Goal: Task Accomplishment & Management: Manage account settings

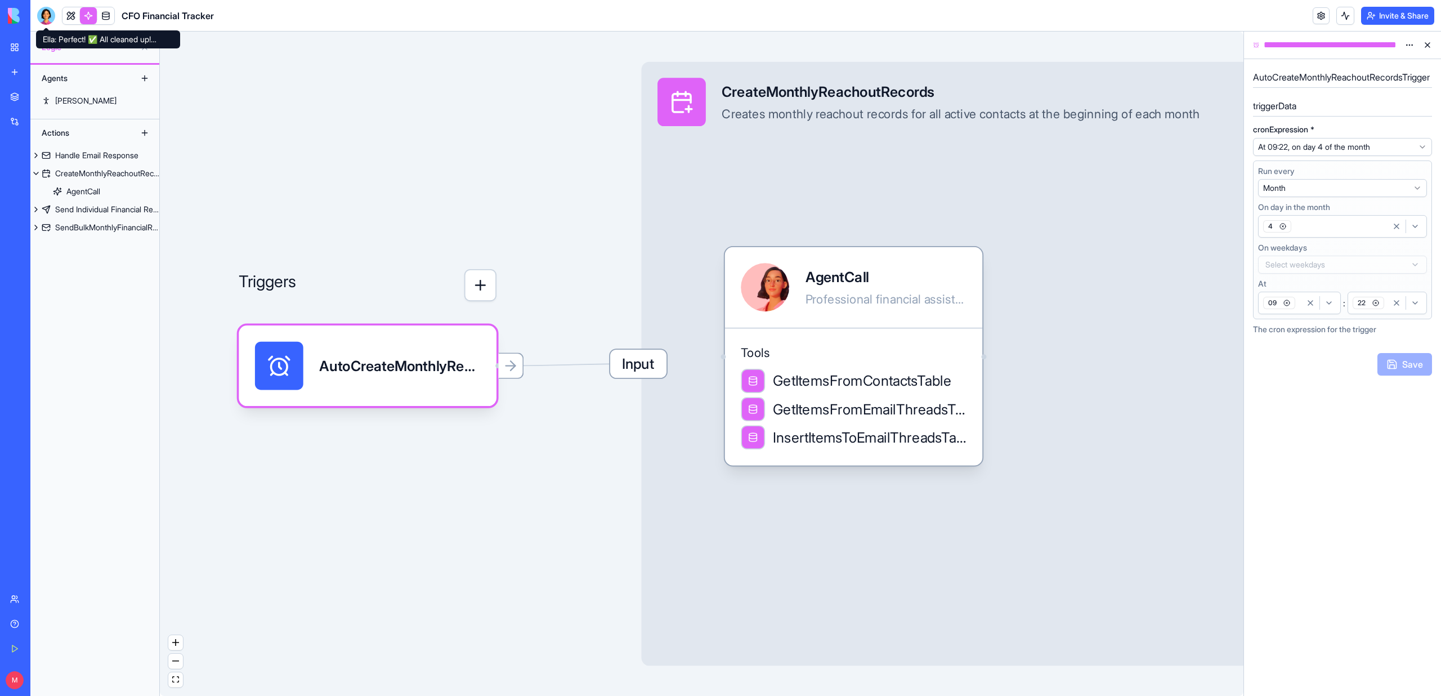
click at [50, 15] on div at bounding box center [46, 16] width 18 height 18
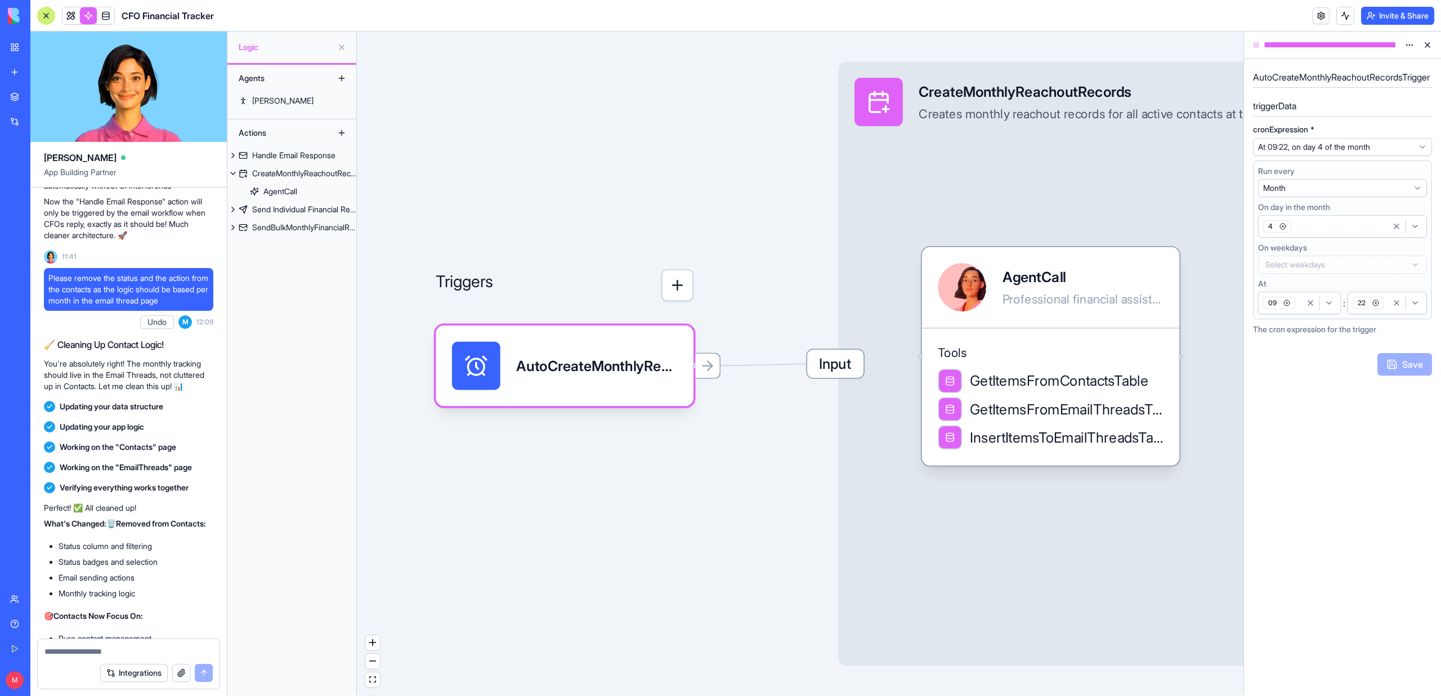
scroll to position [3454, 0]
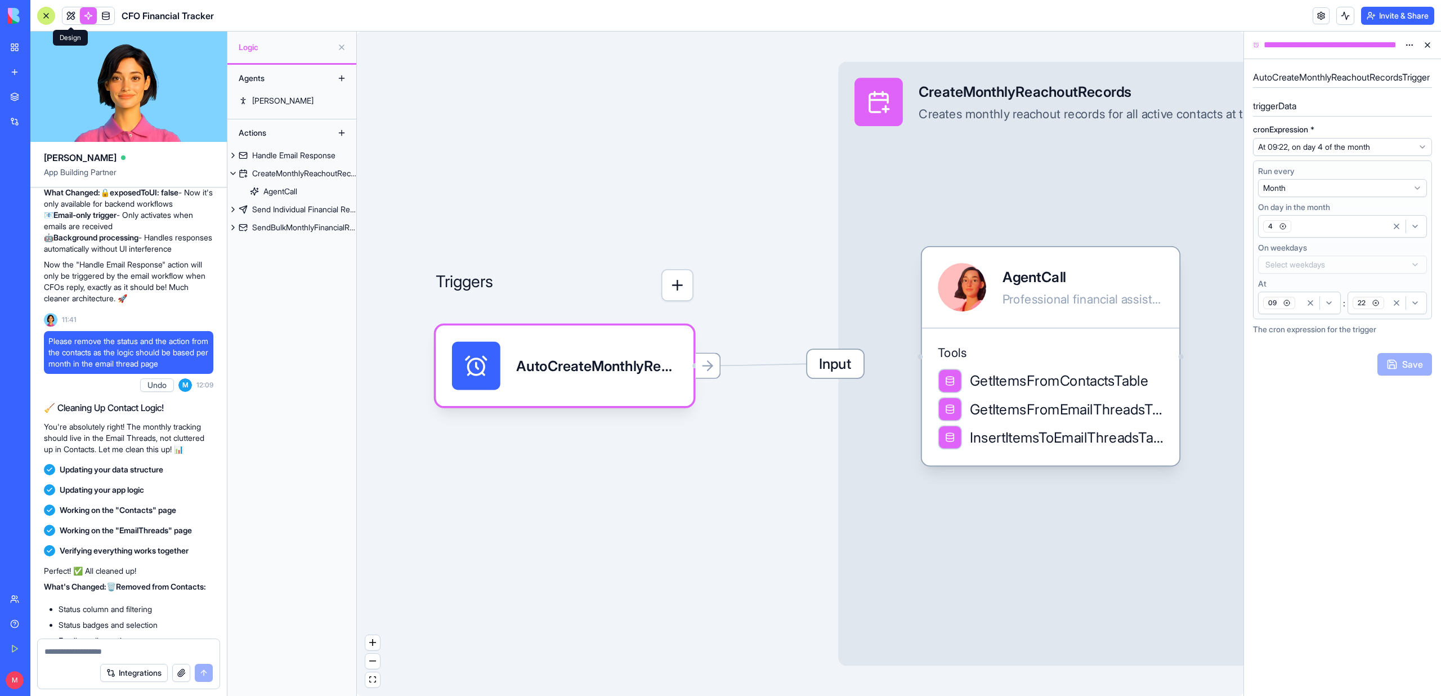
click at [67, 20] on link at bounding box center [70, 15] width 17 height 17
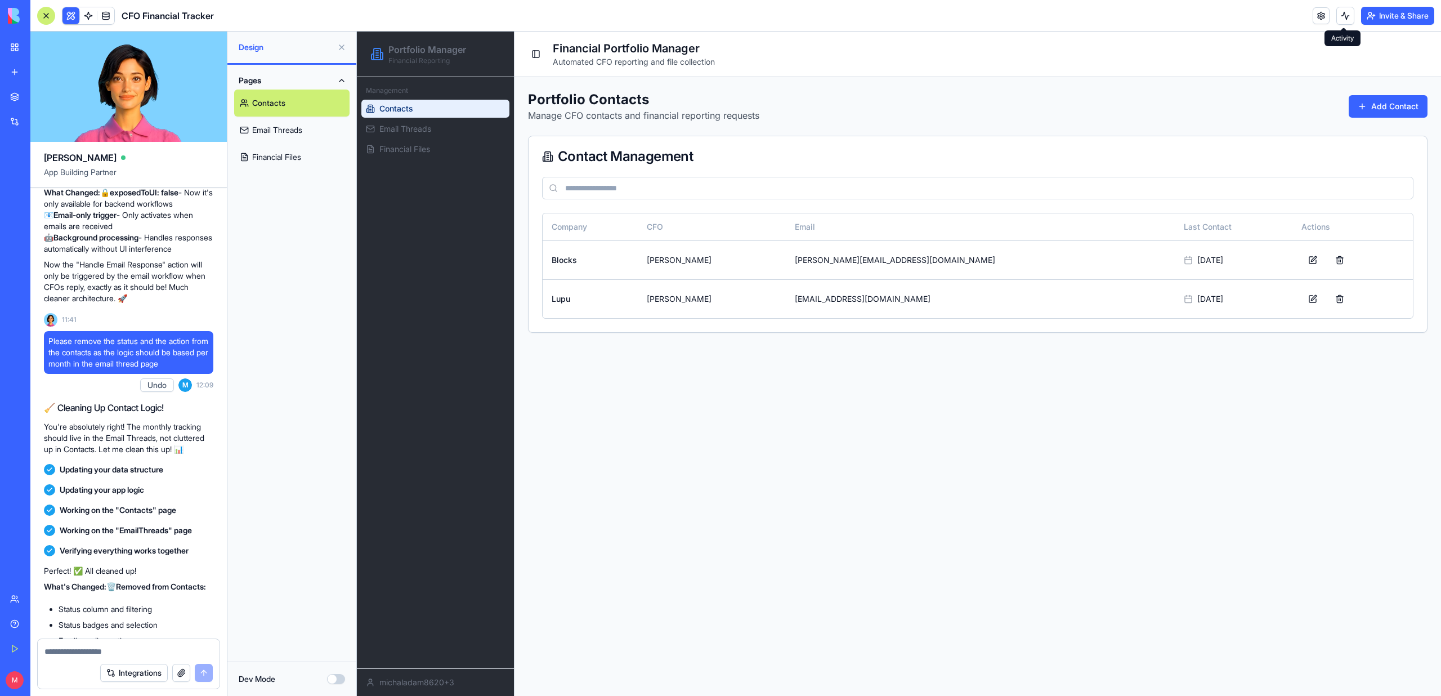
click at [1345, 15] on button at bounding box center [1345, 16] width 18 height 18
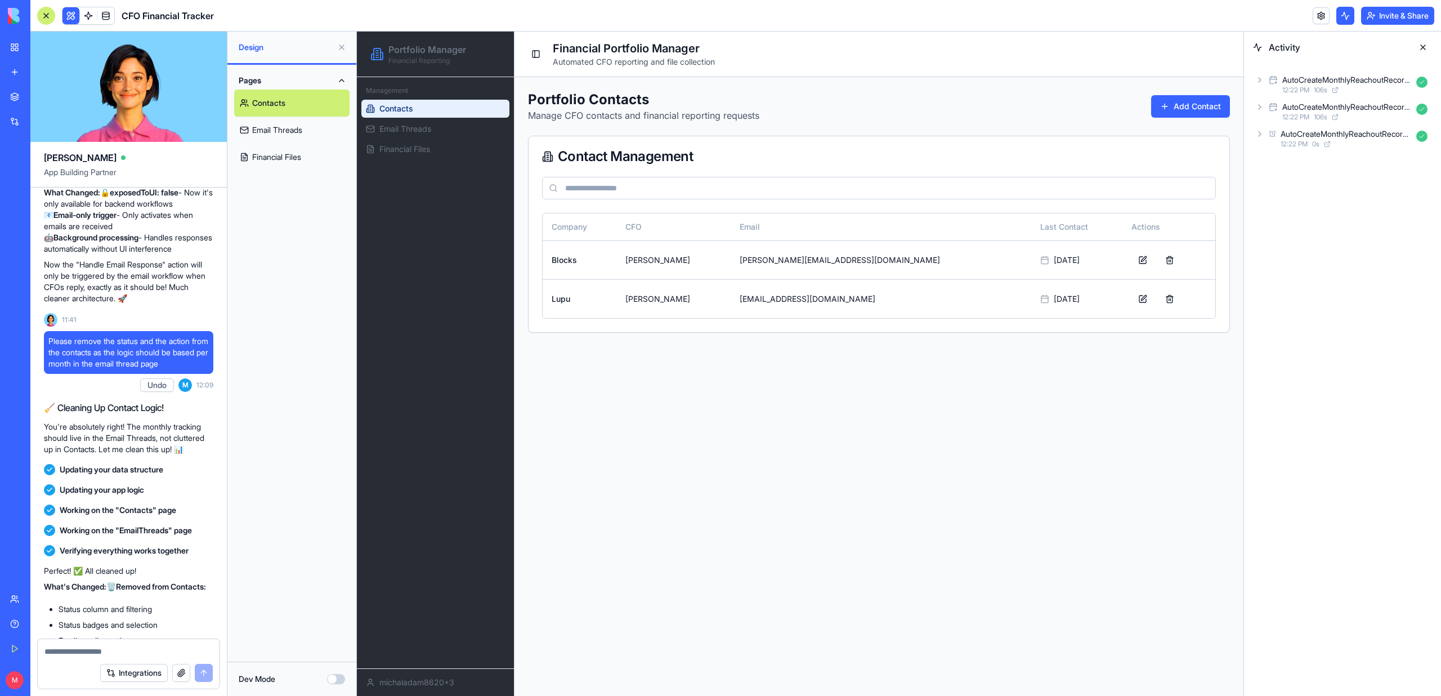
click at [1345, 15] on button at bounding box center [1345, 16] width 18 height 18
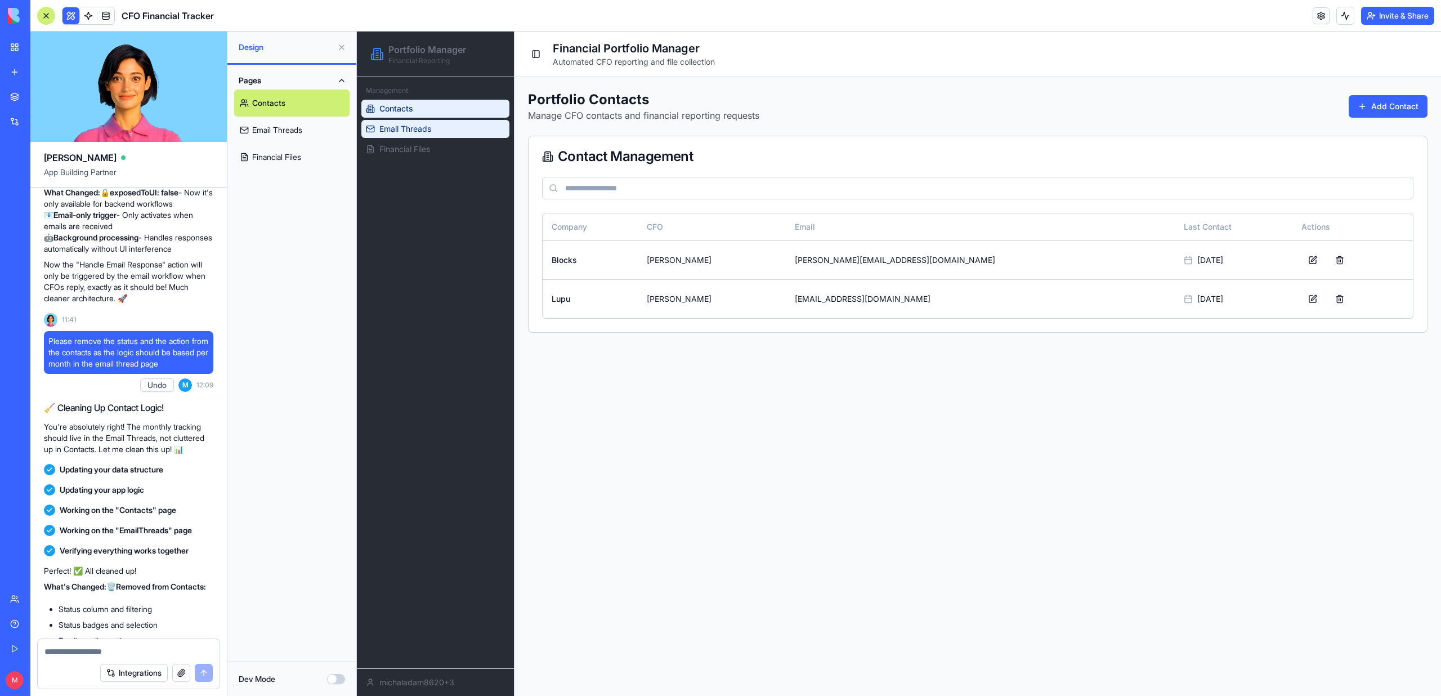
click at [419, 129] on span "Email Threads" at bounding box center [405, 128] width 52 height 11
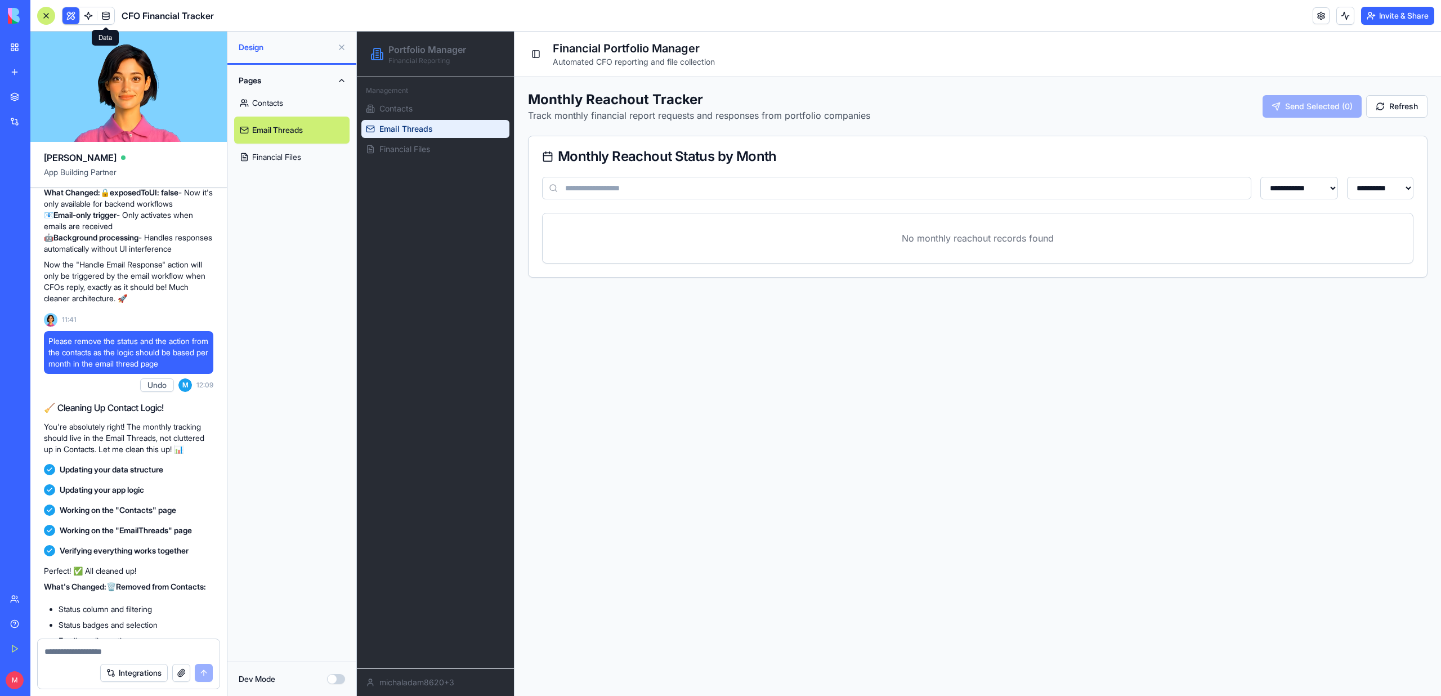
click at [107, 17] on link at bounding box center [105, 15] width 17 height 17
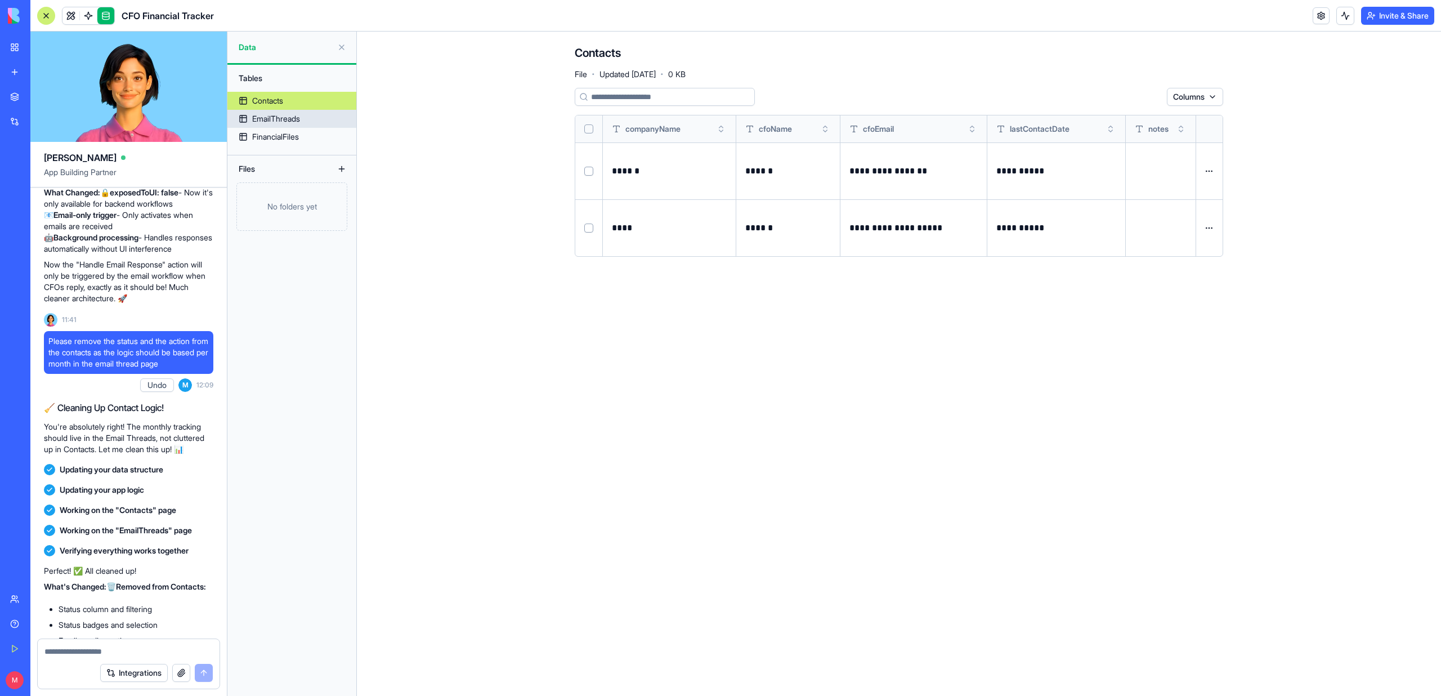
click at [272, 115] on div "EmailThreads" at bounding box center [276, 118] width 48 height 11
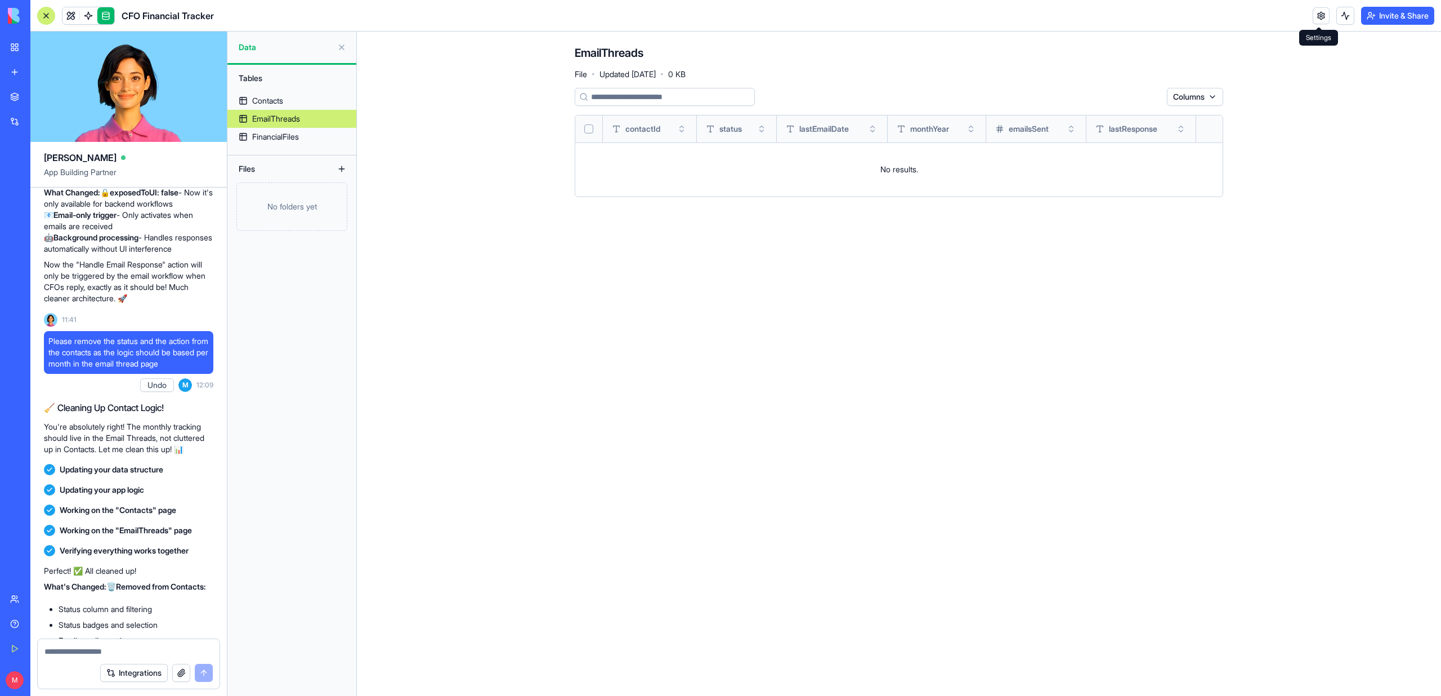
click at [1318, 14] on link at bounding box center [1320, 15] width 17 height 17
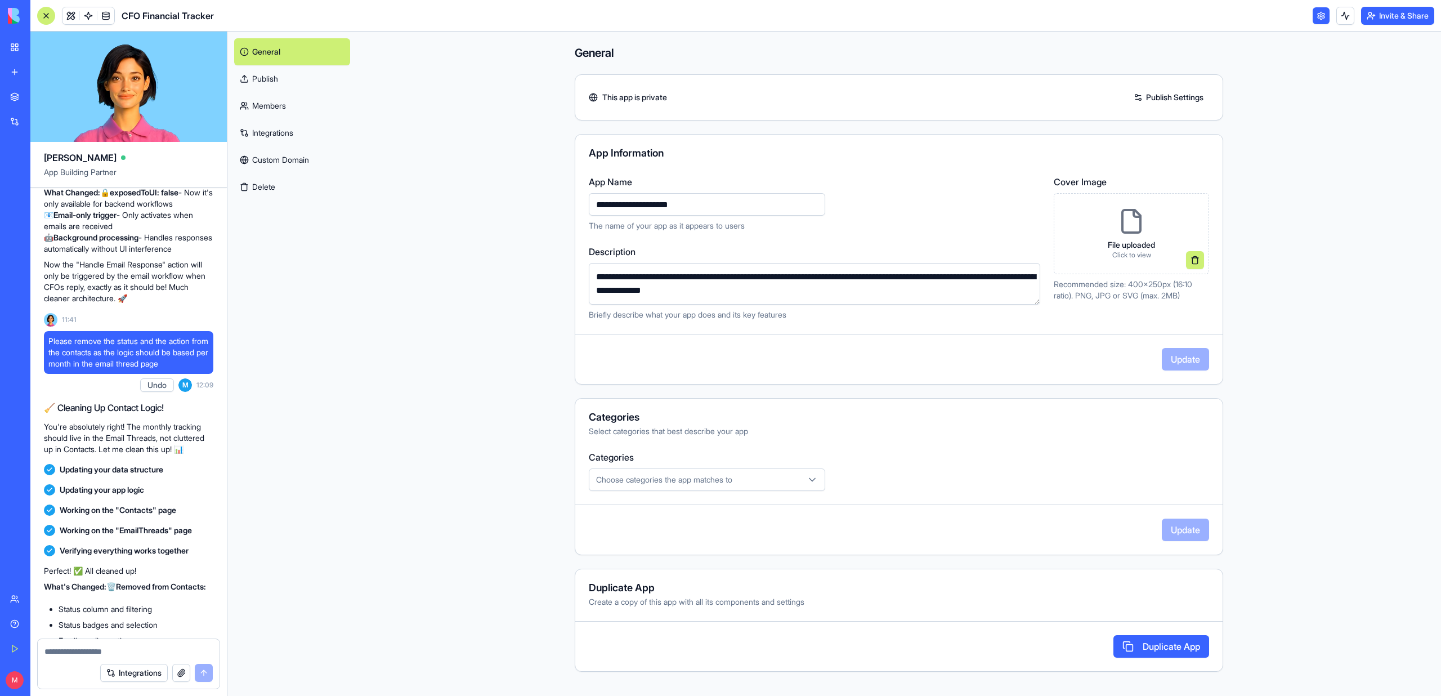
click at [1318, 14] on link at bounding box center [1320, 15] width 17 height 17
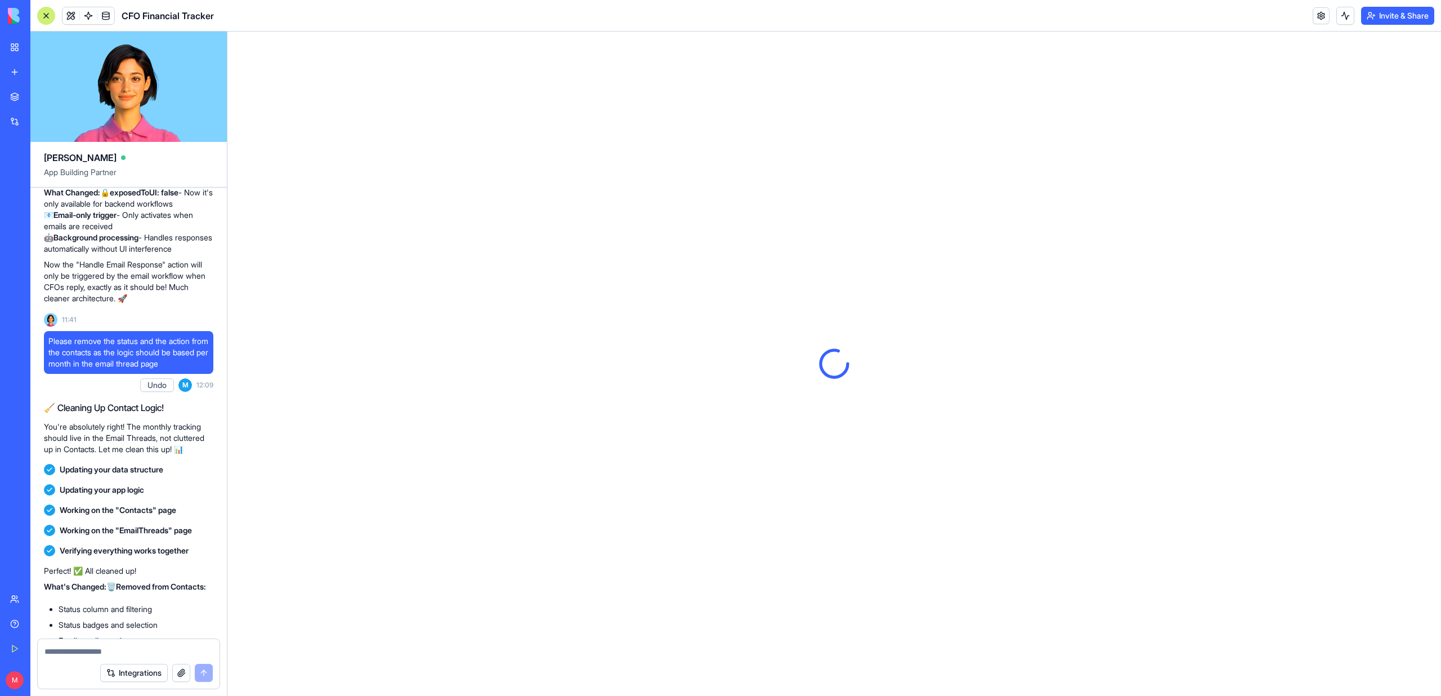
click at [1350, 14] on button at bounding box center [1345, 16] width 18 height 18
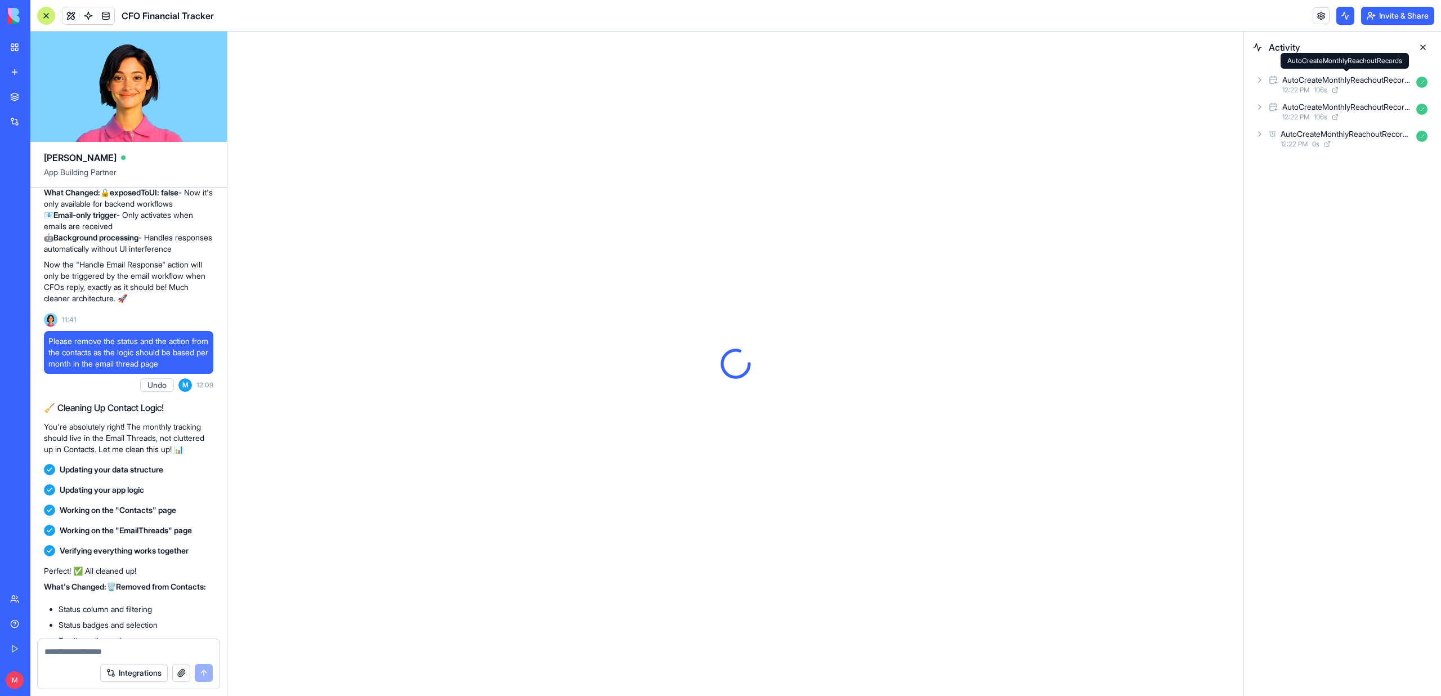
click at [1323, 77] on div "AutoCreateMonthlyReachoutRecords" at bounding box center [1346, 79] width 129 height 11
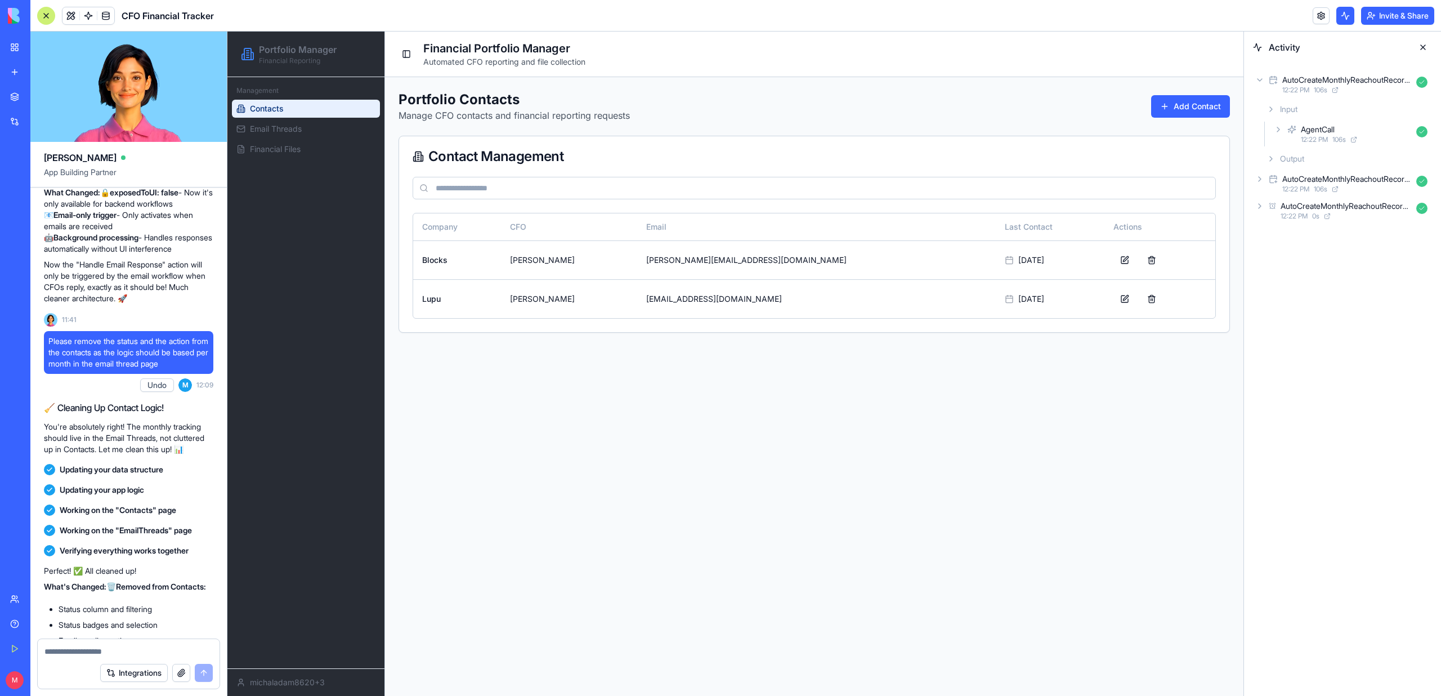
click at [1318, 146] on div "AgentCall 12:22 PM 106 s" at bounding box center [1351, 134] width 160 height 25
click at [1318, 146] on div "Input Output" at bounding box center [1351, 168] width 160 height 45
click at [1318, 154] on div "Input" at bounding box center [1355, 159] width 151 height 20
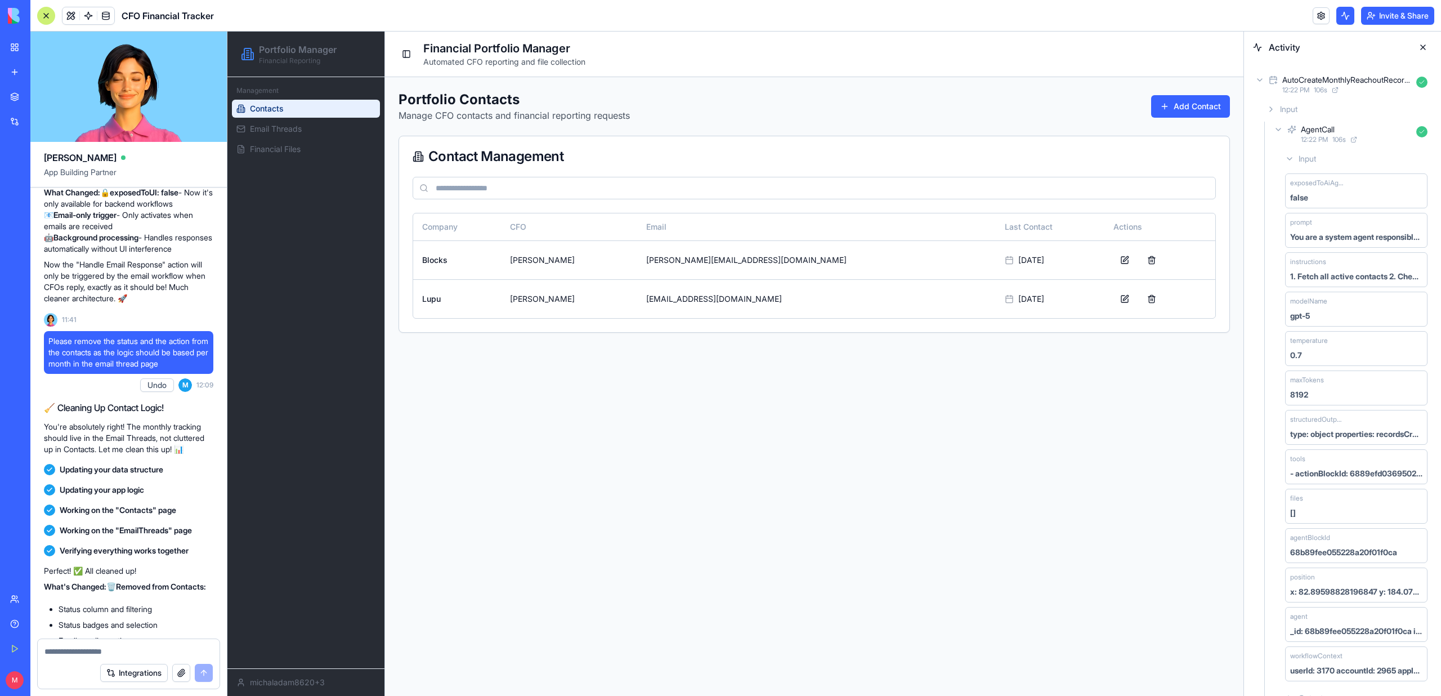
click at [1309, 161] on span "Input" at bounding box center [1306, 158] width 17 height 11
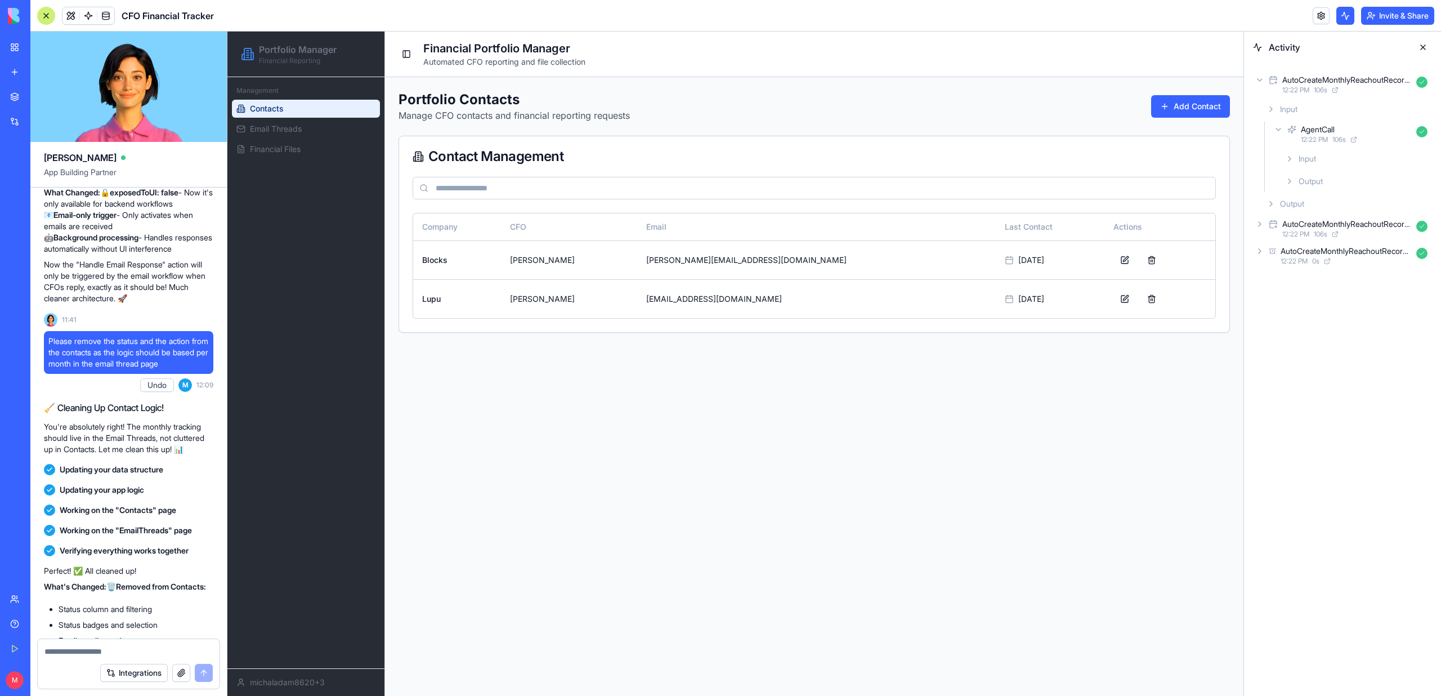
click at [1304, 177] on span "Output" at bounding box center [1310, 181] width 24 height 11
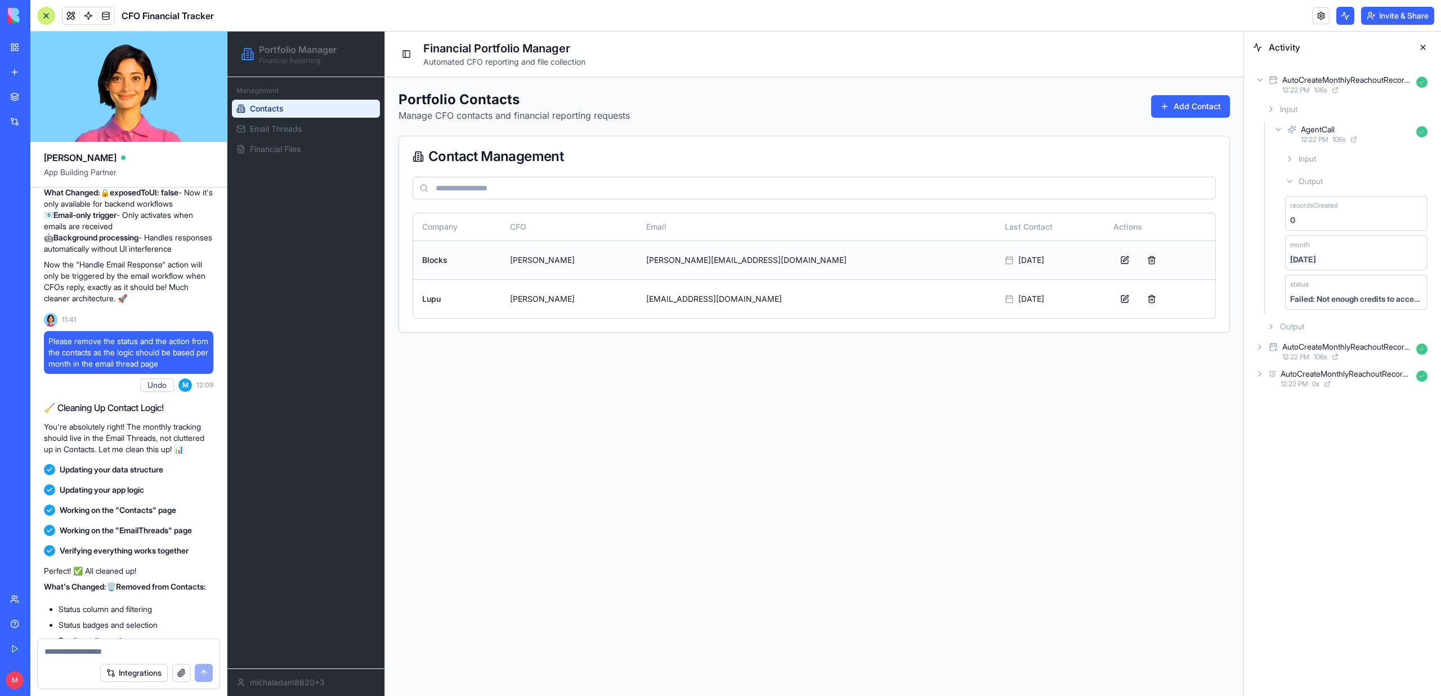
click at [1113, 259] on button at bounding box center [1124, 260] width 23 height 20
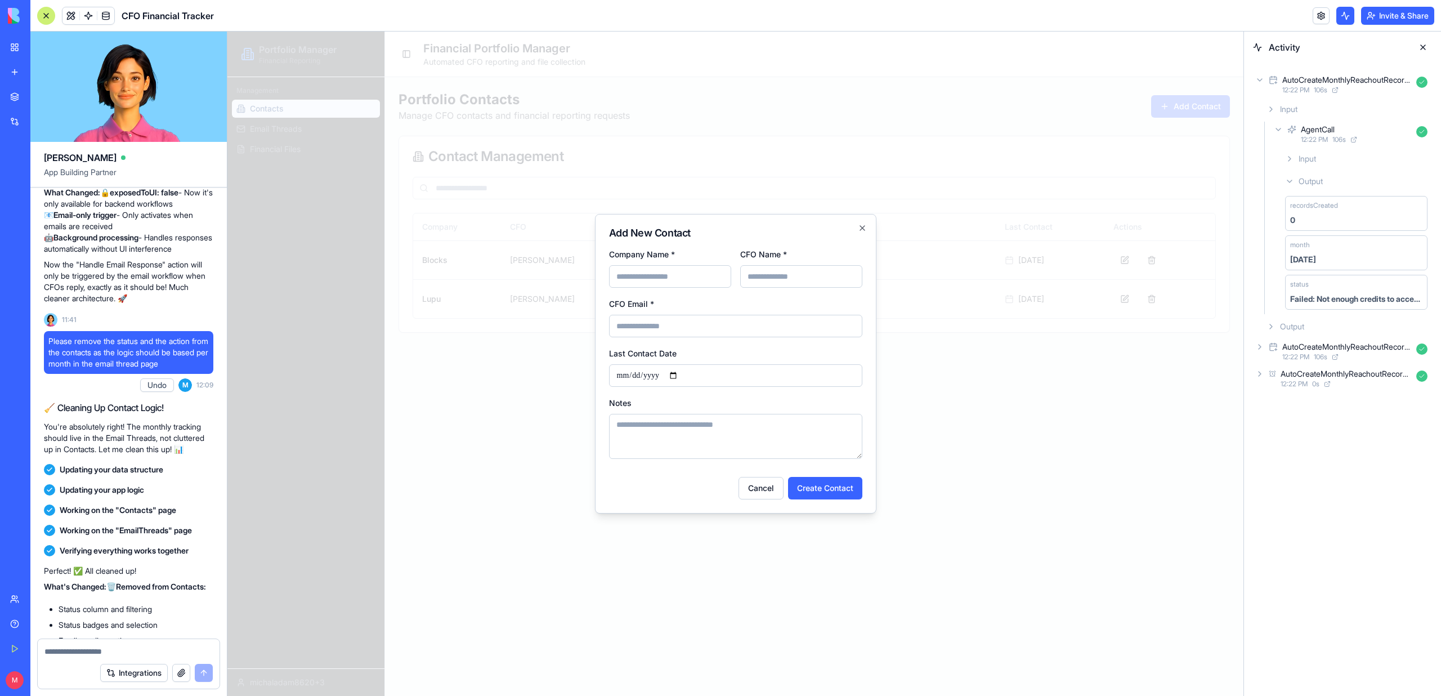
click at [1024, 408] on div at bounding box center [735, 364] width 1016 height 664
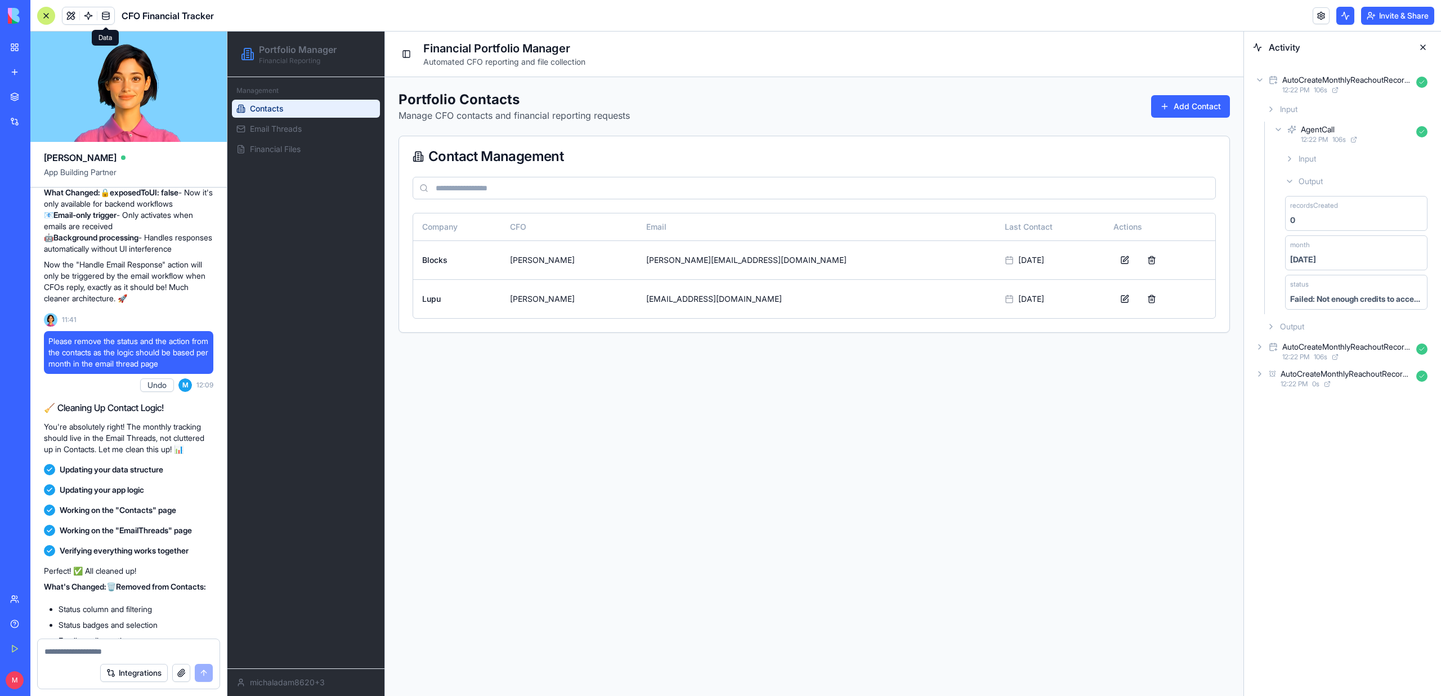
click at [109, 19] on link at bounding box center [105, 15] width 17 height 17
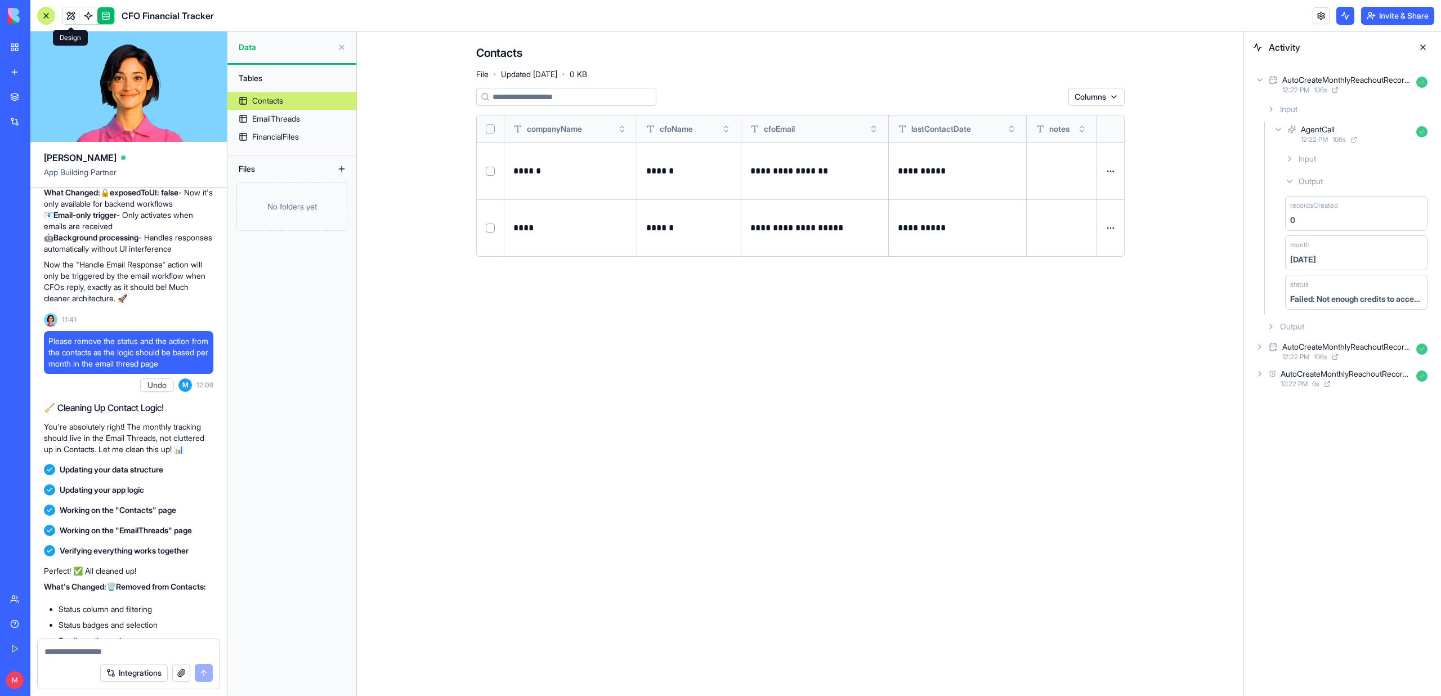
click at [84, 20] on link at bounding box center [88, 15] width 17 height 17
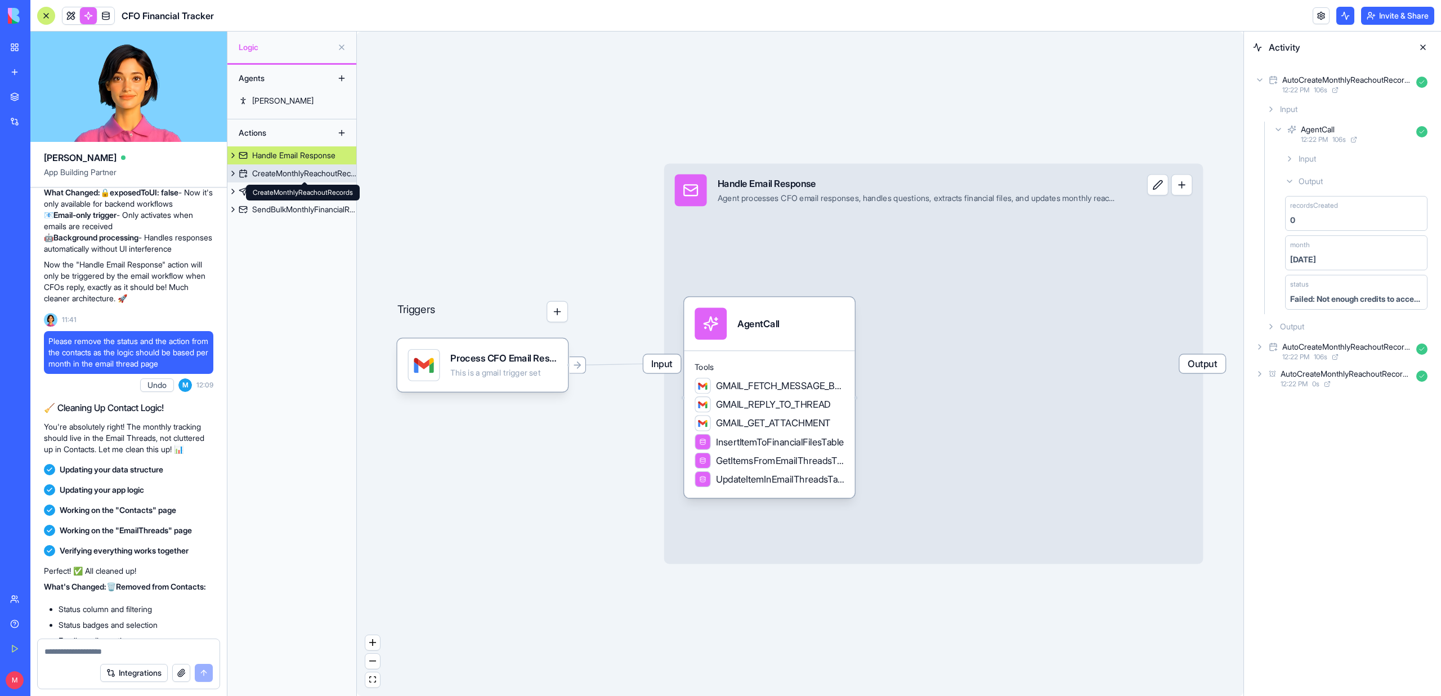
click at [305, 166] on link "CreateMonthlyReachoutRecords" at bounding box center [291, 173] width 129 height 18
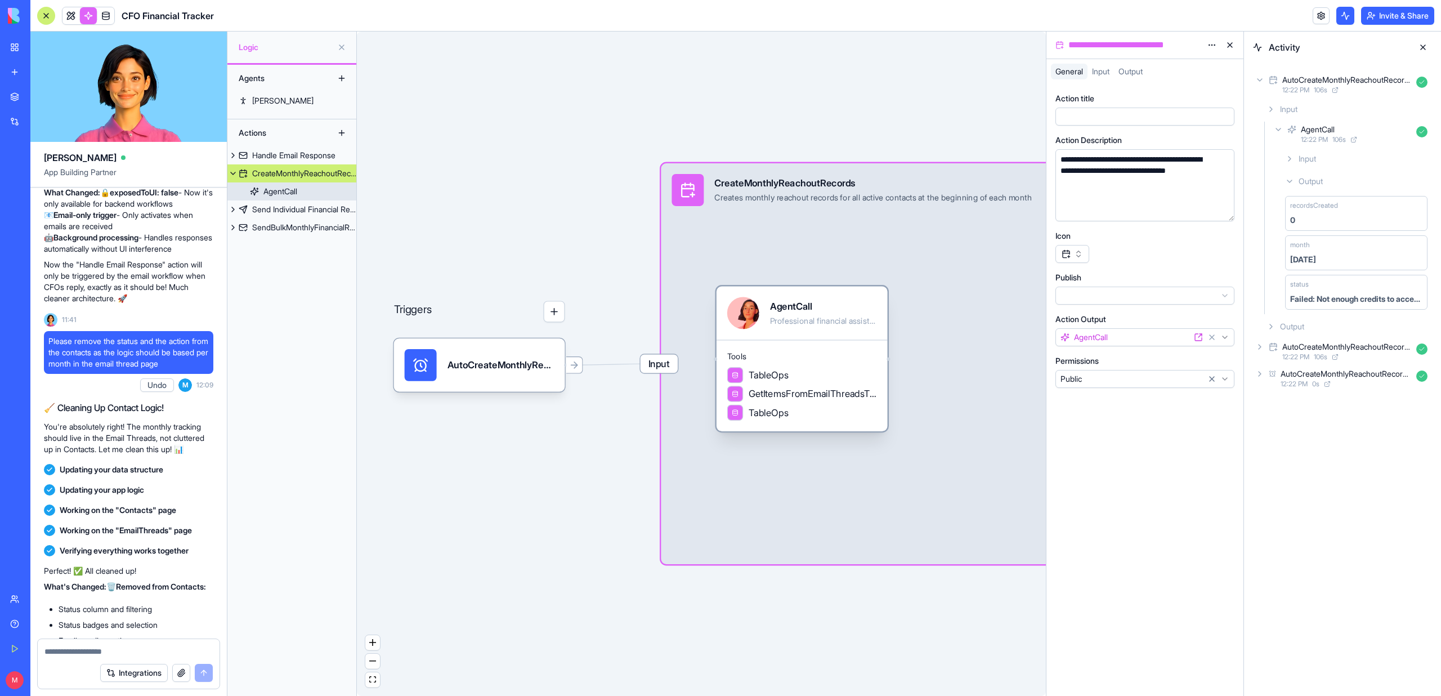
click at [825, 352] on span "Tools" at bounding box center [802, 356] width 150 height 11
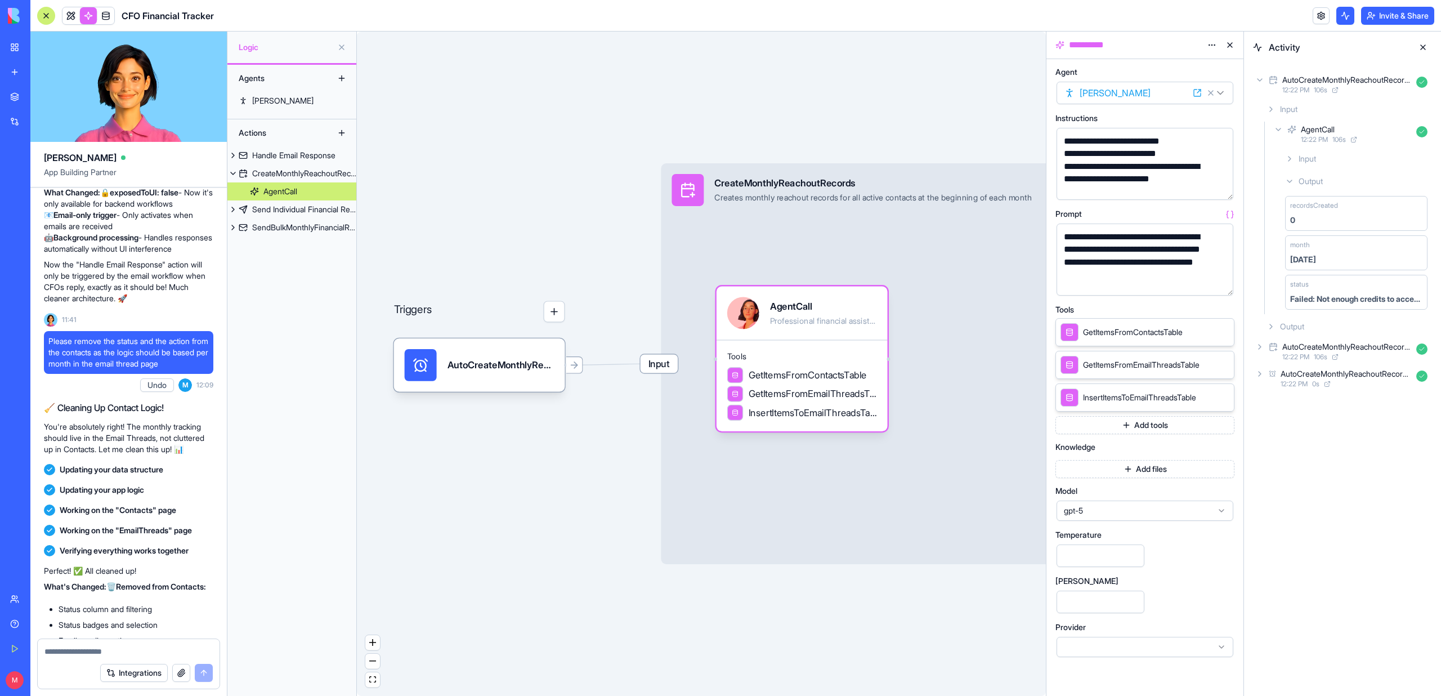
click at [1218, 190] on button "button" at bounding box center [1222, 189] width 18 height 18
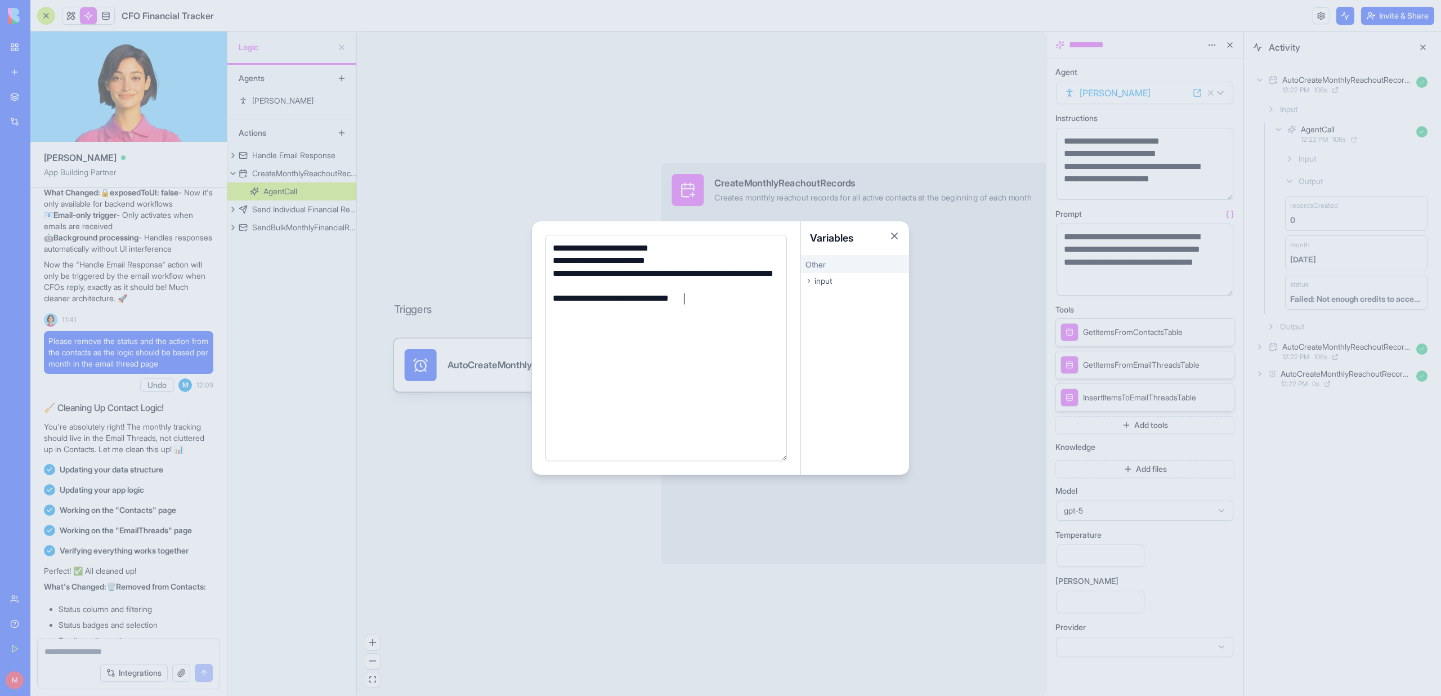
click at [618, 252] on div "**********" at bounding box center [664, 248] width 230 height 12
click at [725, 274] on div "**********" at bounding box center [664, 279] width 230 height 25
click at [958, 339] on div at bounding box center [720, 348] width 1441 height 696
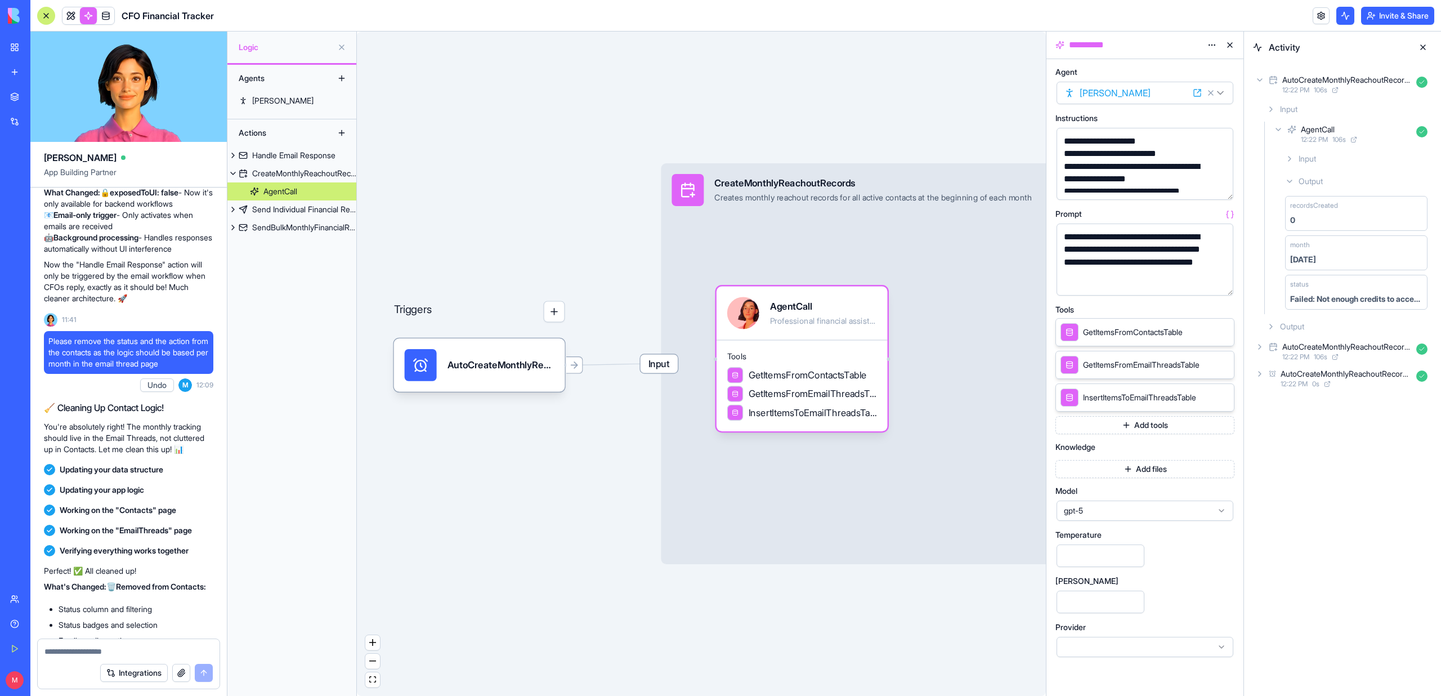
click at [1221, 283] on button "button" at bounding box center [1222, 284] width 18 height 18
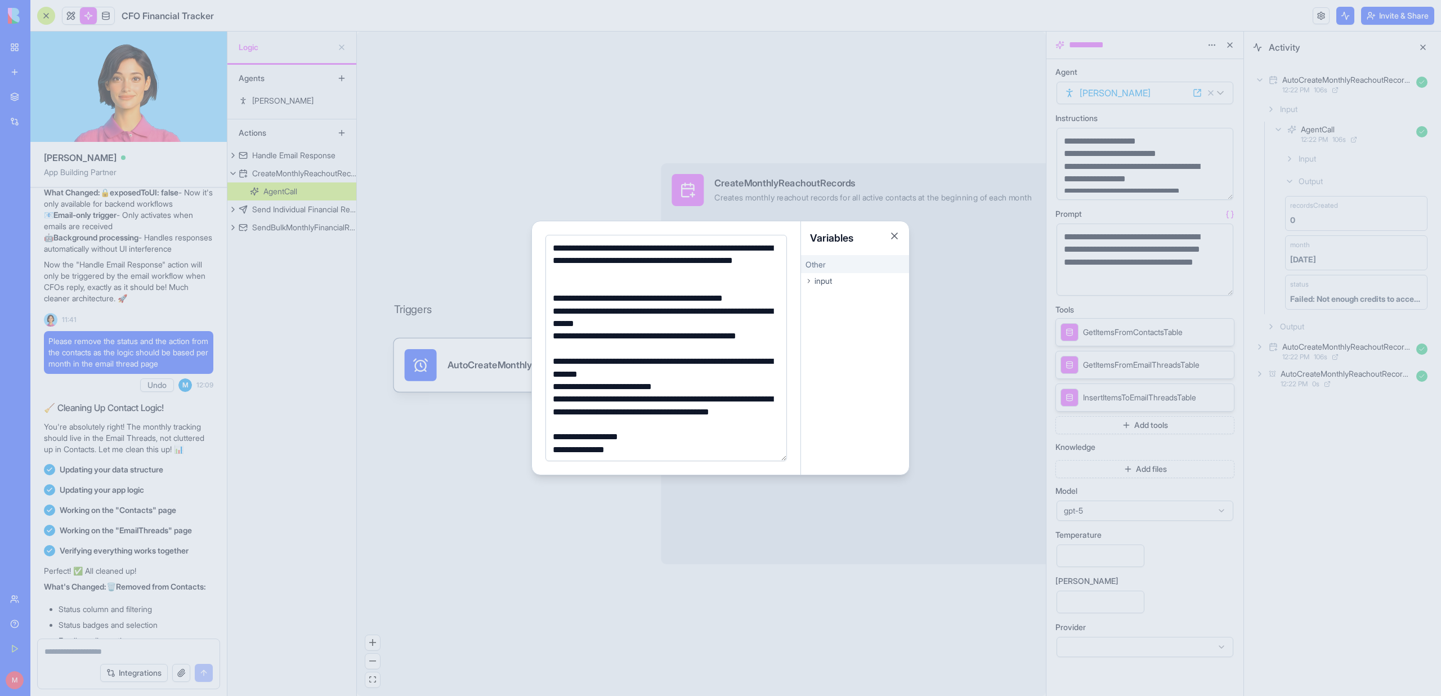
click at [706, 262] on div "**********" at bounding box center [664, 261] width 230 height 38
click at [604, 299] on div "**********" at bounding box center [664, 298] width 230 height 12
click at [604, 364] on div "**********" at bounding box center [664, 367] width 230 height 25
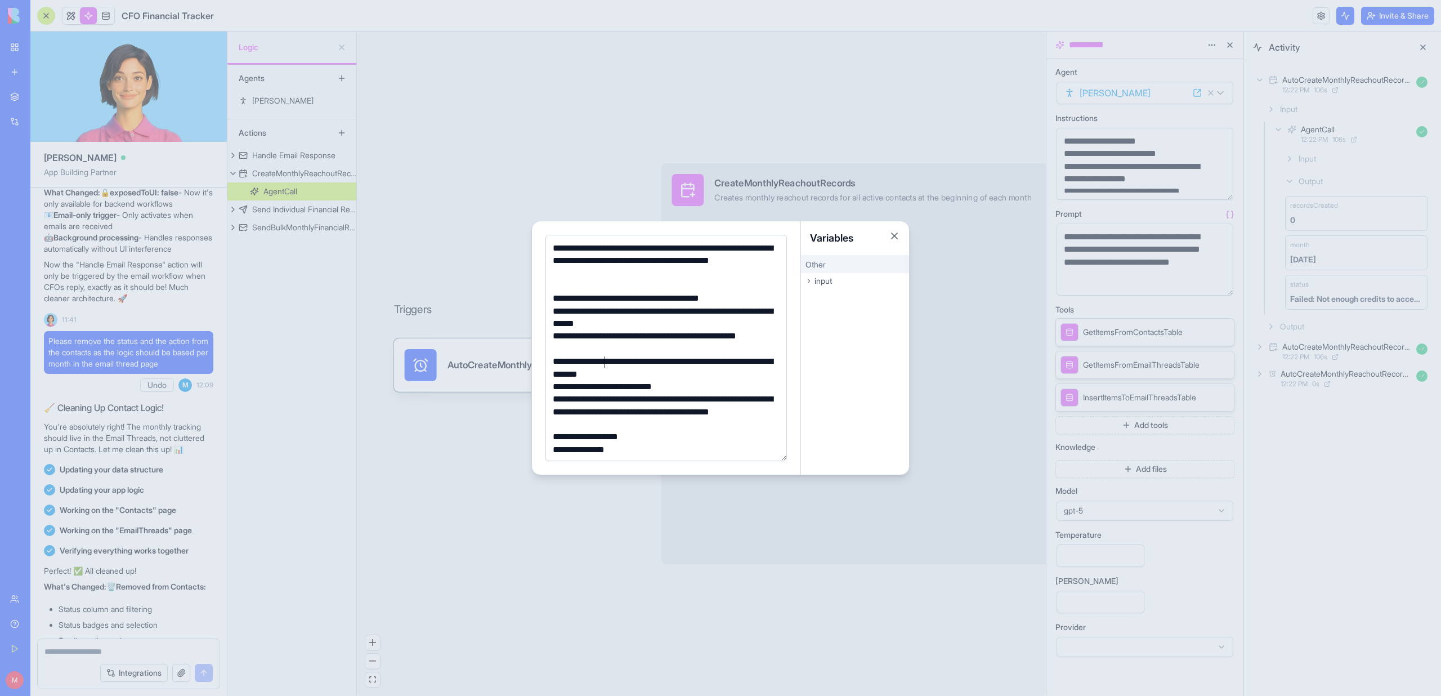
click at [604, 364] on div "**********" at bounding box center [664, 367] width 230 height 25
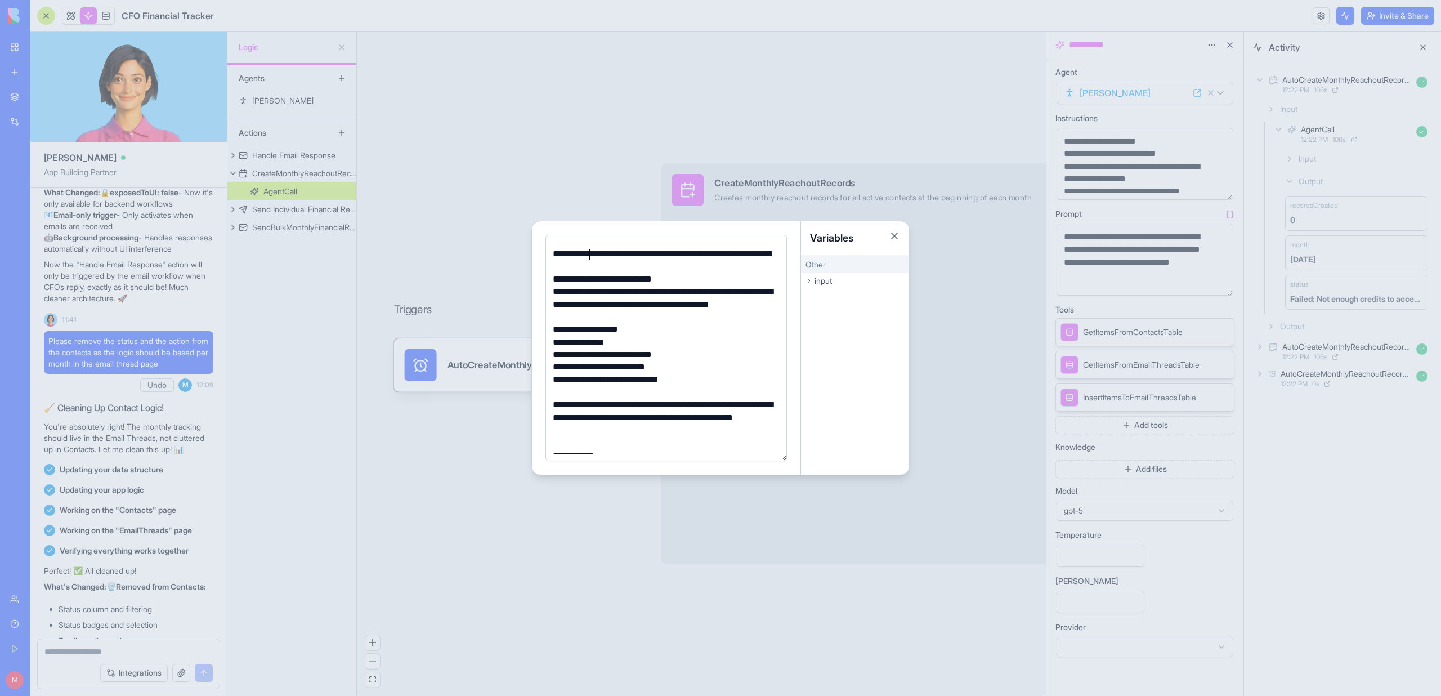
scroll to position [110, 0]
drag, startPoint x: 778, startPoint y: 402, endPoint x: 519, endPoint y: 401, distance: 258.3
click at [519, 401] on body "BETA My Workspace New app Marketplace Integrations Recent CFO Financial Tracker…" at bounding box center [720, 348] width 1441 height 696
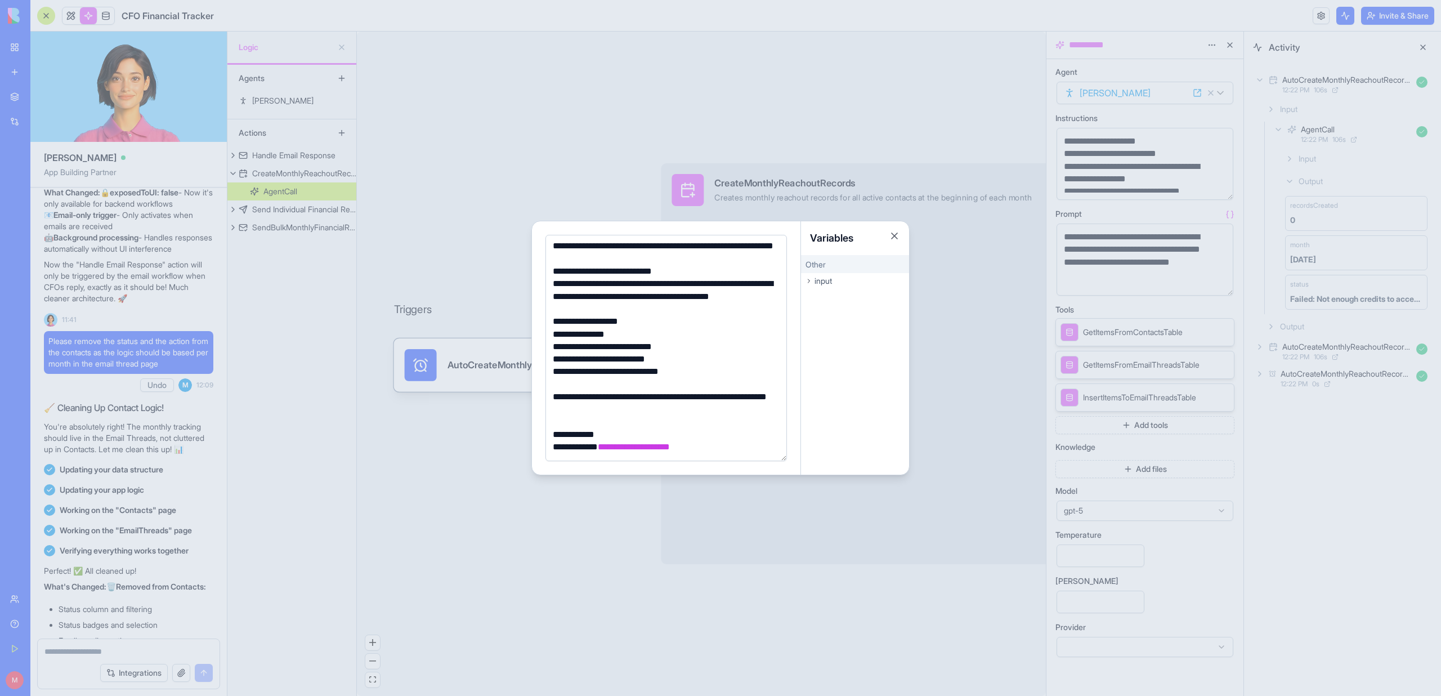
click at [496, 450] on div at bounding box center [720, 348] width 1441 height 696
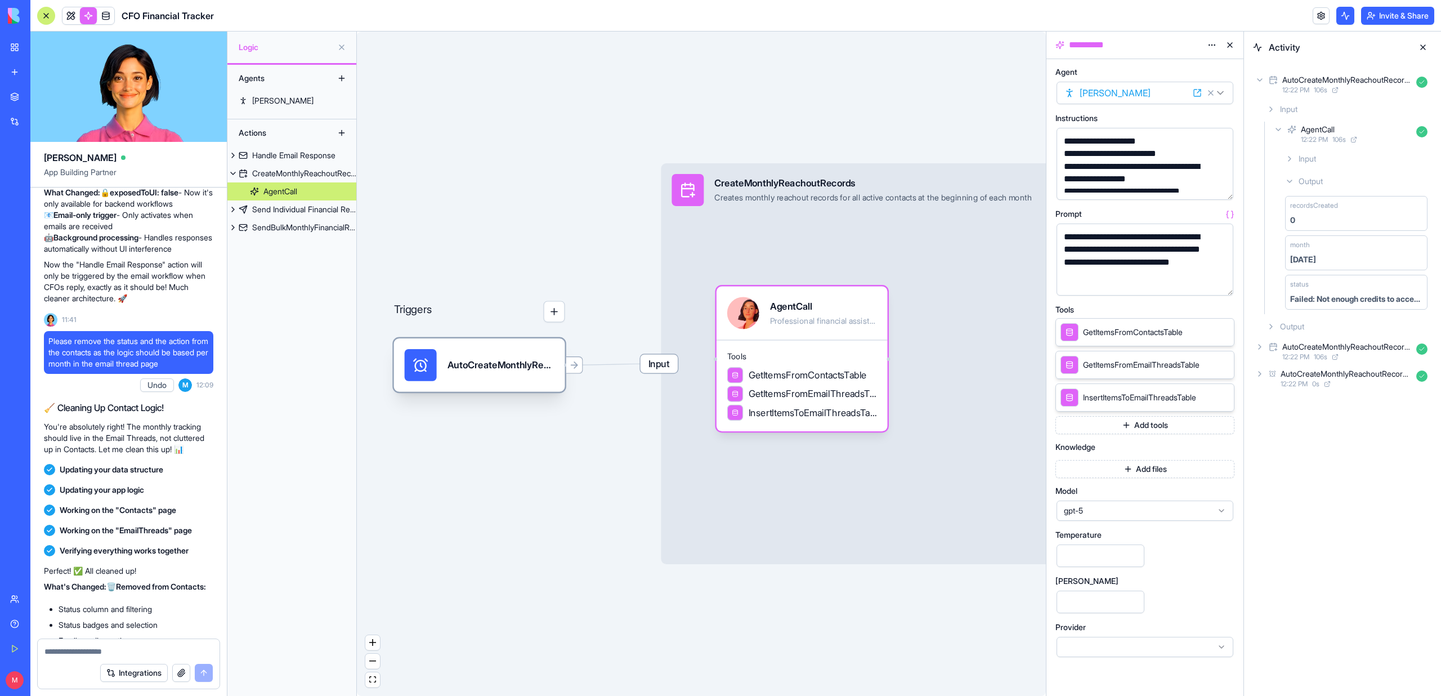
click at [504, 380] on div "AutoCreateMonthlyReachoutRecordsTrigger" at bounding box center [500, 365] width 107 height 32
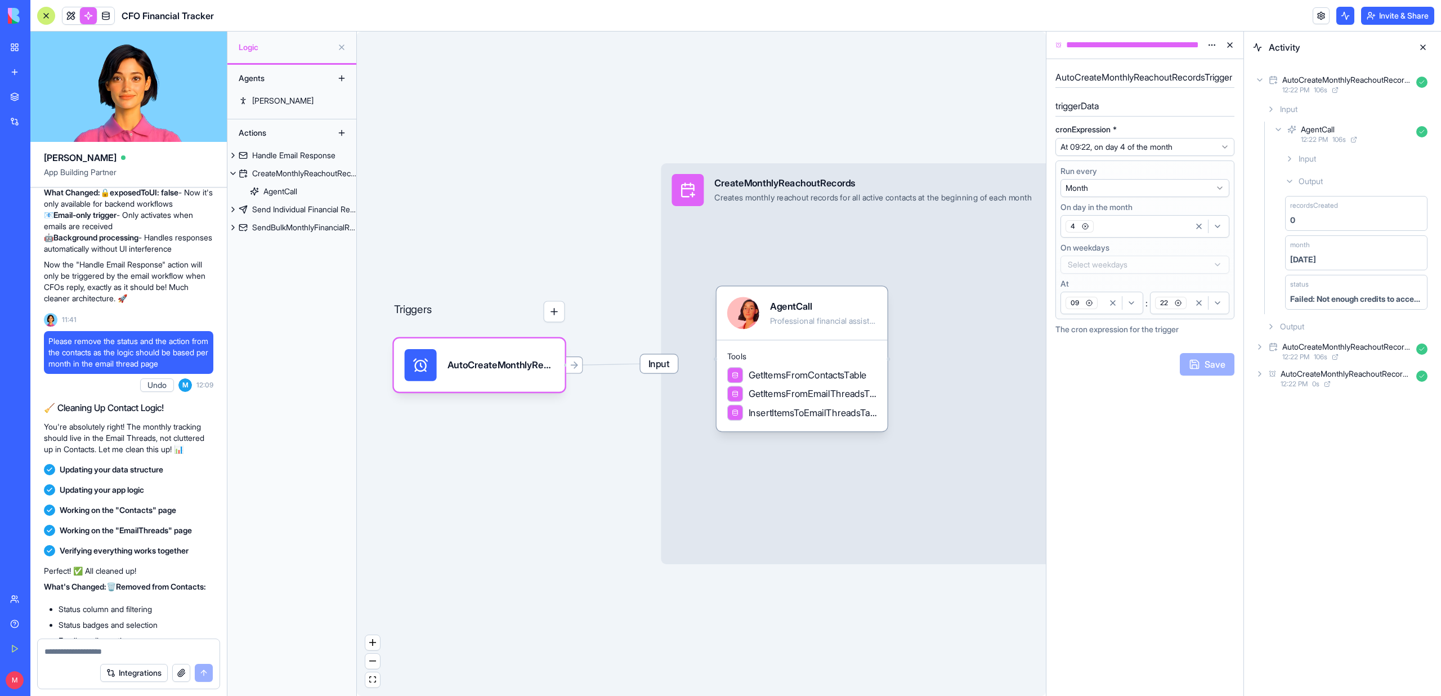
click at [1097, 303] on div "09" at bounding box center [1083, 302] width 41 height 17
click at [1071, 358] on div "Suggestions" at bounding box center [1071, 355] width 9 height 9
click at [1206, 371] on button "Save" at bounding box center [1206, 364] width 55 height 23
click at [1103, 309] on div "09" at bounding box center [1101, 302] width 77 height 17
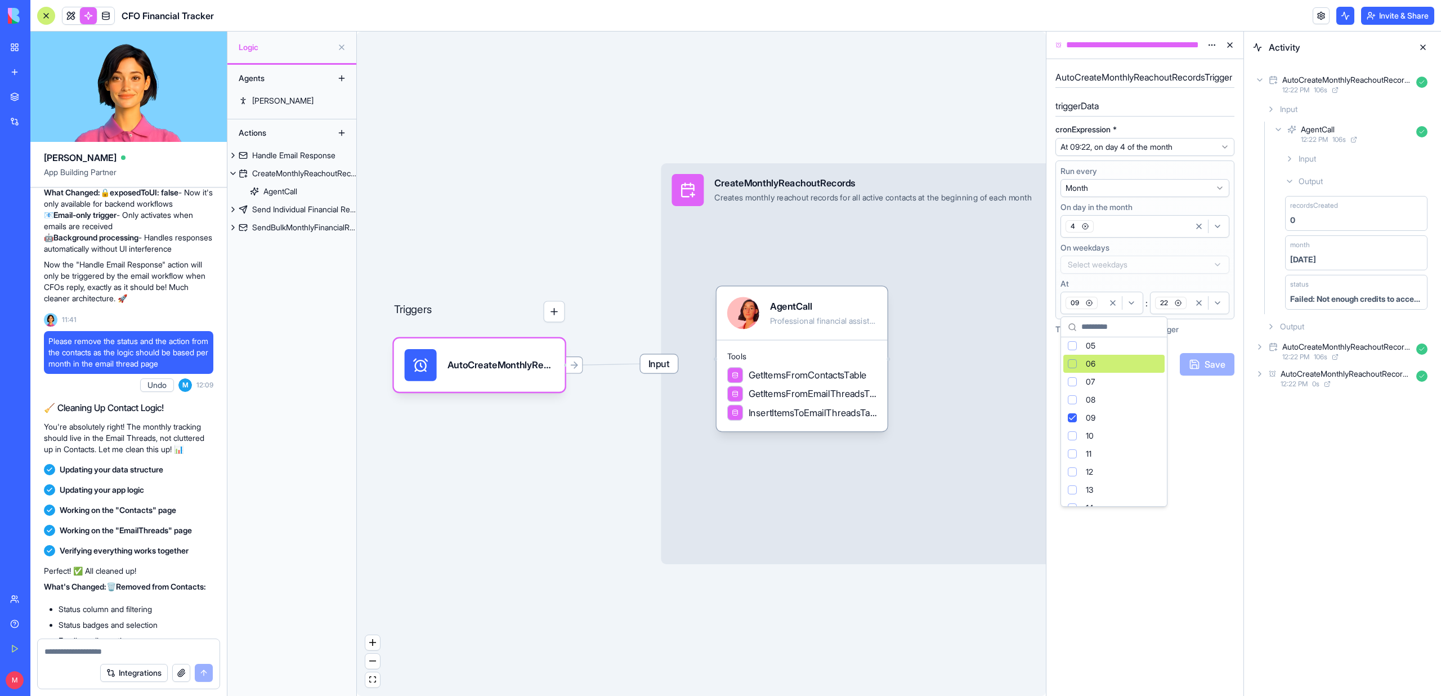
scroll to position [164, 0]
click at [1072, 380] on div "Suggestions" at bounding box center [1071, 382] width 9 height 9
click at [1102, 309] on div "09" at bounding box center [1083, 302] width 41 height 17
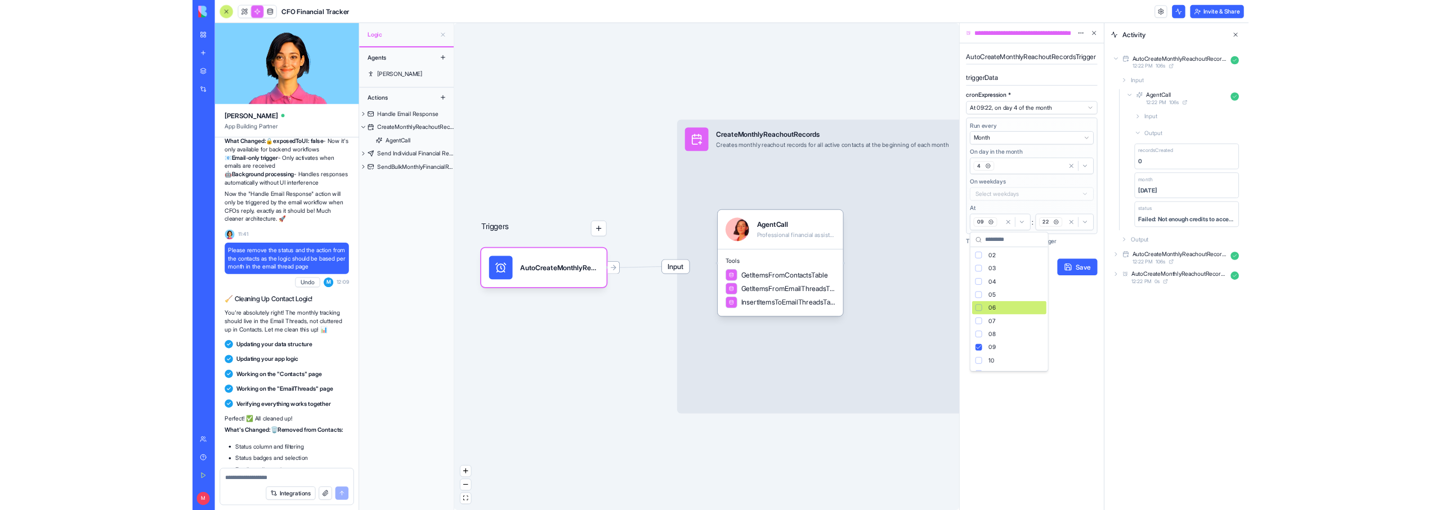
scroll to position [102, 0]
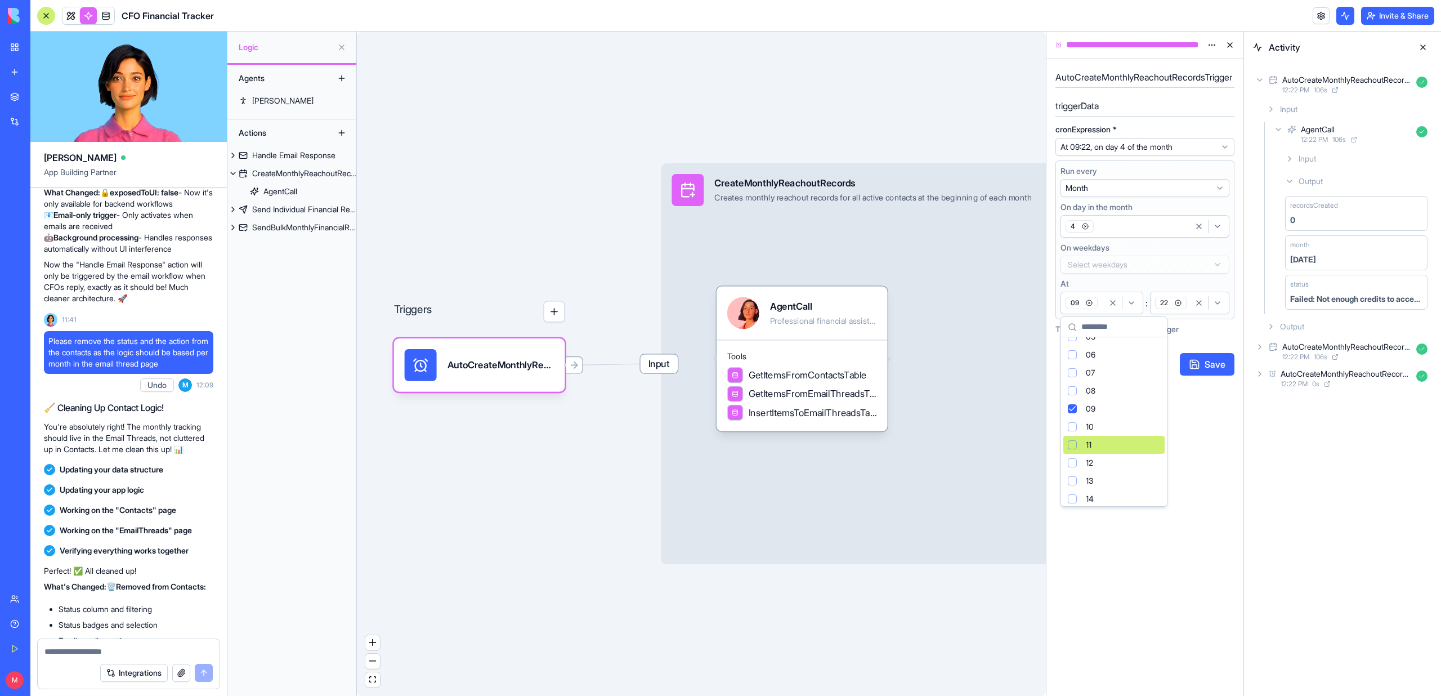
click at [1078, 447] on div "11" at bounding box center [1113, 445] width 101 height 18
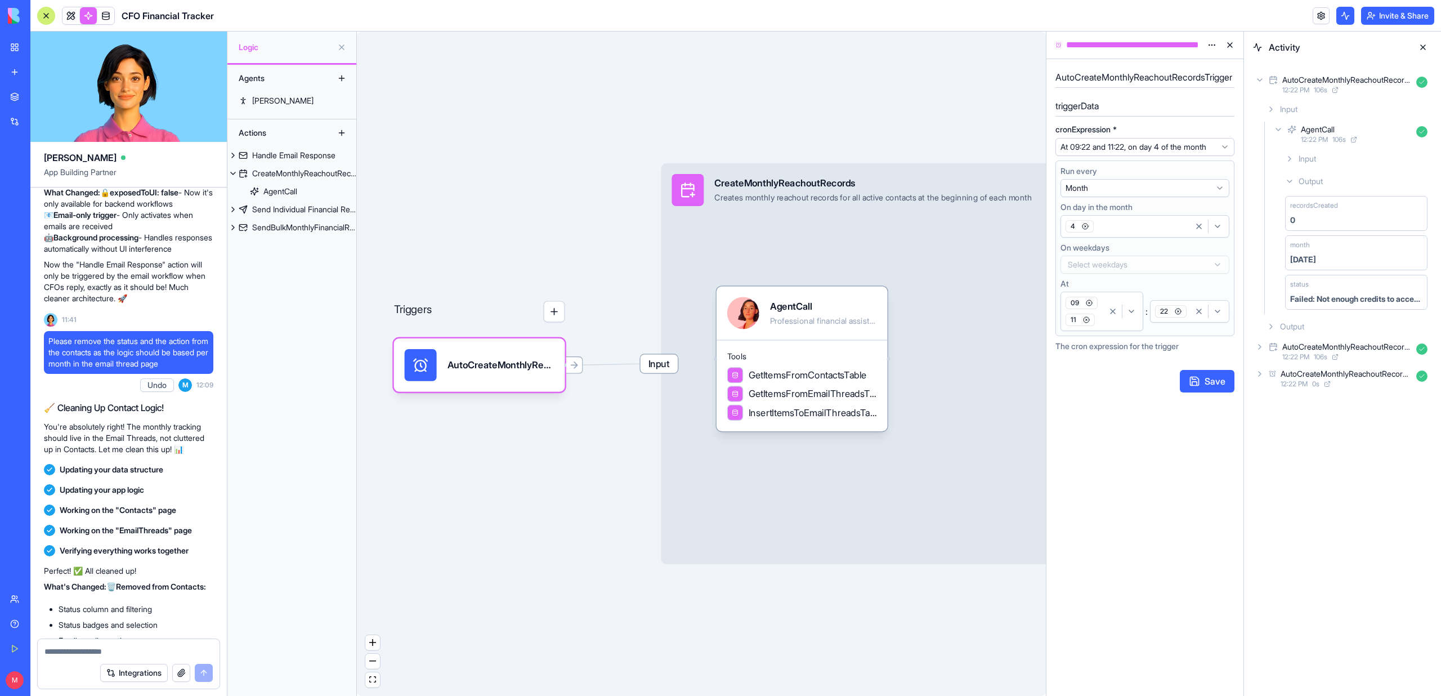
click at [1089, 301] on icon "button" at bounding box center [1088, 302] width 7 height 7
click at [1208, 366] on button "Save" at bounding box center [1206, 364] width 55 height 23
click at [1259, 78] on icon at bounding box center [1259, 79] width 9 height 9
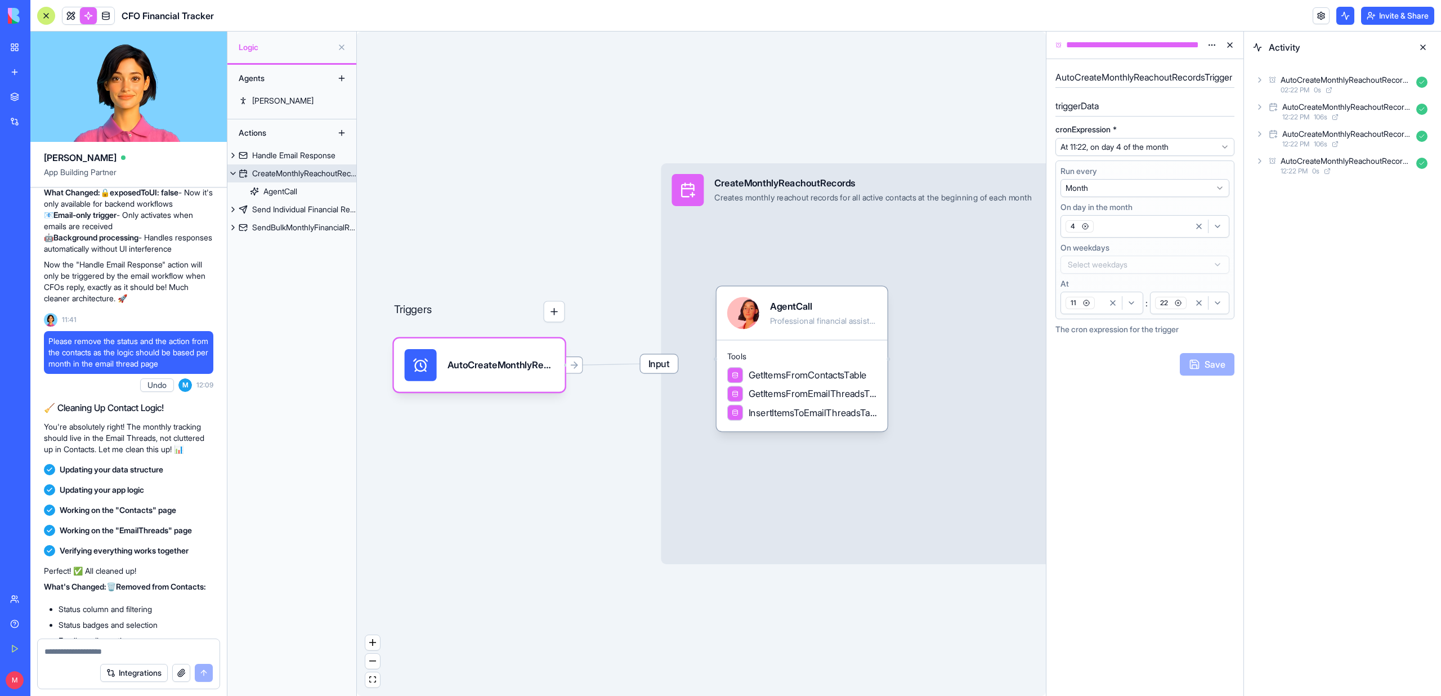
click at [843, 225] on div "Input CreateMonthlyReachoutRecords Creates monthly reachout records for all act…" at bounding box center [889, 363] width 456 height 401
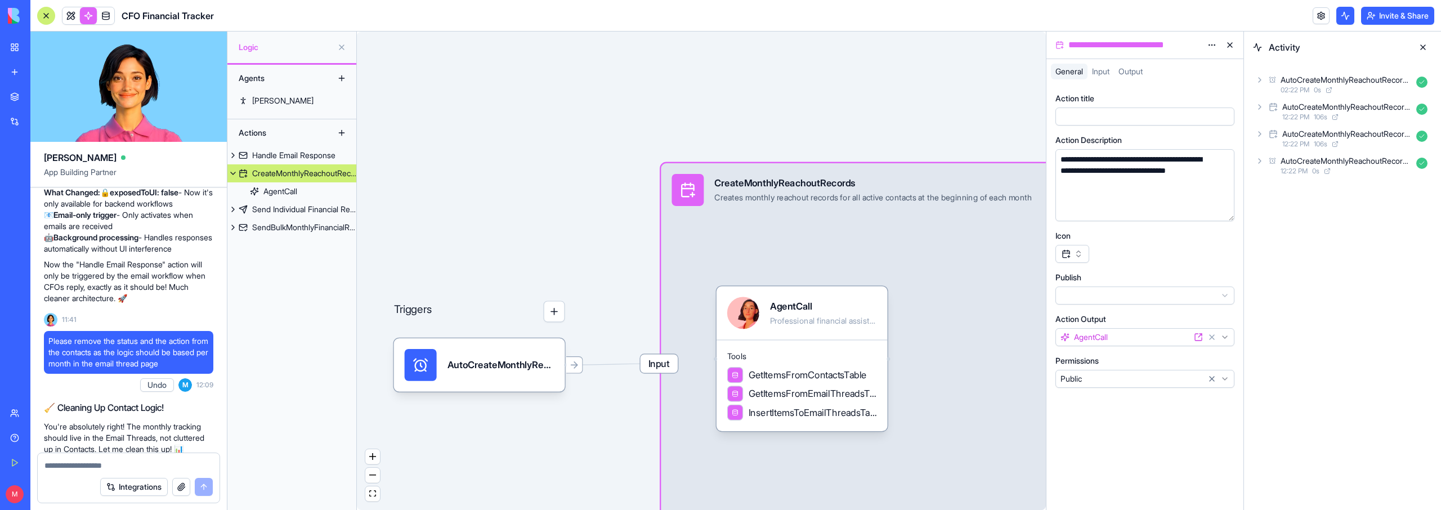
click at [1096, 68] on span "Input" at bounding box center [1100, 71] width 17 height 10
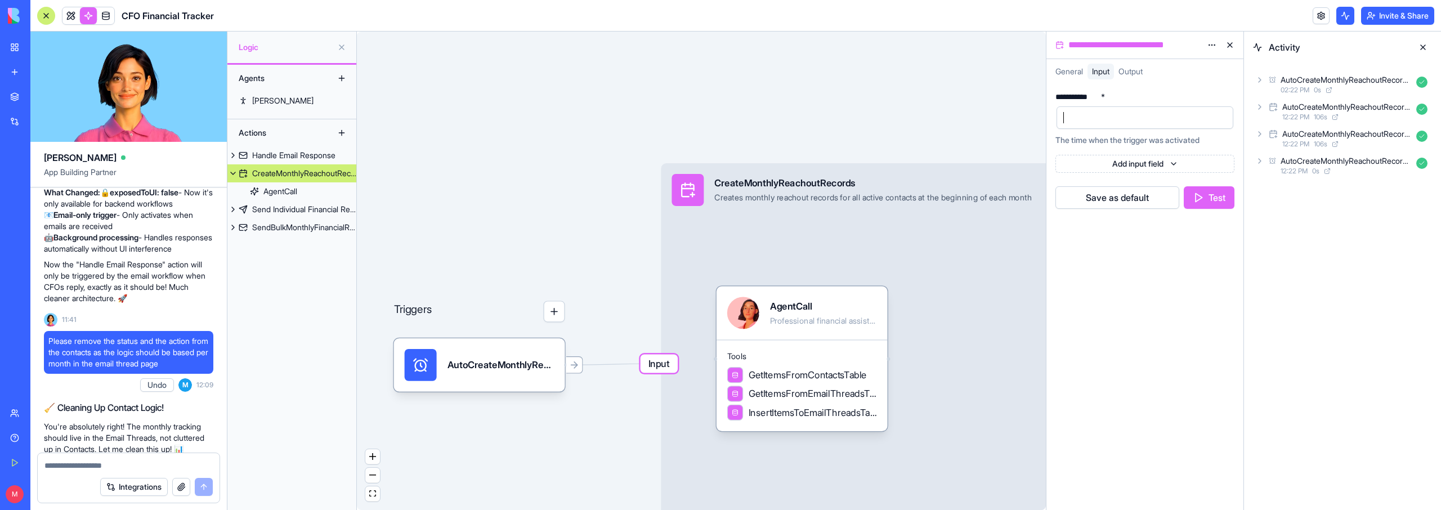
click at [1110, 117] on div at bounding box center [1135, 117] width 150 height 17
click at [1067, 79] on div "General Input Output" at bounding box center [1144, 74] width 197 height 20
click at [1067, 71] on span "General" at bounding box center [1069, 71] width 28 height 10
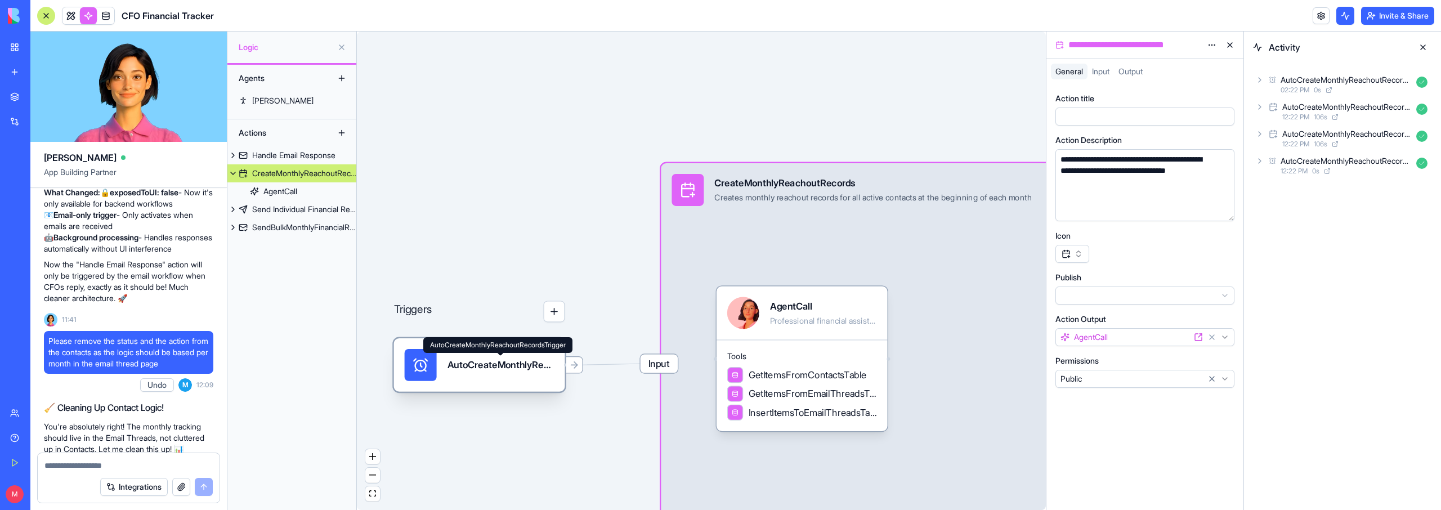
click at [506, 379] on div "AutoCreateMonthlyReachoutRecordsTrigger" at bounding box center [500, 365] width 107 height 32
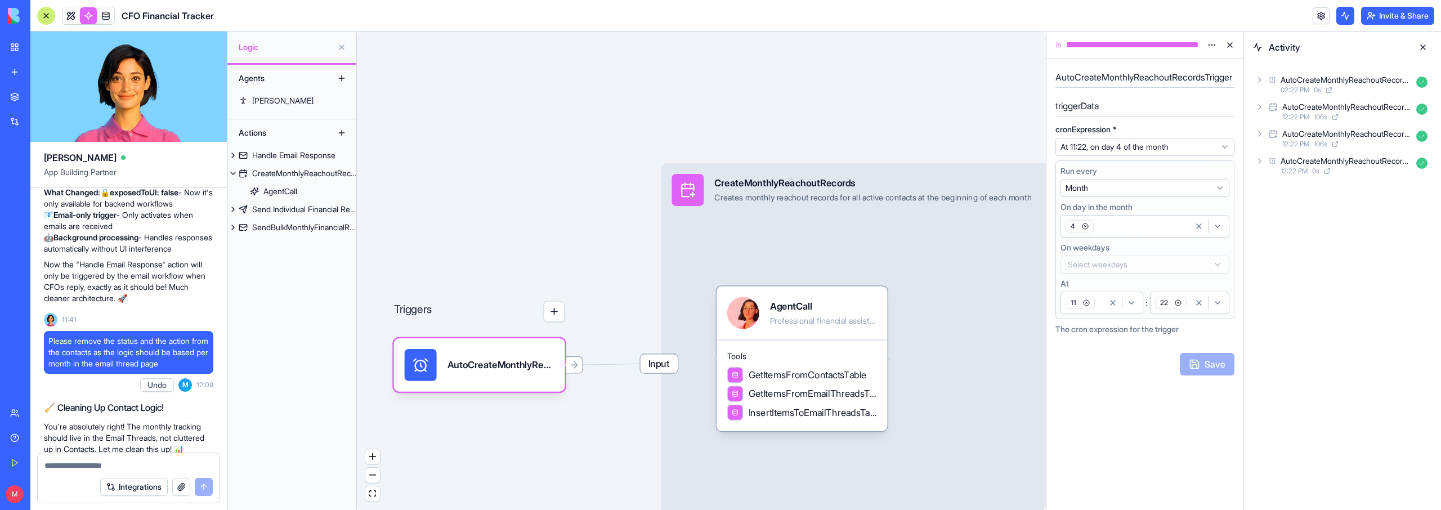
click at [1101, 308] on div "11" at bounding box center [1083, 302] width 41 height 17
click at [1191, 311] on div "22" at bounding box center [1189, 302] width 74 height 17
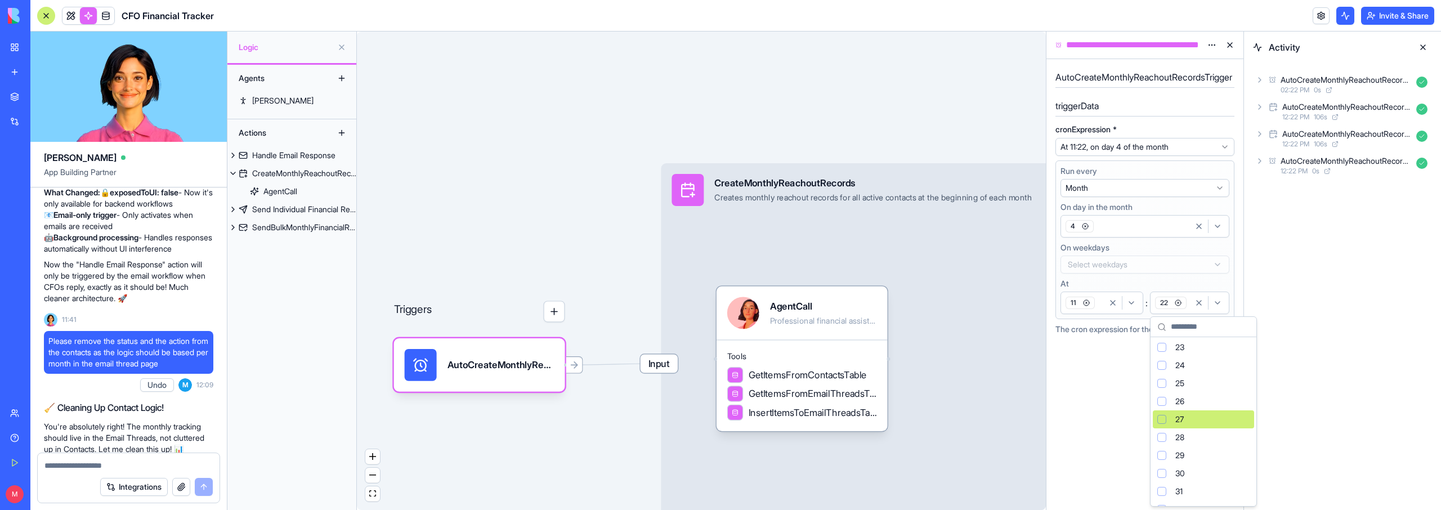
click at [1164, 417] on div "Suggestions" at bounding box center [1161, 419] width 9 height 9
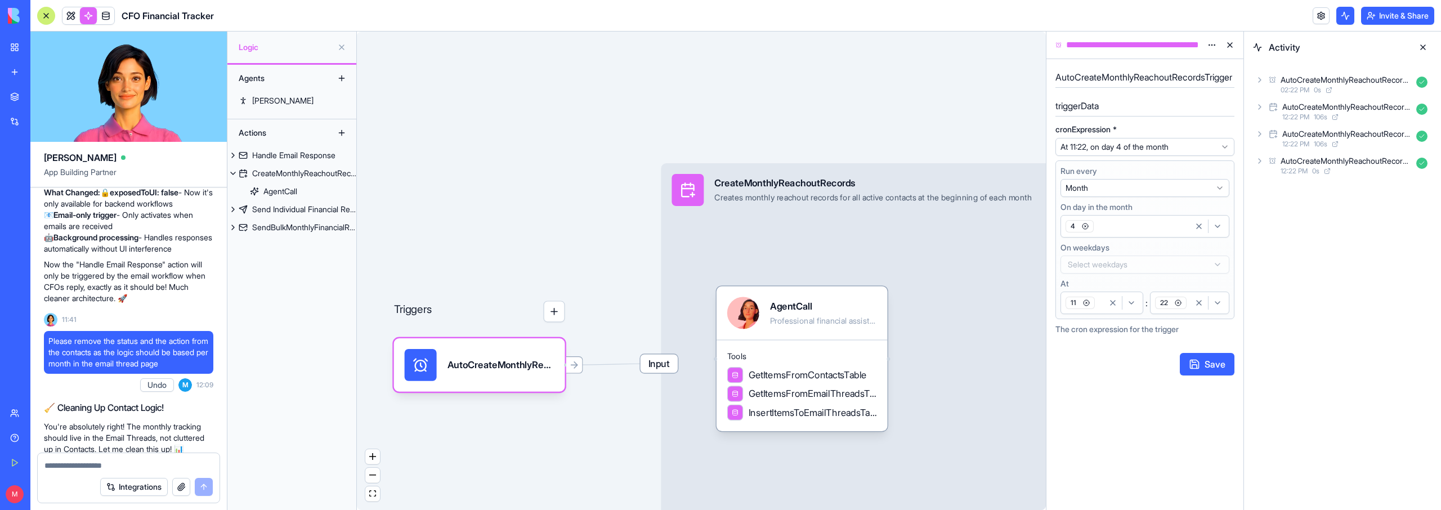
click at [1190, 306] on div "button" at bounding box center [1208, 303] width 37 height 14
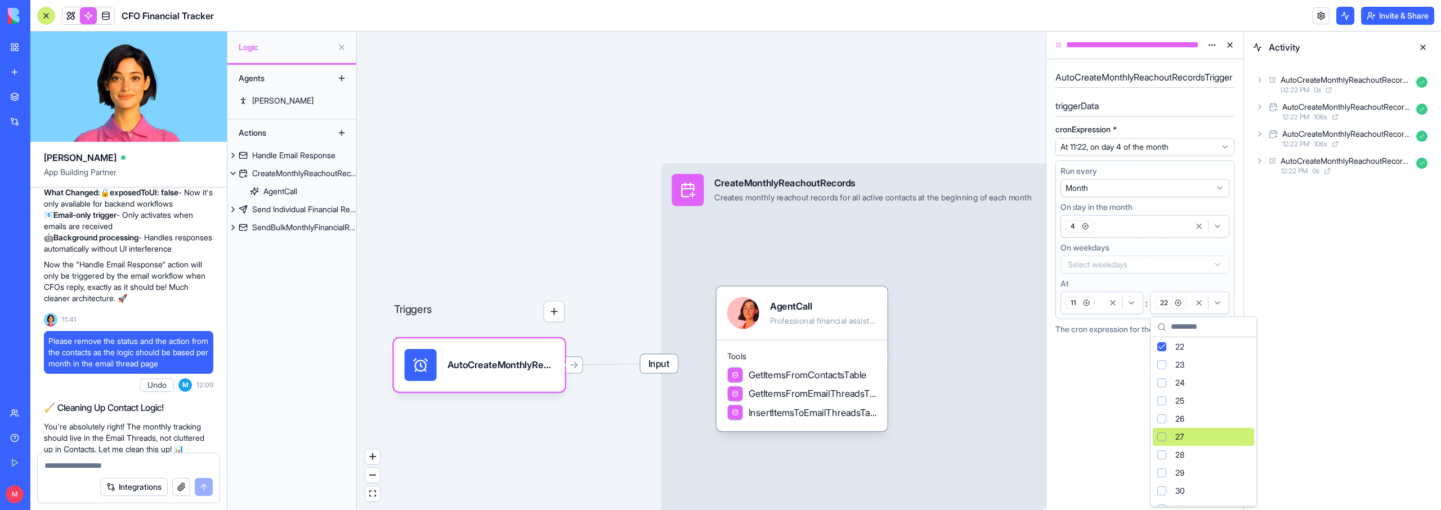
click at [1161, 438] on div "Suggestions" at bounding box center [1161, 436] width 9 height 9
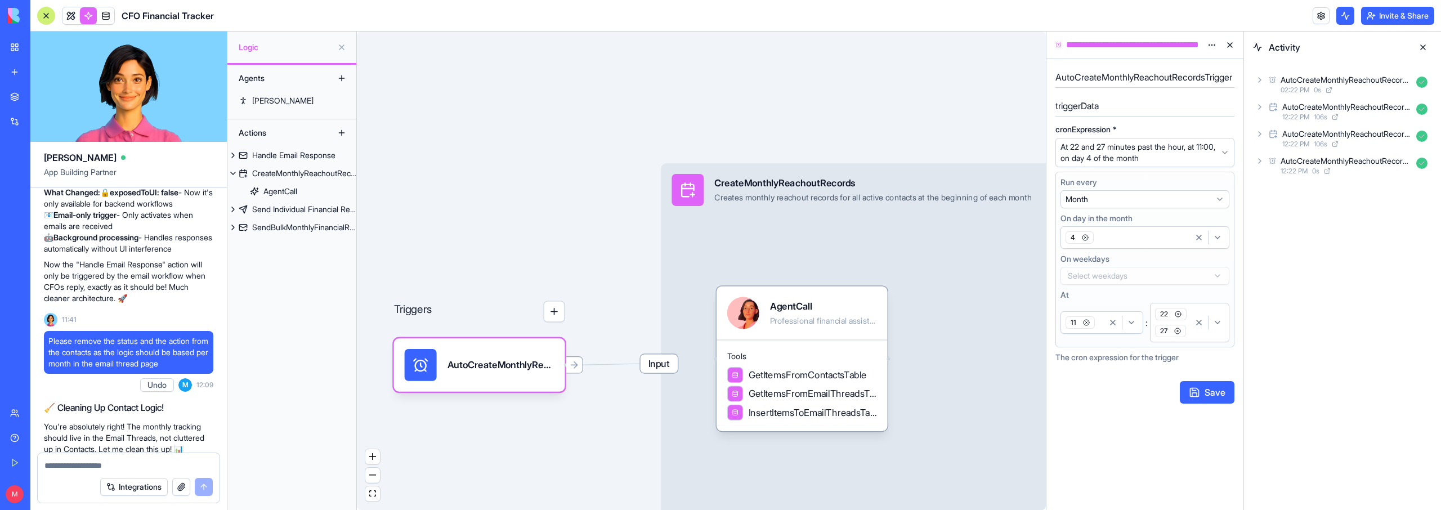
click at [1178, 314] on icon "button" at bounding box center [1178, 314] width 2 height 2
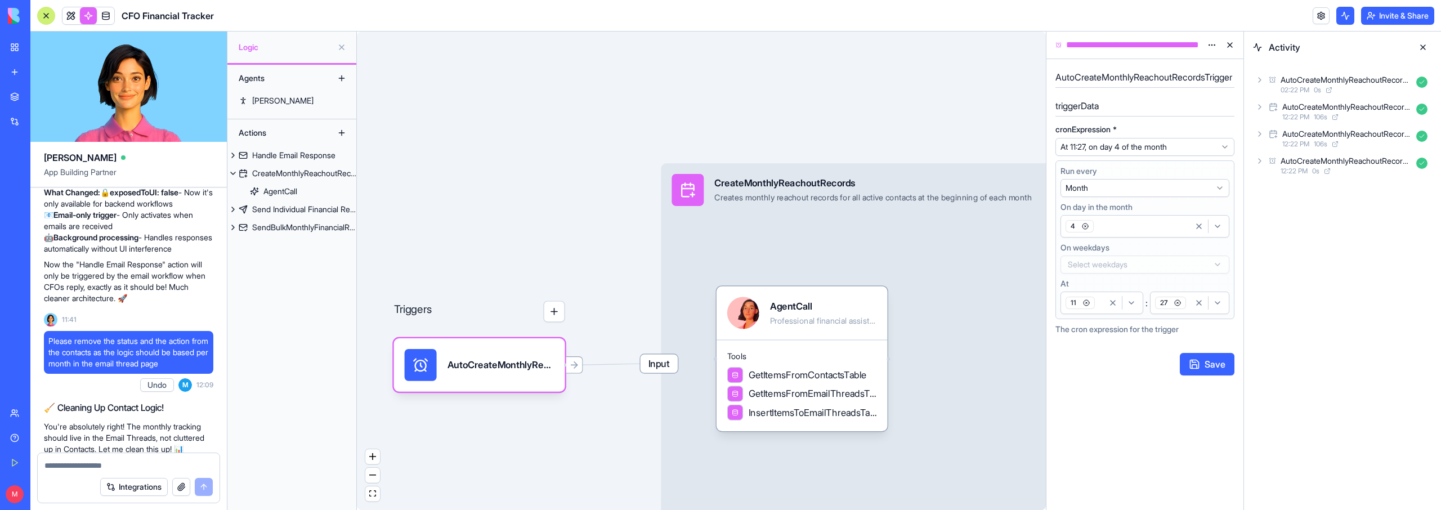
click at [1204, 366] on button "Save" at bounding box center [1206, 364] width 55 height 23
click at [760, 212] on div "Input CreateMonthlyReachoutRecords Creates monthly reachout records for all act…" at bounding box center [852, 189] width 382 height 53
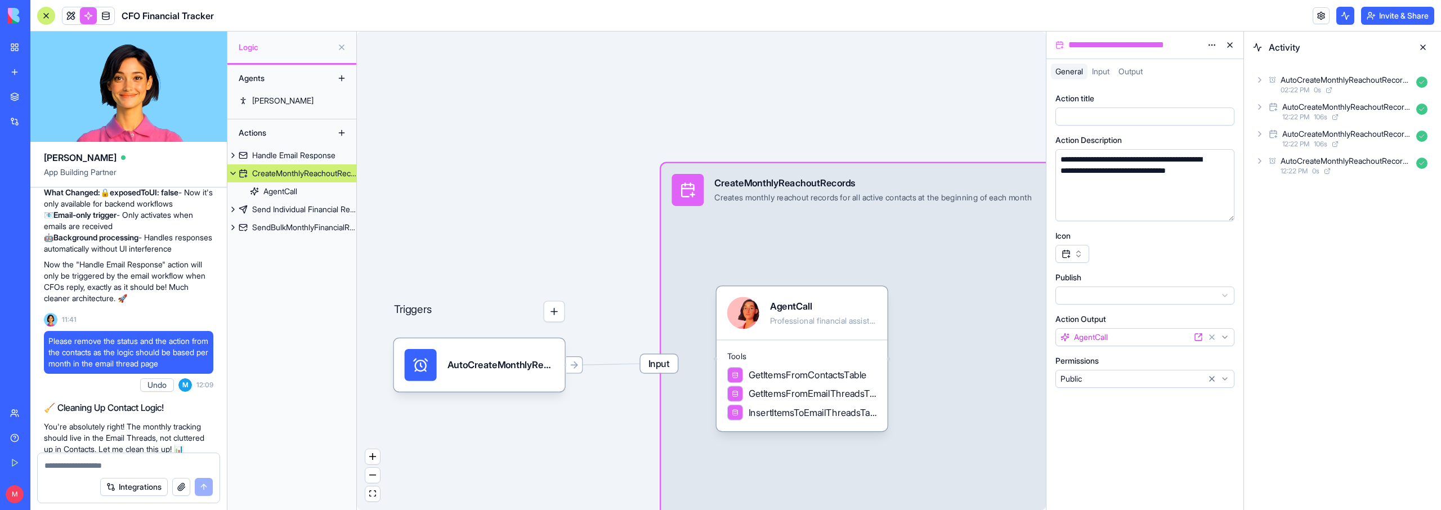
click at [1099, 69] on span "Input" at bounding box center [1100, 71] width 17 height 10
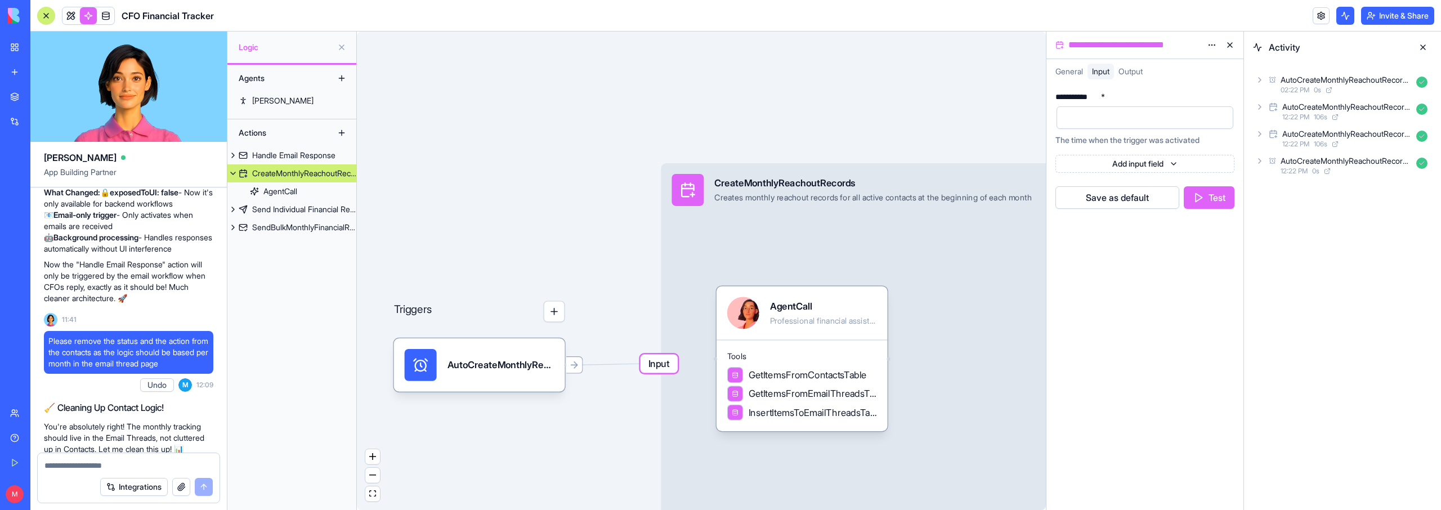
click at [1209, 197] on button "Test" at bounding box center [1208, 197] width 51 height 23
click at [1035, 269] on div "Input CreateMonthlyReachoutRecords Creates monthly reachout records for all act…" at bounding box center [889, 363] width 456 height 401
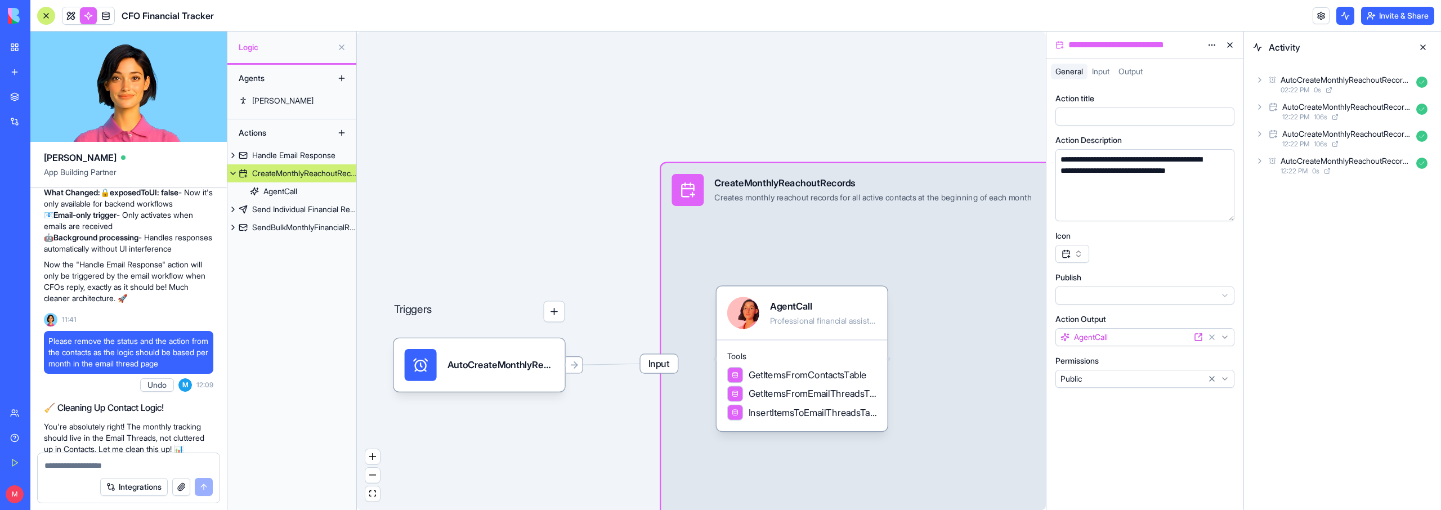
click at [1107, 68] on span "Input" at bounding box center [1100, 71] width 17 height 10
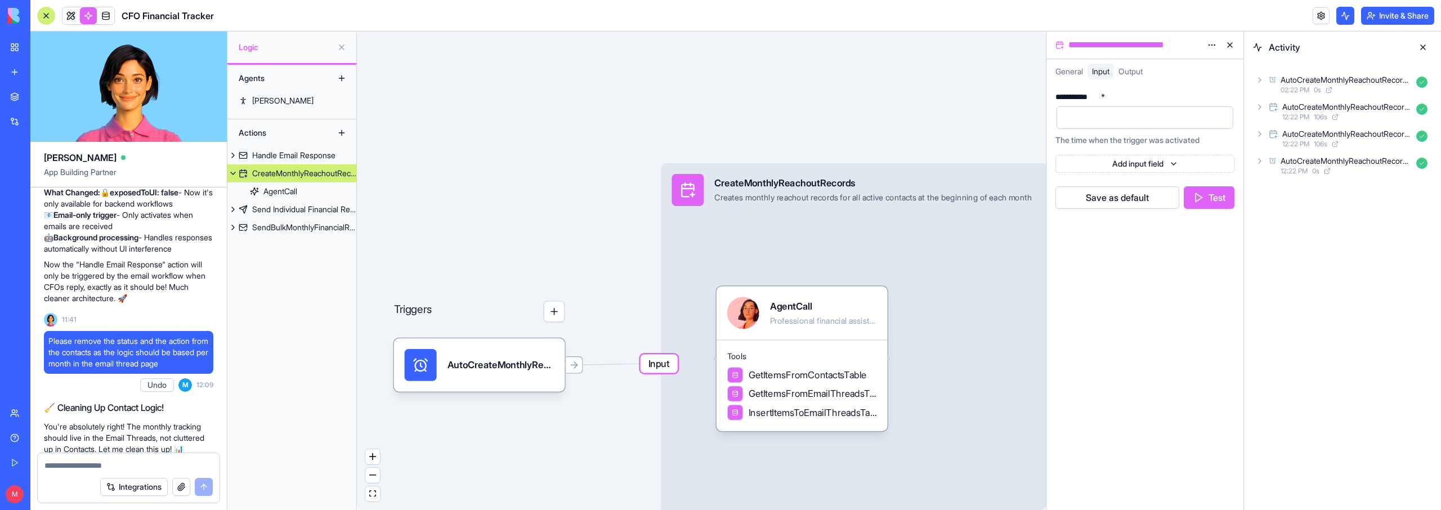
click at [1214, 195] on button "Test" at bounding box center [1208, 197] width 51 height 23
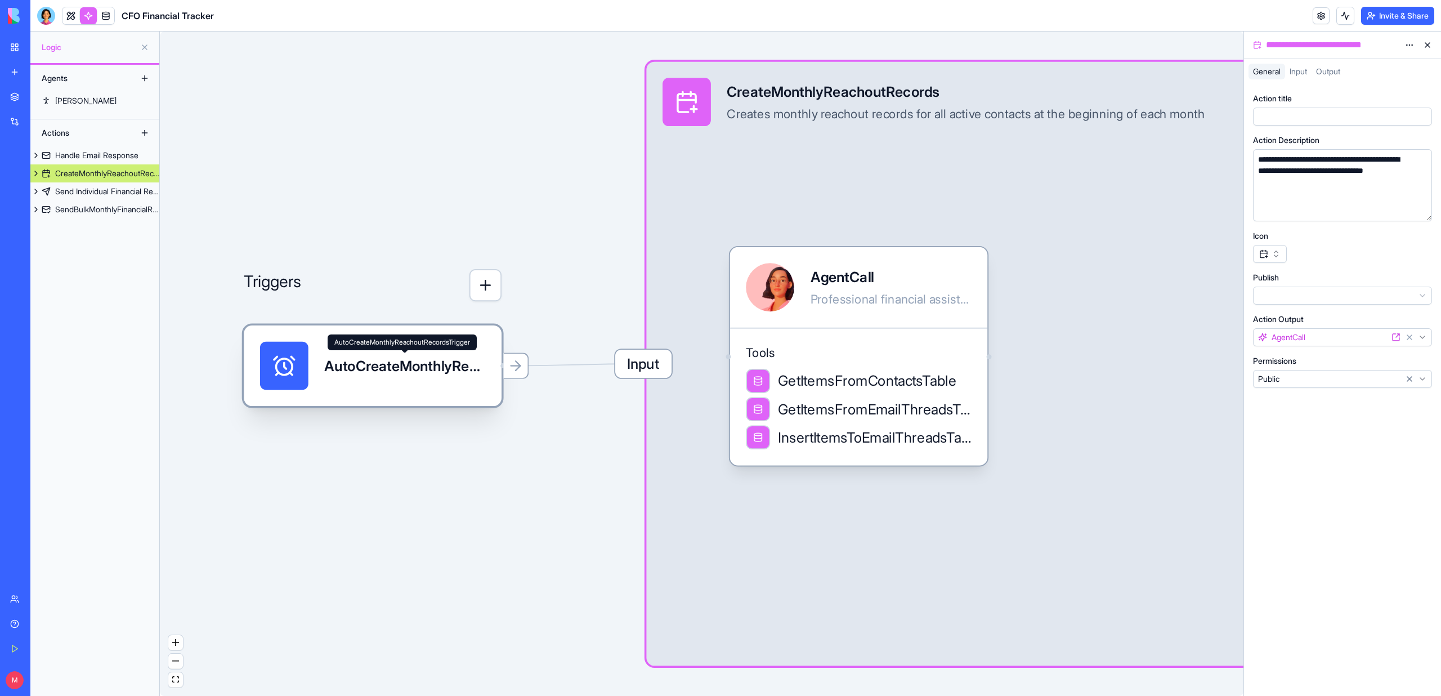
click at [446, 371] on div "AutoCreateMonthlyReachoutRecordsTrigger" at bounding box center [404, 366] width 161 height 20
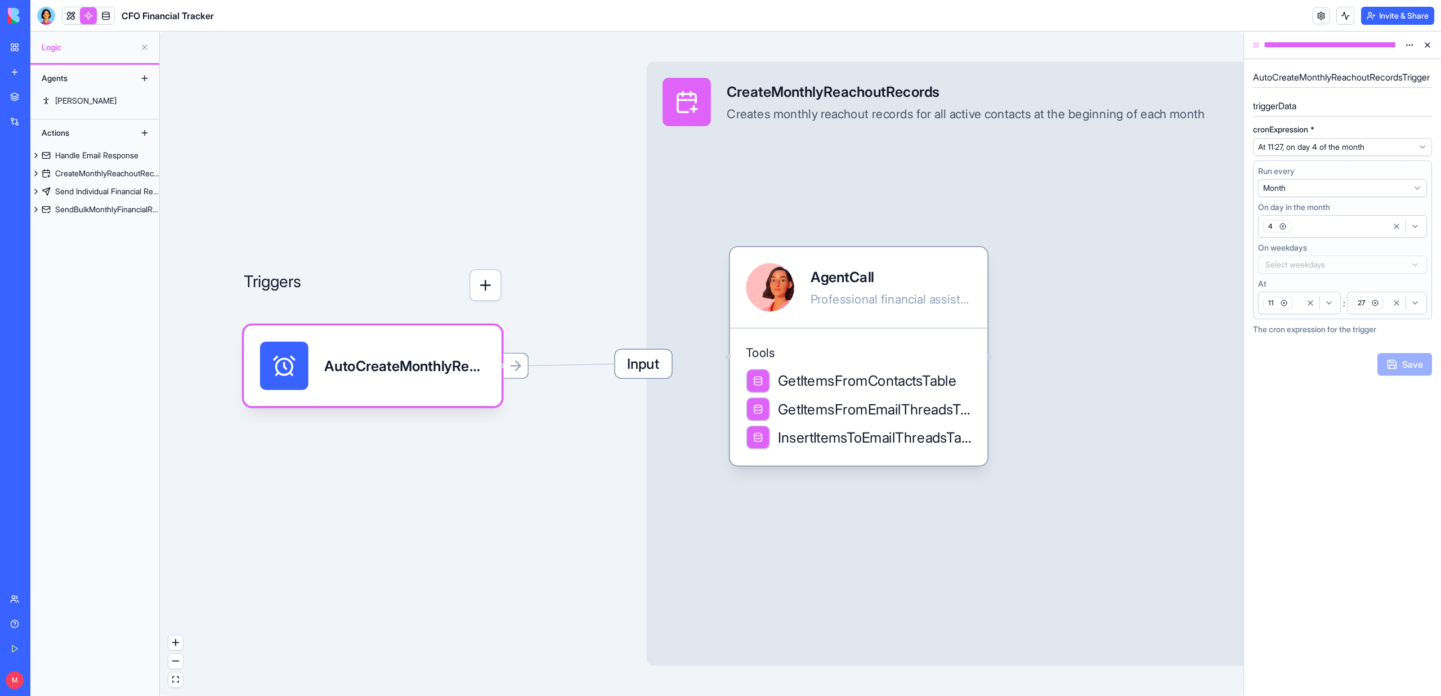
click at [1385, 309] on div "27" at bounding box center [1368, 302] width 37 height 17
click at [1330, 455] on div "Suggestions" at bounding box center [1330, 455] width 9 height 9
click at [1385, 312] on button "27" at bounding box center [1386, 302] width 79 height 23
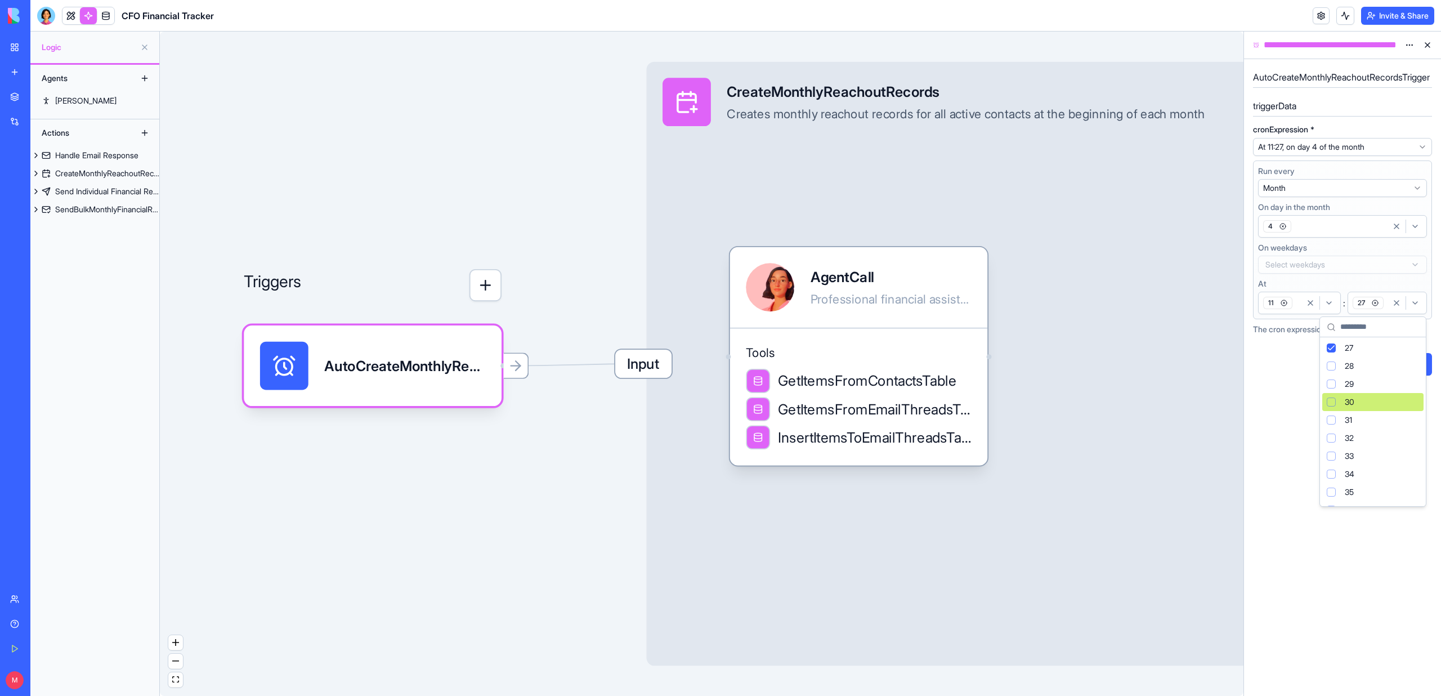
click at [1347, 401] on span "30" at bounding box center [1349, 401] width 10 height 11
click at [1375, 311] on icon "button" at bounding box center [1374, 314] width 7 height 7
click at [1396, 357] on button "Save" at bounding box center [1404, 364] width 55 height 23
click at [1349, 13] on button at bounding box center [1345, 16] width 18 height 18
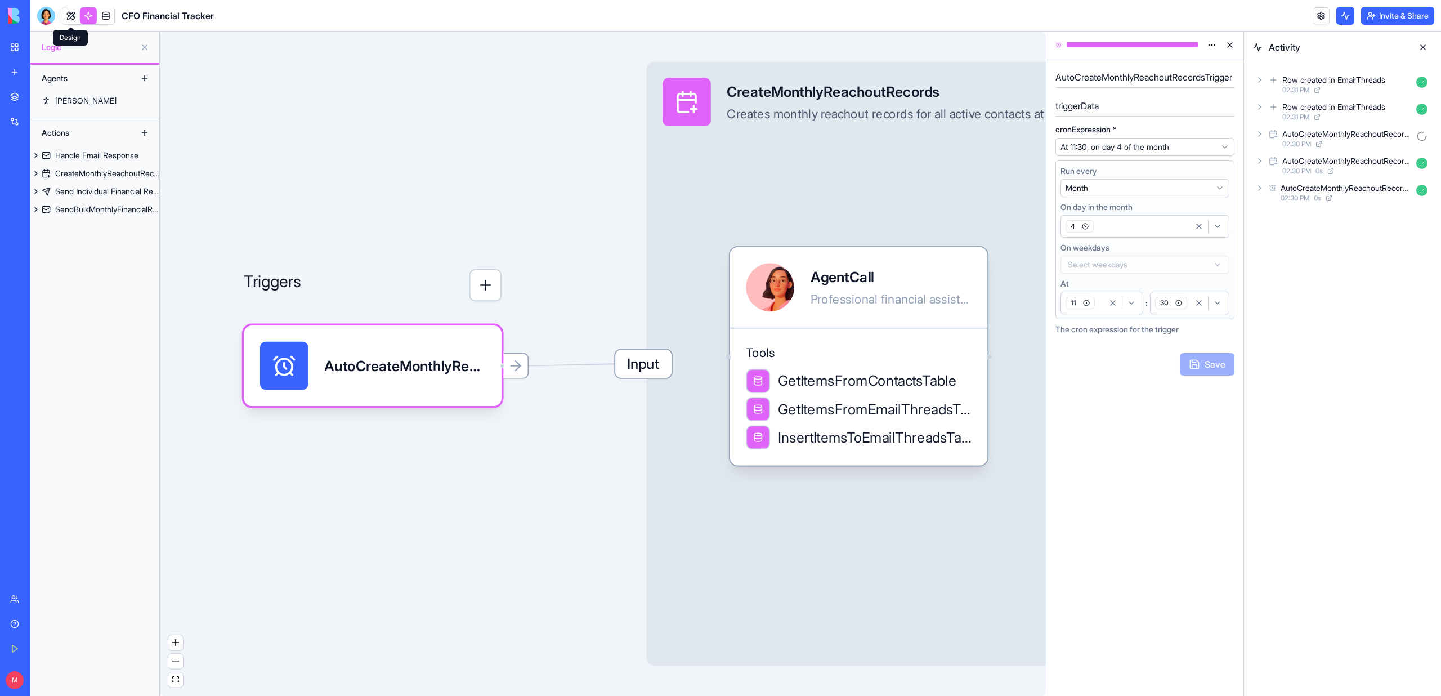
click at [64, 18] on link at bounding box center [70, 15] width 17 height 17
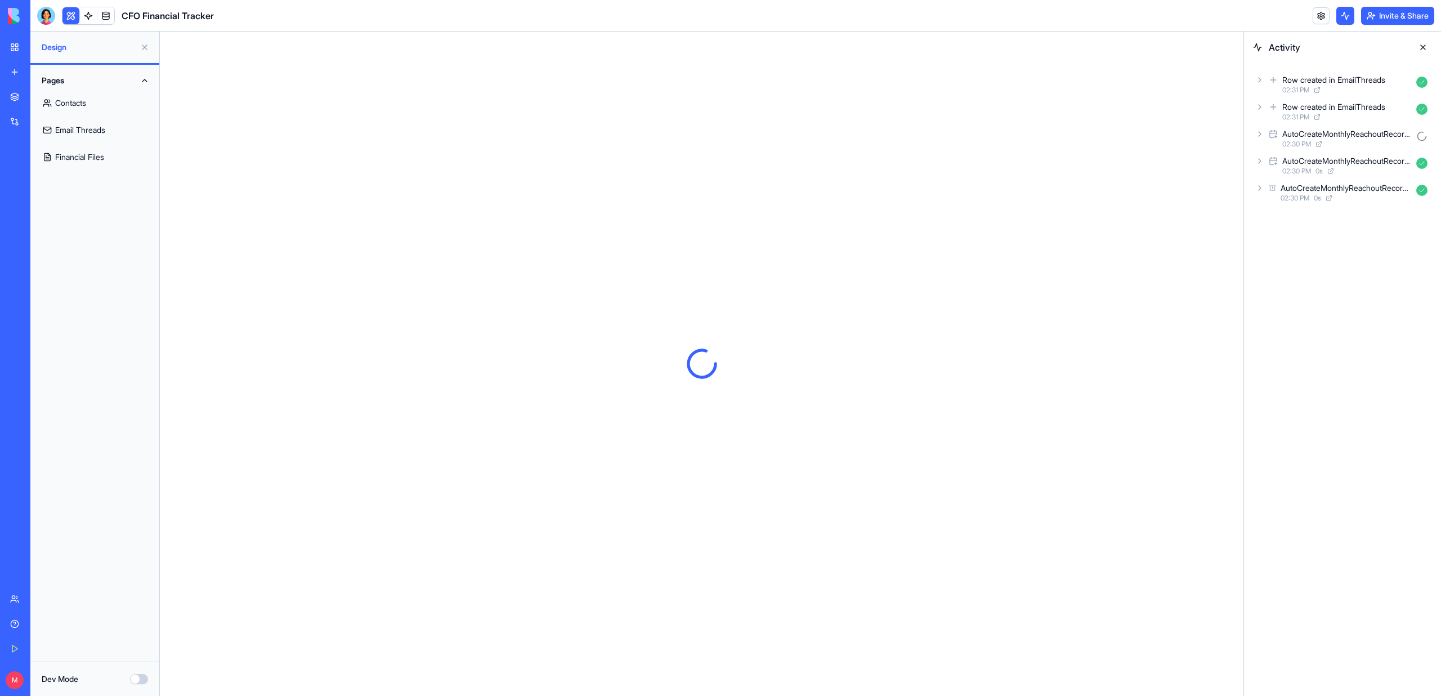
click at [74, 17] on button at bounding box center [70, 15] width 17 height 17
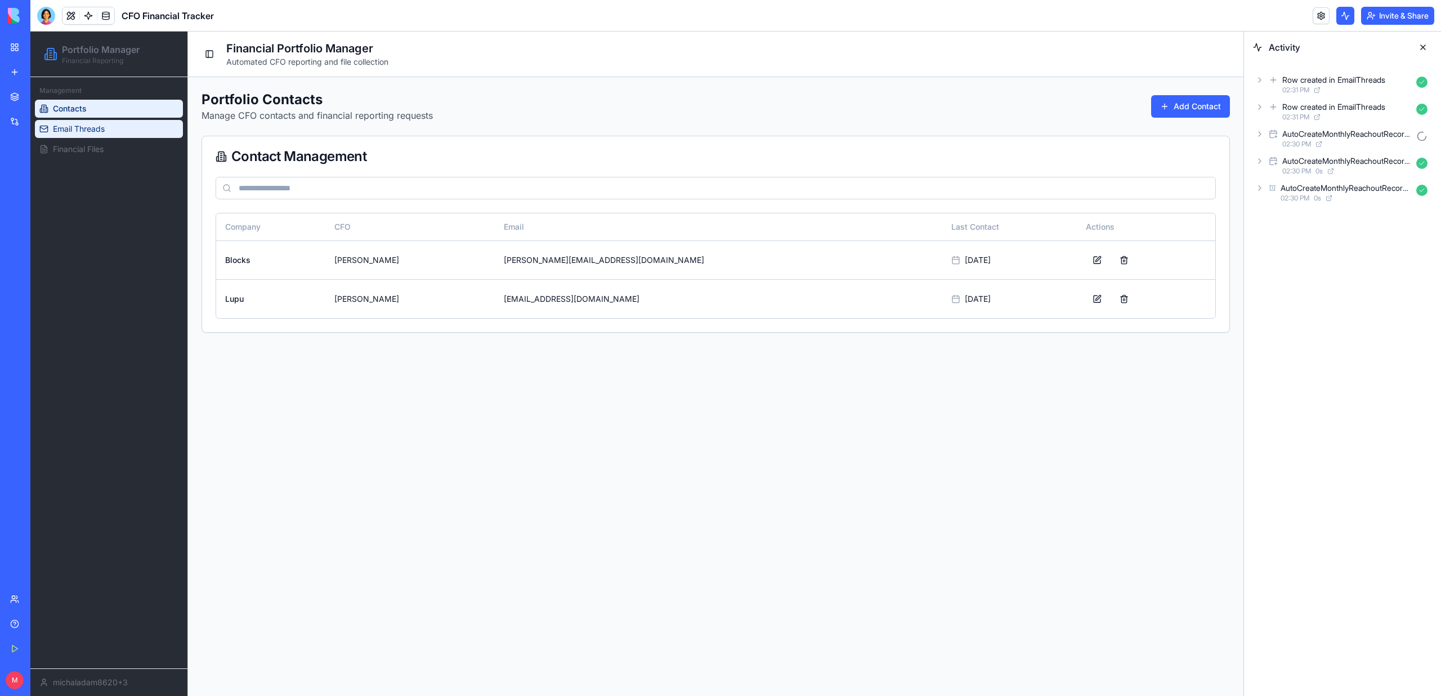
click at [80, 126] on span "Email Threads" at bounding box center [79, 128] width 52 height 11
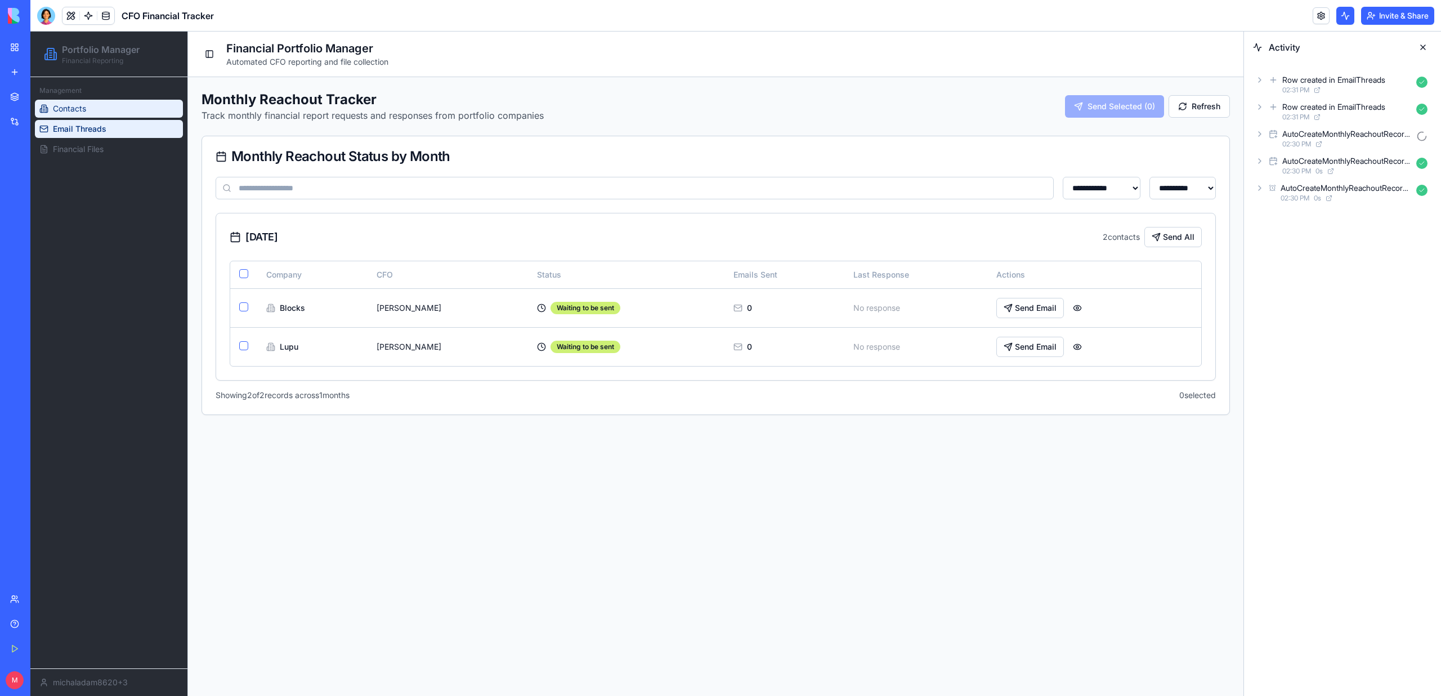
click at [80, 108] on span "Contacts" at bounding box center [69, 108] width 33 height 11
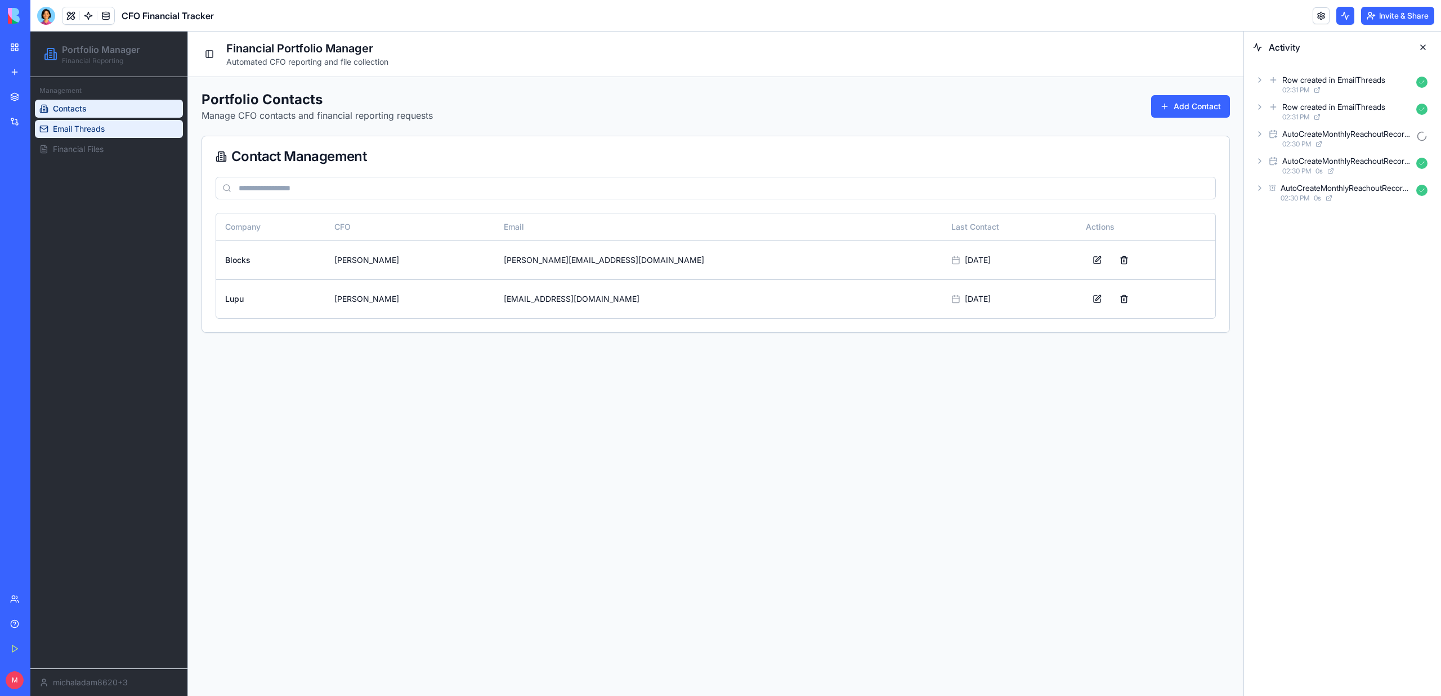
click at [80, 132] on span "Email Threads" at bounding box center [79, 128] width 52 height 11
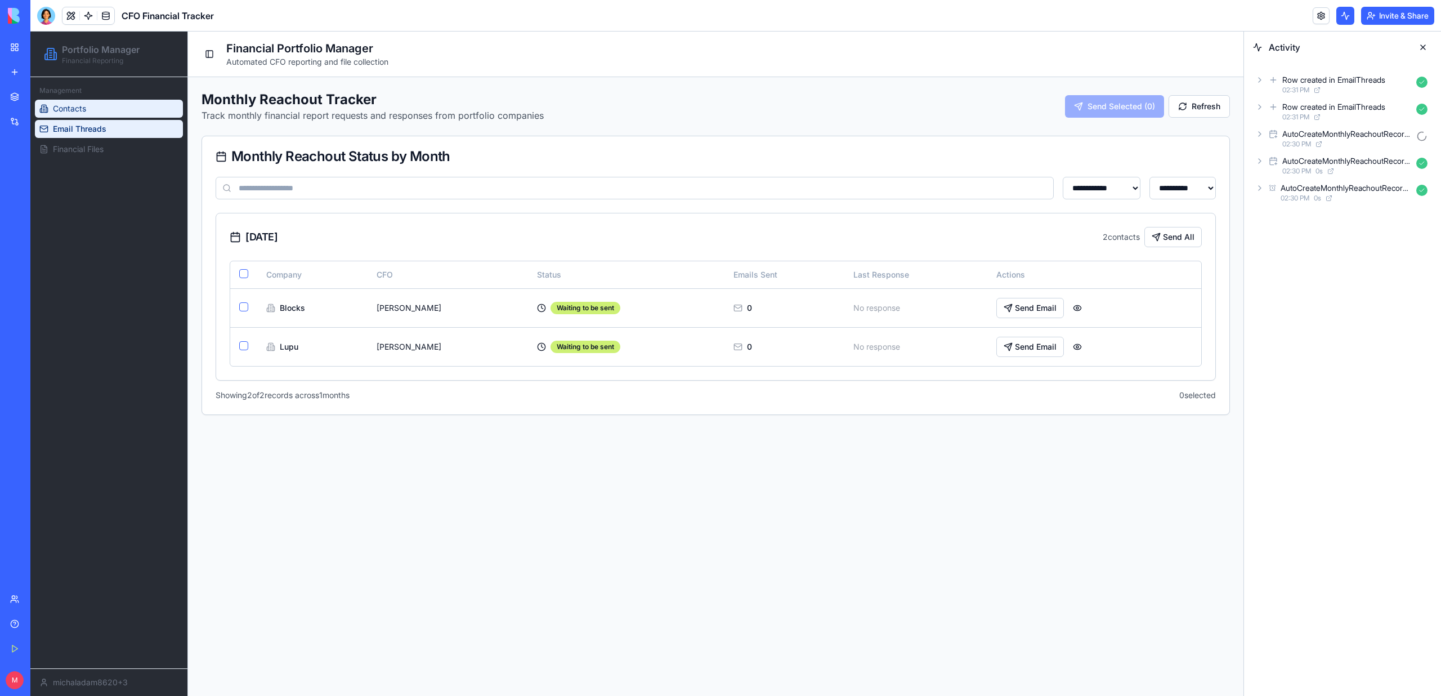
click at [78, 105] on span "Contacts" at bounding box center [69, 108] width 33 height 11
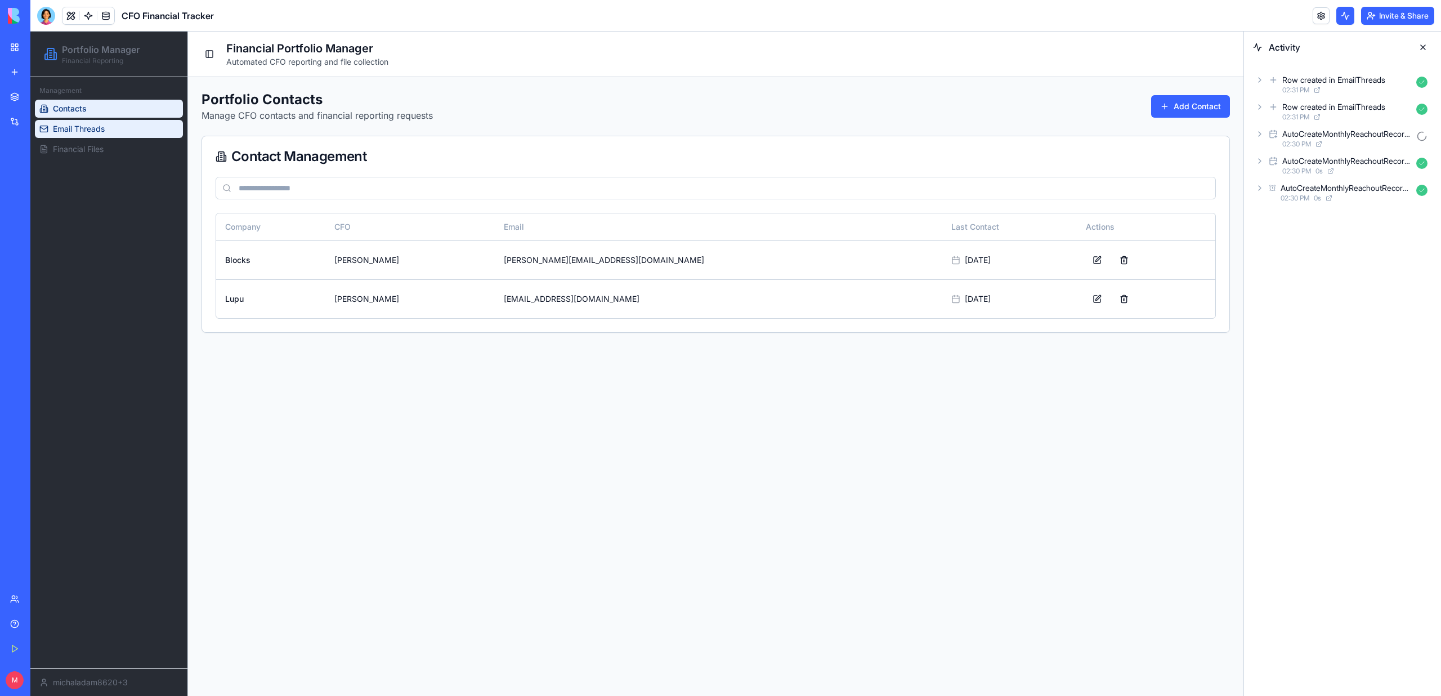
click at [80, 129] on span "Email Threads" at bounding box center [79, 128] width 52 height 11
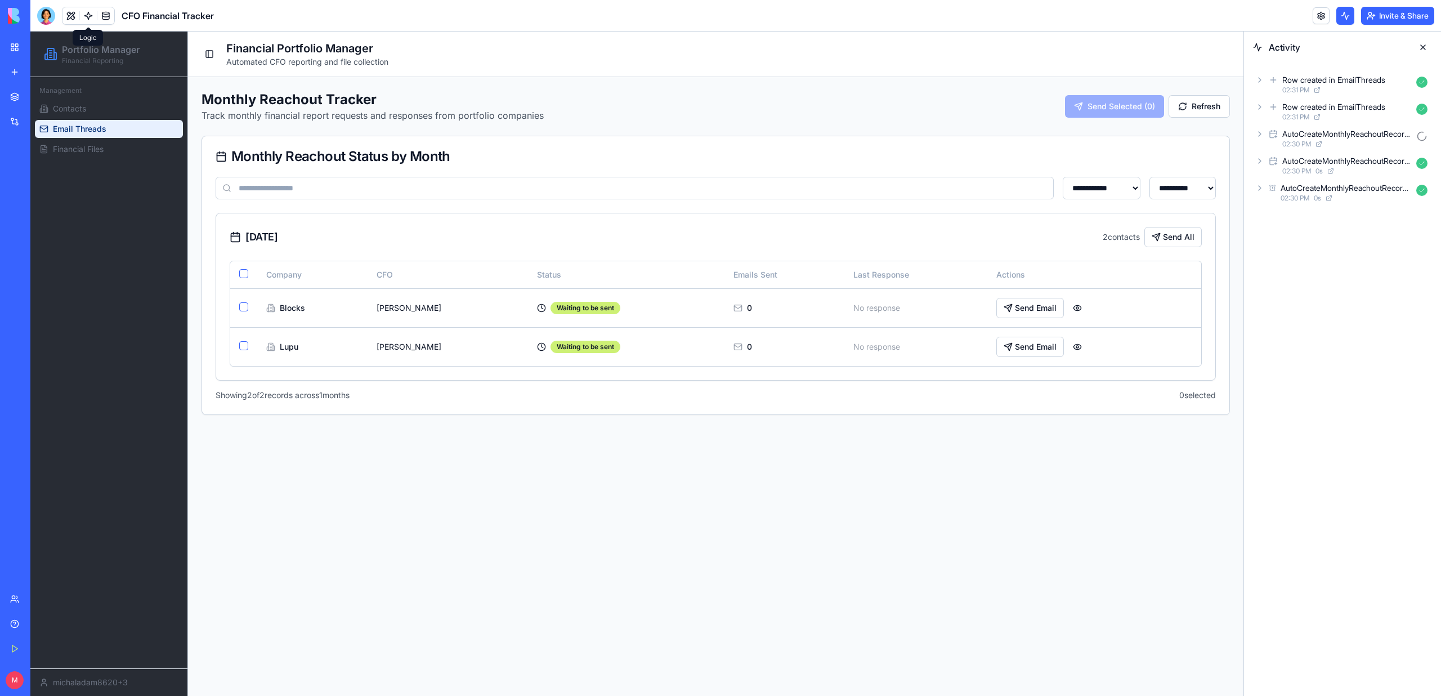
click at [87, 13] on link at bounding box center [88, 15] width 17 height 17
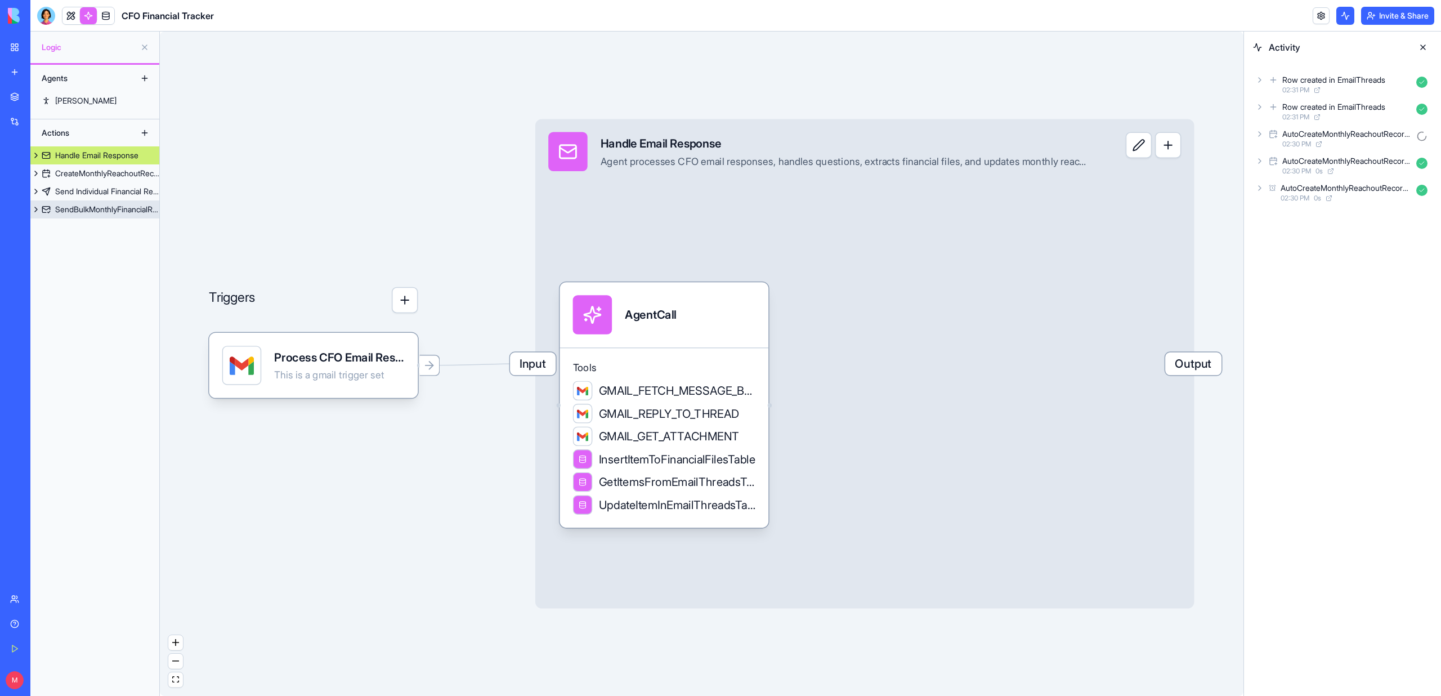
click at [85, 231] on div "Agents [PERSON_NAME] Actions Handle Email Response CreateMonthlyReachoutRecords…" at bounding box center [94, 380] width 129 height 631
click at [86, 213] on div "SendBulkMonthlyFinancialRequests" at bounding box center [107, 209] width 104 height 11
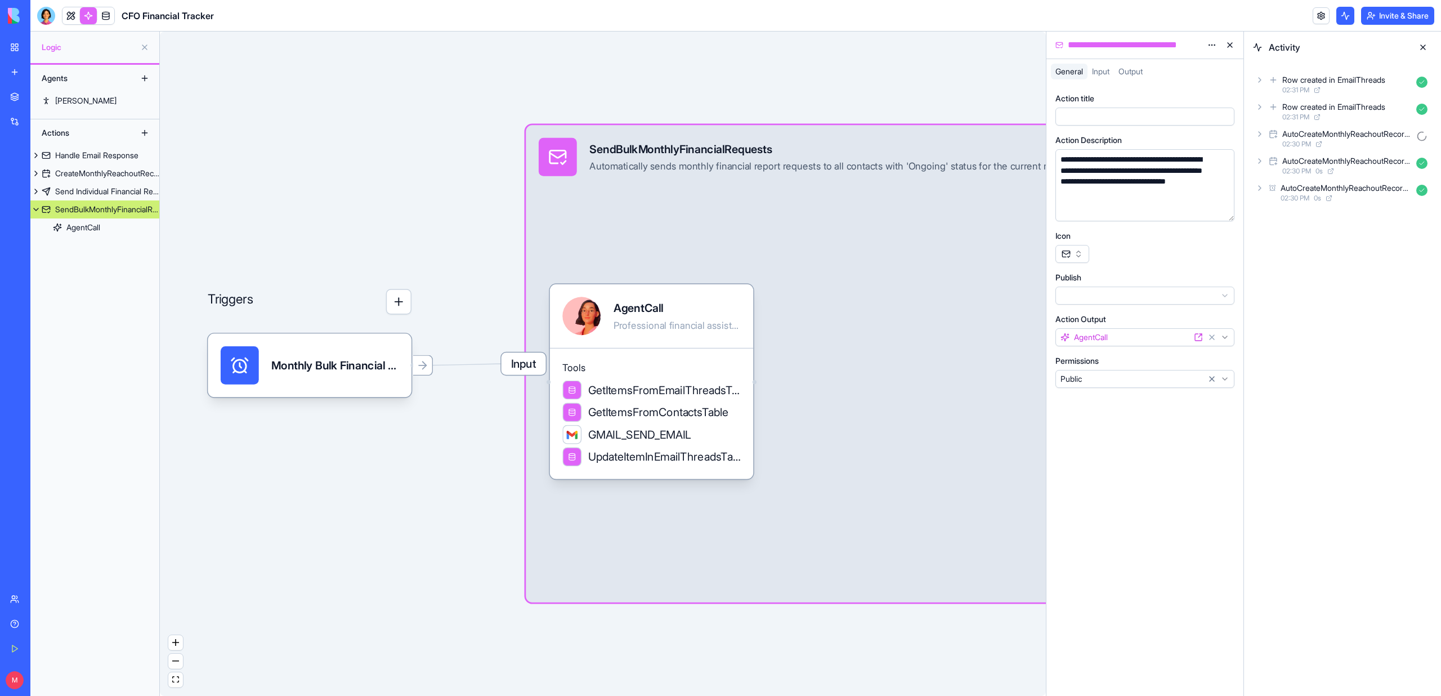
click at [1420, 47] on button at bounding box center [1423, 47] width 18 height 18
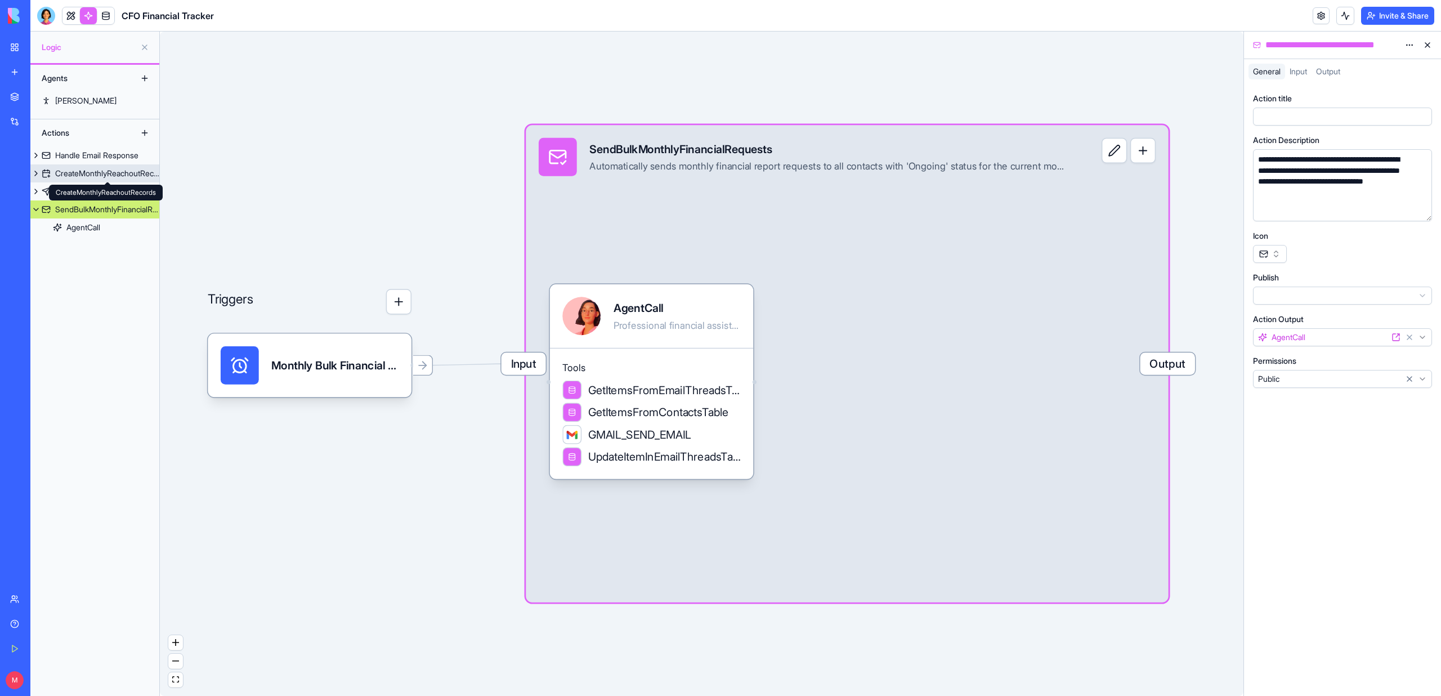
click at [87, 177] on div "CreateMonthlyReachoutRecords" at bounding box center [107, 173] width 104 height 11
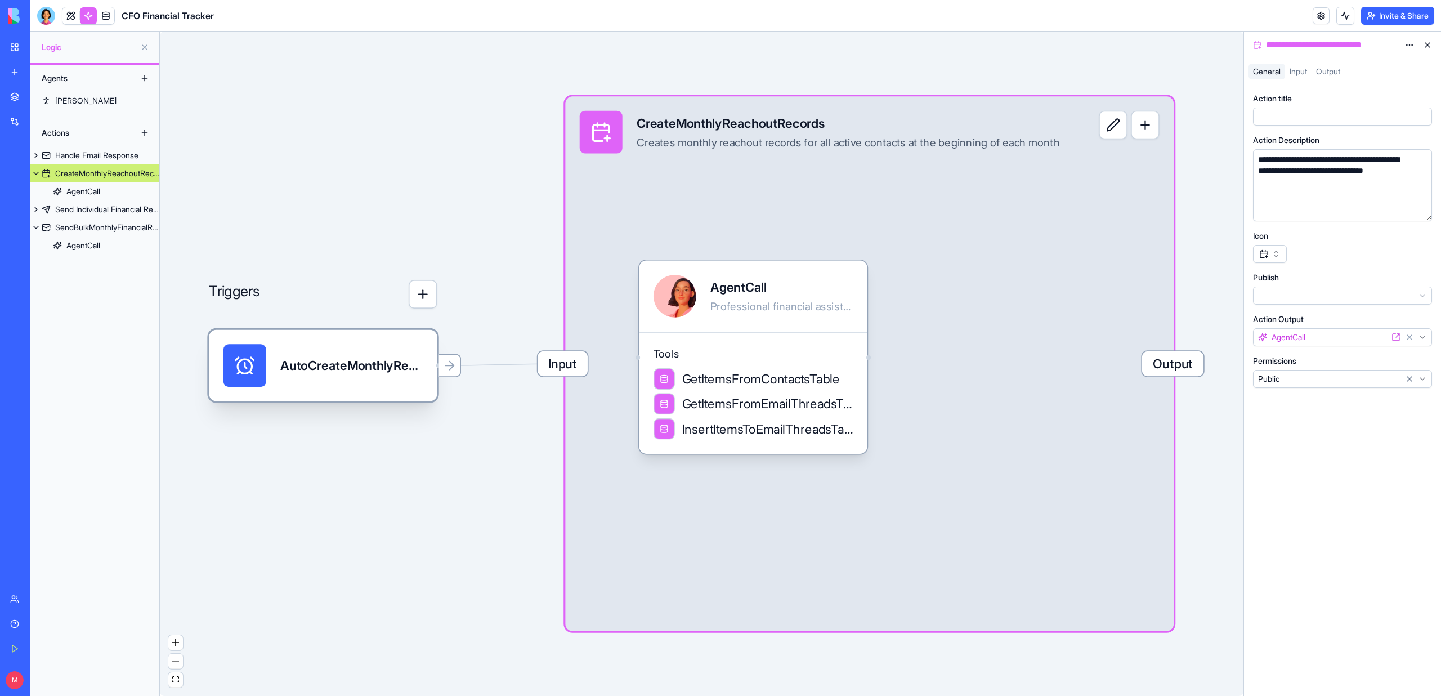
click at [388, 340] on div "AutoCreateMonthlyReachoutRecordsTrigger" at bounding box center [323, 365] width 228 height 71
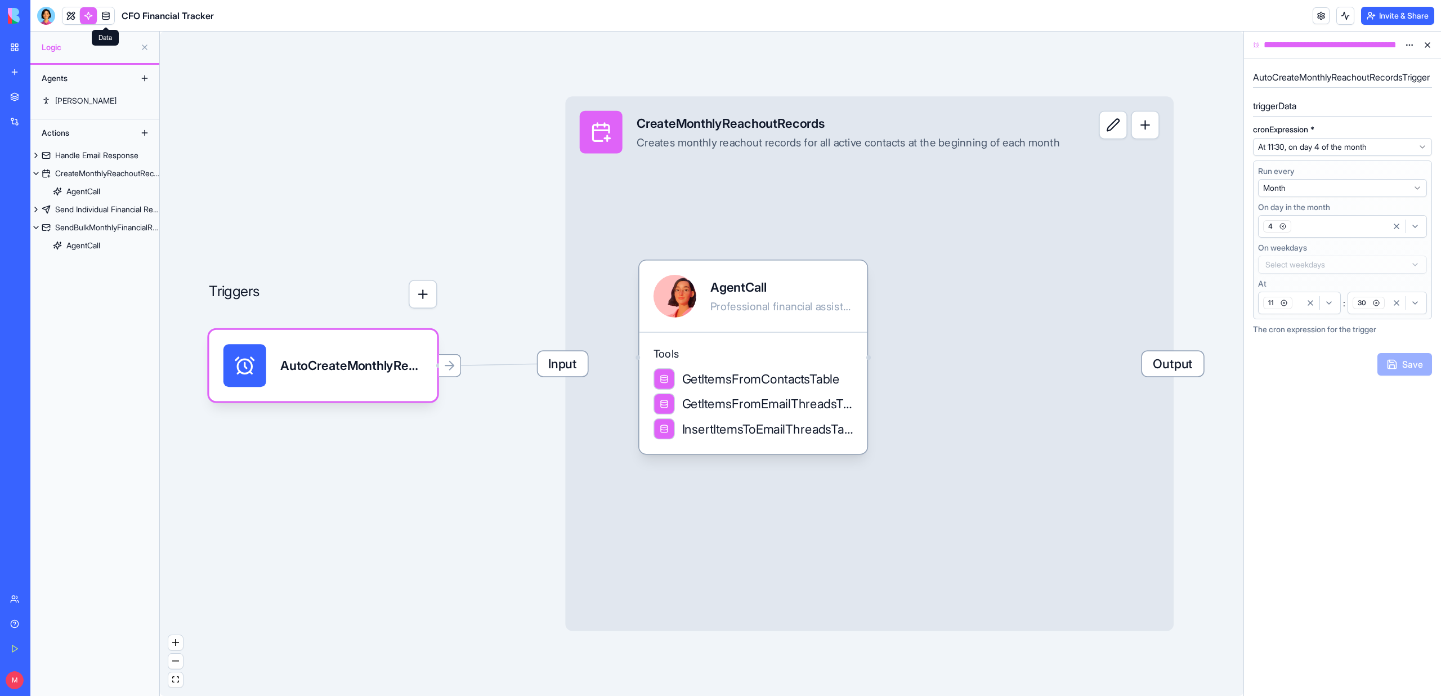
click at [104, 16] on link at bounding box center [105, 15] width 17 height 17
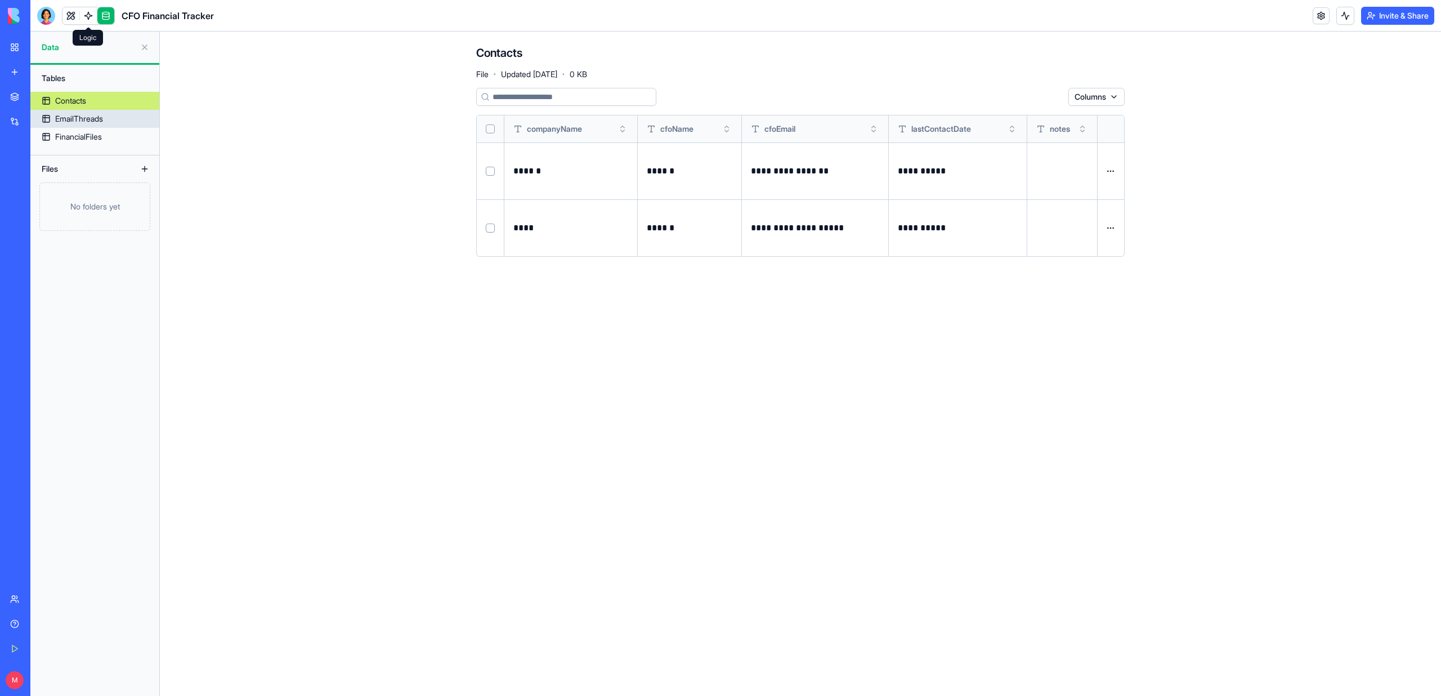
click at [102, 118] on div "EmailThreads" at bounding box center [79, 118] width 48 height 11
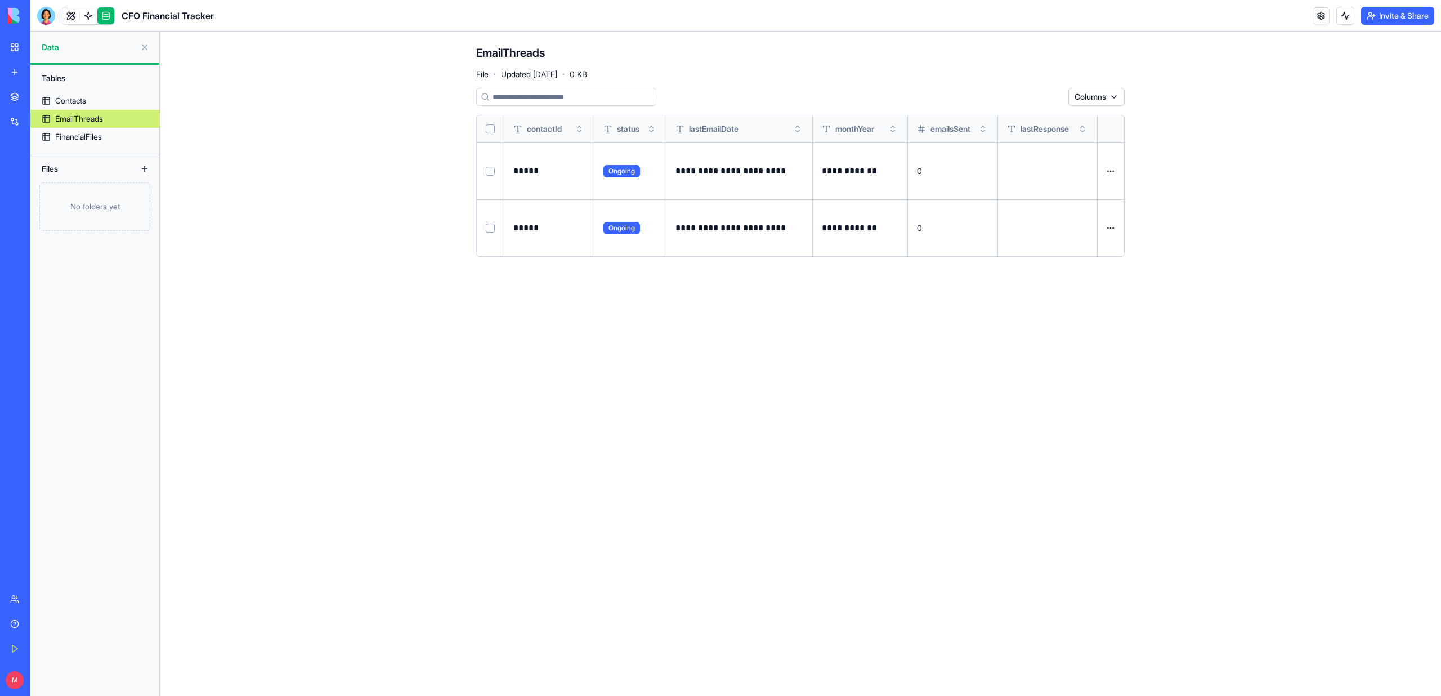
click at [0, 0] on button at bounding box center [0, 0] width 0 height 0
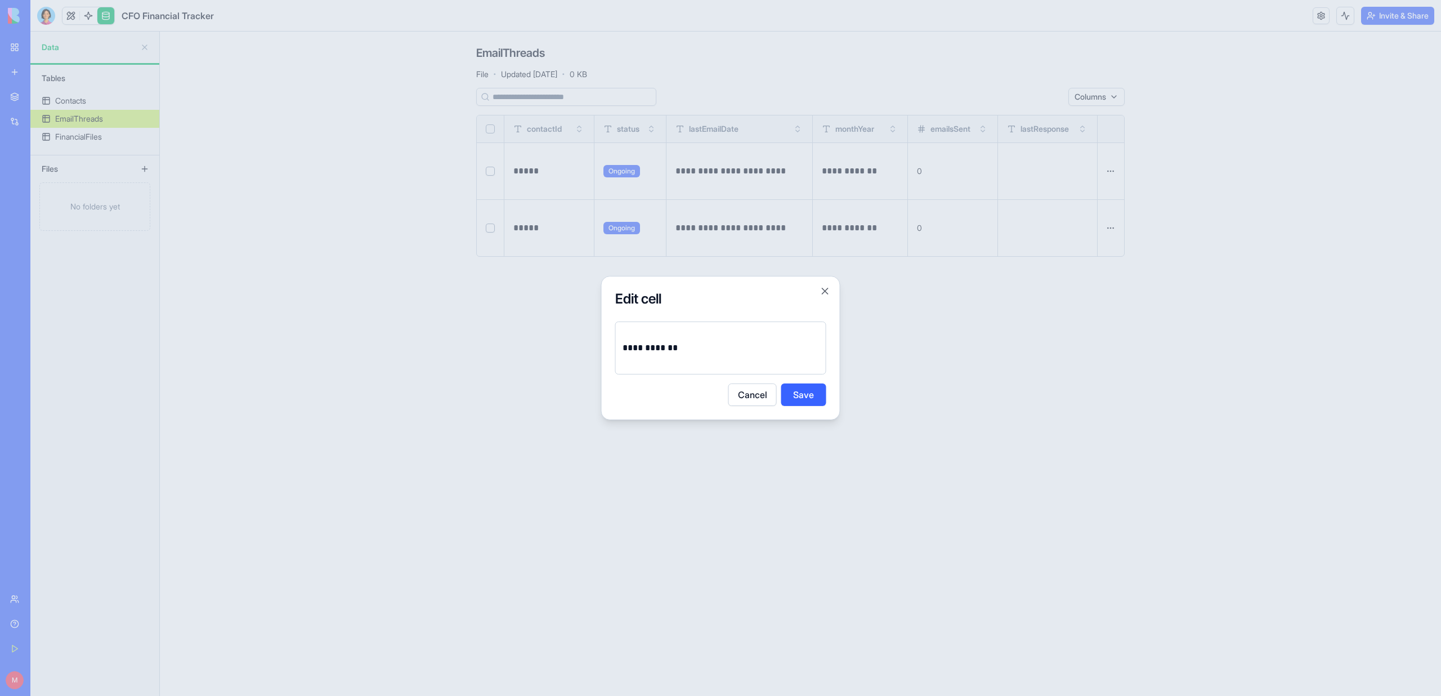
click at [638, 347] on p "**********" at bounding box center [720, 348] width 196 height 16
click at [814, 394] on button "Save" at bounding box center [803, 394] width 45 height 23
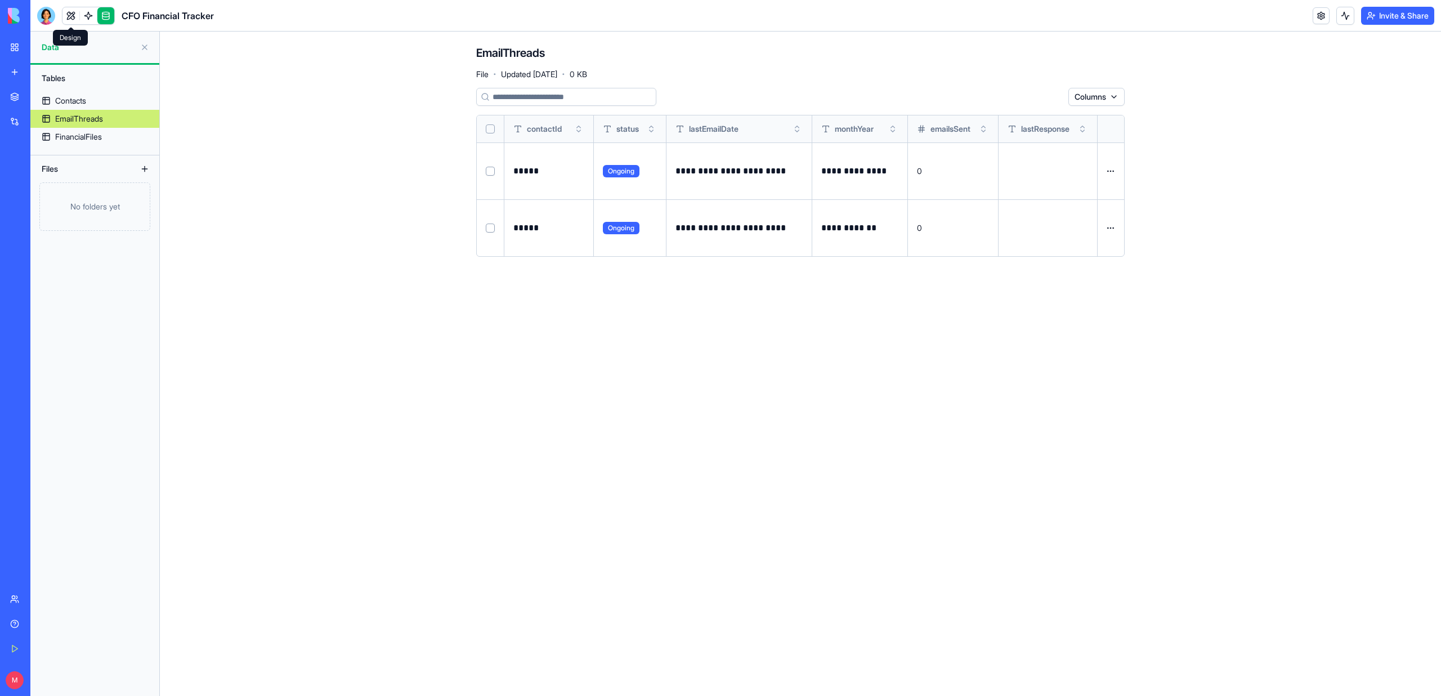
click at [65, 12] on link at bounding box center [70, 15] width 17 height 17
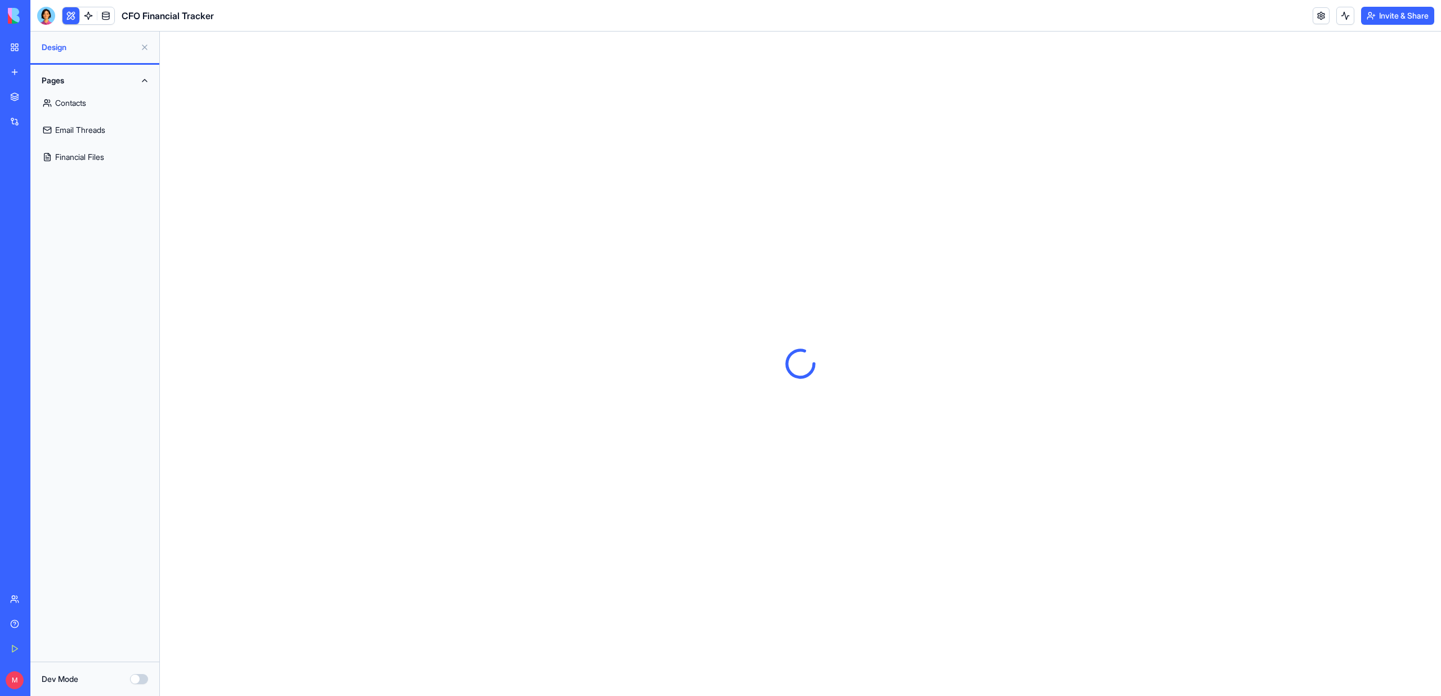
click at [78, 129] on link "Email Threads" at bounding box center [94, 129] width 115 height 27
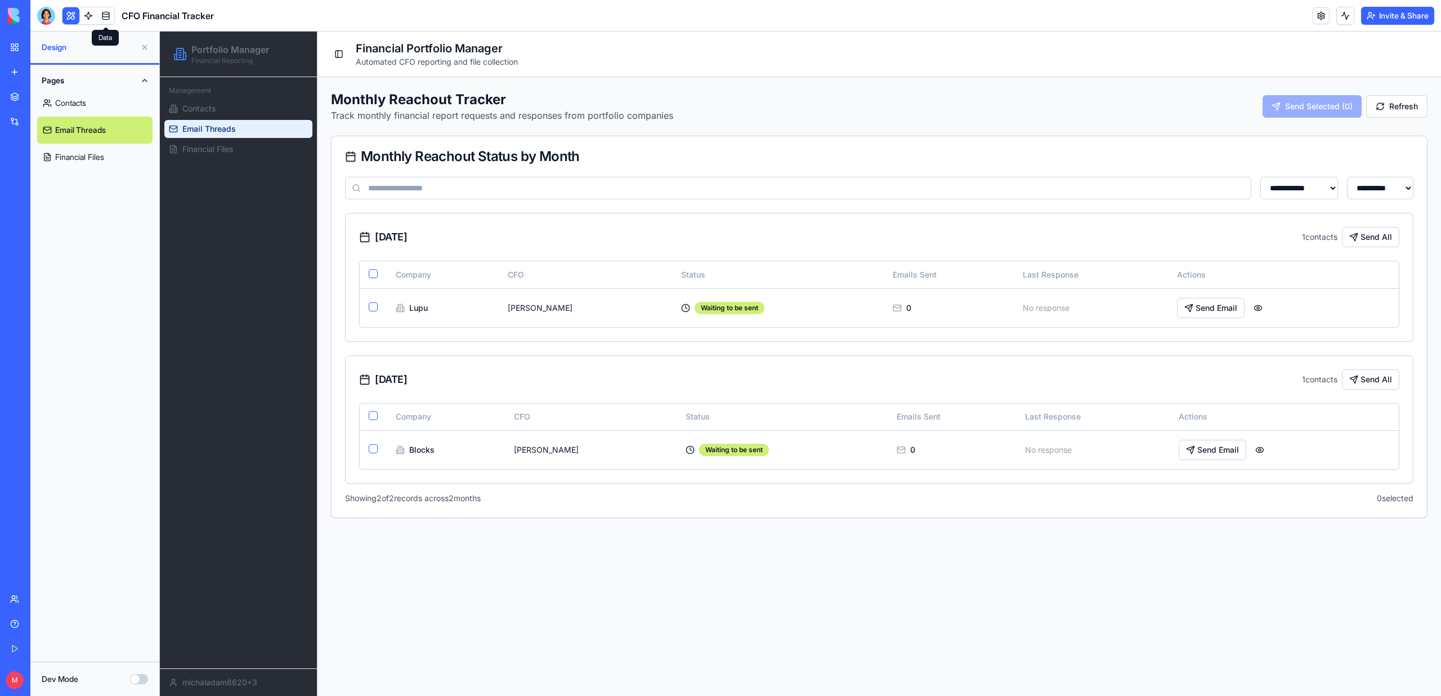
click at [99, 17] on link at bounding box center [105, 15] width 17 height 17
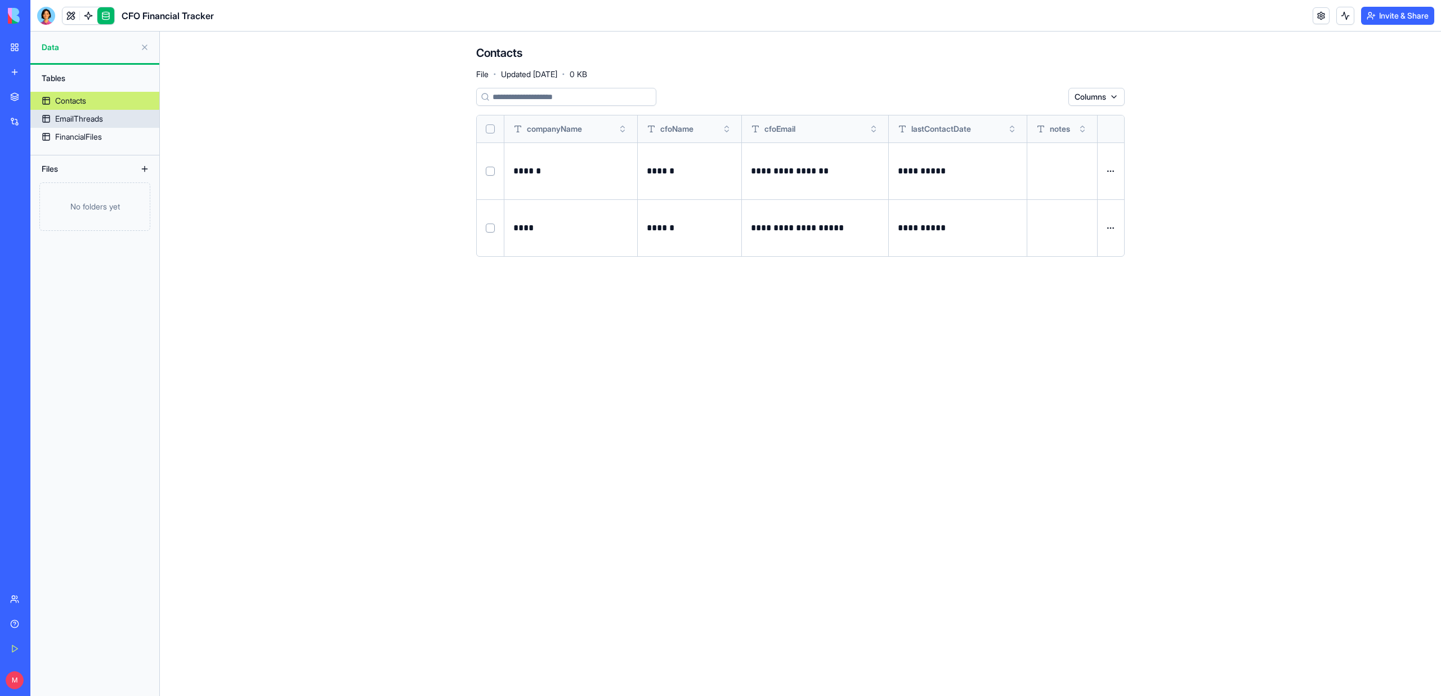
click at [114, 116] on link "EmailThreads" at bounding box center [94, 119] width 129 height 18
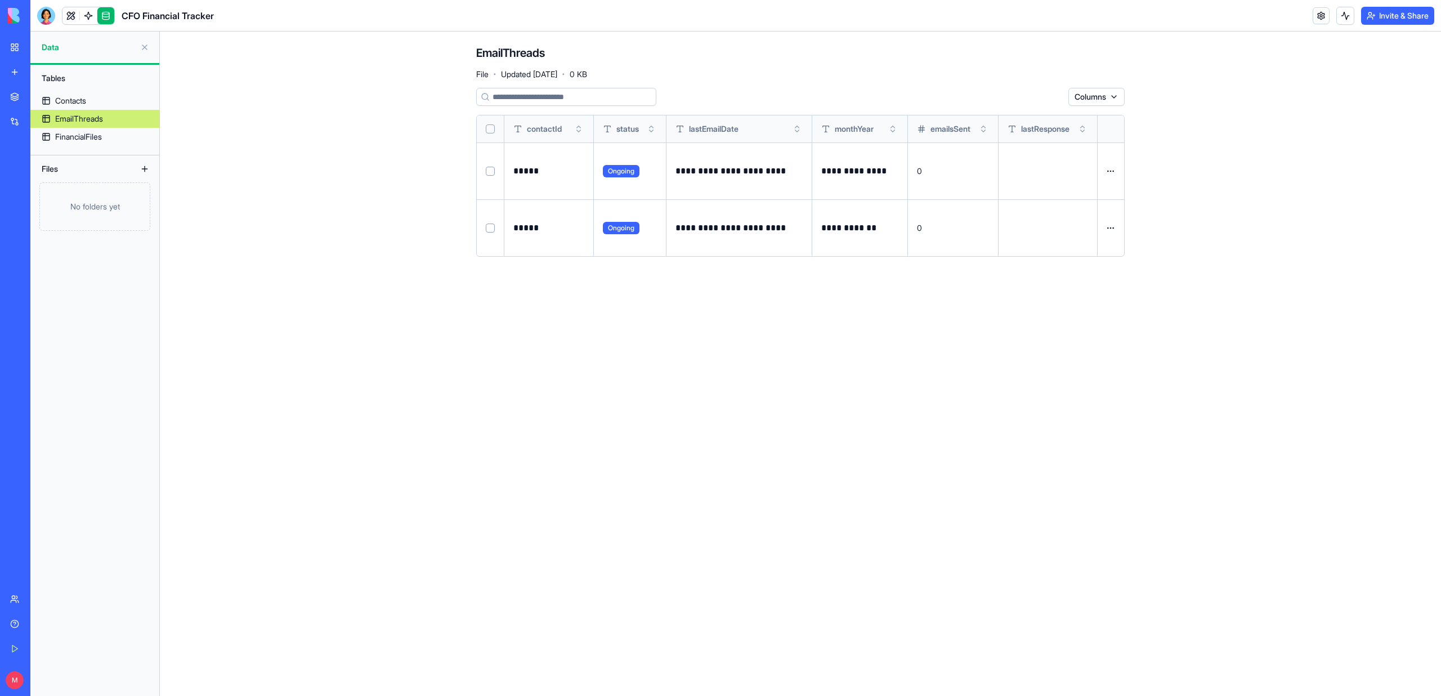
click at [0, 0] on button at bounding box center [0, 0] width 0 height 0
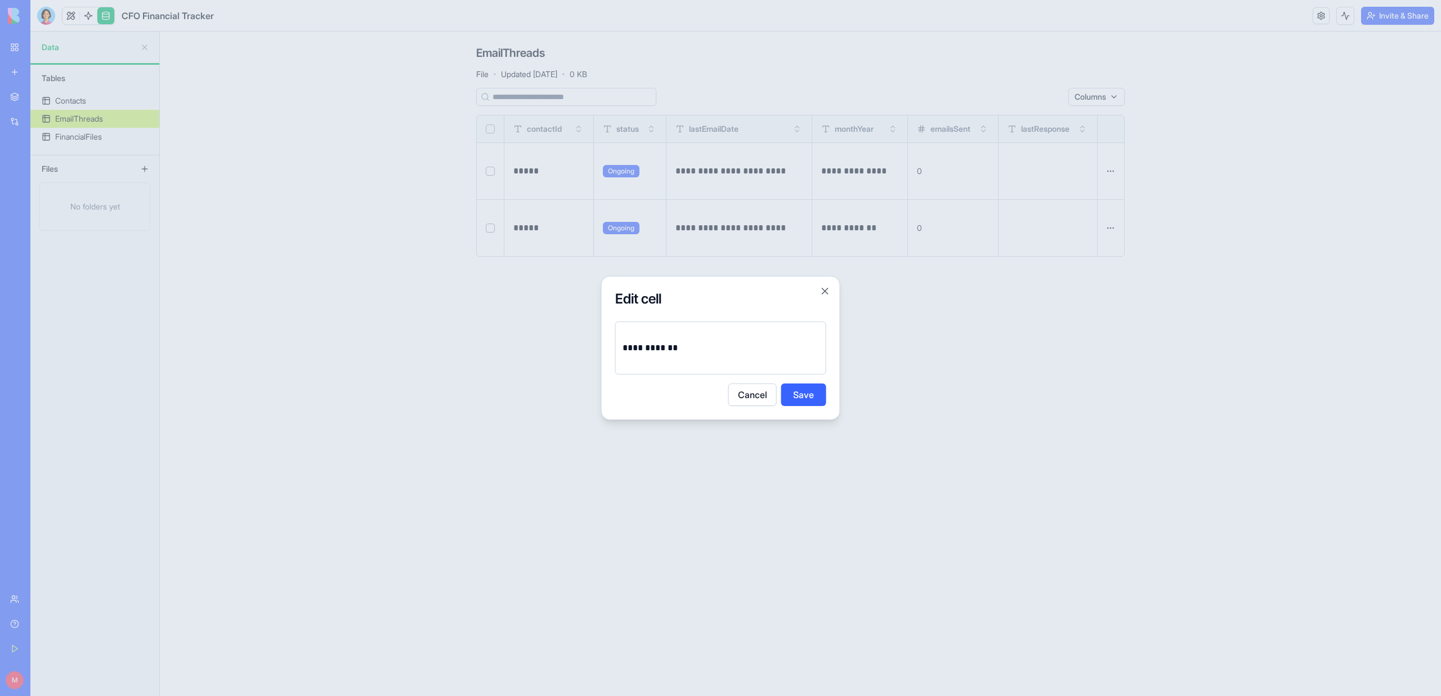
click at [634, 347] on p "**********" at bounding box center [720, 348] width 196 height 16
click at [807, 393] on button "Save" at bounding box center [803, 394] width 45 height 23
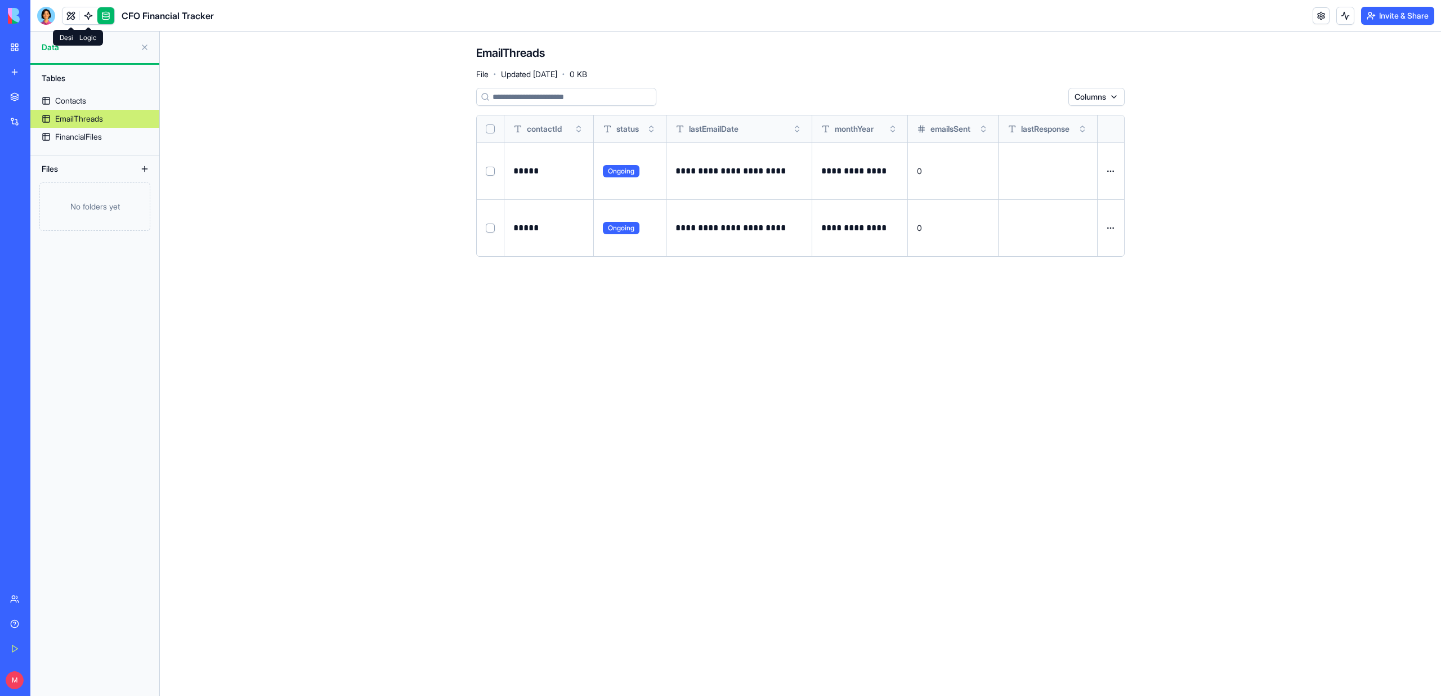
click at [87, 14] on link at bounding box center [88, 15] width 17 height 17
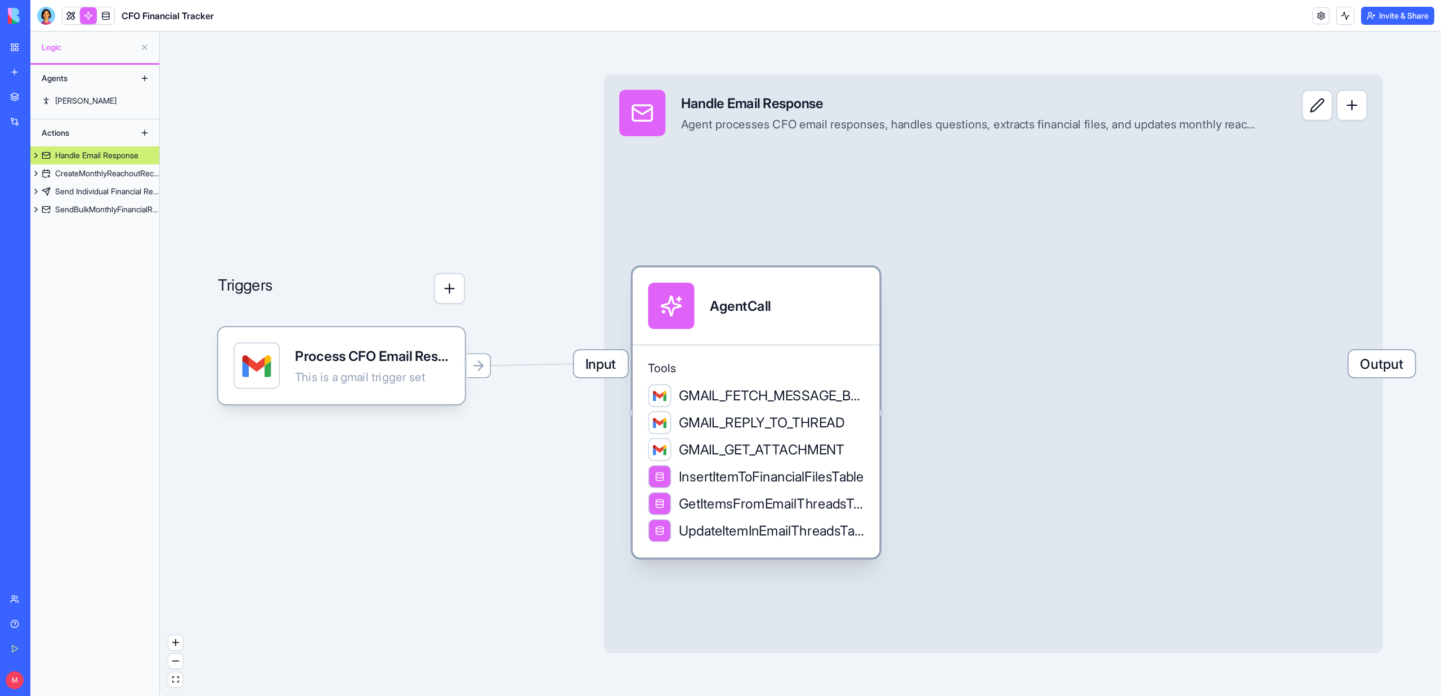
click at [682, 343] on div "AgentCall" at bounding box center [755, 305] width 246 height 77
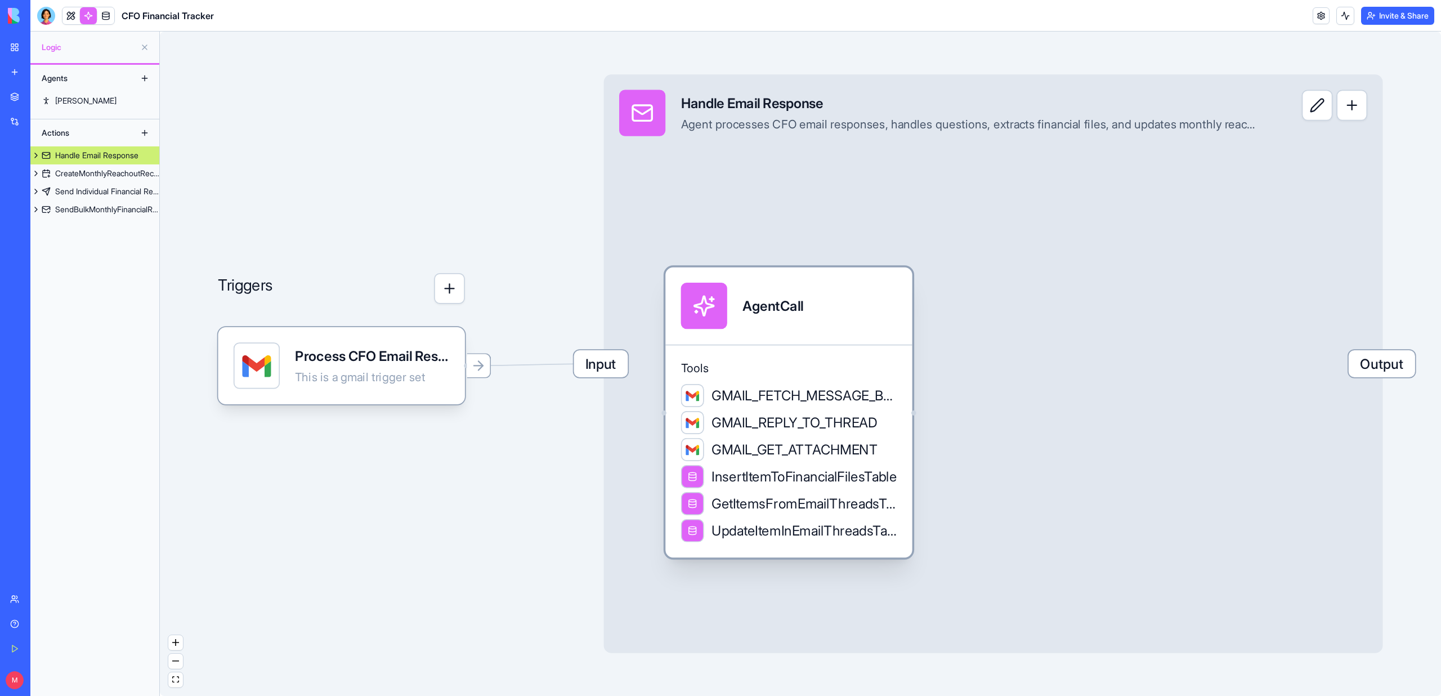
click at [682, 343] on div "AgentCall" at bounding box center [788, 305] width 246 height 77
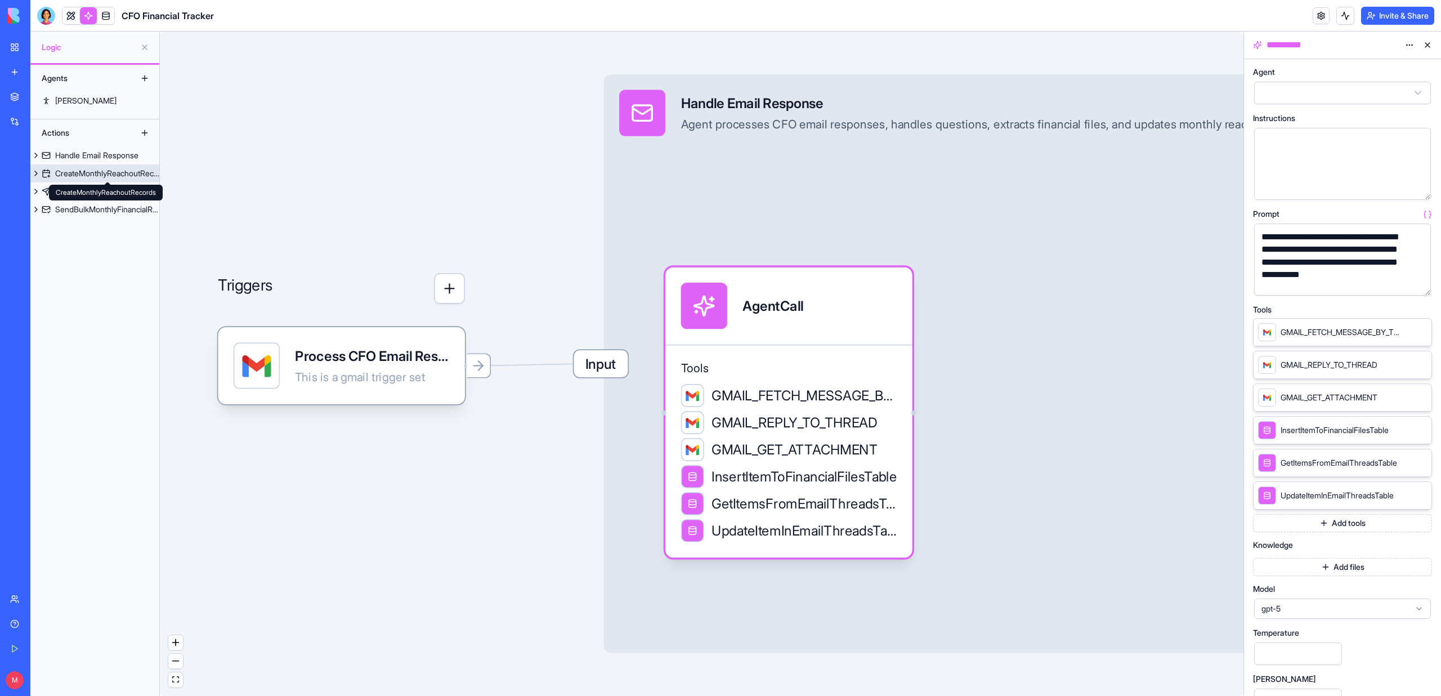
click at [71, 174] on div "CreateMonthlyReachoutRecords" at bounding box center [107, 173] width 104 height 11
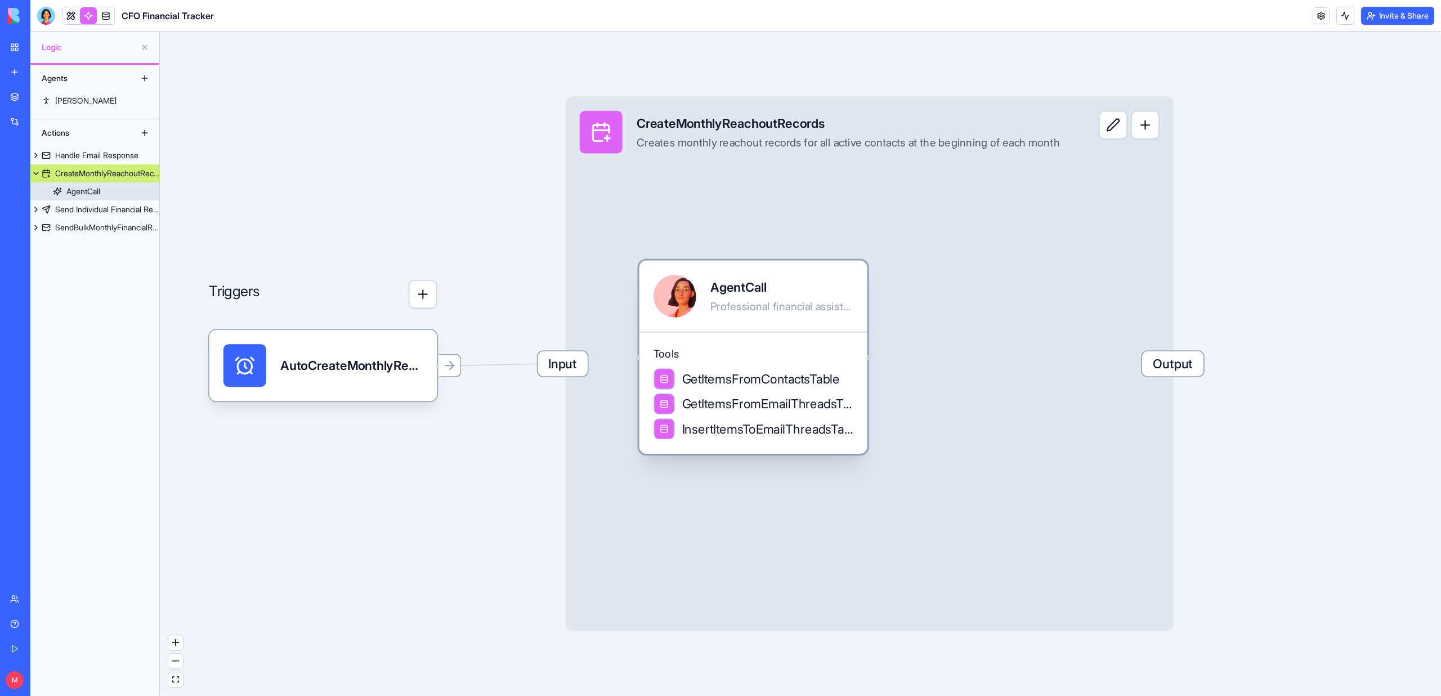
click at [795, 352] on span "Tools" at bounding box center [752, 354] width 199 height 14
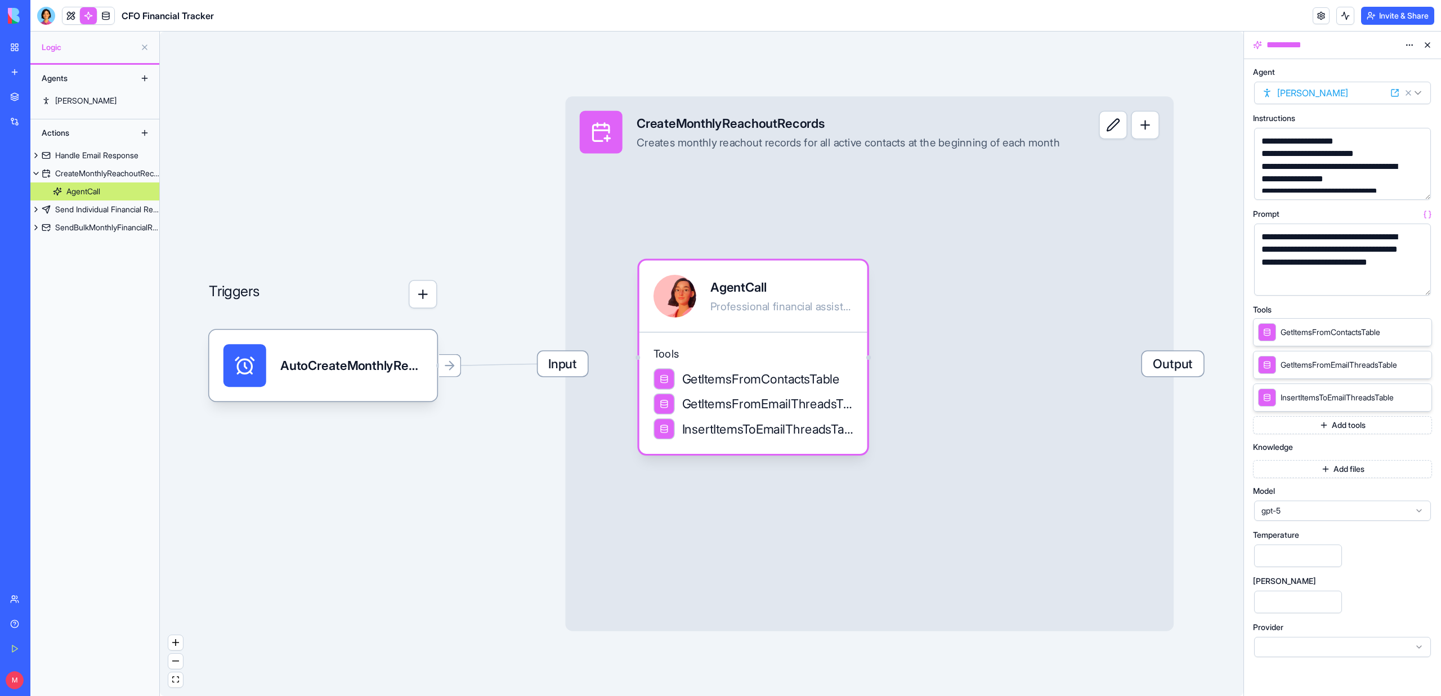
click at [1419, 284] on button "button" at bounding box center [1419, 284] width 18 height 18
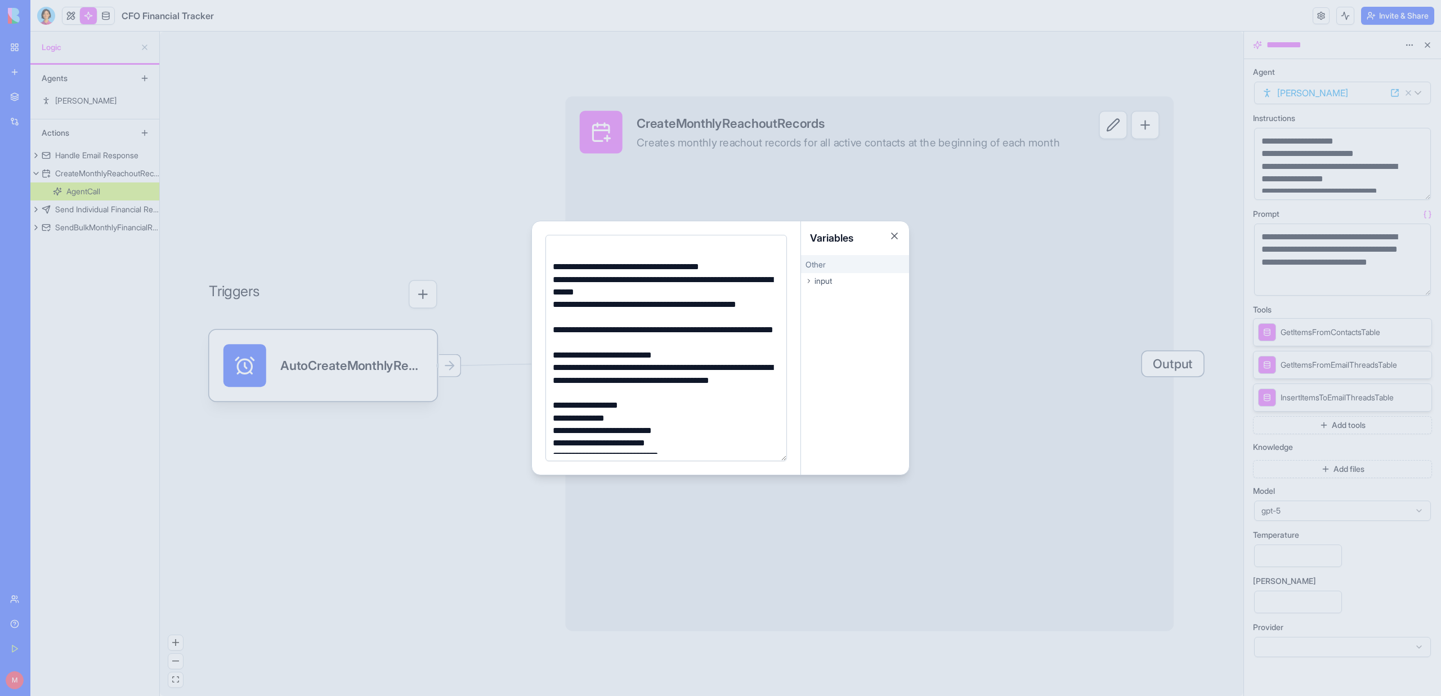
scroll to position [33, 0]
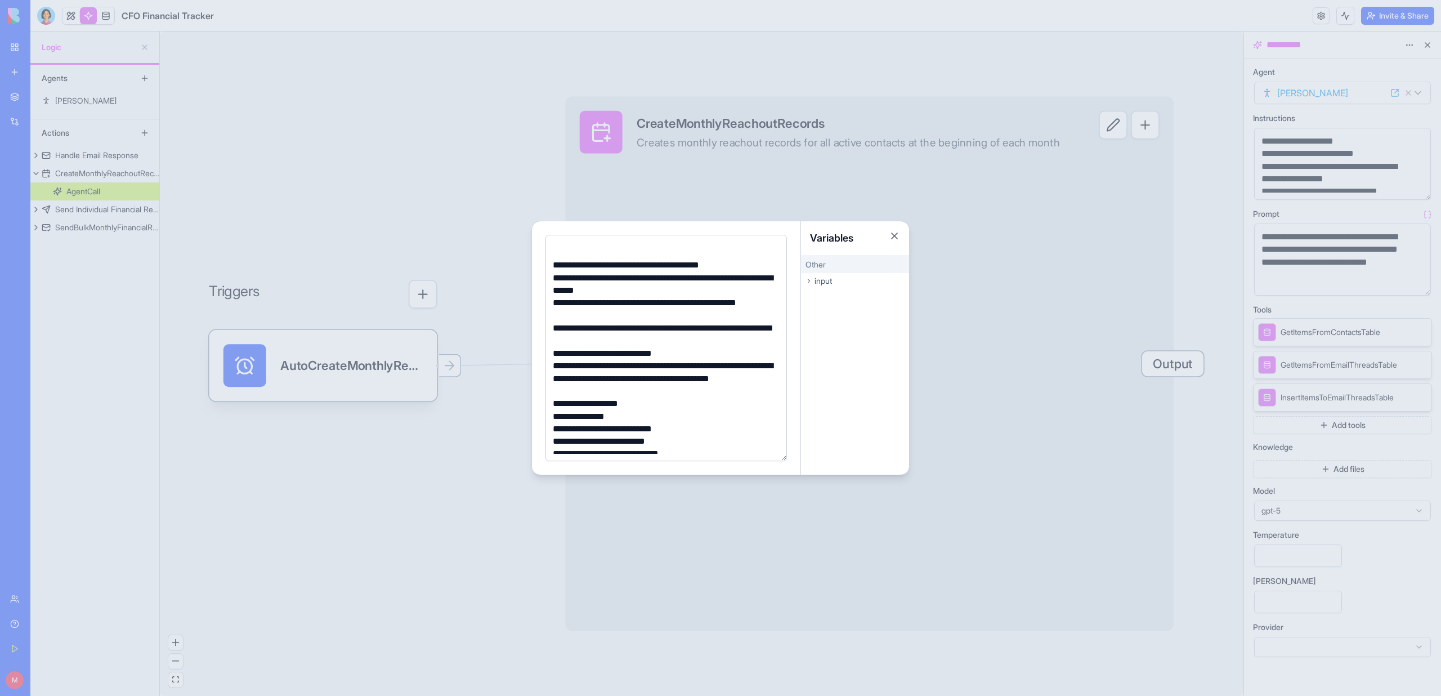
click at [696, 303] on div "**********" at bounding box center [664, 303] width 230 height 12
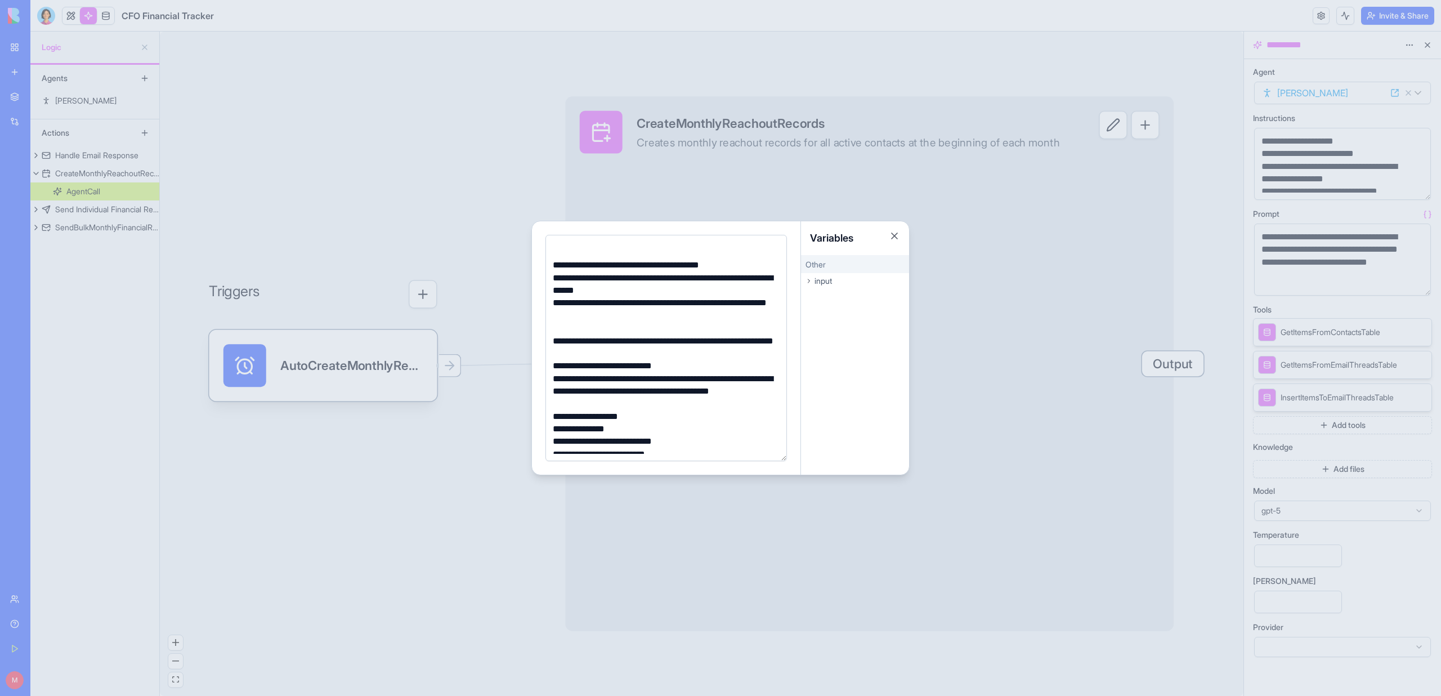
click at [90, 177] on div at bounding box center [720, 348] width 1441 height 696
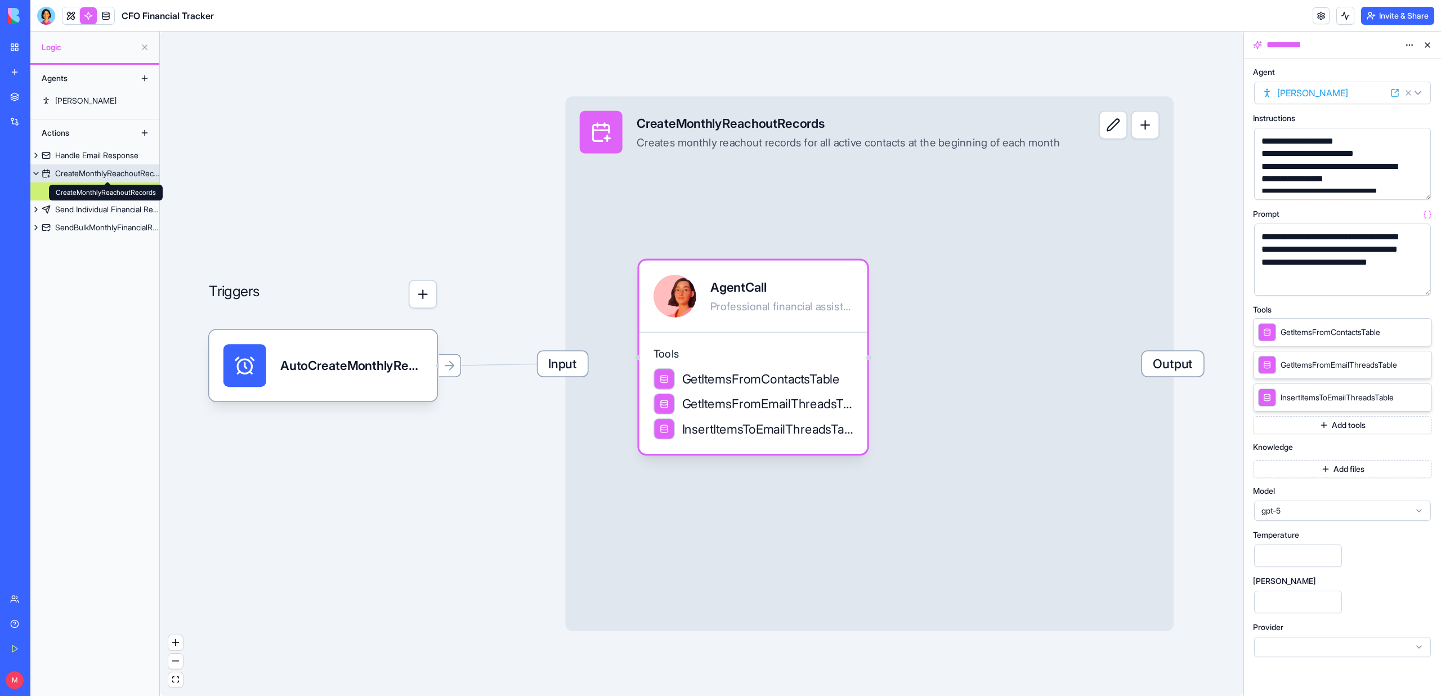
click at [88, 173] on div "CreateMonthlyReachoutRecords" at bounding box center [107, 173] width 104 height 11
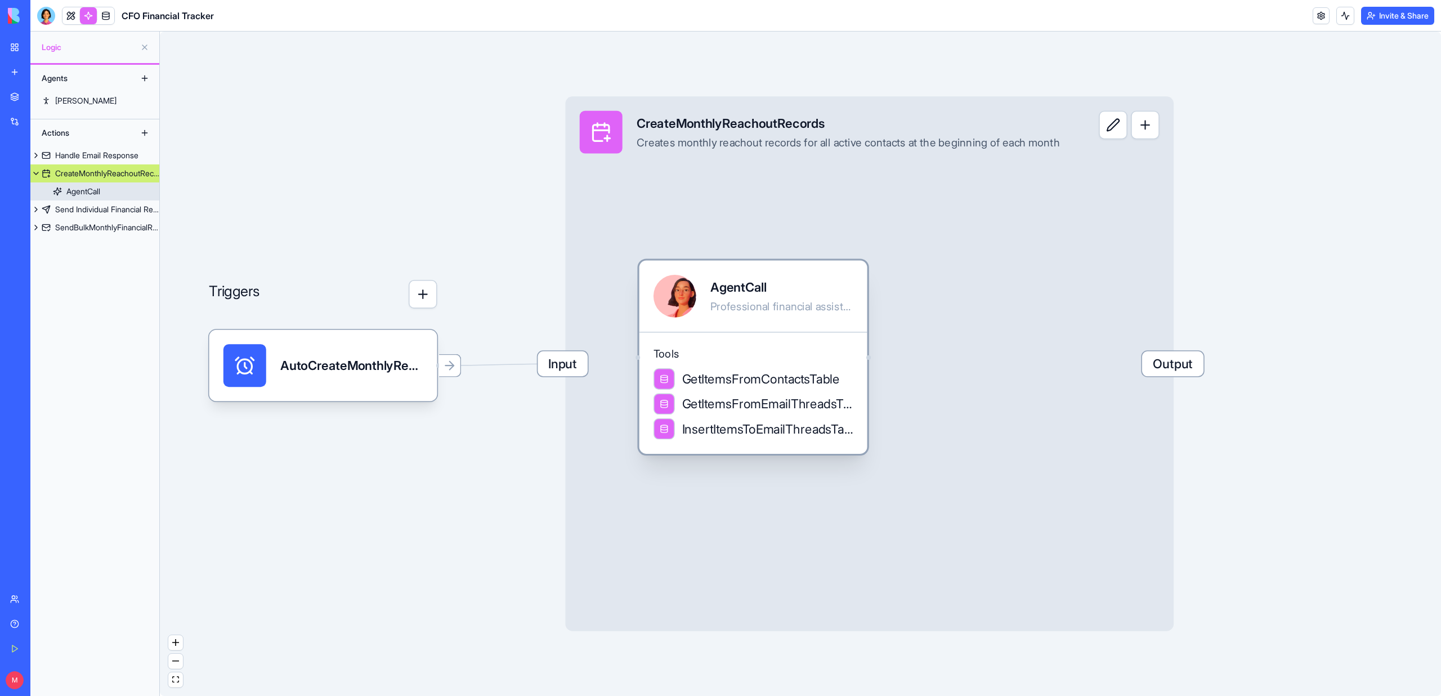
click at [728, 327] on div "AgentCall Professional financial assistant" at bounding box center [753, 296] width 228 height 71
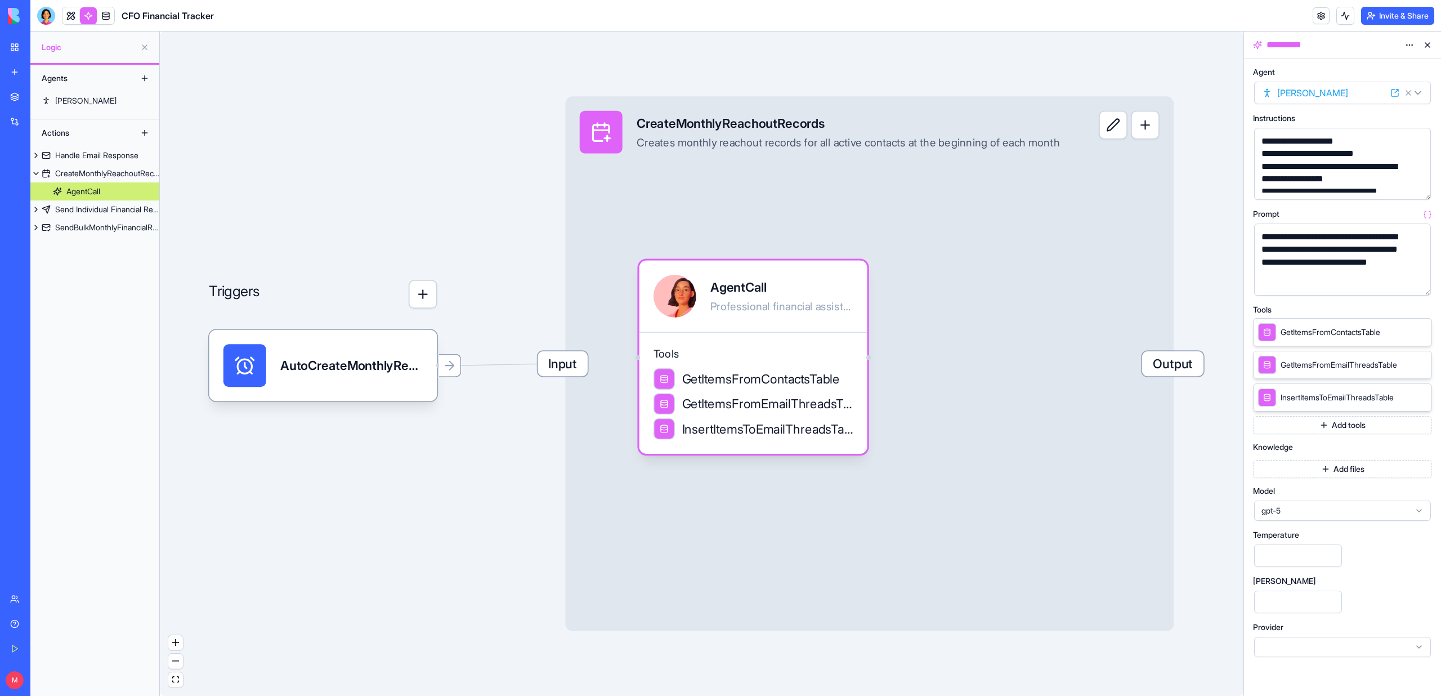
click at [1420, 281] on button "button" at bounding box center [1419, 284] width 18 height 18
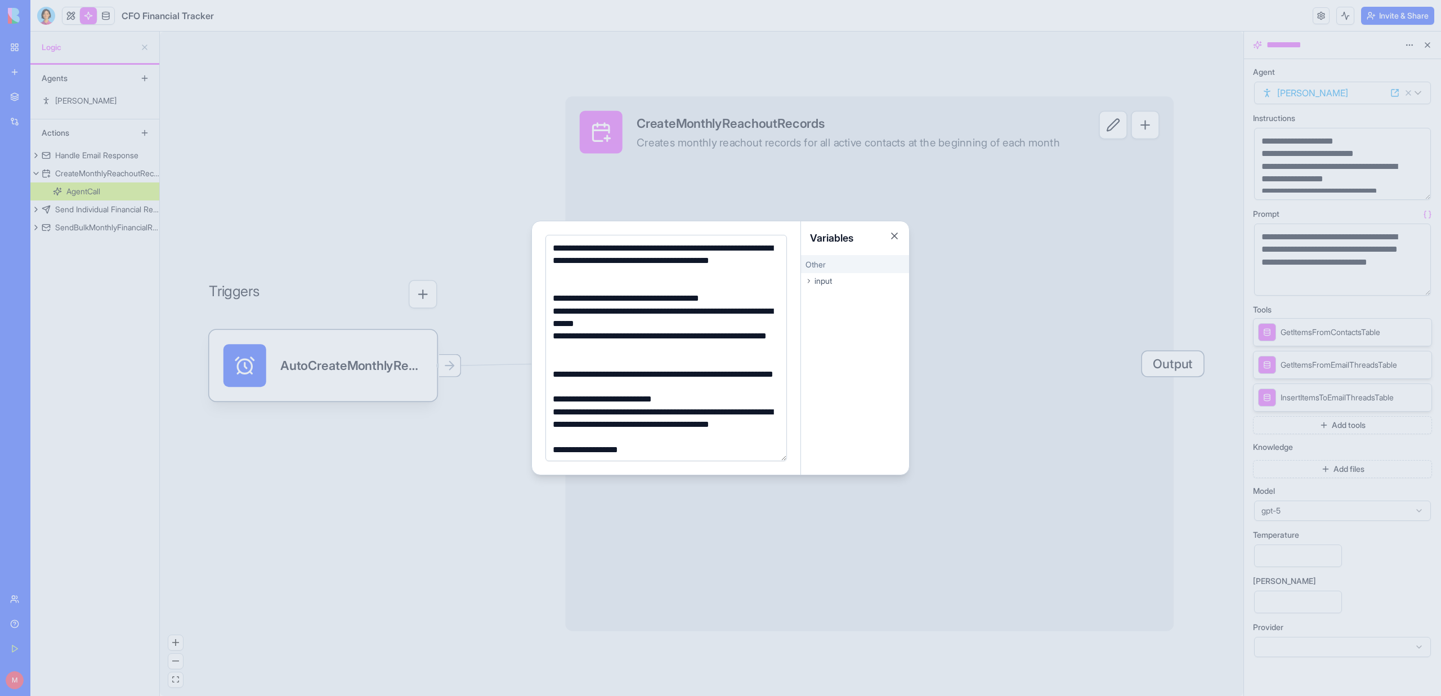
click at [252, 155] on div at bounding box center [720, 348] width 1441 height 696
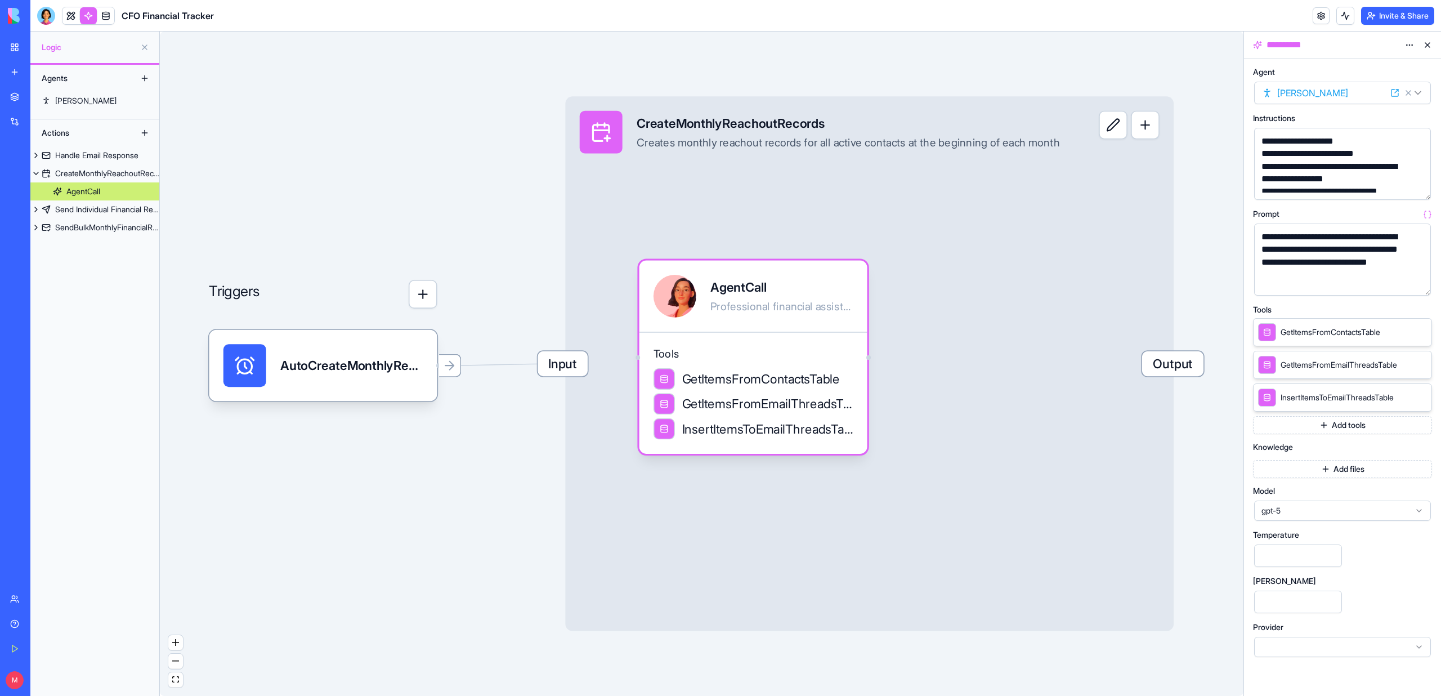
click at [1416, 281] on button "button" at bounding box center [1419, 284] width 18 height 18
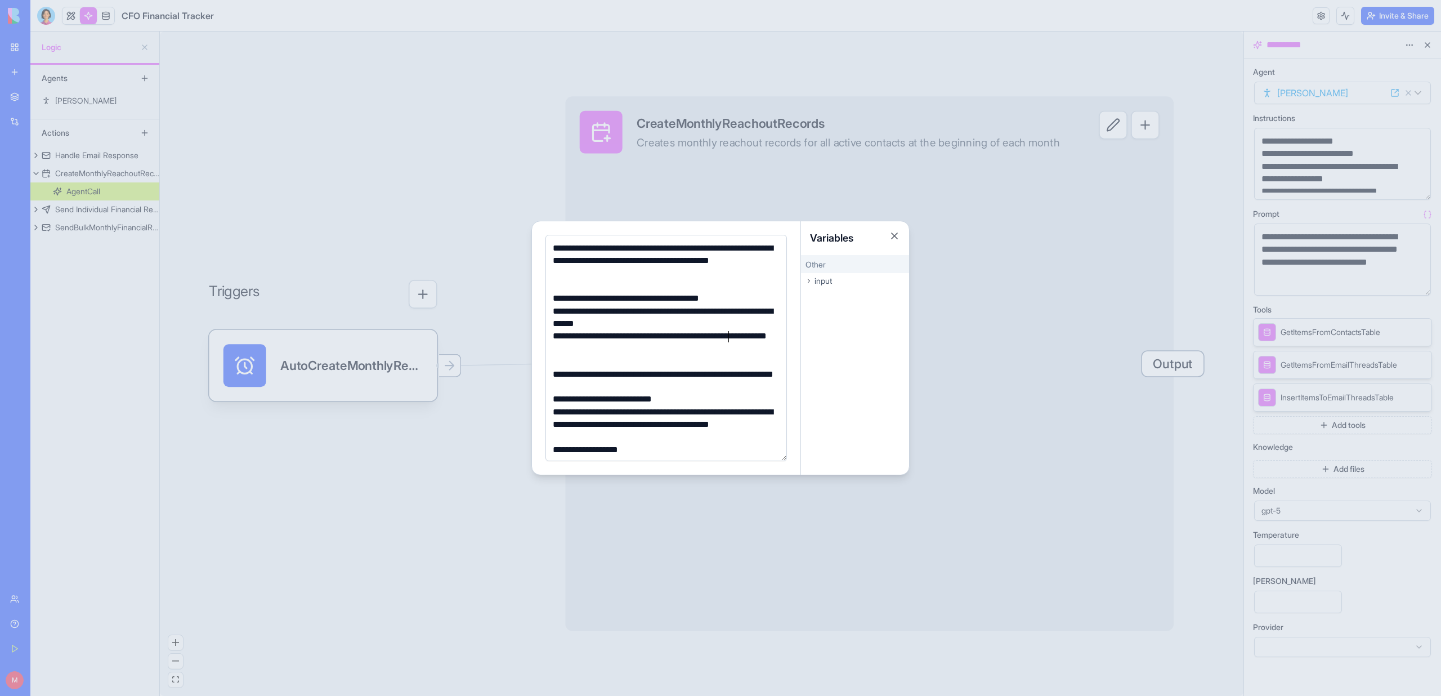
click at [729, 338] on div "**********" at bounding box center [664, 342] width 230 height 25
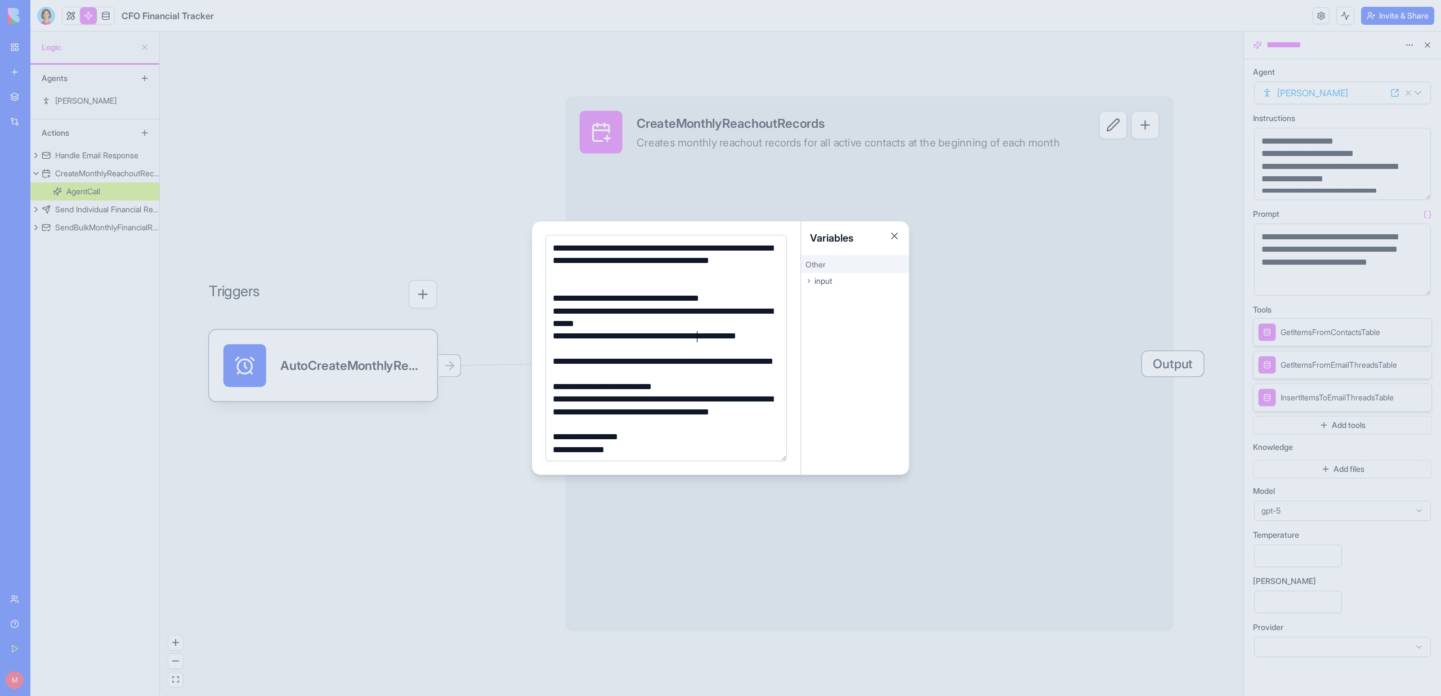
click at [401, 177] on div at bounding box center [720, 348] width 1441 height 696
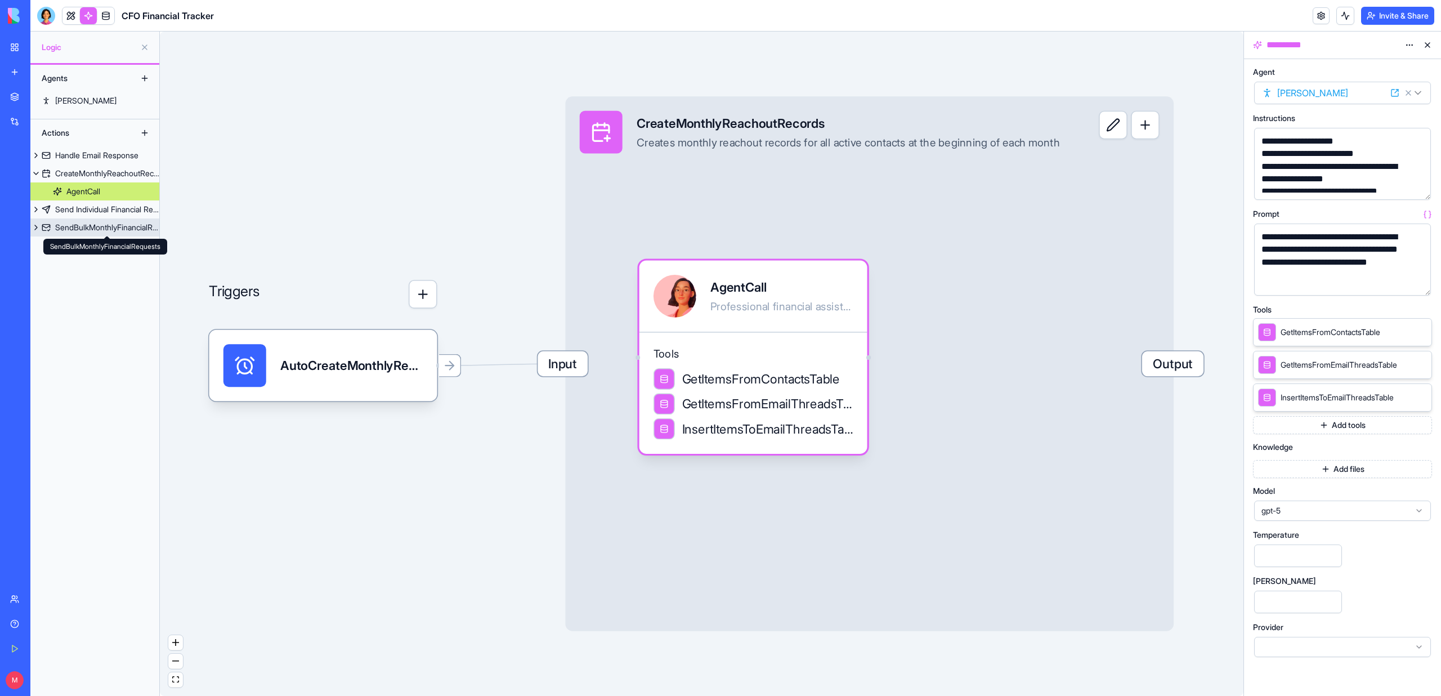
click at [68, 226] on div "SendBulkMonthlyFinancialRequests" at bounding box center [107, 227] width 104 height 11
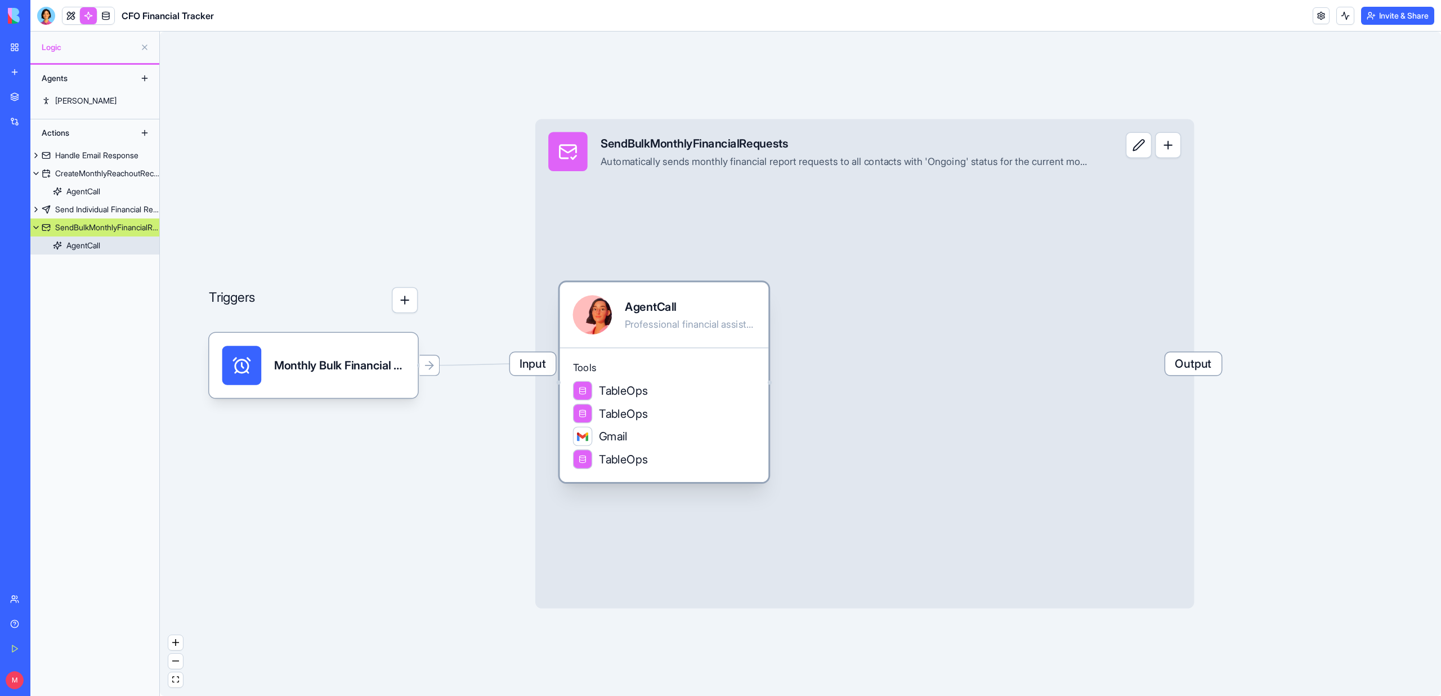
click at [716, 418] on div "TableOps" at bounding box center [664, 413] width 183 height 20
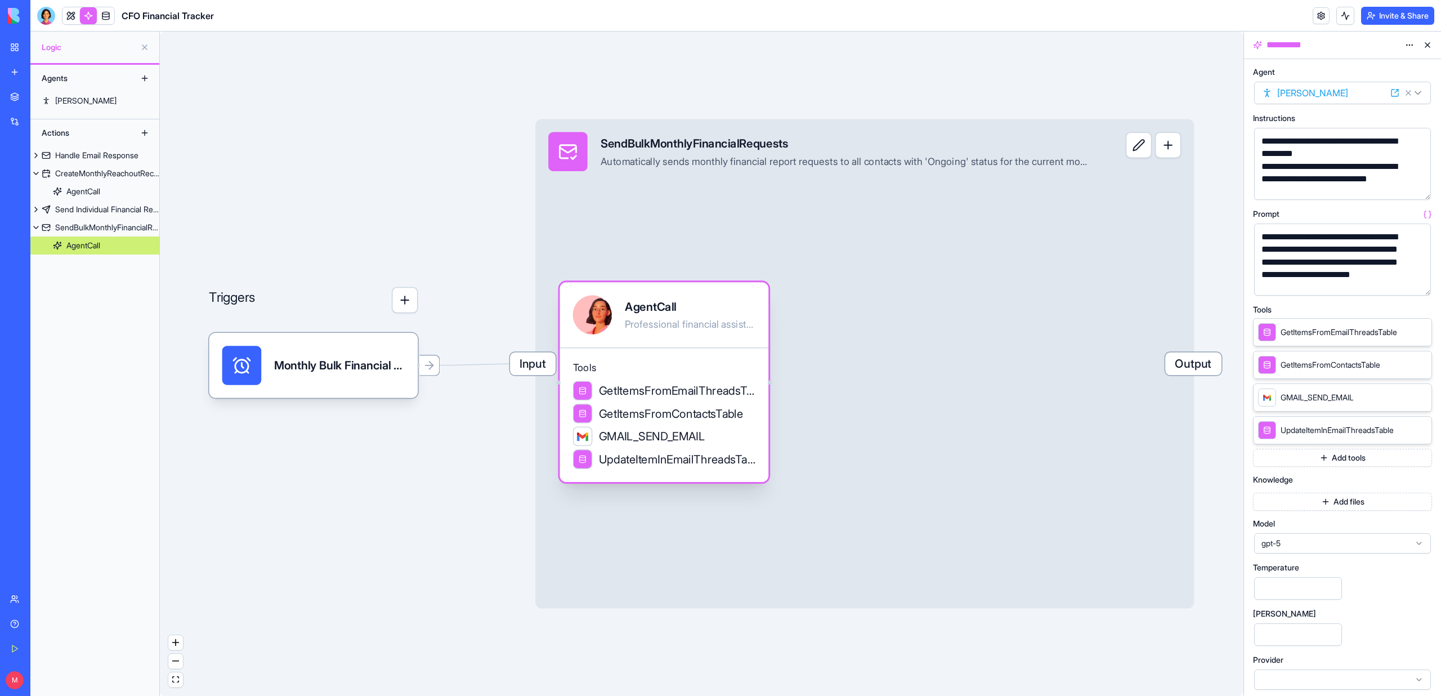
click at [679, 383] on span "GetItemsFromEmailThreadsTable" at bounding box center [677, 390] width 156 height 16
click at [1421, 187] on button "button" at bounding box center [1419, 189] width 18 height 18
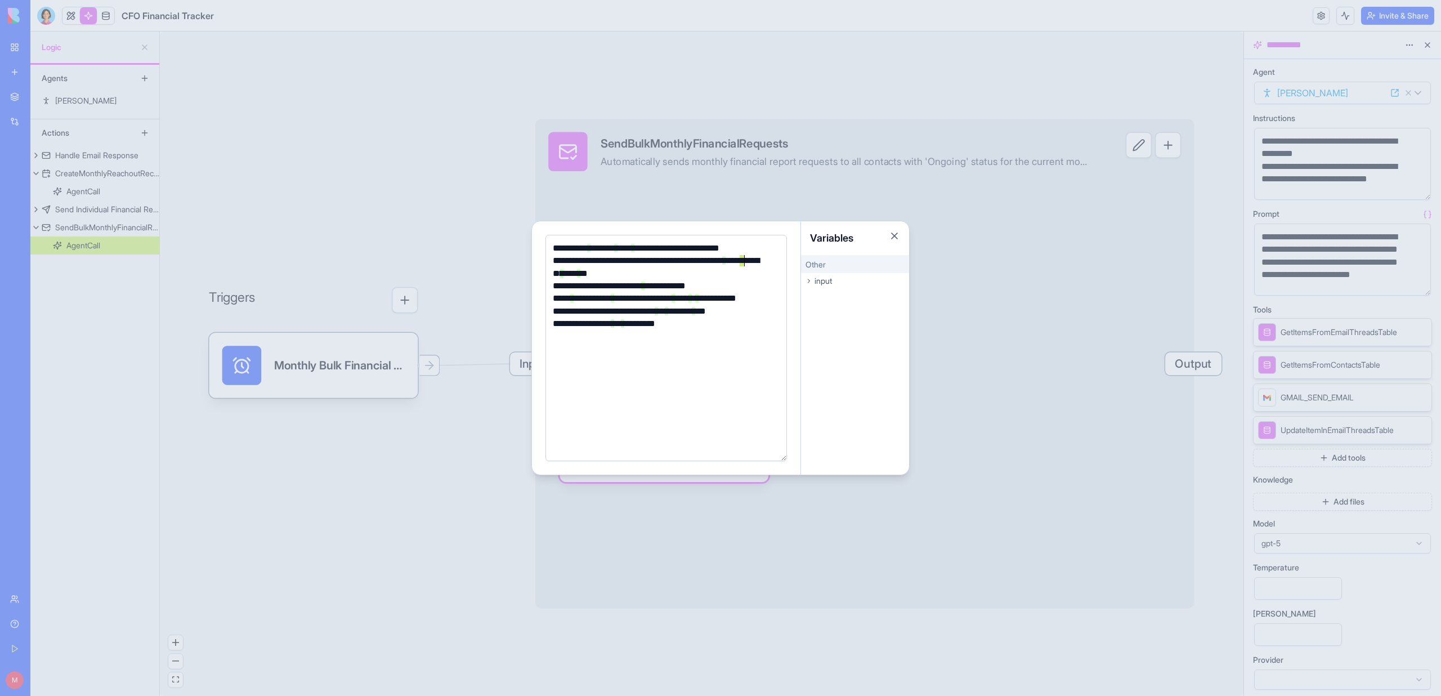
click at [742, 259] on div "**********" at bounding box center [664, 266] width 230 height 25
drag, startPoint x: 732, startPoint y: 261, endPoint x: 584, endPoint y: 273, distance: 149.1
click at [584, 273] on div "**********" at bounding box center [664, 266] width 230 height 25
copy div "**********"
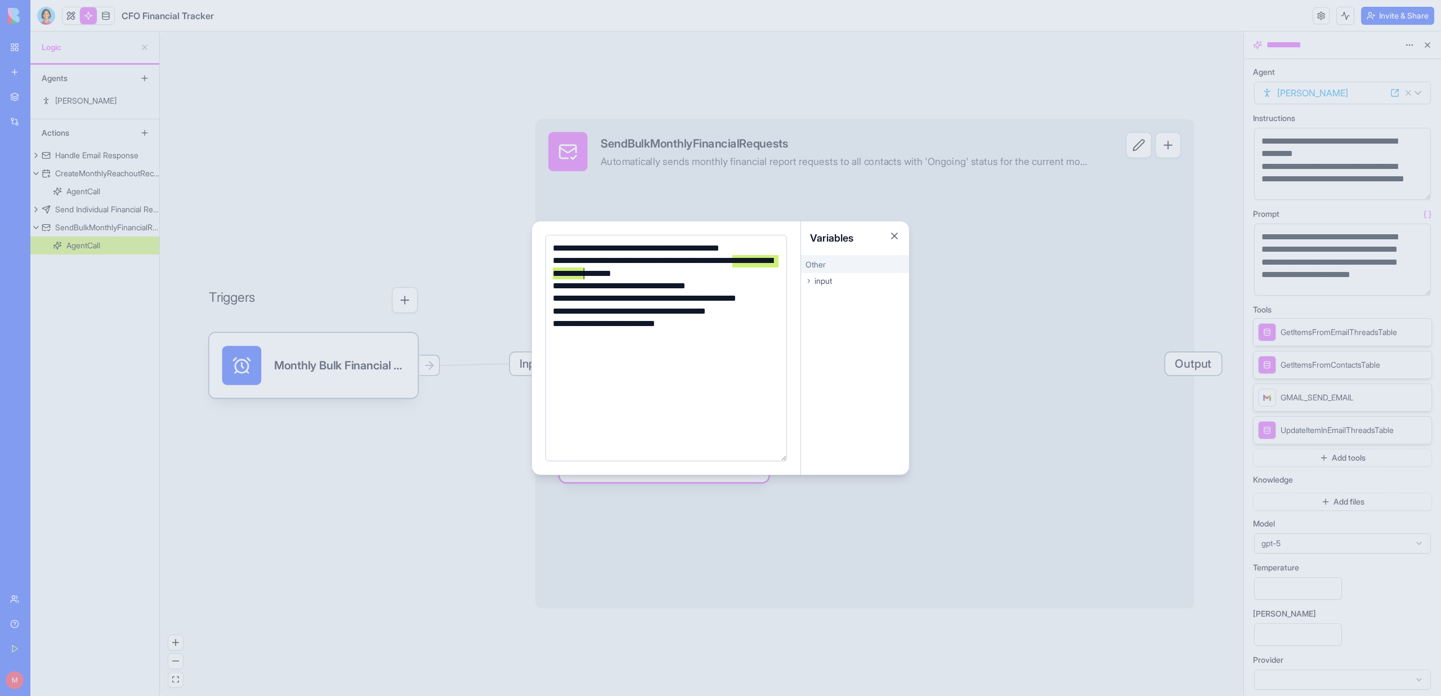
click at [1335, 252] on div at bounding box center [720, 348] width 1441 height 696
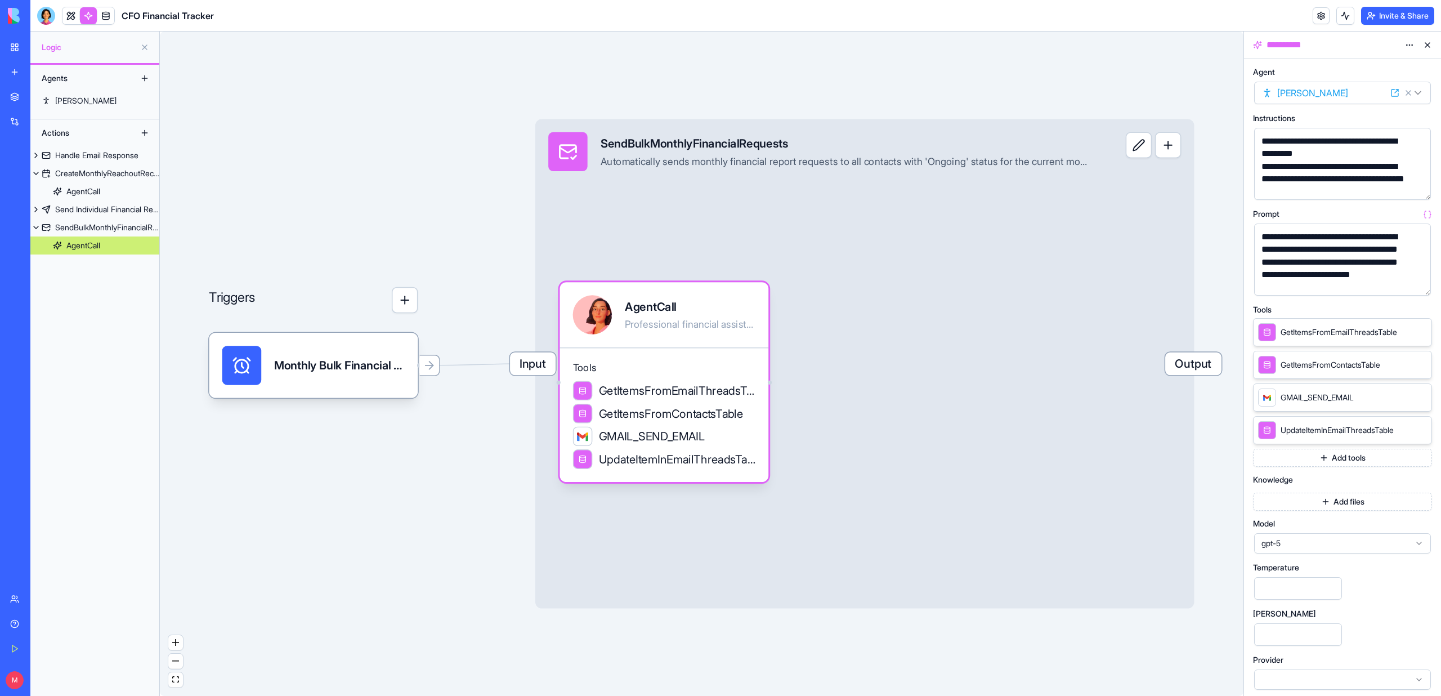
click at [1335, 173] on div "**********" at bounding box center [1333, 179] width 150 height 38
click at [1416, 185] on button "button" at bounding box center [1419, 189] width 18 height 18
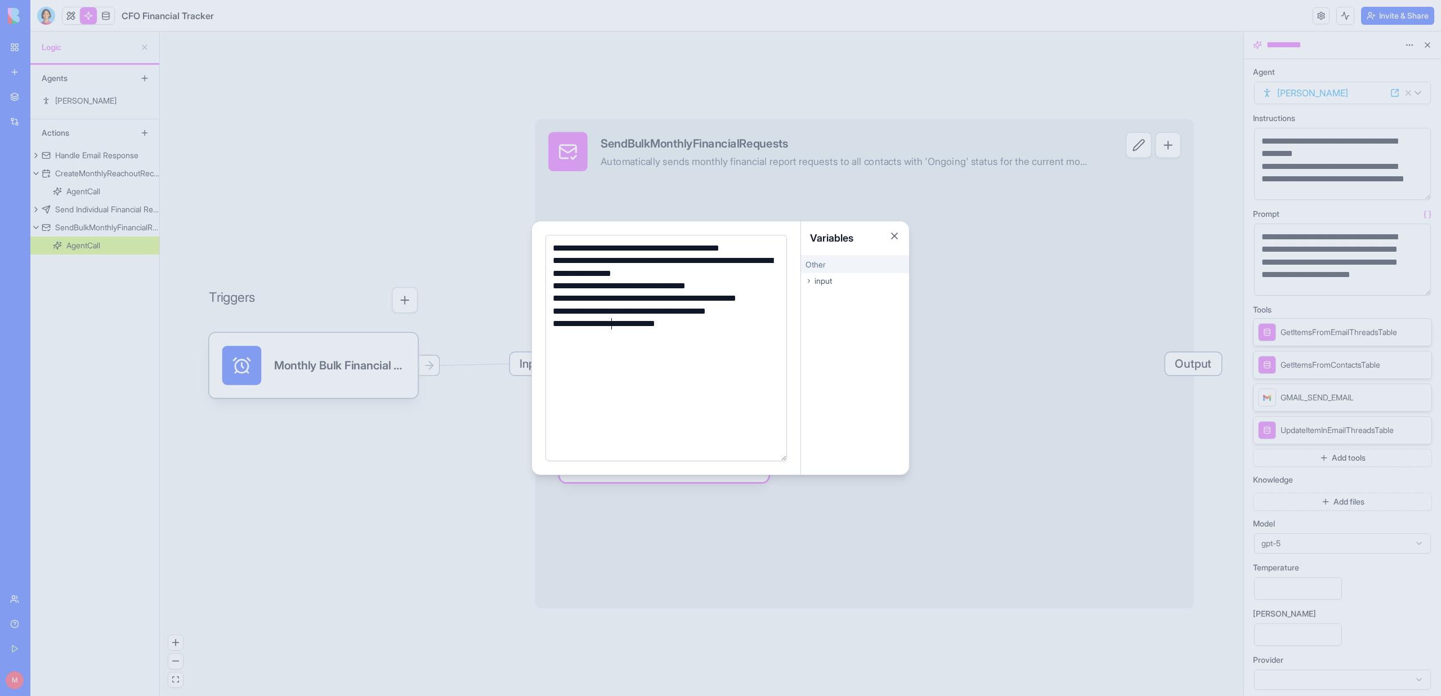
click at [611, 325] on div "**********" at bounding box center [664, 323] width 230 height 12
click at [939, 320] on div at bounding box center [720, 348] width 1441 height 696
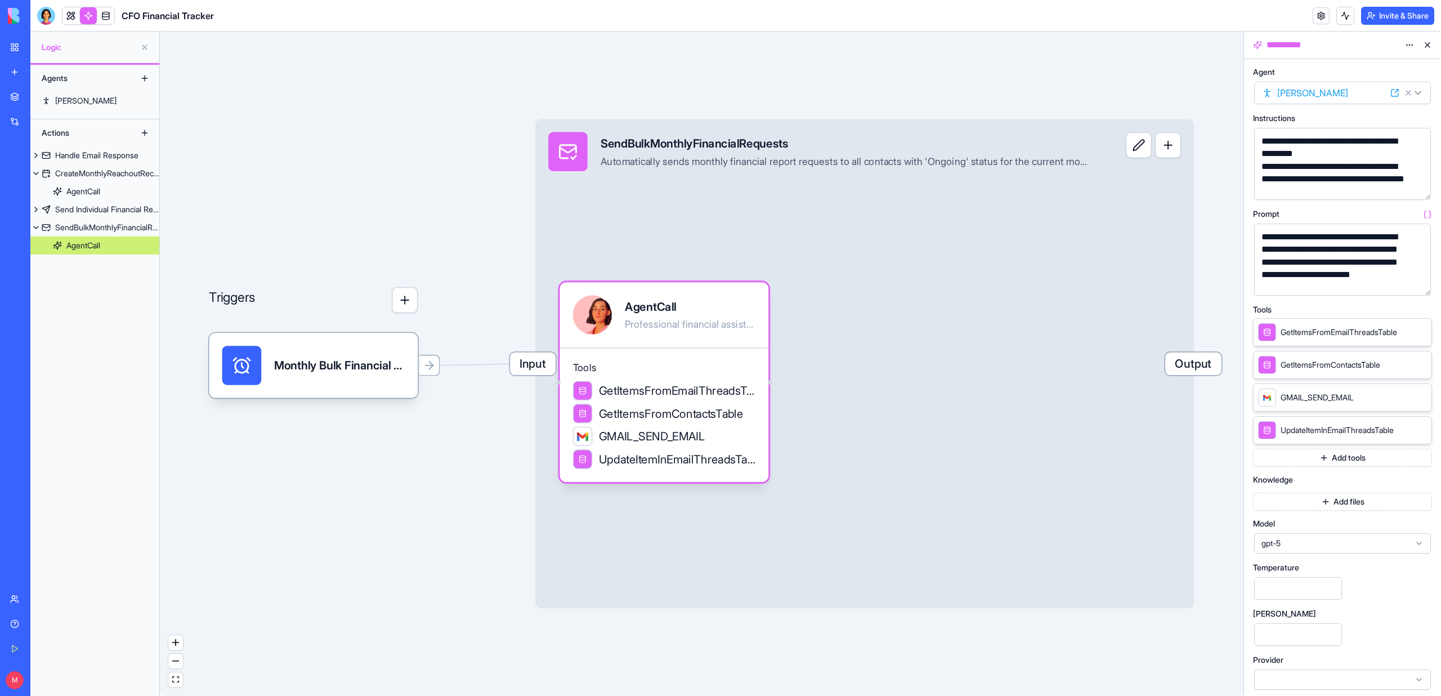
click at [1419, 280] on button "button" at bounding box center [1419, 284] width 18 height 18
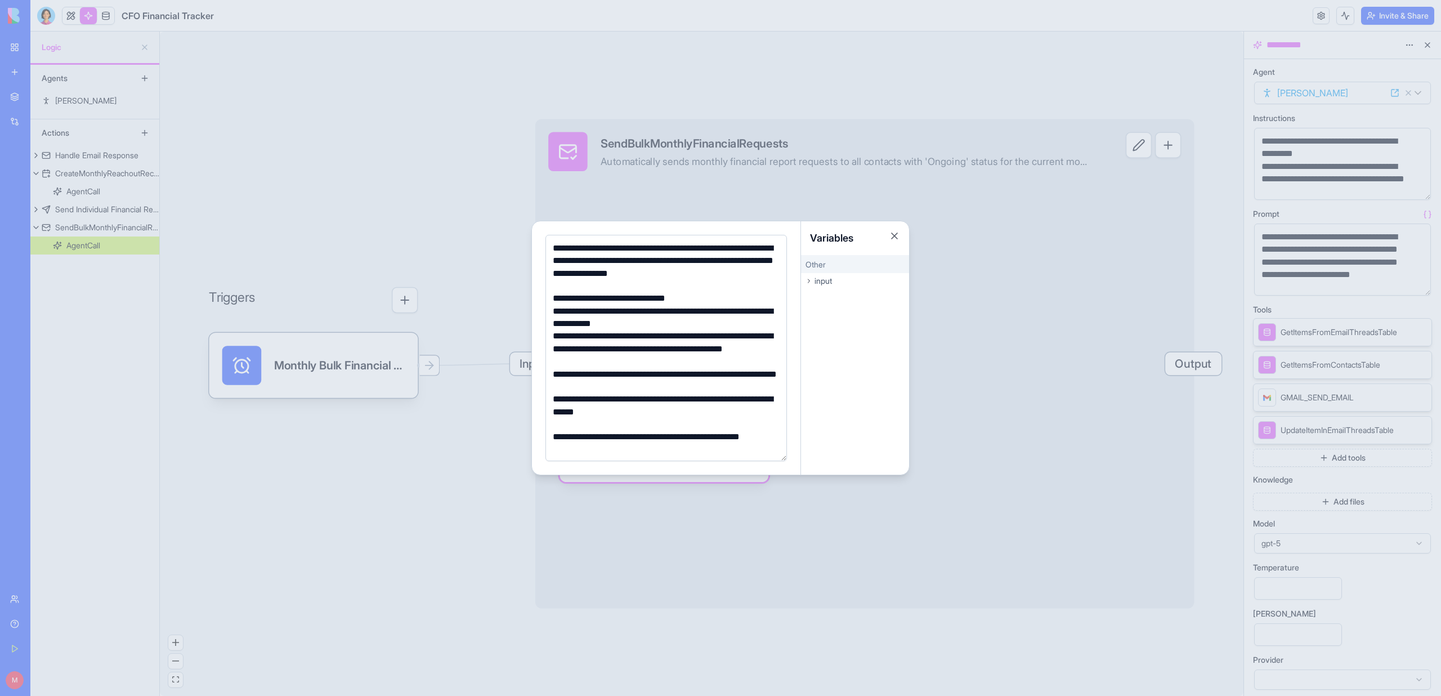
click at [746, 309] on div "**********" at bounding box center [664, 317] width 230 height 25
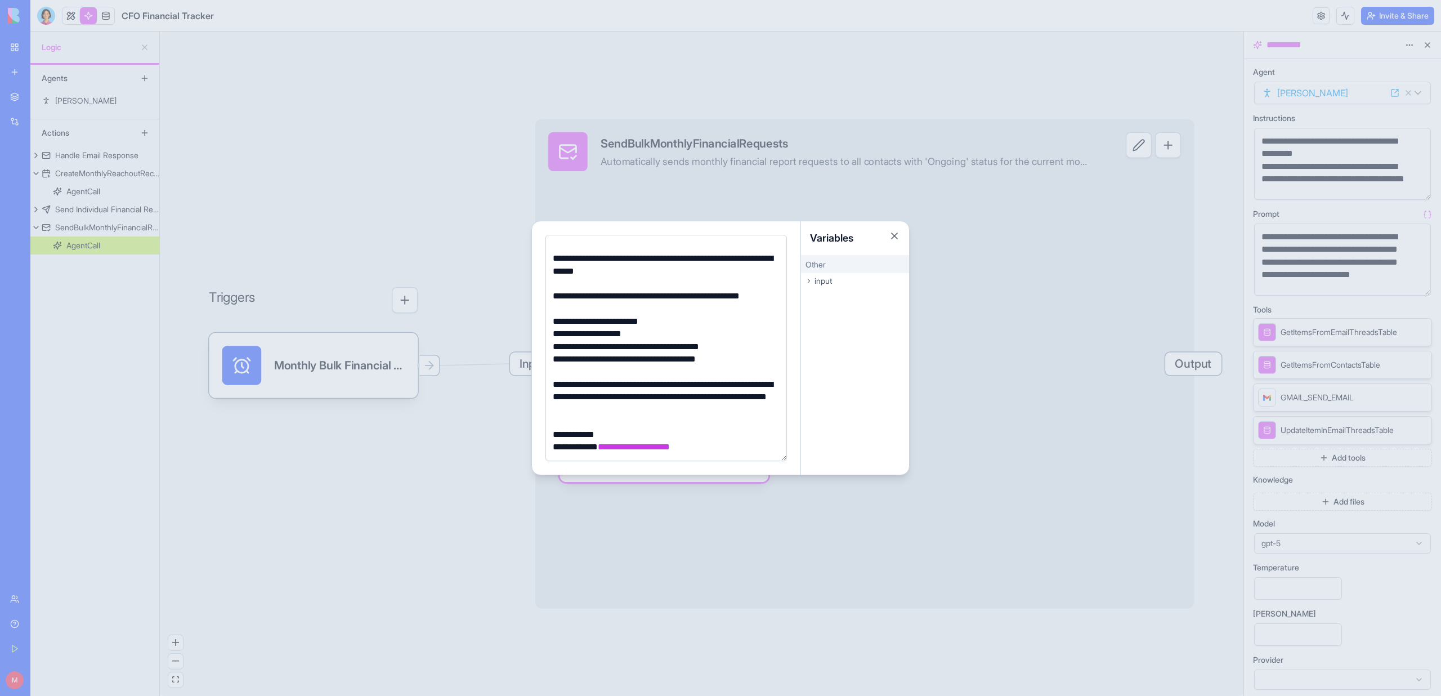
scroll to position [143, 0]
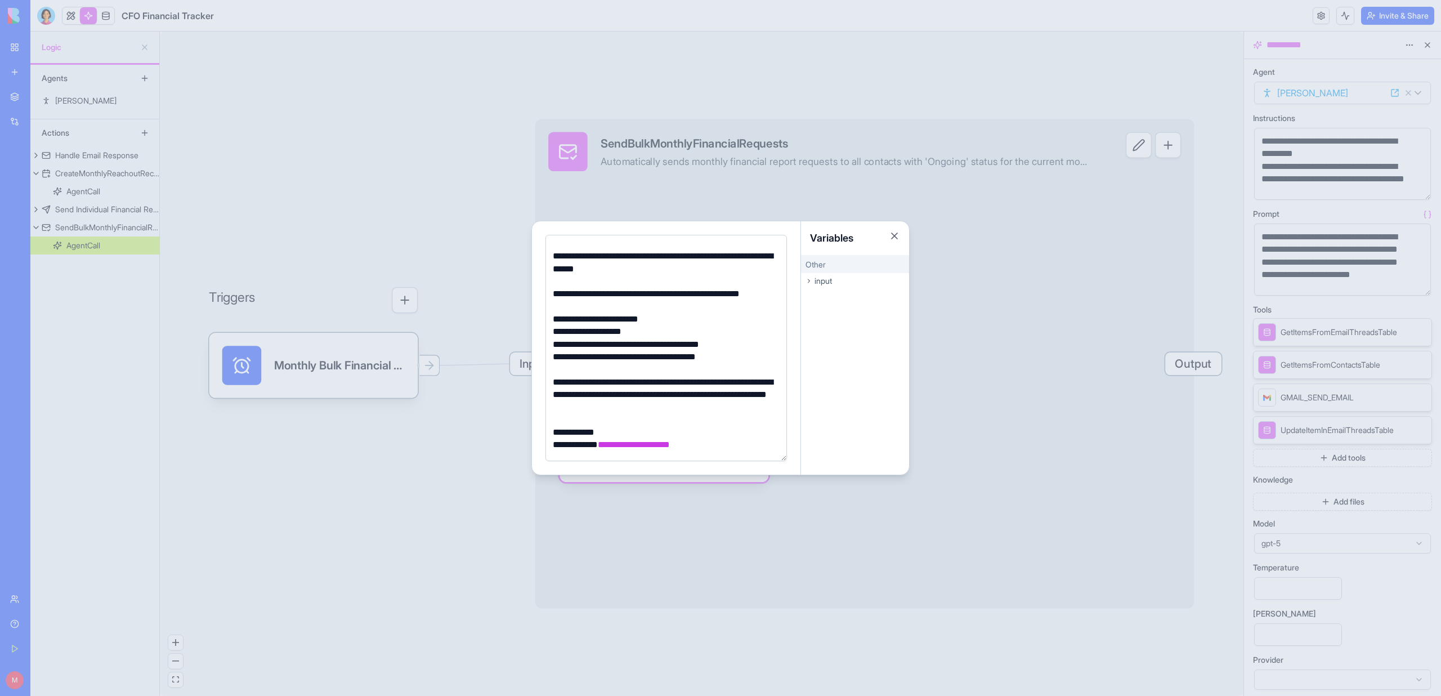
click at [681, 395] on div "**********" at bounding box center [664, 395] width 230 height 38
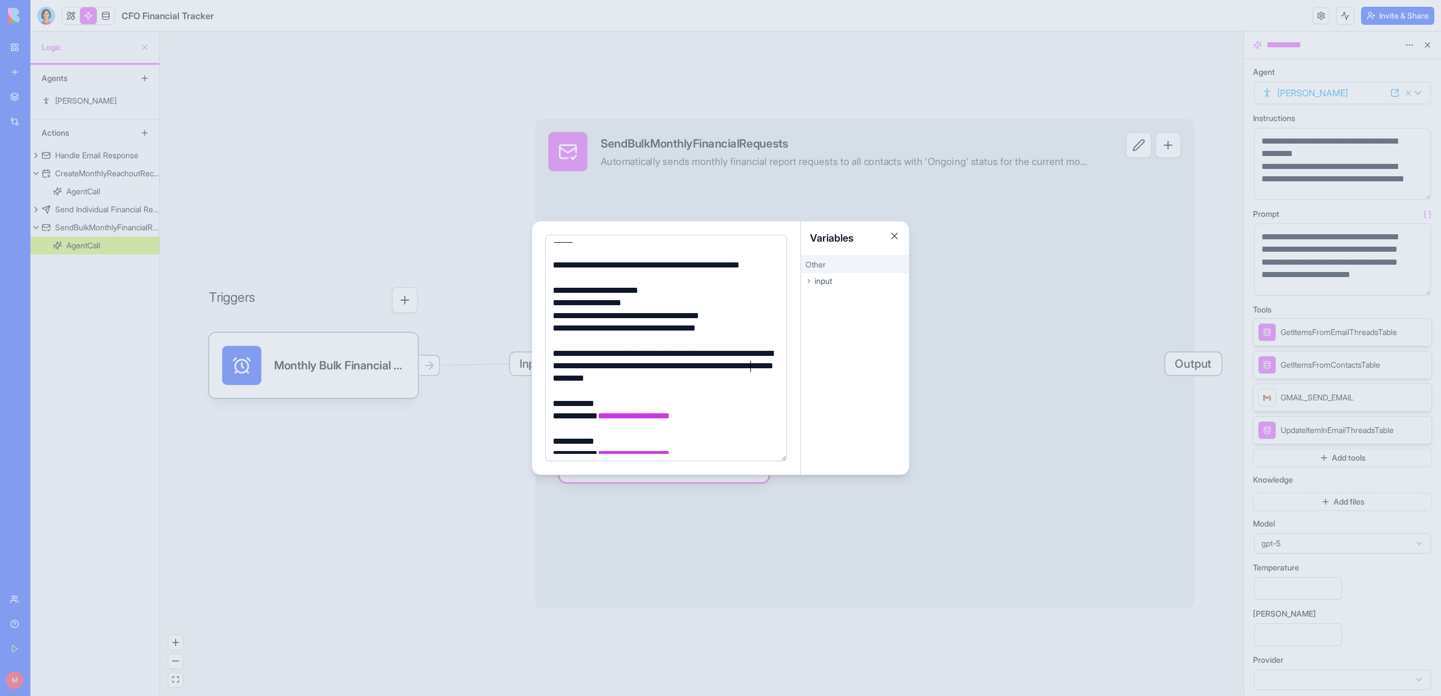
scroll to position [179, 0]
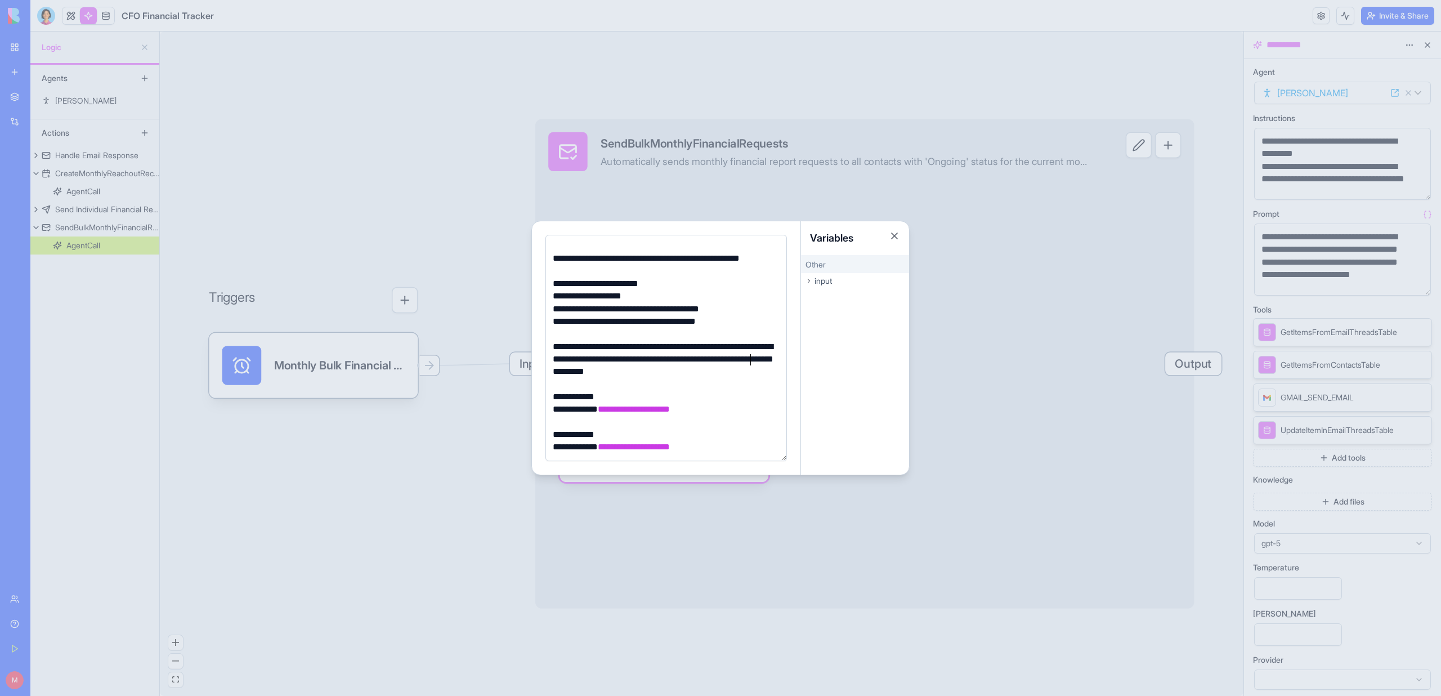
click at [430, 435] on div at bounding box center [720, 348] width 1441 height 696
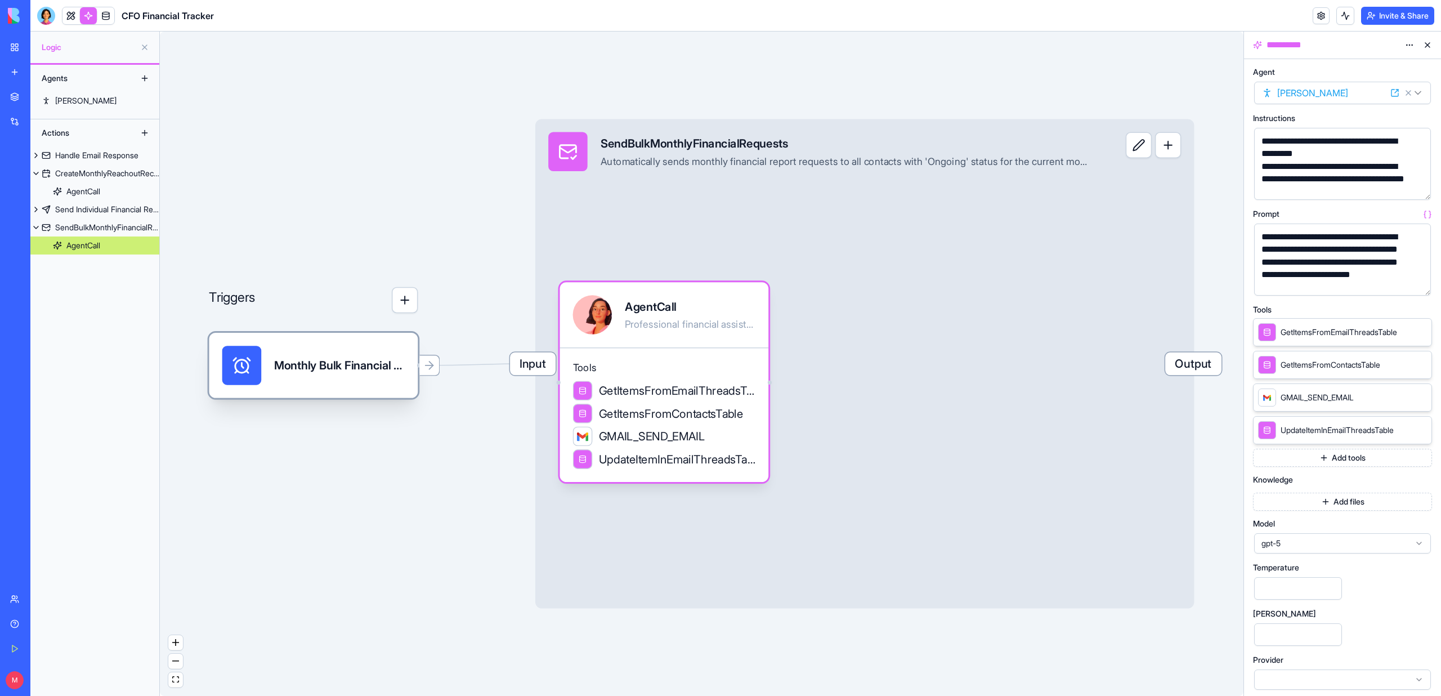
click at [278, 355] on div "Monthly Bulk Financial RequestsTrigger" at bounding box center [339, 365] width 131 height 39
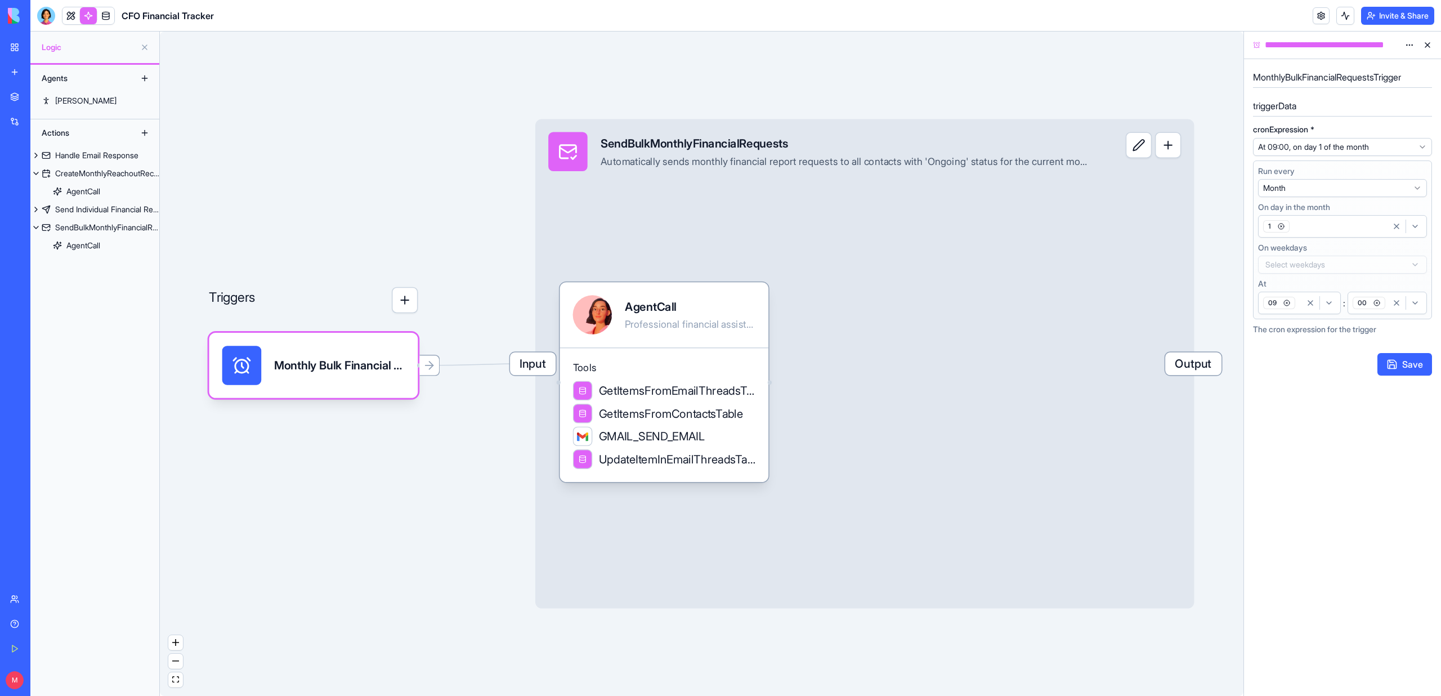
click at [1330, 307] on div "button" at bounding box center [1319, 303] width 37 height 14
click at [1287, 387] on span "11" at bounding box center [1286, 386] width 6 height 11
click at [1287, 302] on icon "button" at bounding box center [1286, 302] width 7 height 7
click at [1387, 310] on div "00" at bounding box center [1387, 302] width 74 height 17
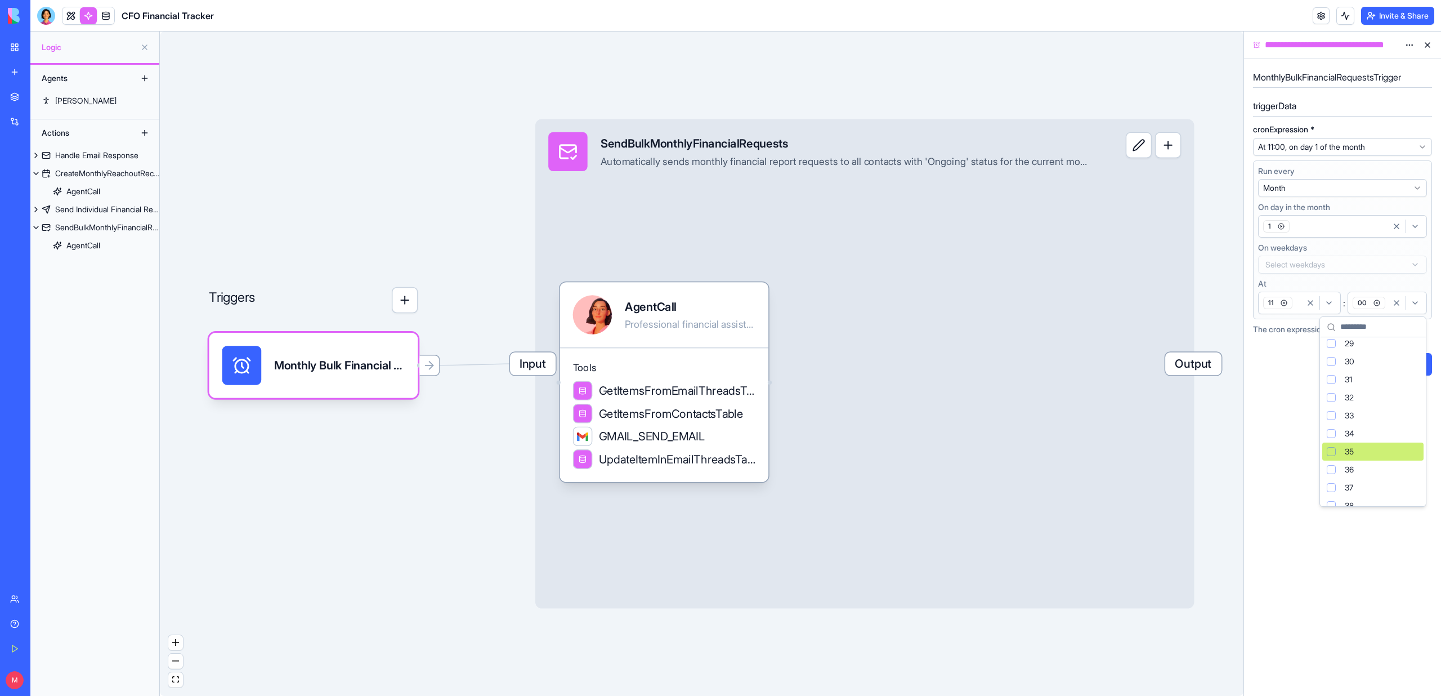
scroll to position [570, 0]
click at [1365, 446] on div "37" at bounding box center [1372, 445] width 101 height 18
click at [1376, 312] on icon "button" at bounding box center [1376, 314] width 7 height 7
click at [1396, 369] on button "Save" at bounding box center [1404, 364] width 55 height 23
click at [1347, 17] on button at bounding box center [1345, 16] width 18 height 18
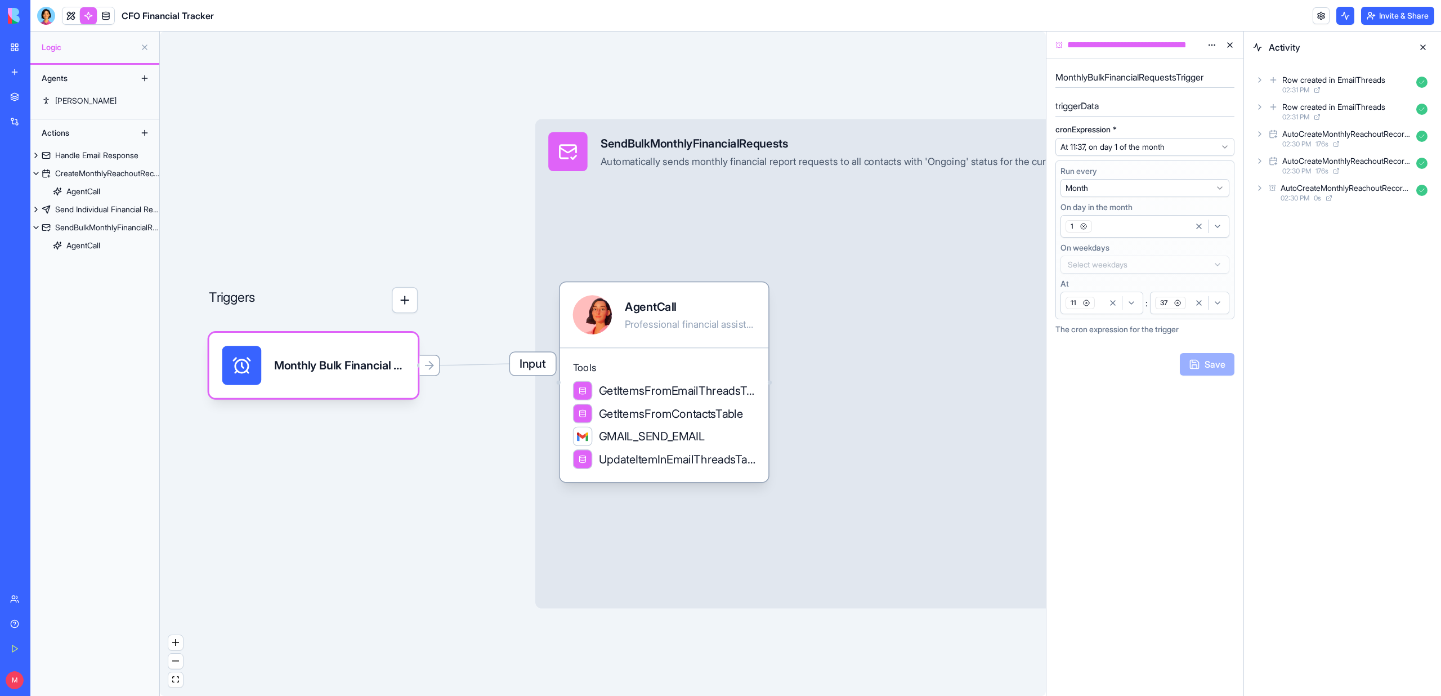
click at [1200, 223] on icon "button" at bounding box center [1198, 226] width 9 height 9
click at [1200, 227] on icon "button" at bounding box center [1198, 226] width 9 height 9
click at [1107, 222] on span "Select days of month" at bounding box center [1104, 223] width 74 height 11
click at [1306, 469] on div "Activity Row created in EmailThreads 02:31 PM Row created in EmailThreads 02:31…" at bounding box center [1342, 364] width 197 height 664
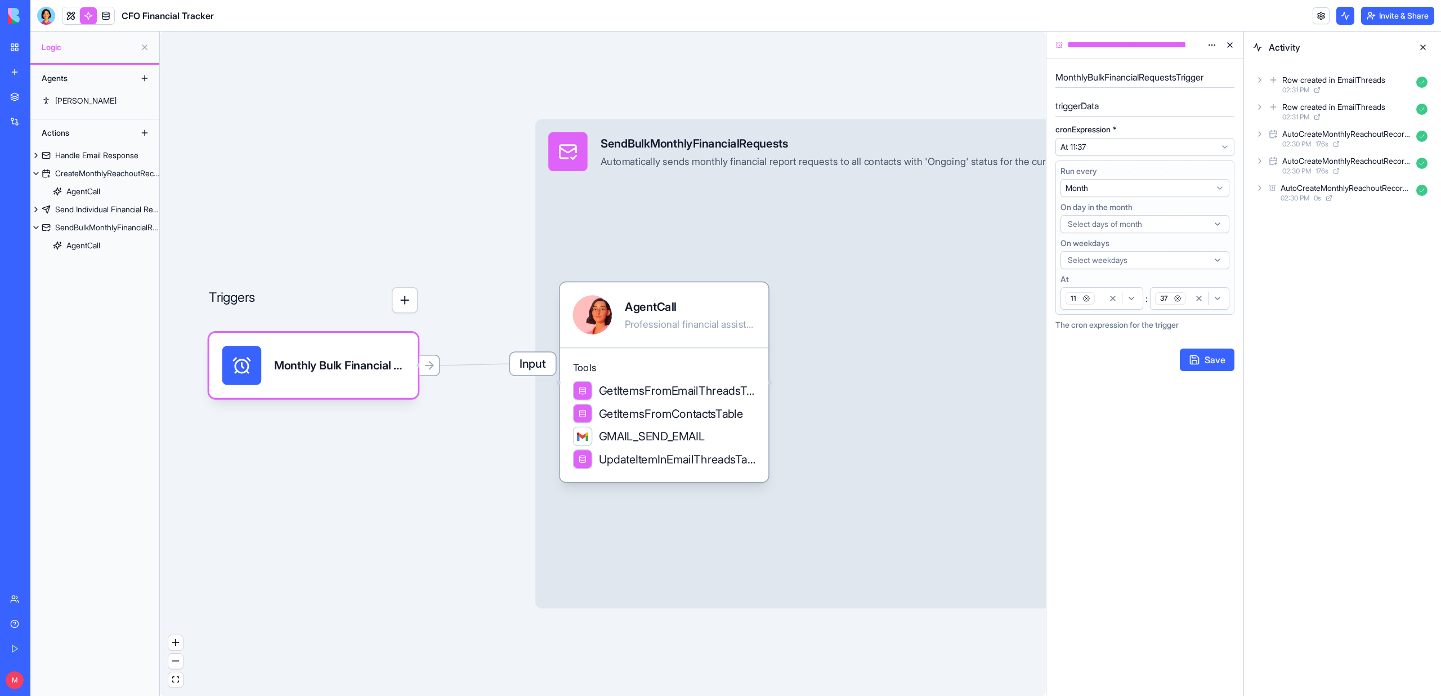
click at [1193, 306] on div "37" at bounding box center [1189, 298] width 74 height 17
click at [1205, 468] on div "39" at bounding box center [1202, 470] width 101 height 18
click at [1178, 302] on icon "button" at bounding box center [1177, 298] width 7 height 7
click at [1197, 361] on button "Save" at bounding box center [1206, 359] width 55 height 23
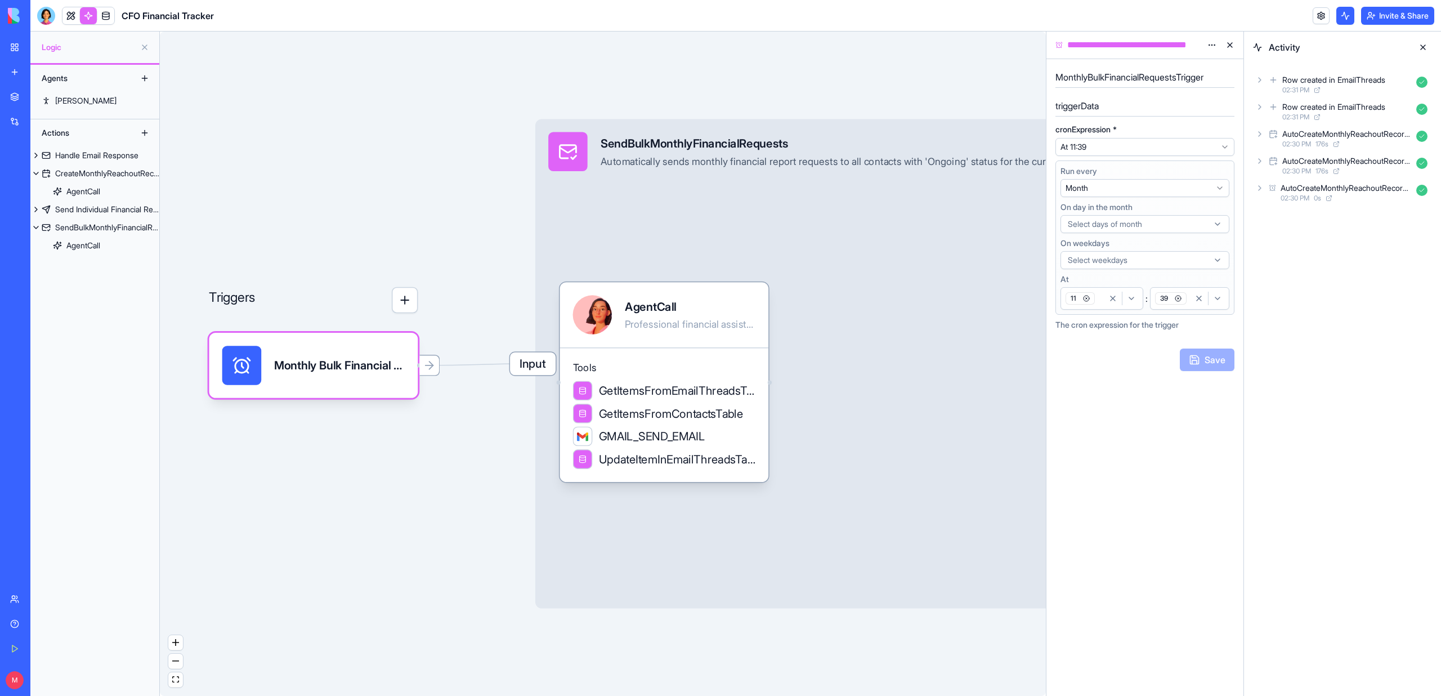
click at [1096, 189] on html "BETA My Workspace New app Marketplace Integrations Recent CFO Financial Tracker…" at bounding box center [720, 348] width 1441 height 696
select select "**********"
click at [1207, 285] on button "Save" at bounding box center [1206, 287] width 55 height 23
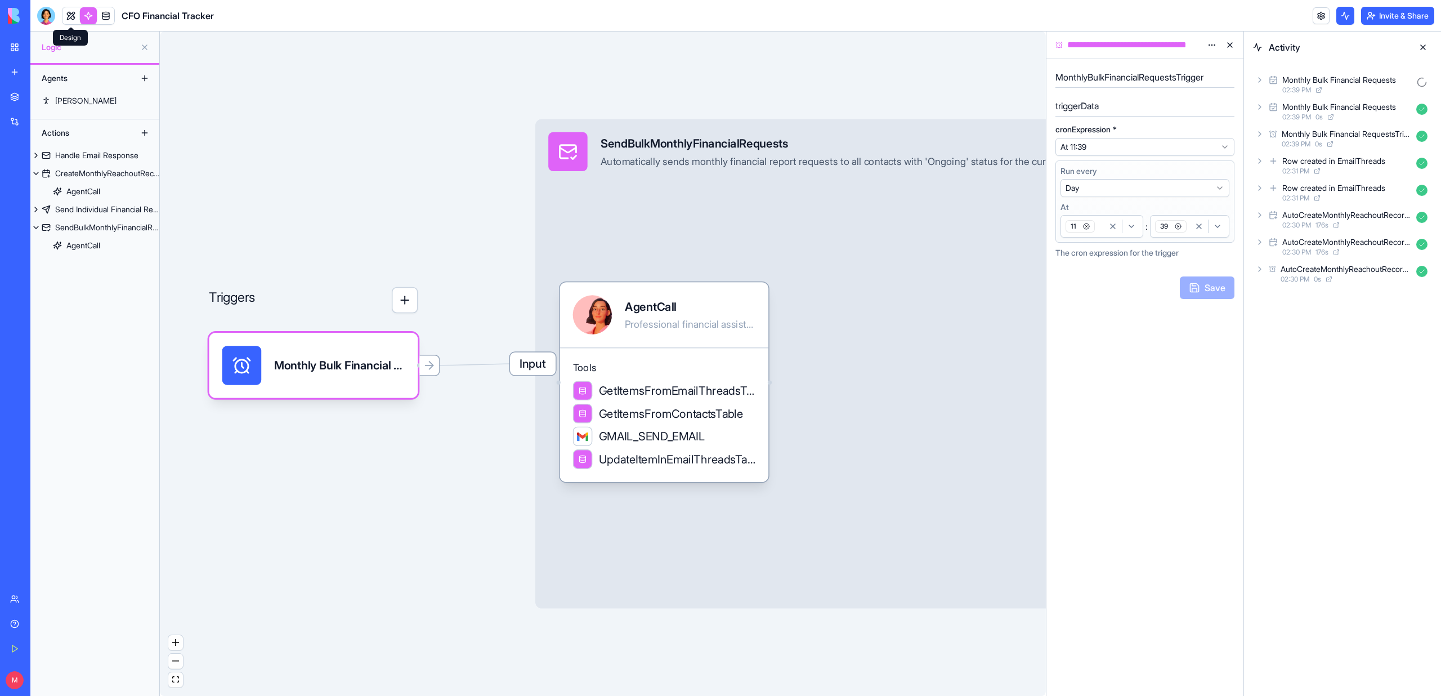
click at [69, 15] on link at bounding box center [70, 15] width 17 height 17
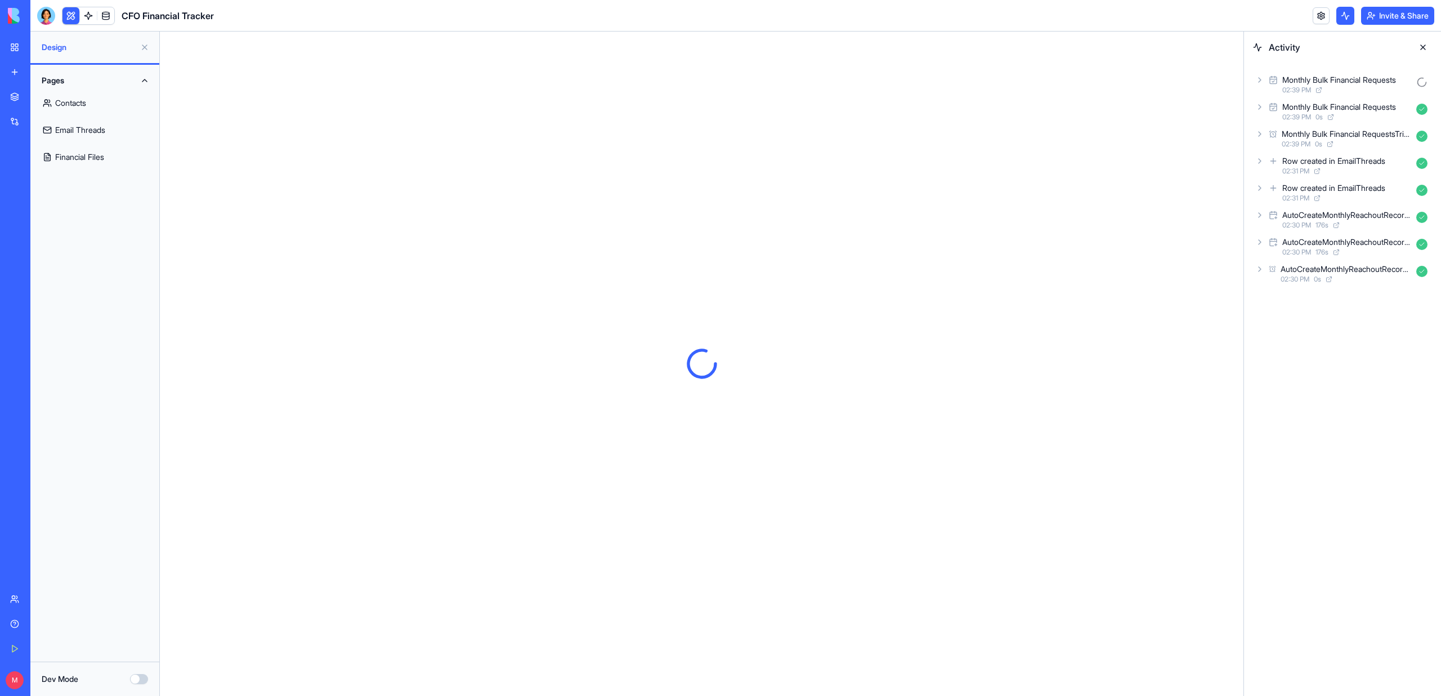
click at [88, 137] on link "Email Threads" at bounding box center [94, 129] width 115 height 27
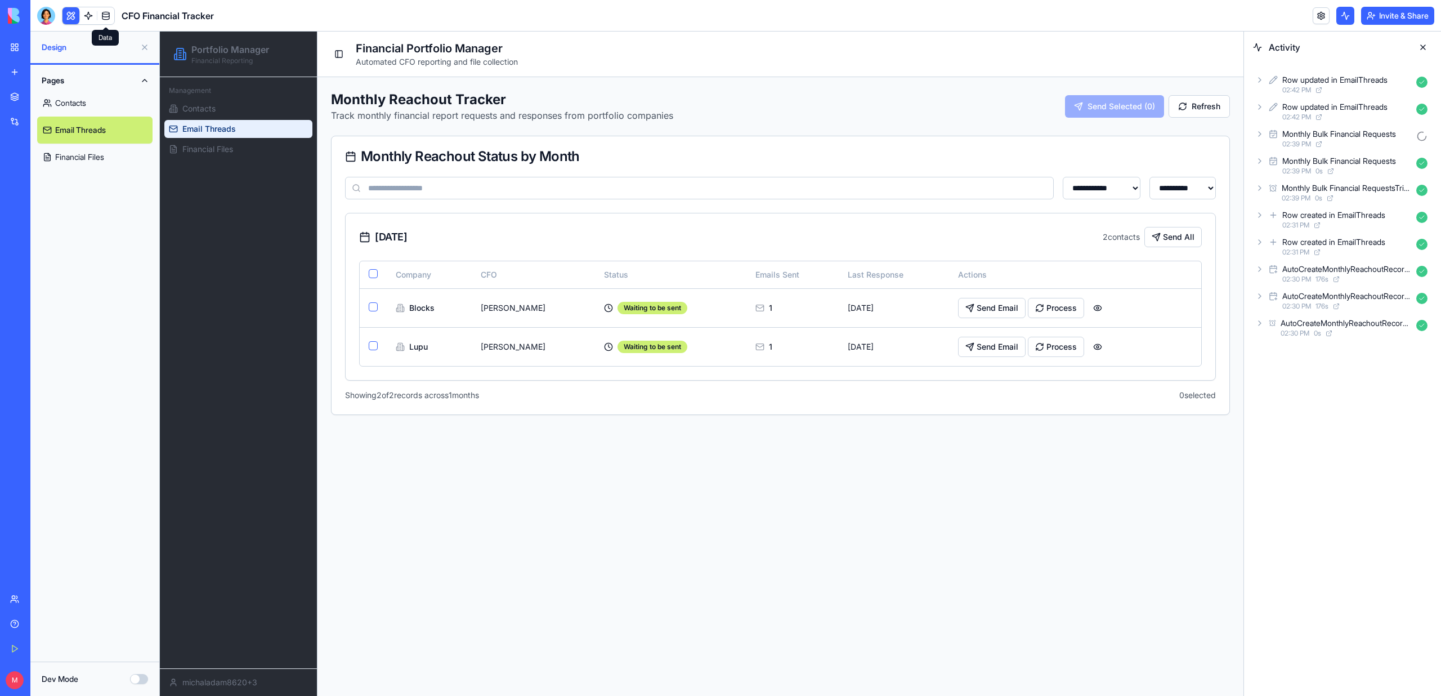
click at [102, 19] on link at bounding box center [105, 15] width 17 height 17
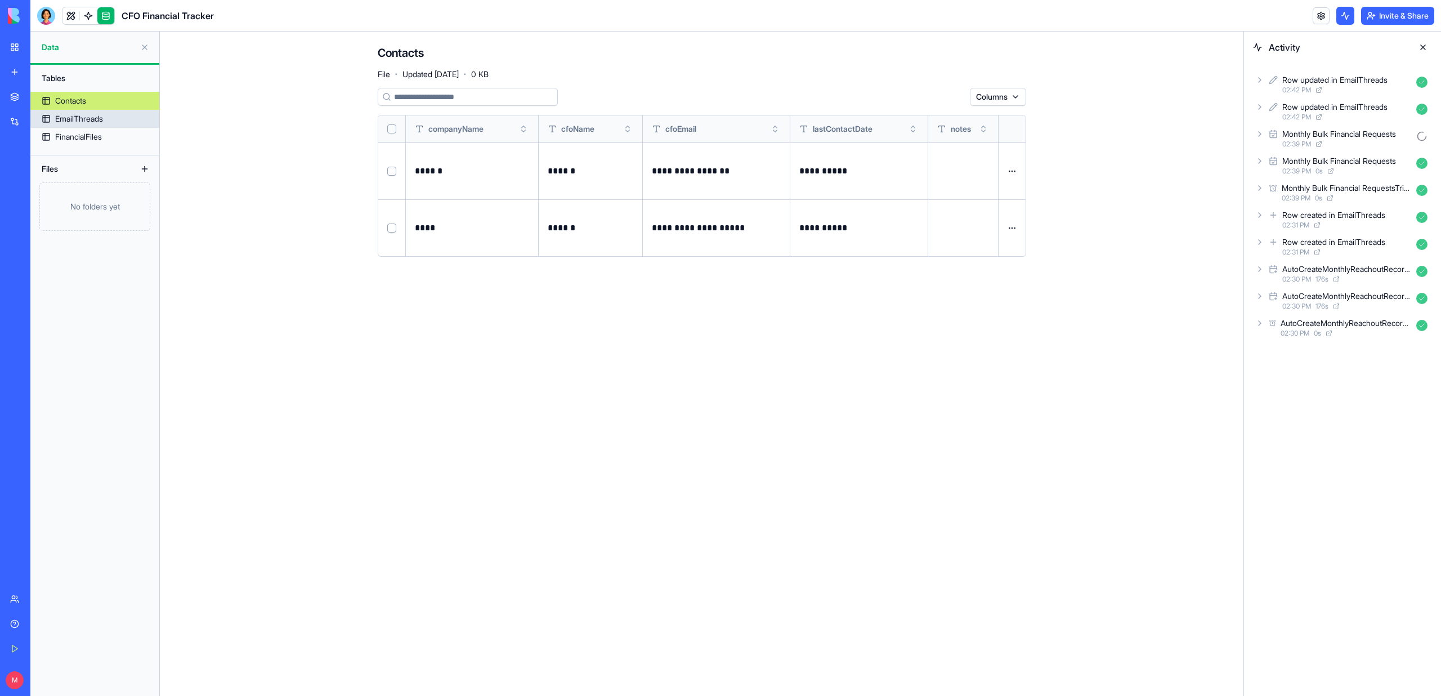
click at [65, 116] on div "EmailThreads" at bounding box center [79, 118] width 48 height 11
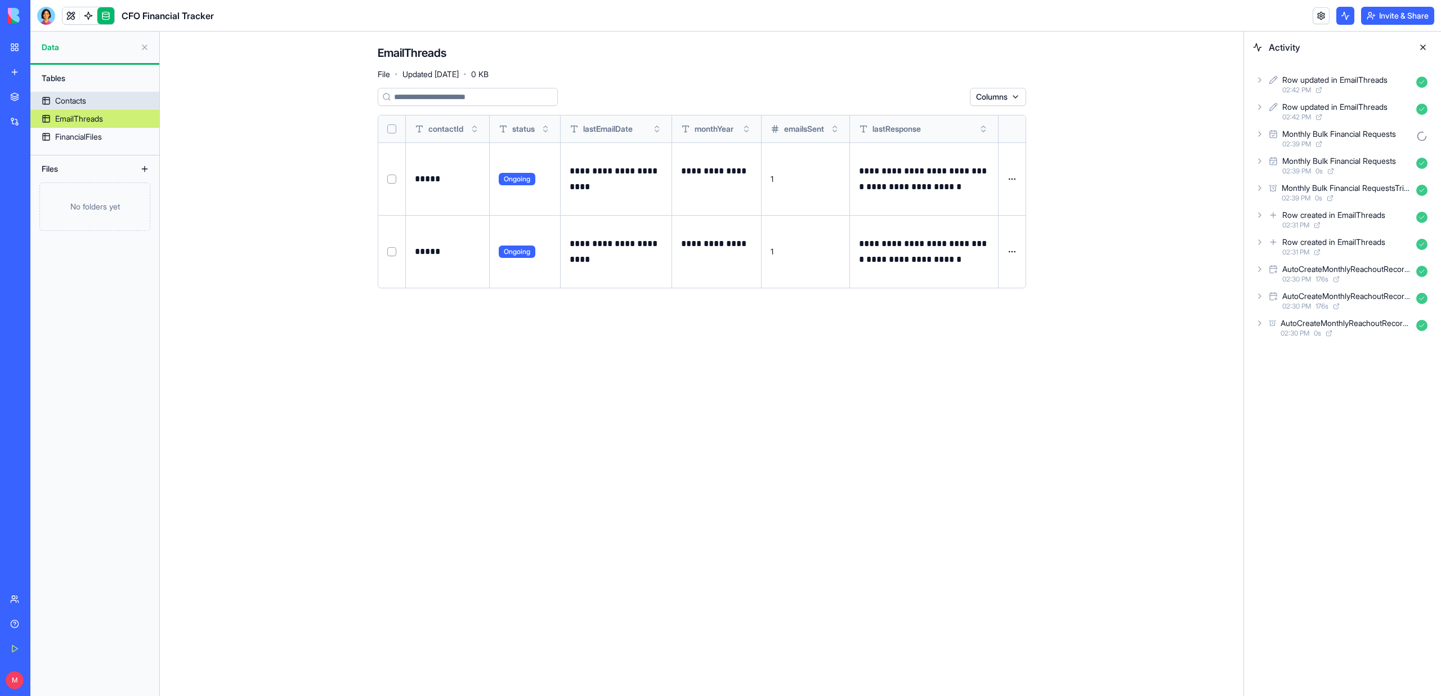
click at [76, 101] on div "Contacts" at bounding box center [70, 100] width 31 height 11
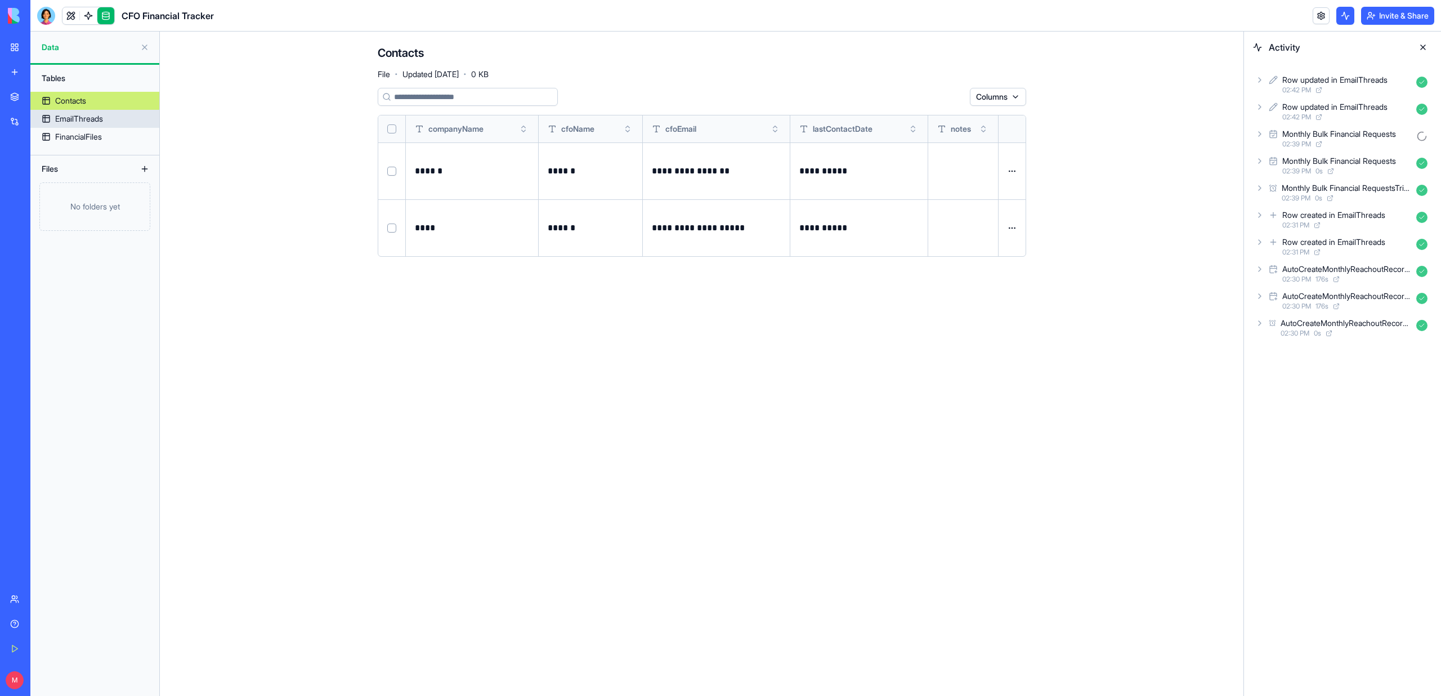
click at [77, 114] on div "EmailThreads" at bounding box center [79, 118] width 48 height 11
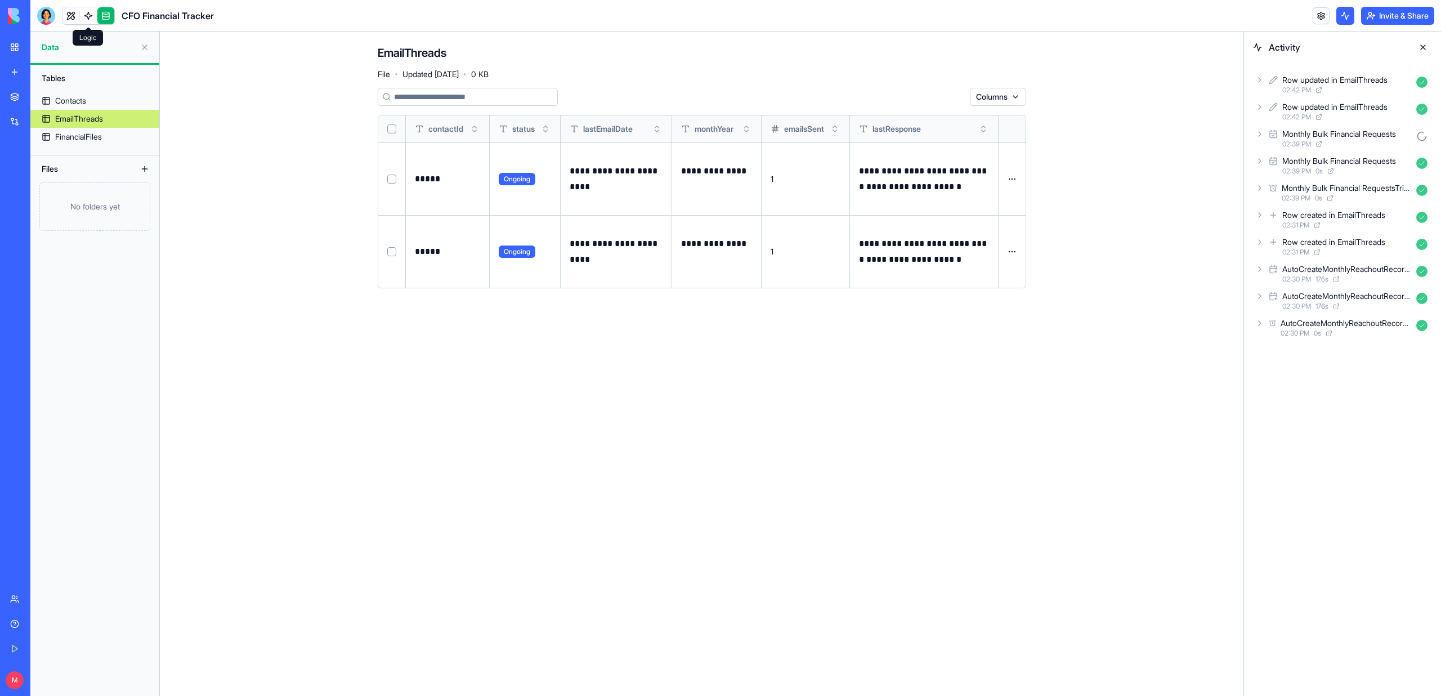
click at [83, 14] on link at bounding box center [88, 15] width 17 height 17
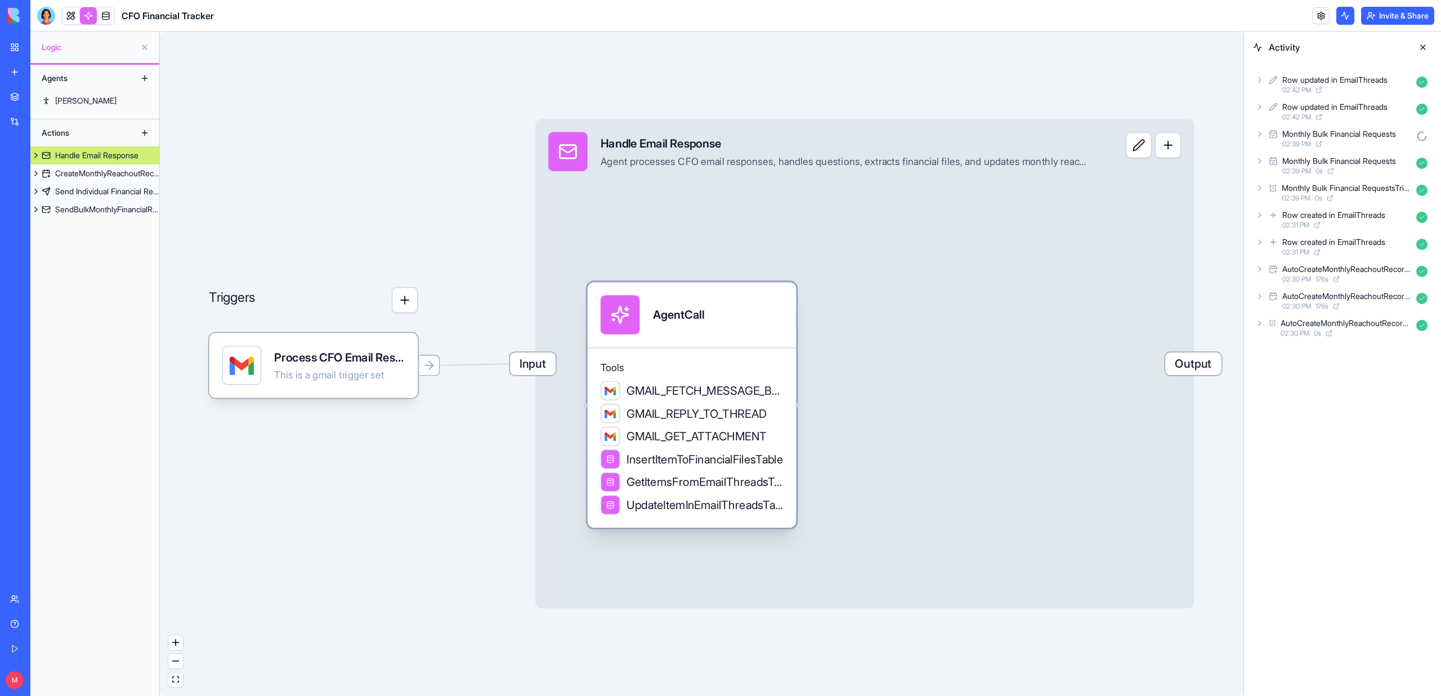
click at [653, 360] on div "Tools GMAIL_FETCH_MESSAGE_BY_THREAD_ID GMAIL_REPLY_TO_THREAD GMAIL_GET_ATTACHME…" at bounding box center [691, 437] width 209 height 180
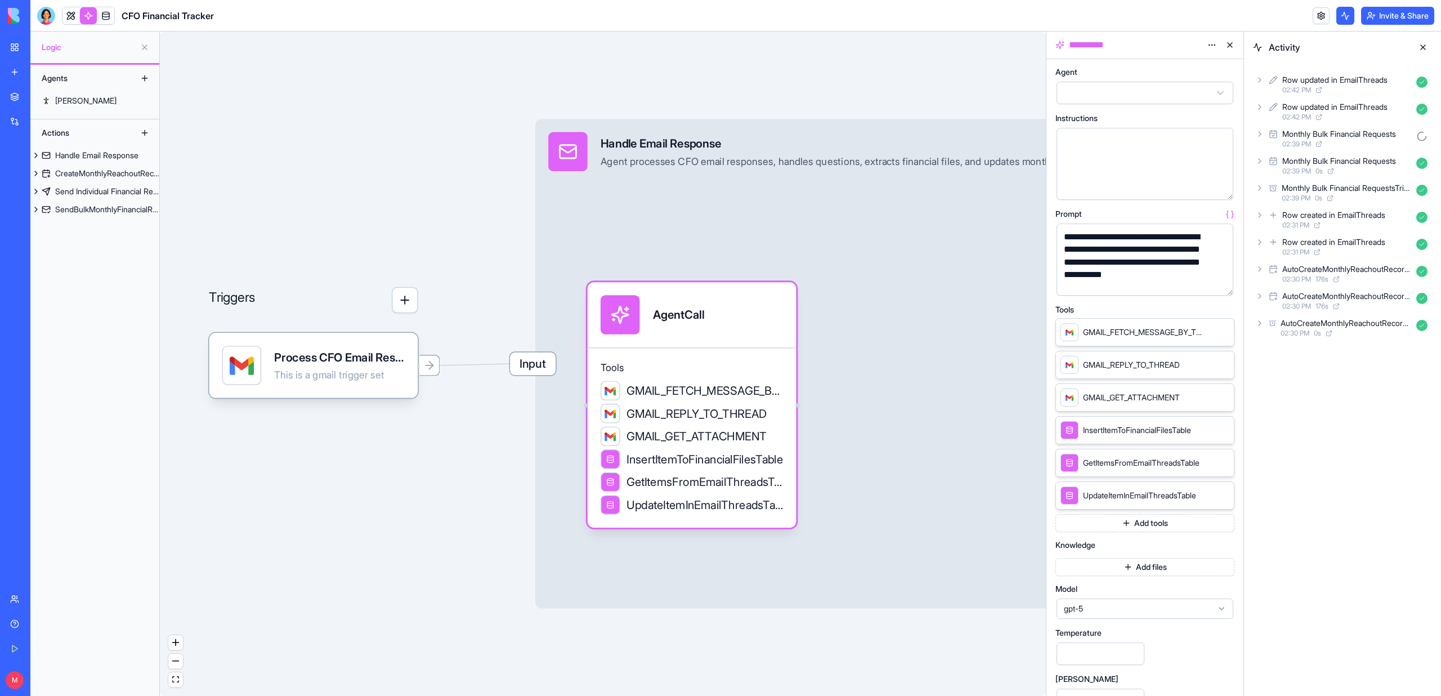
click at [1221, 286] on button "button" at bounding box center [1222, 284] width 18 height 18
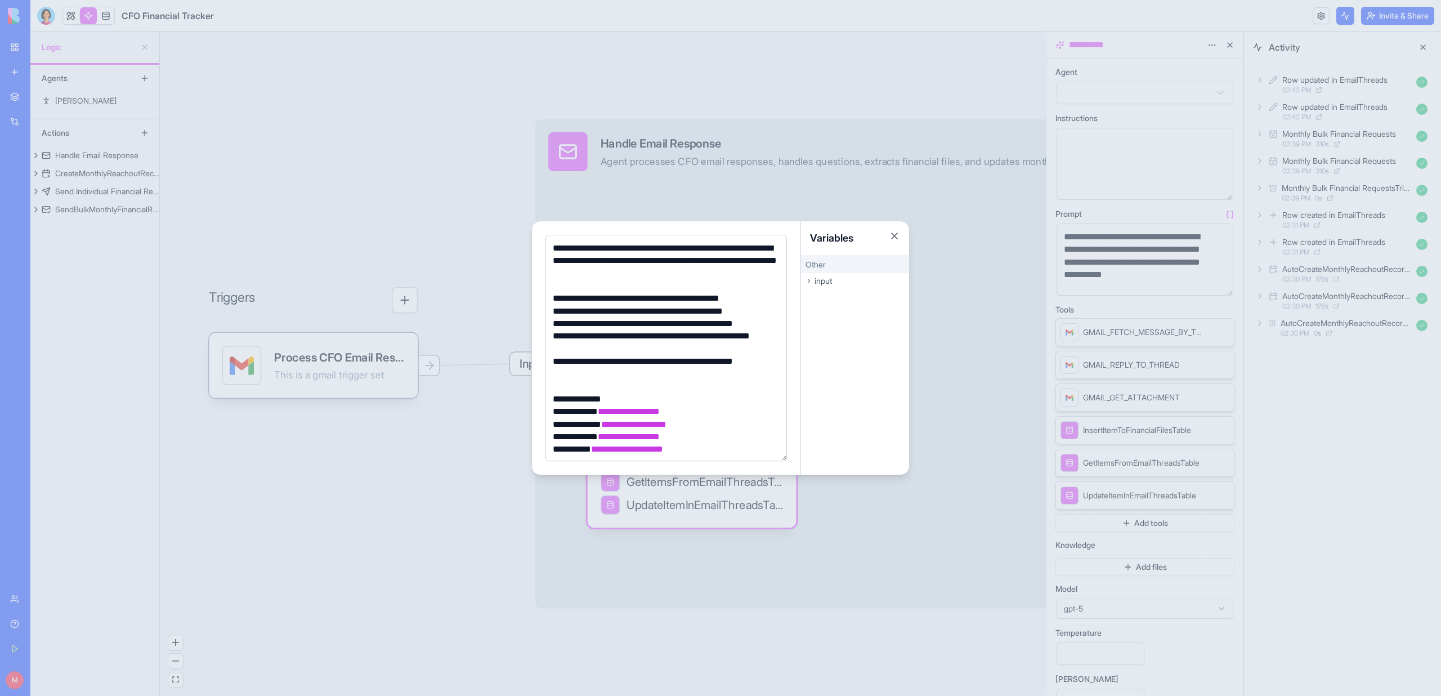
click at [711, 324] on div "**********" at bounding box center [664, 323] width 230 height 12
click at [708, 325] on div "**********" at bounding box center [664, 323] width 230 height 12
click at [617, 316] on div "**********" at bounding box center [664, 311] width 230 height 12
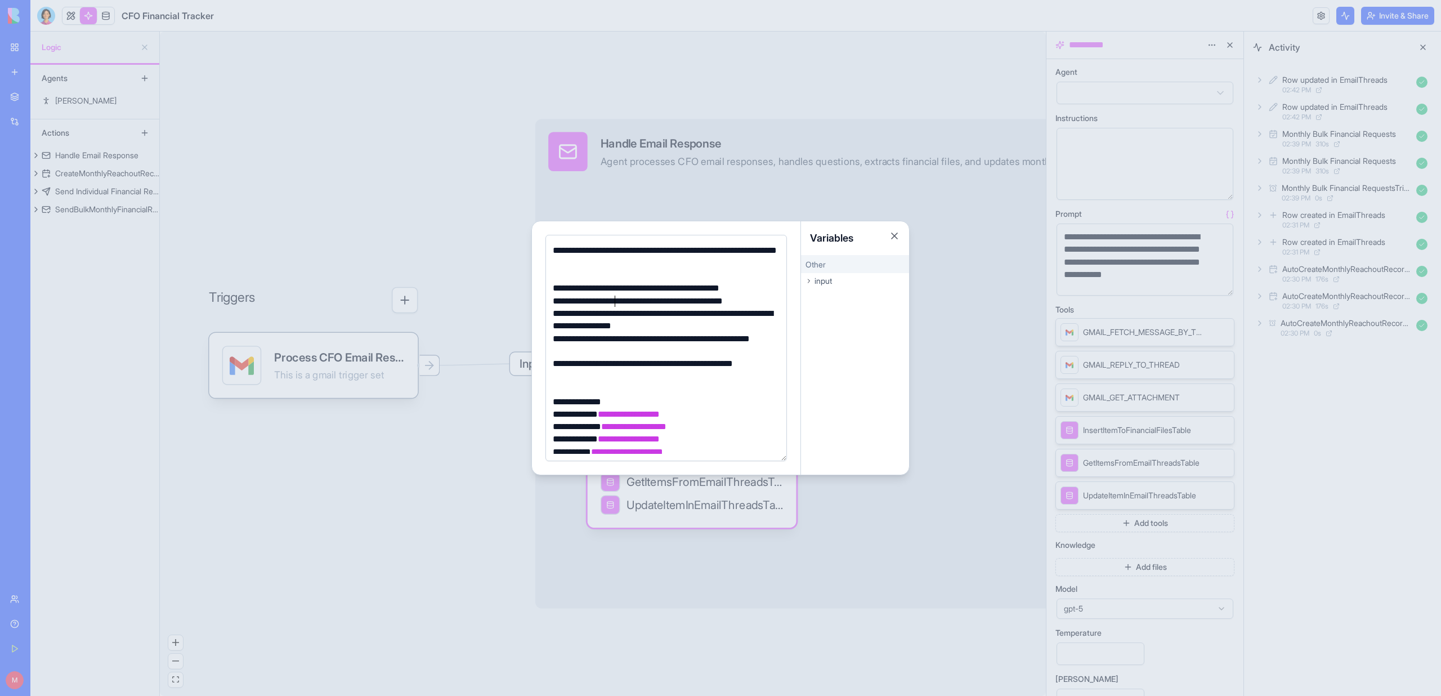
scroll to position [15, 0]
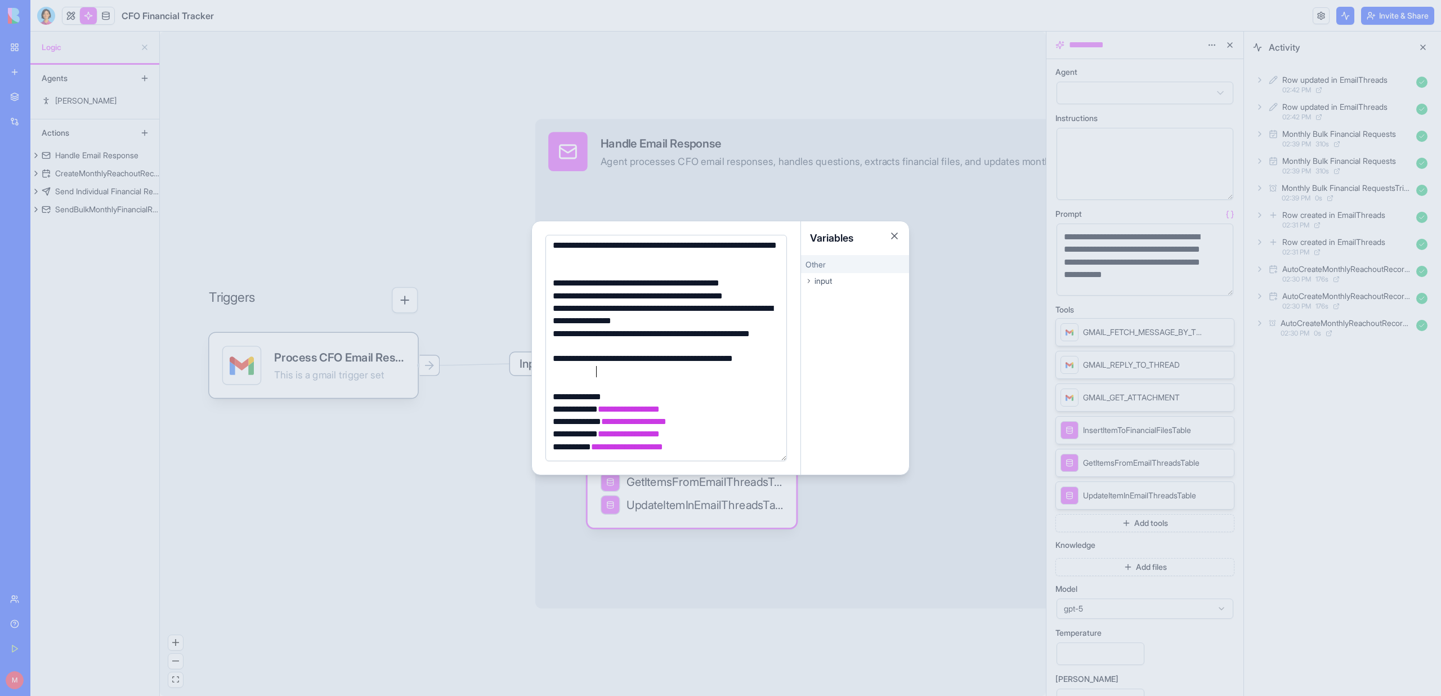
click at [616, 371] on div "**********" at bounding box center [664, 364] width 230 height 25
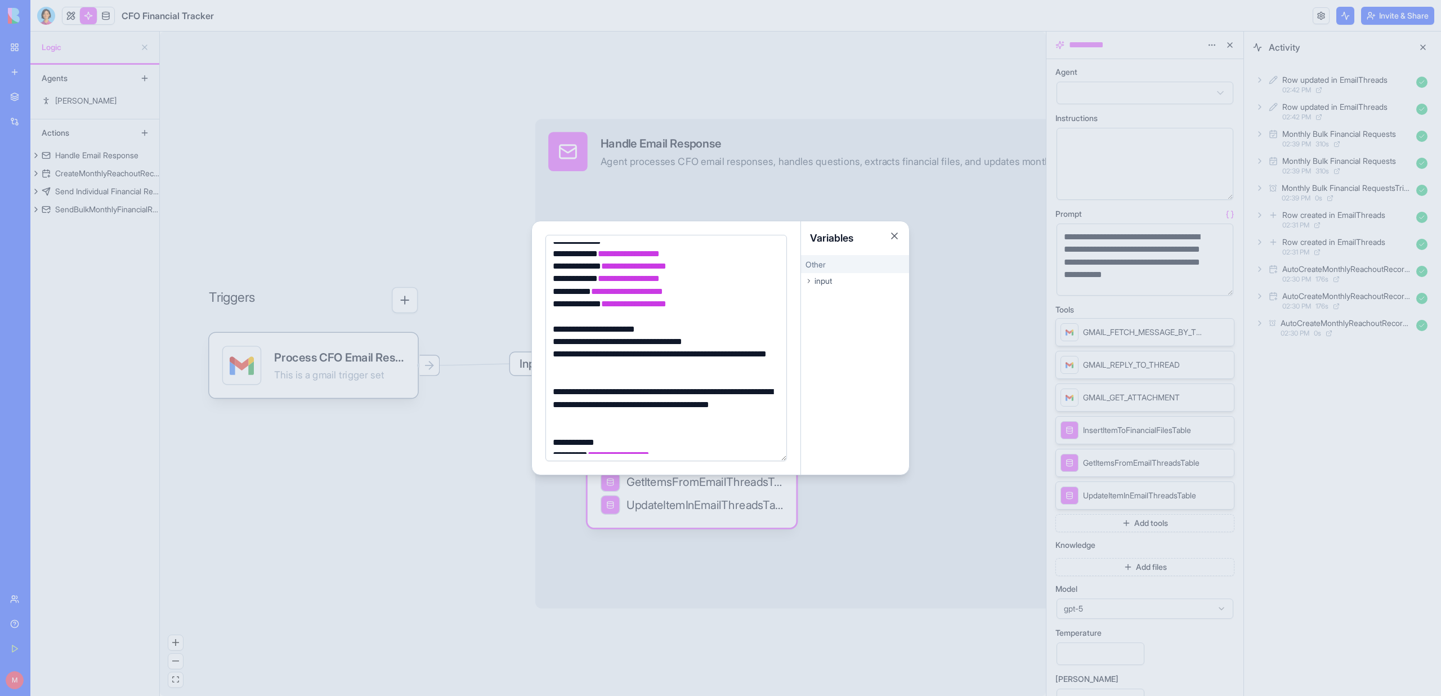
scroll to position [155, 0]
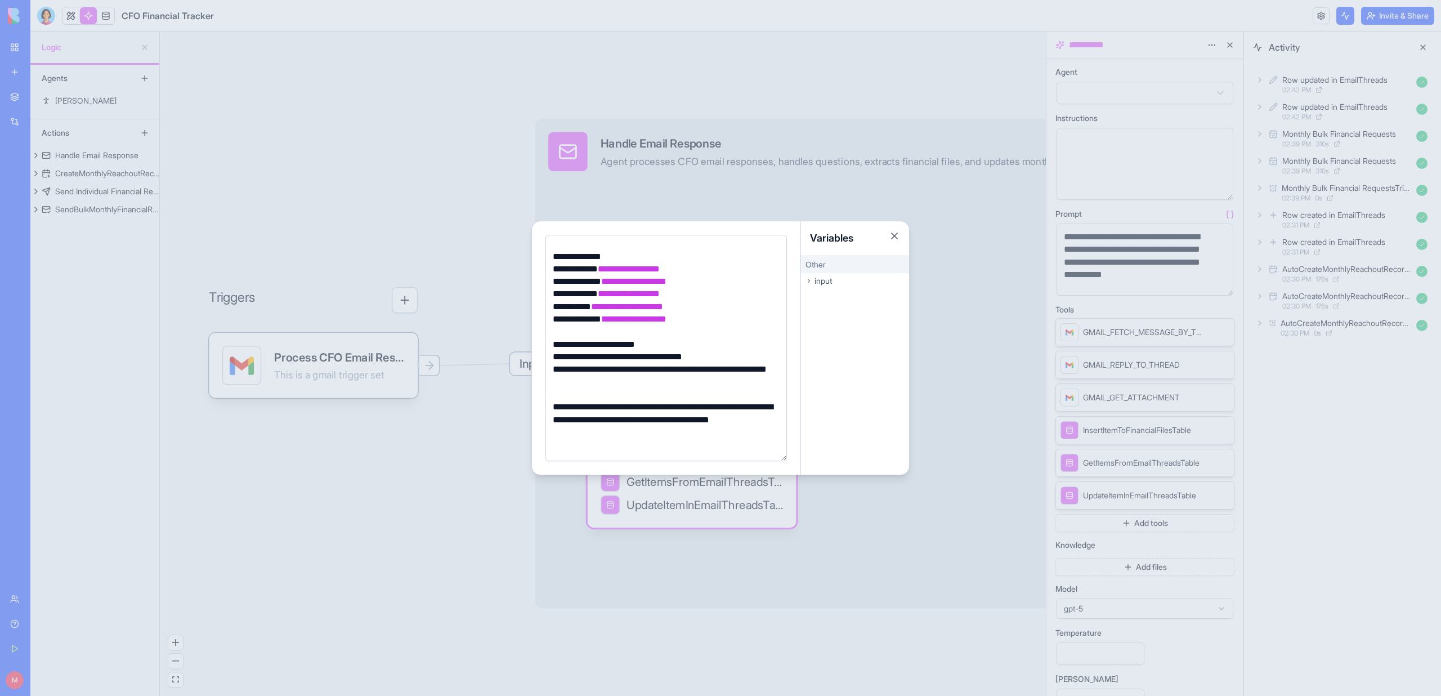
click at [470, 466] on div at bounding box center [720, 348] width 1441 height 696
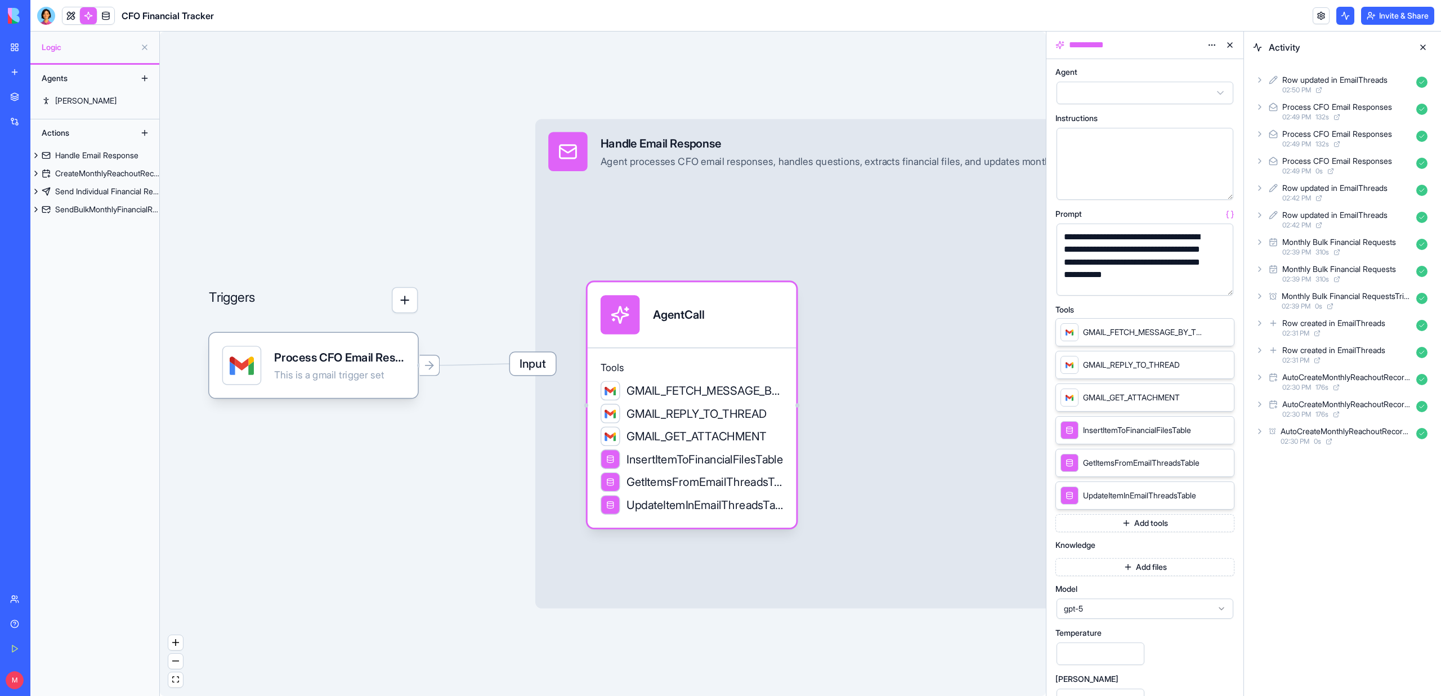
click at [80, 19] on link at bounding box center [88, 15] width 17 height 17
click at [68, 19] on button at bounding box center [70, 15] width 17 height 17
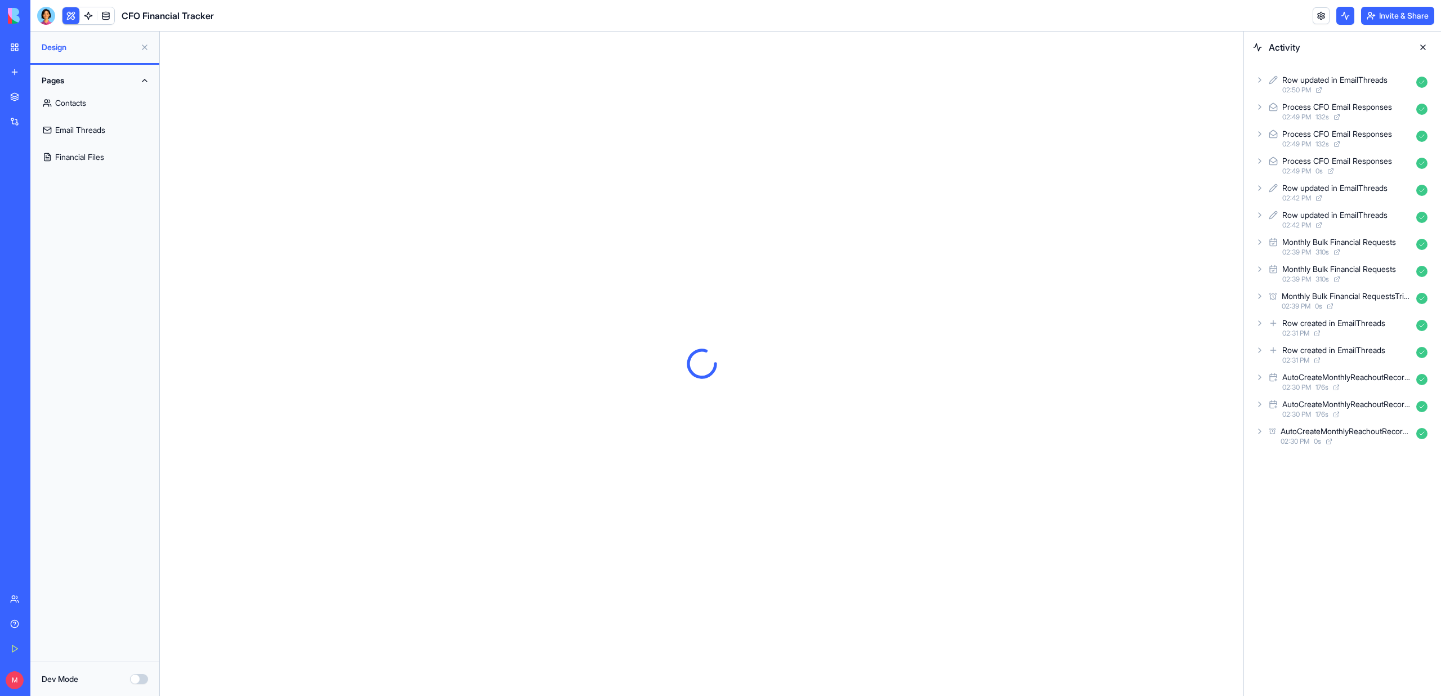
click at [78, 123] on link "Email Threads" at bounding box center [94, 129] width 115 height 27
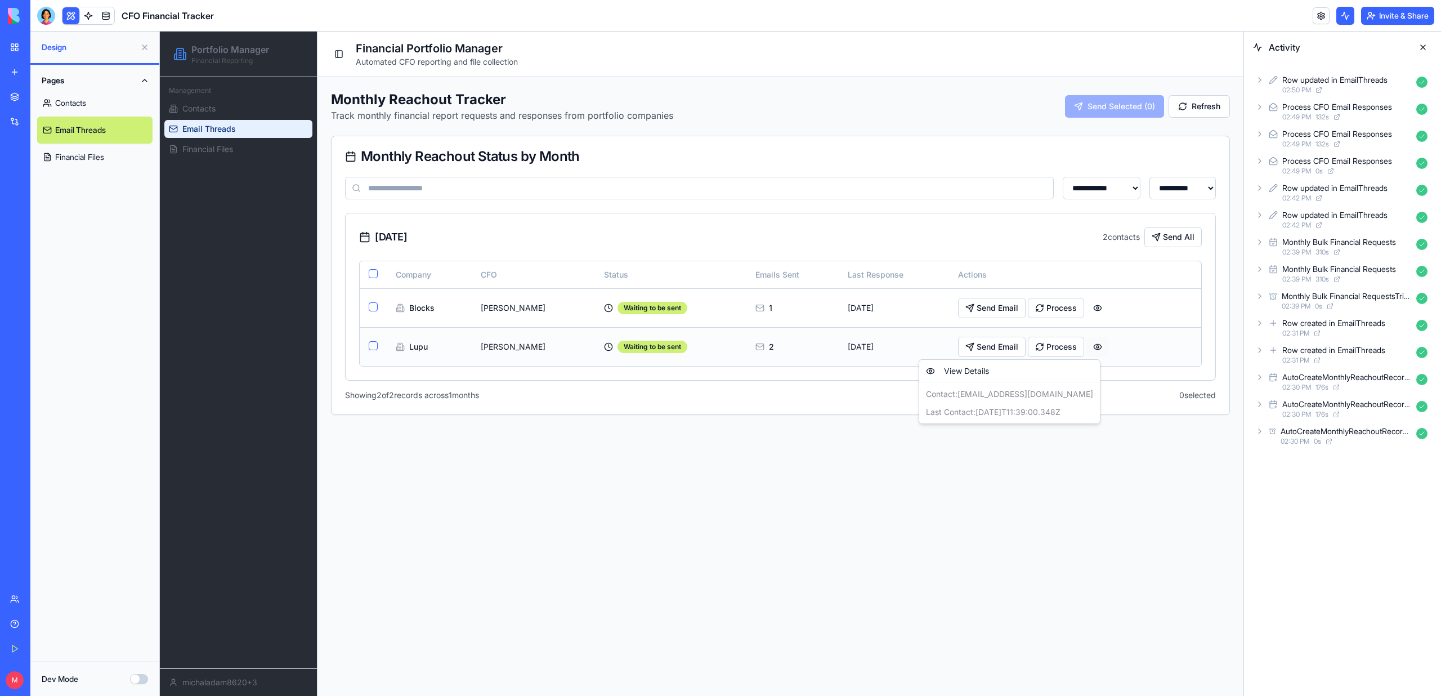
click at [1075, 346] on html "**********" at bounding box center [701, 364] width 1083 height 664
click at [1079, 344] on html "**********" at bounding box center [701, 364] width 1083 height 664
click at [1080, 346] on html "**********" at bounding box center [701, 364] width 1083 height 664
click at [200, 149] on span "Financial Files" at bounding box center [207, 148] width 51 height 11
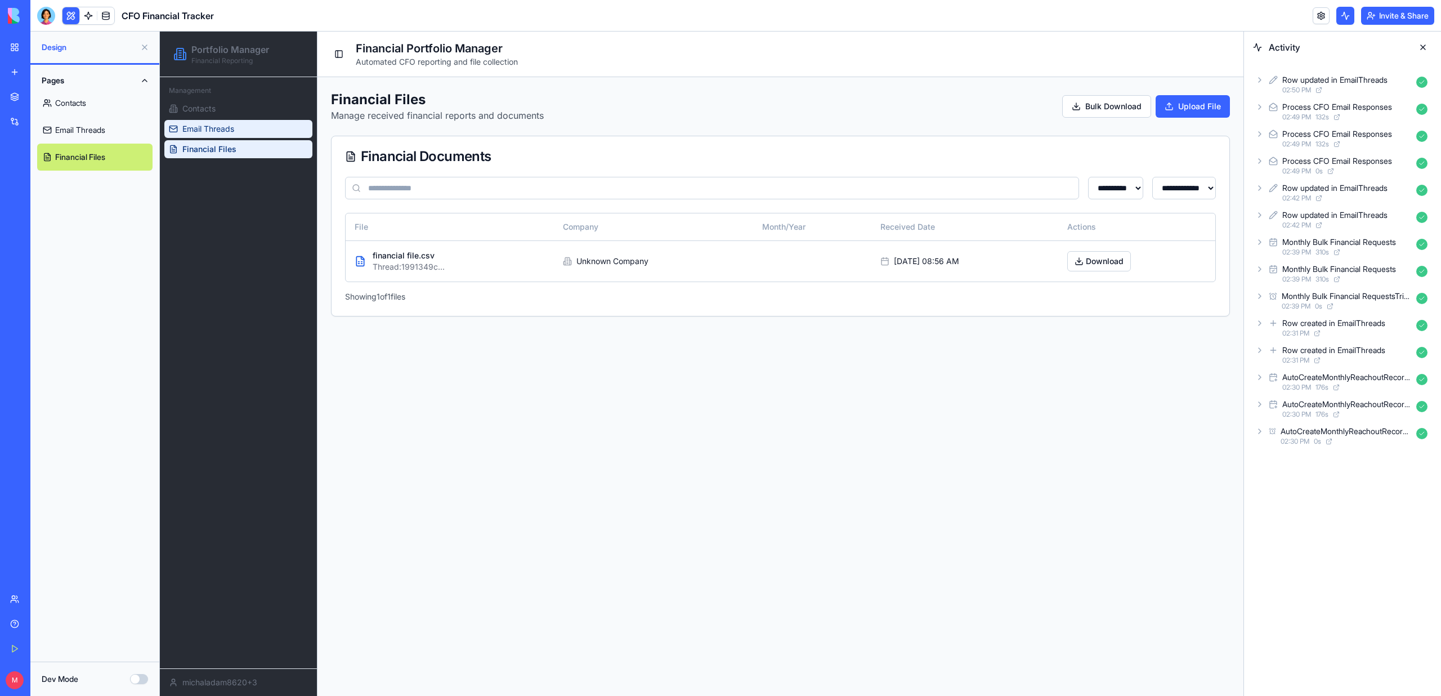
click at [228, 123] on span "Email Threads" at bounding box center [208, 128] width 52 height 11
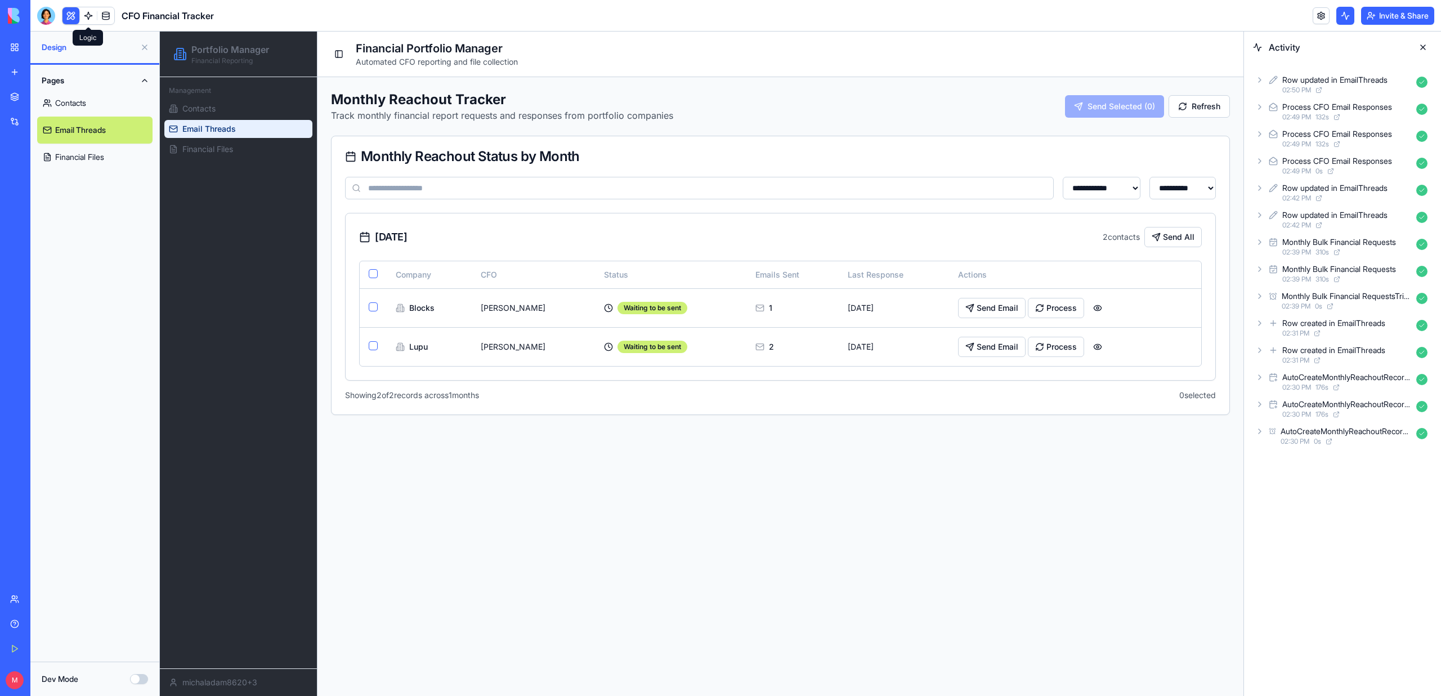
click at [88, 16] on link at bounding box center [88, 15] width 17 height 17
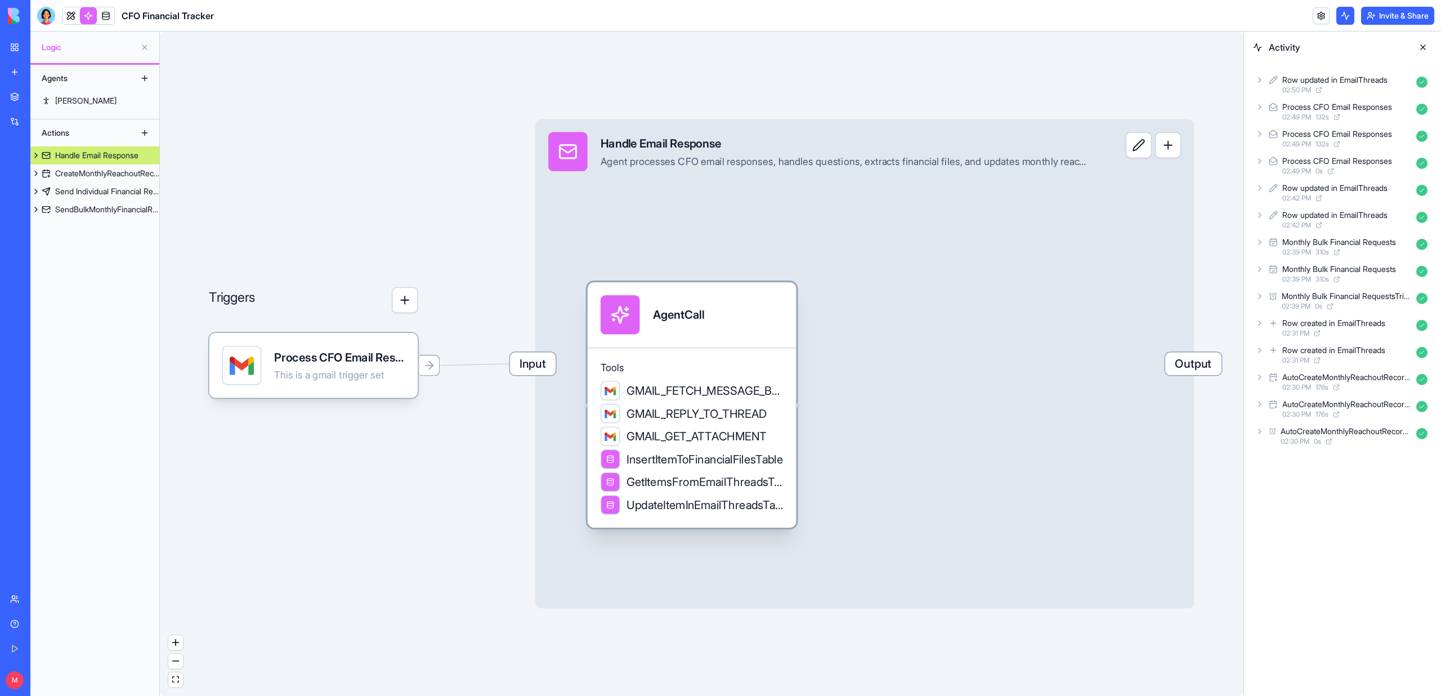
click at [764, 338] on div "AgentCall" at bounding box center [691, 314] width 209 height 65
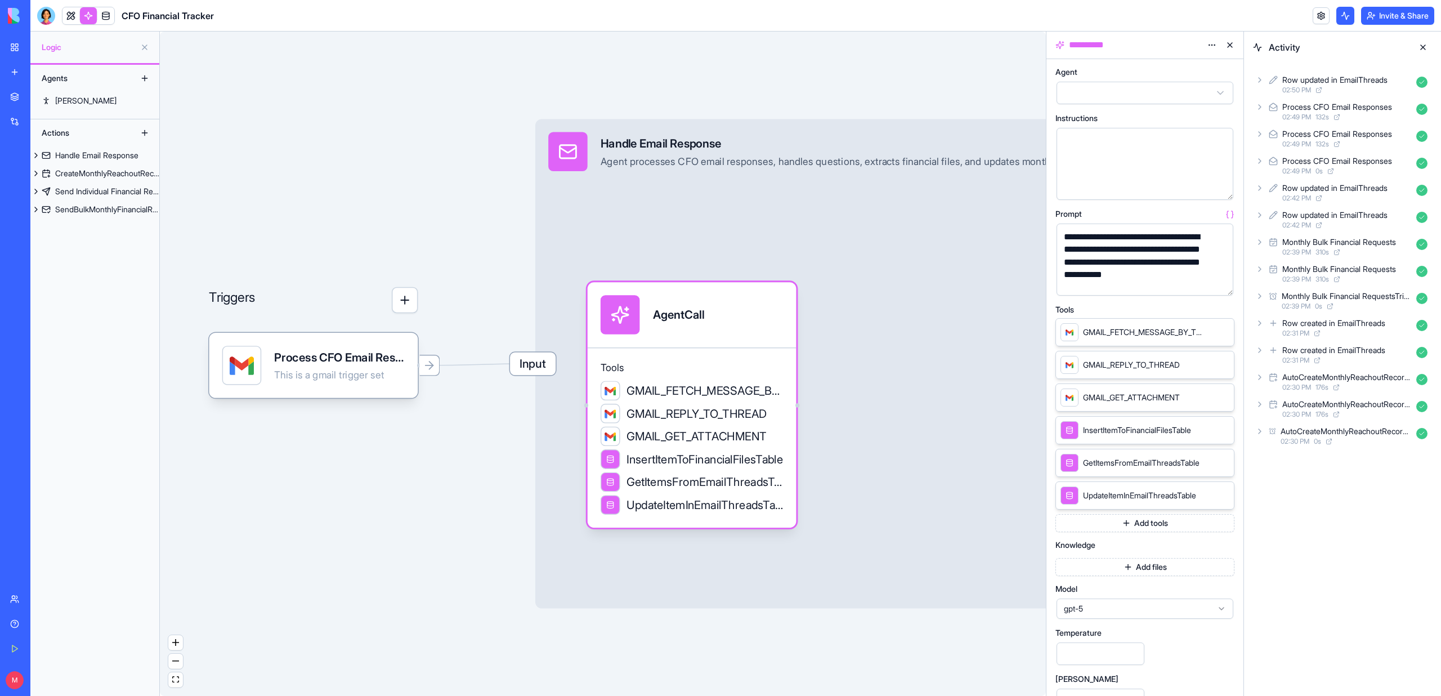
click at [1224, 285] on button "button" at bounding box center [1222, 284] width 18 height 18
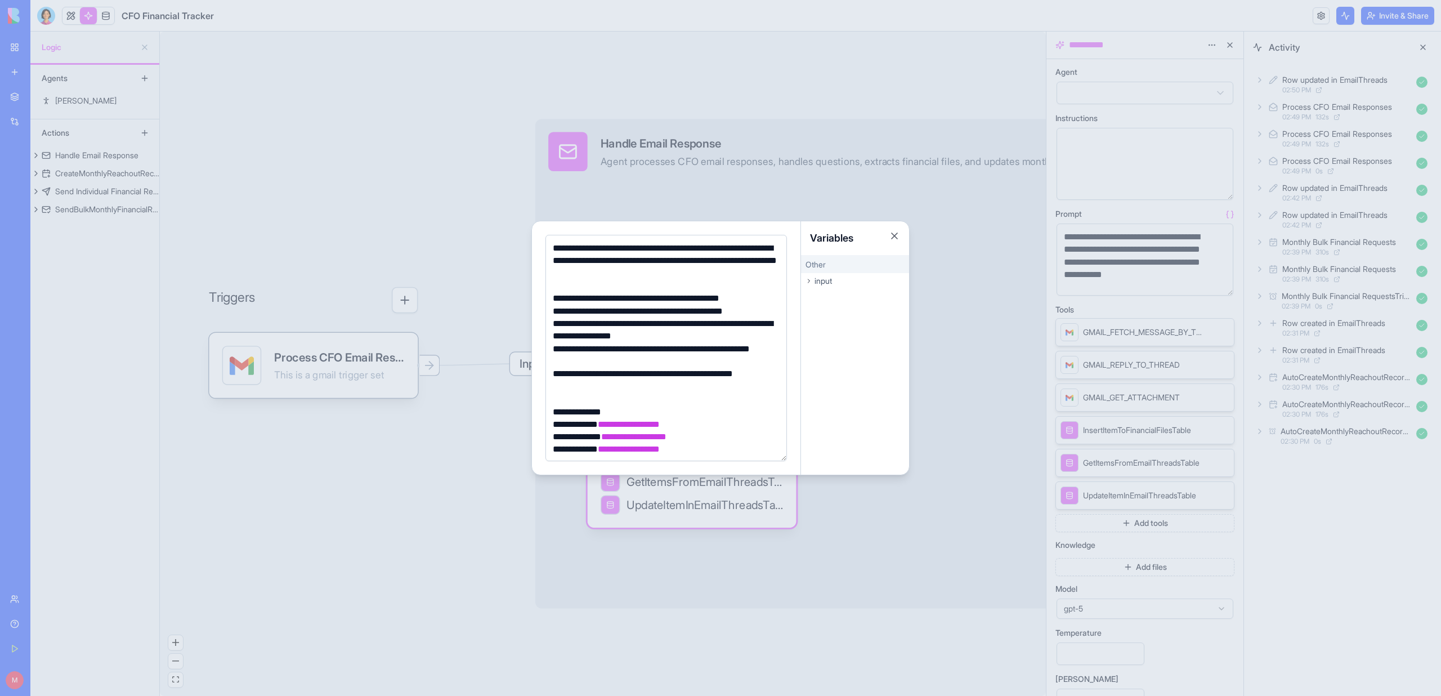
click at [690, 334] on div "**********" at bounding box center [664, 329] width 230 height 25
click at [596, 253] on div "**********" at bounding box center [664, 261] width 230 height 38
click at [347, 199] on div at bounding box center [720, 348] width 1441 height 696
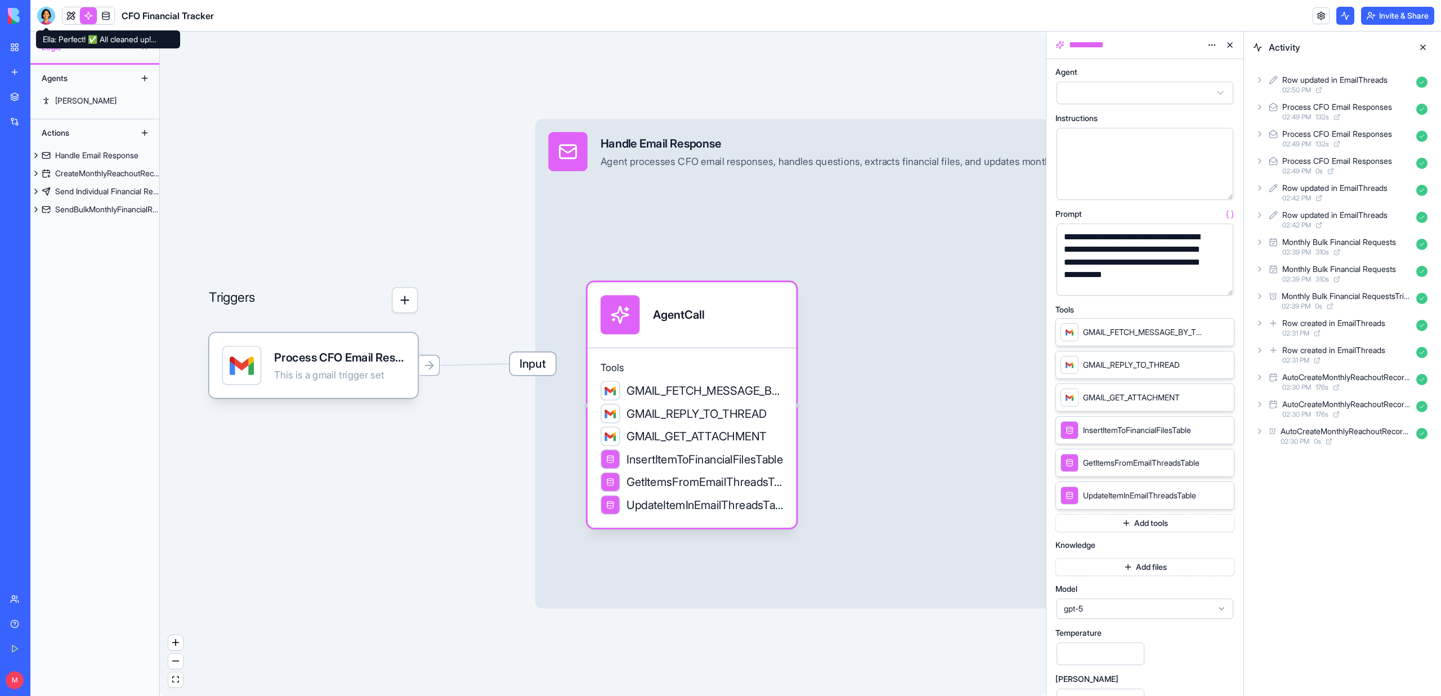
click at [43, 15] on div at bounding box center [46, 16] width 18 height 18
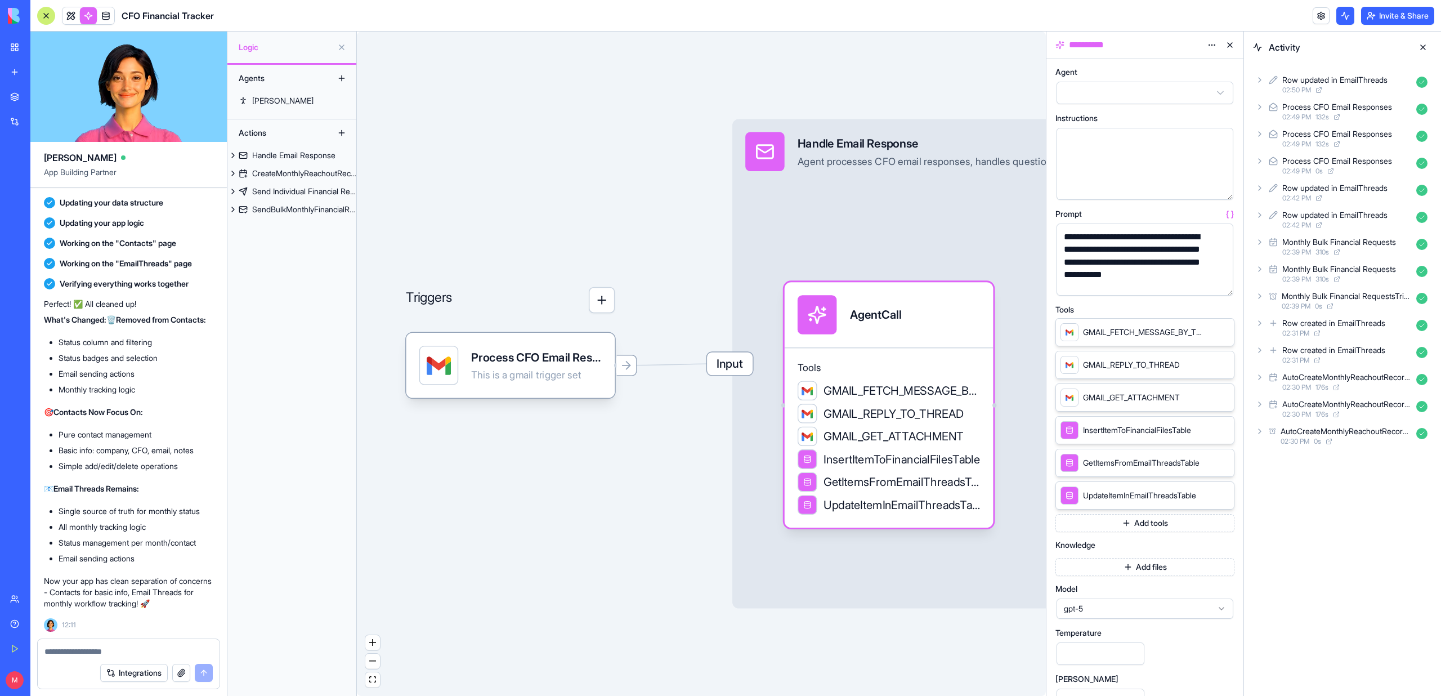
click at [89, 509] on div "Integrations" at bounding box center [129, 673] width 182 height 32
click at [83, 509] on textarea at bounding box center [128, 650] width 168 height 11
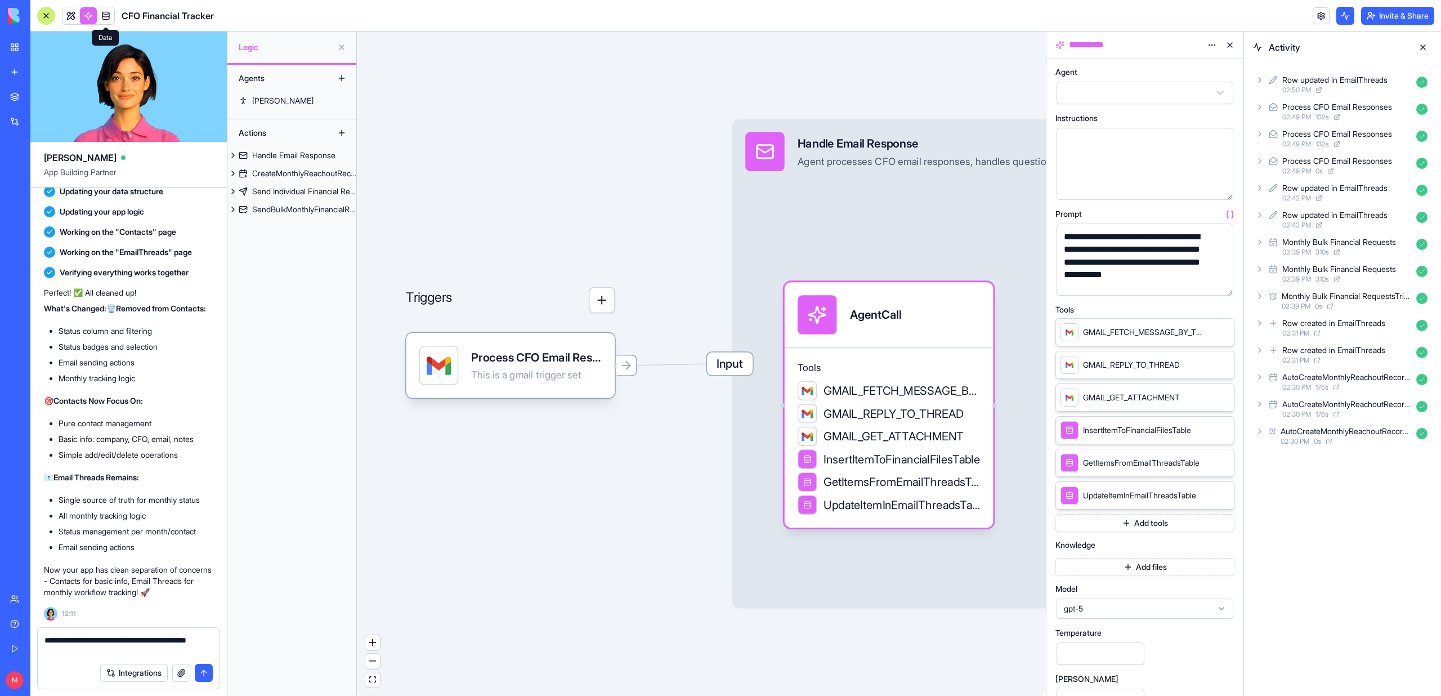
click at [106, 18] on link at bounding box center [105, 15] width 17 height 17
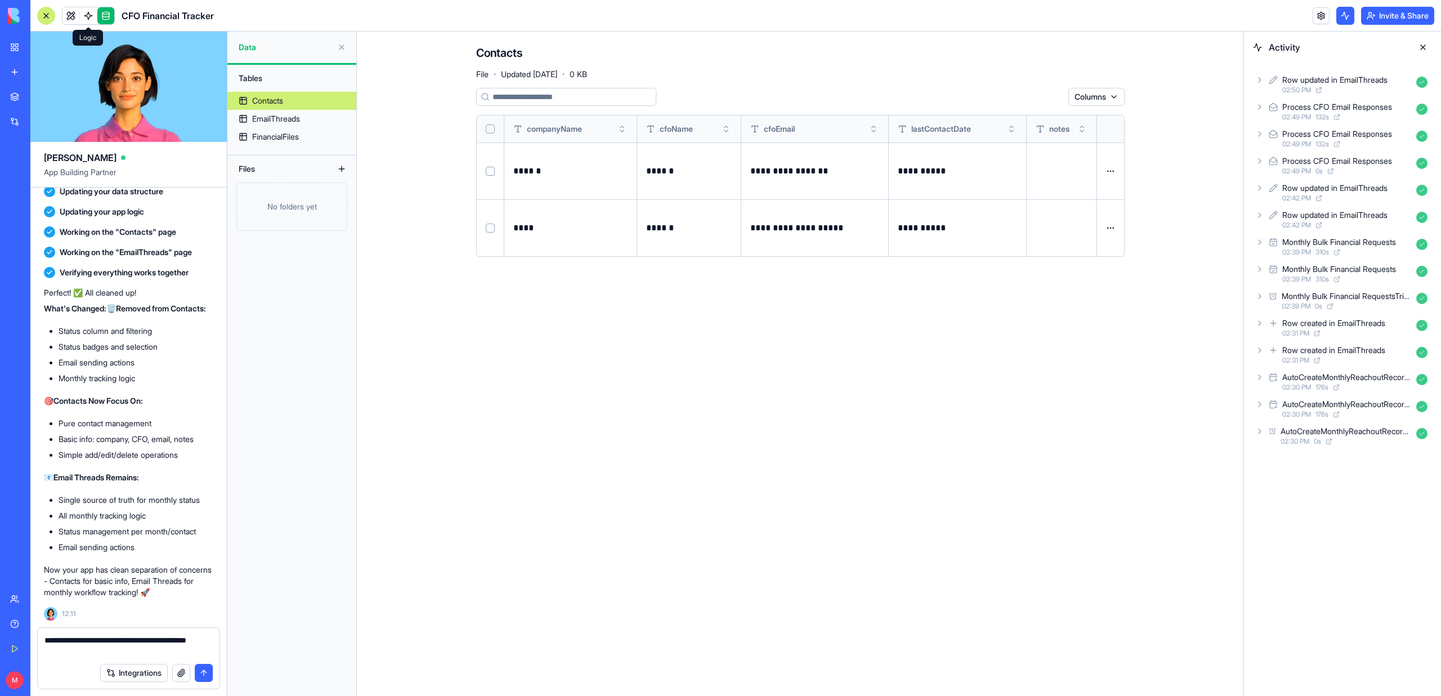
click at [89, 21] on link at bounding box center [88, 15] width 17 height 17
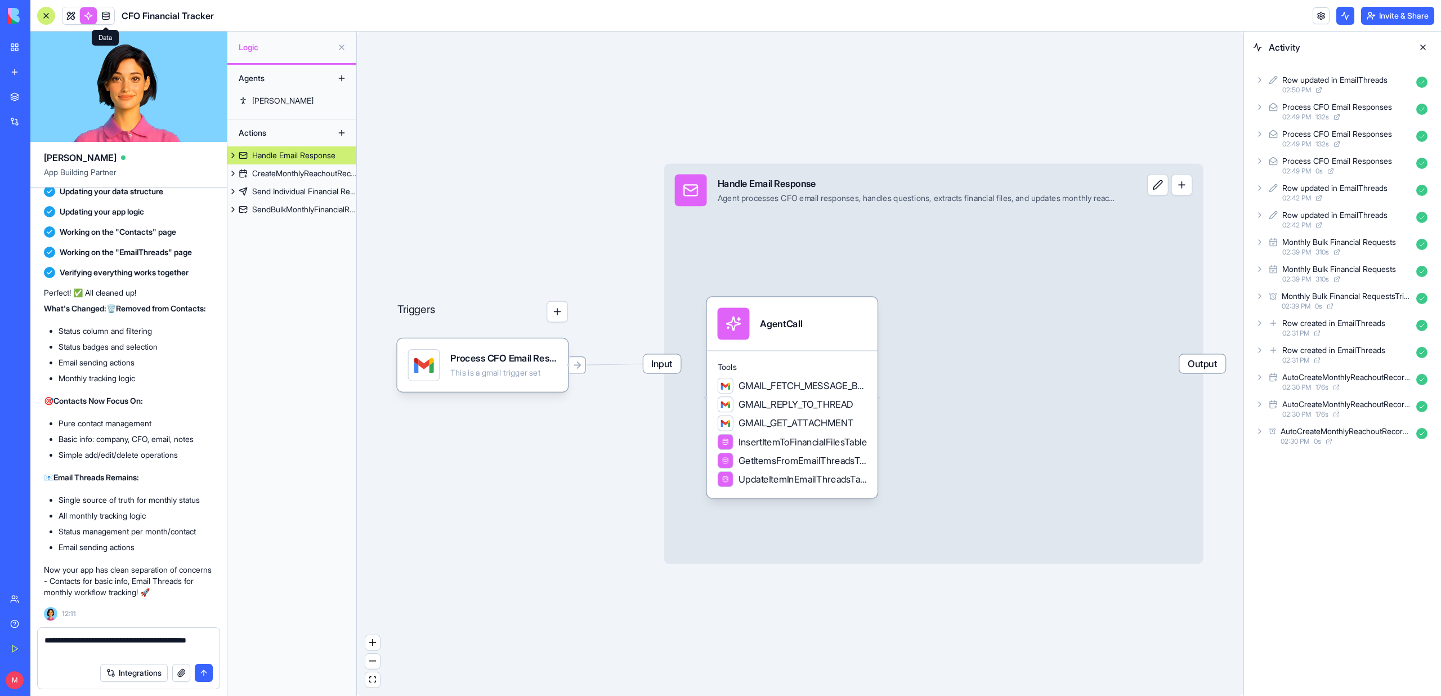
click at [102, 17] on link at bounding box center [105, 15] width 17 height 17
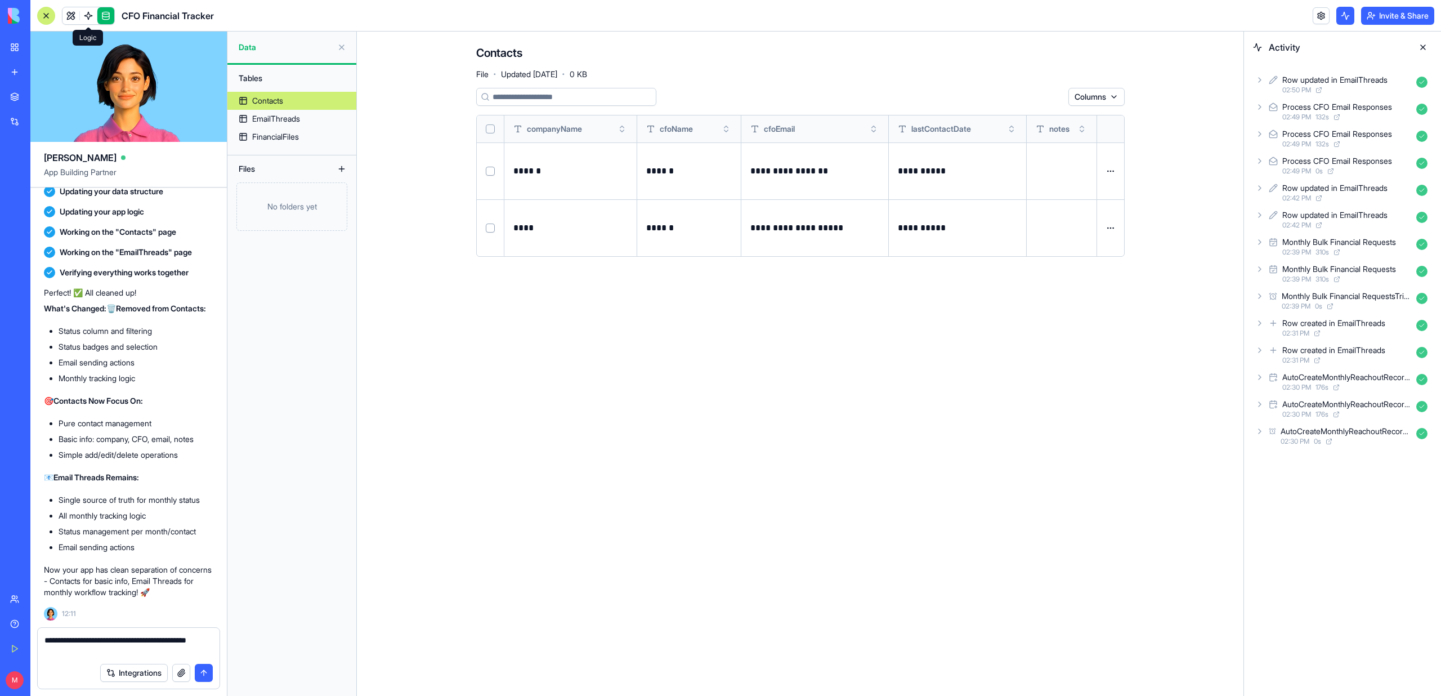
click at [86, 17] on link at bounding box center [88, 15] width 17 height 17
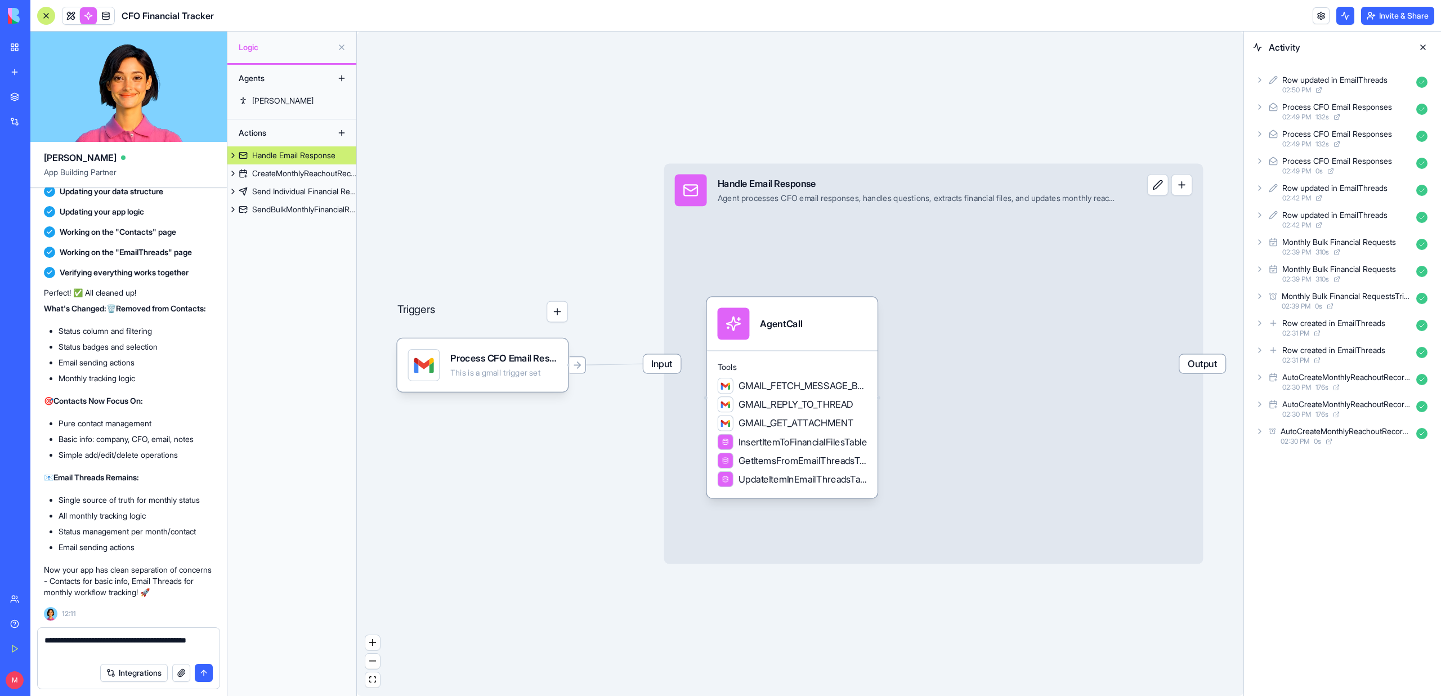
click at [79, 509] on textarea "**********" at bounding box center [128, 645] width 168 height 23
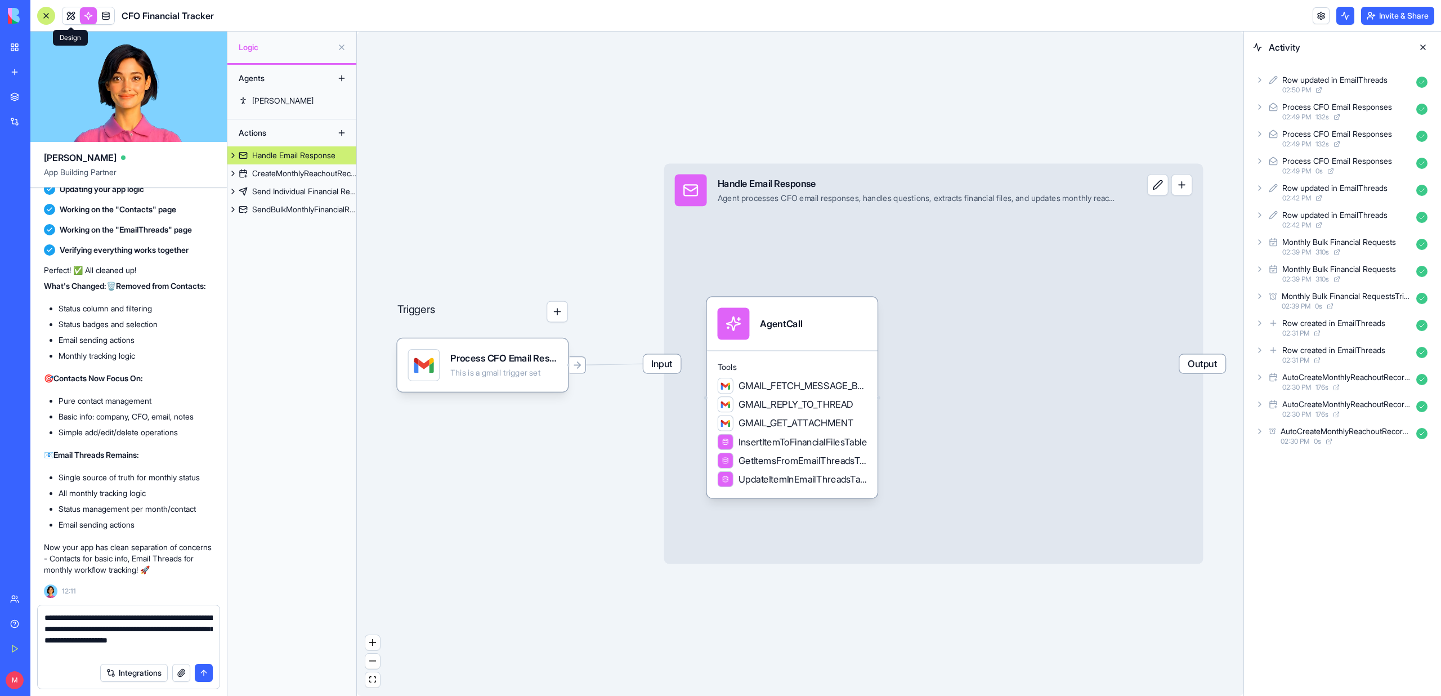
type textarea "**********"
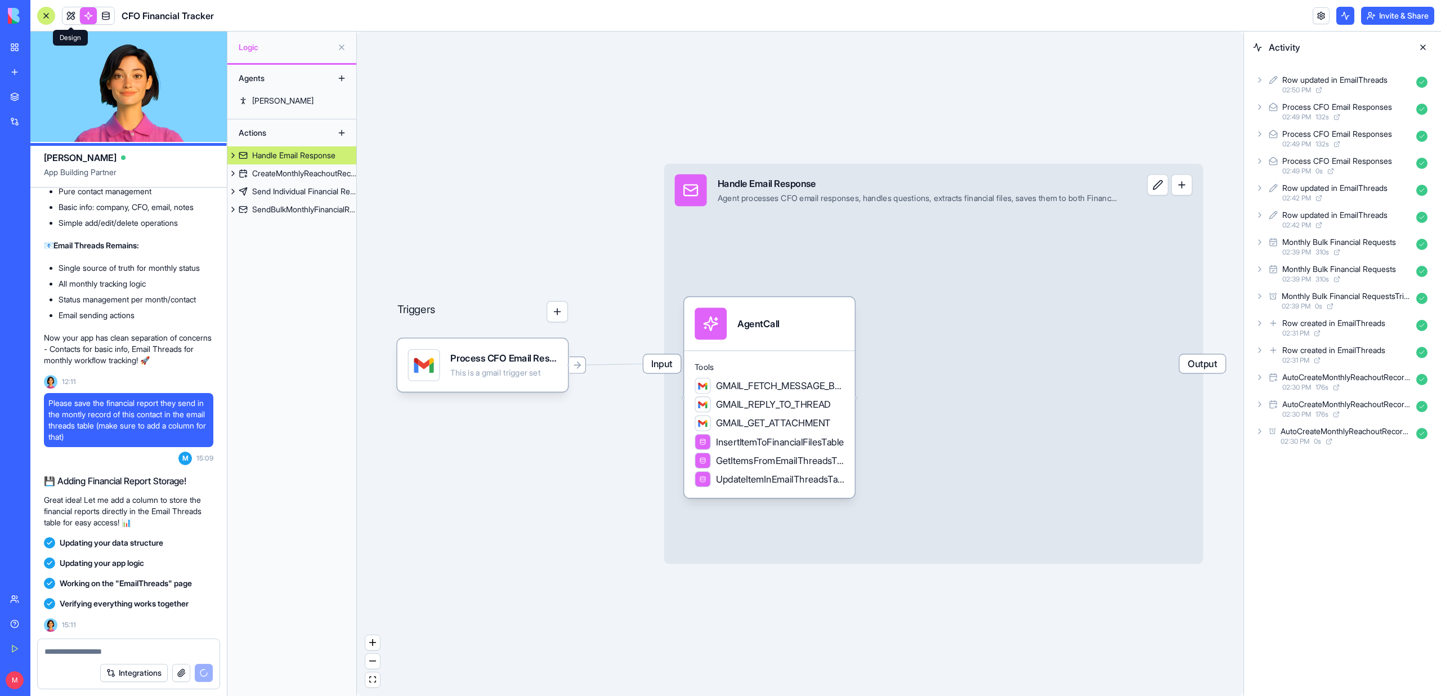
scroll to position [4445, 0]
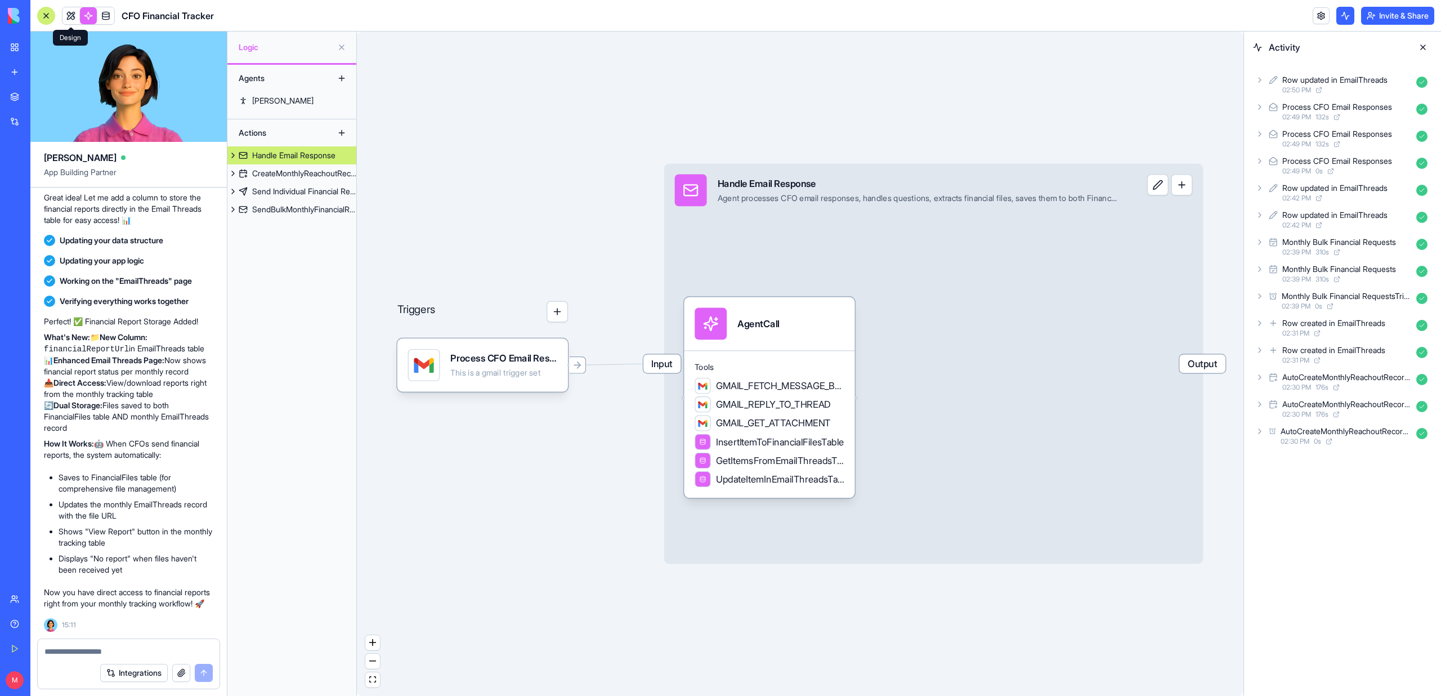
click at [75, 17] on link at bounding box center [70, 15] width 17 height 17
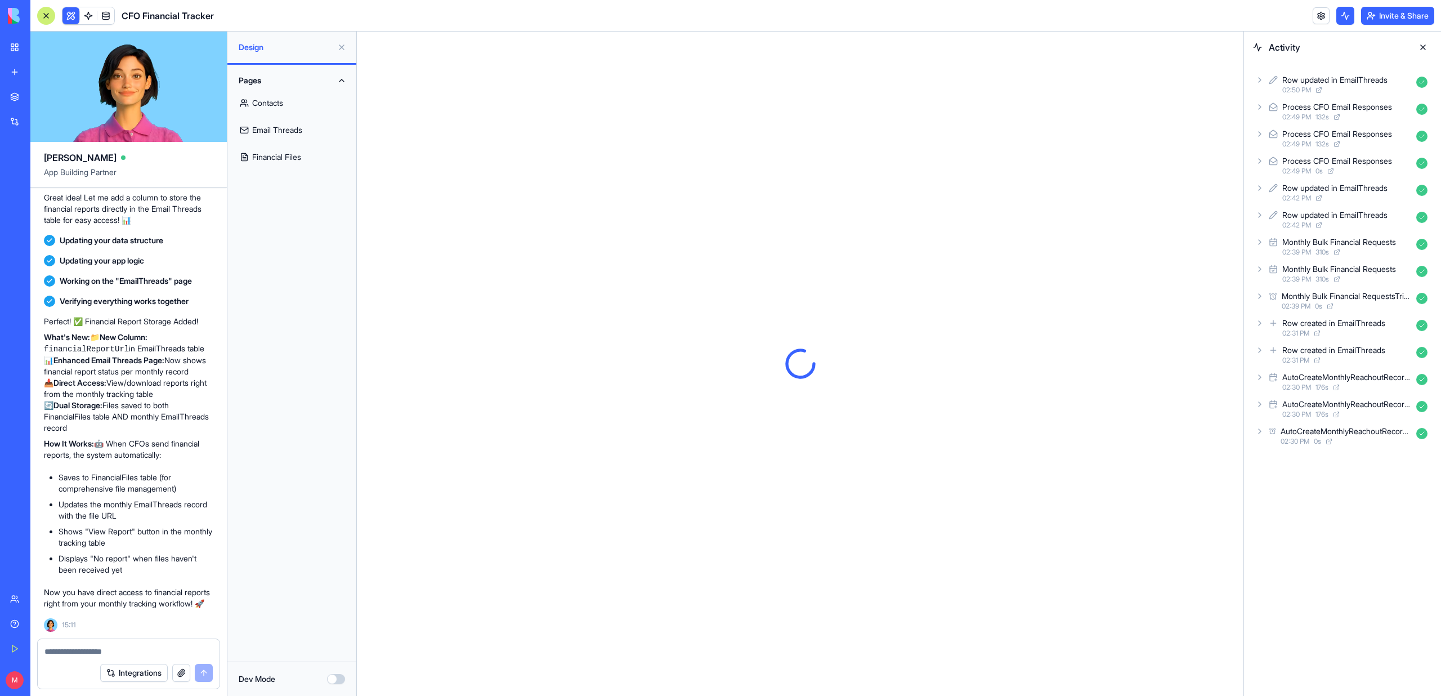
click at [249, 96] on link "Contacts" at bounding box center [291, 102] width 115 height 27
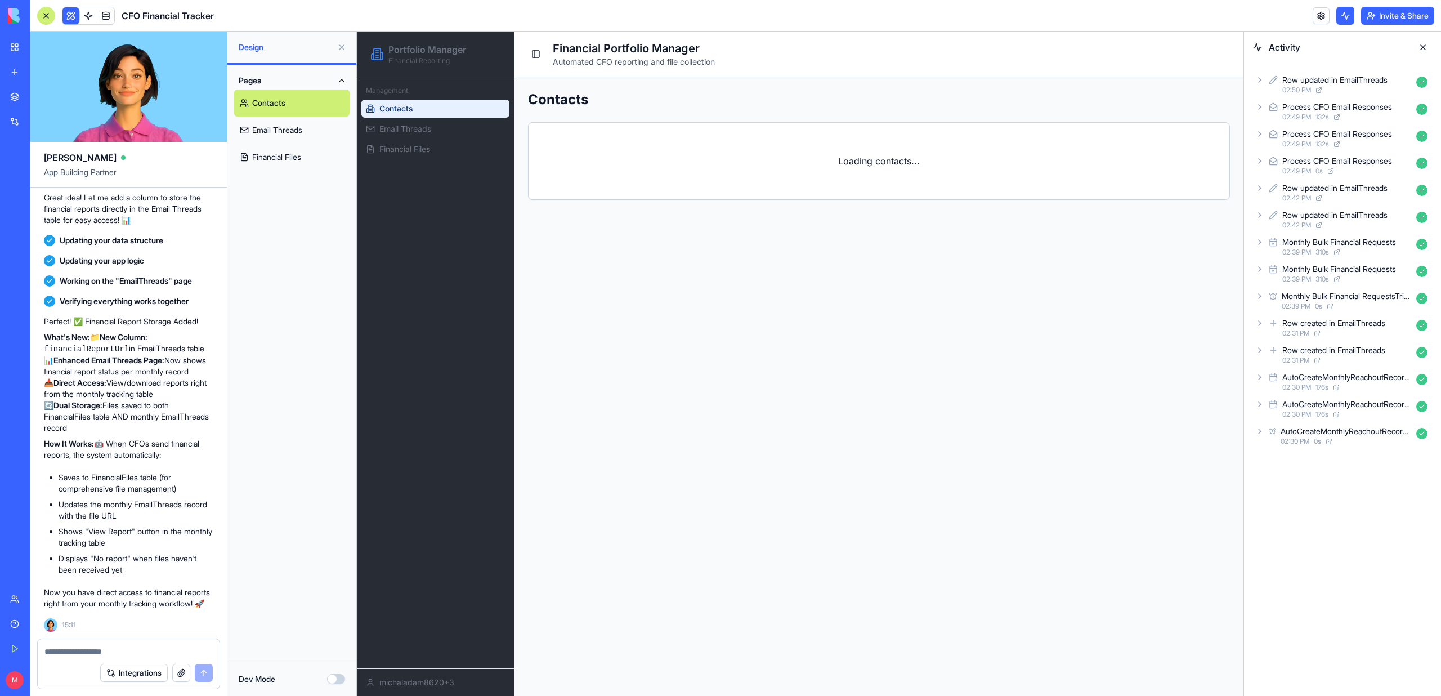
click at [281, 136] on link "Email Threads" at bounding box center [291, 129] width 115 height 27
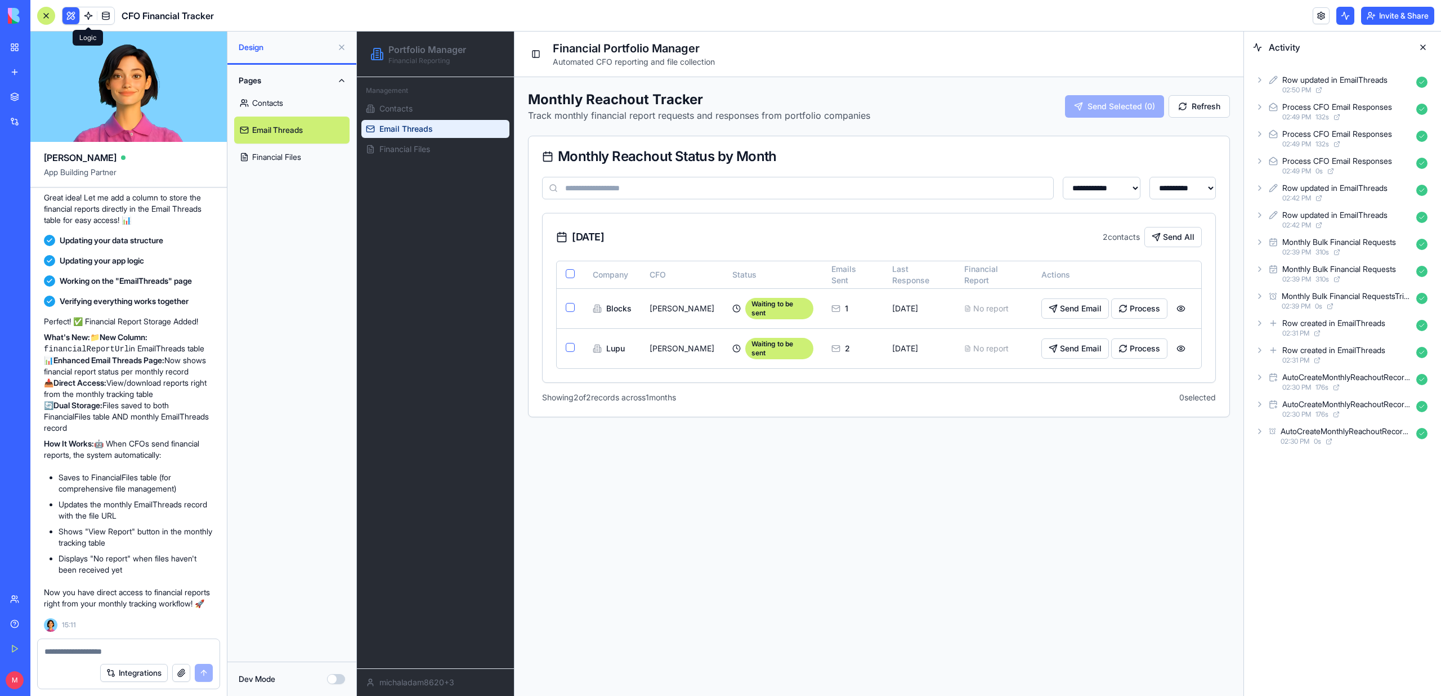
click at [86, 16] on link at bounding box center [88, 15] width 17 height 17
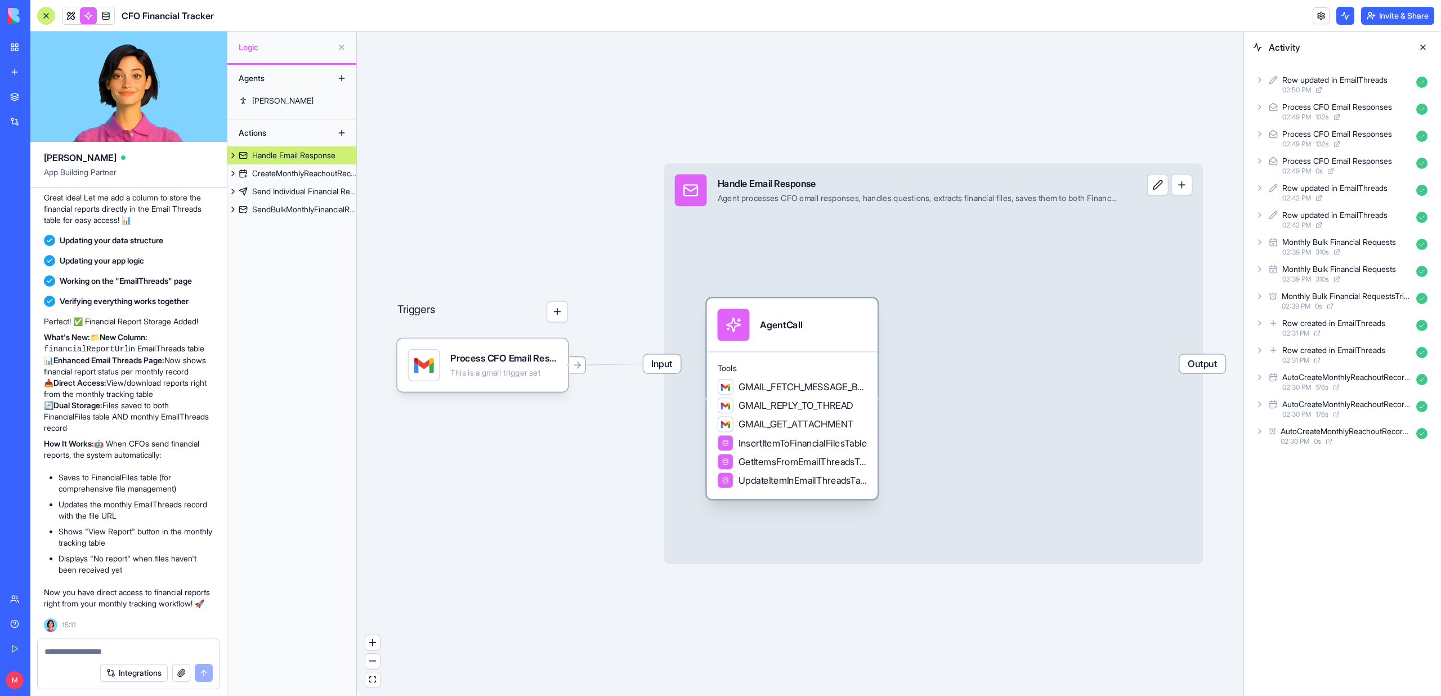
click at [756, 376] on div "Tools GMAIL_FETCH_MESSAGE_BY_THREAD_ID GMAIL_REPLY_TO_THREAD GMAIL_GET_ATTACHME…" at bounding box center [792, 424] width 170 height 147
click at [805, 366] on span "Tools" at bounding box center [792, 367] width 150 height 11
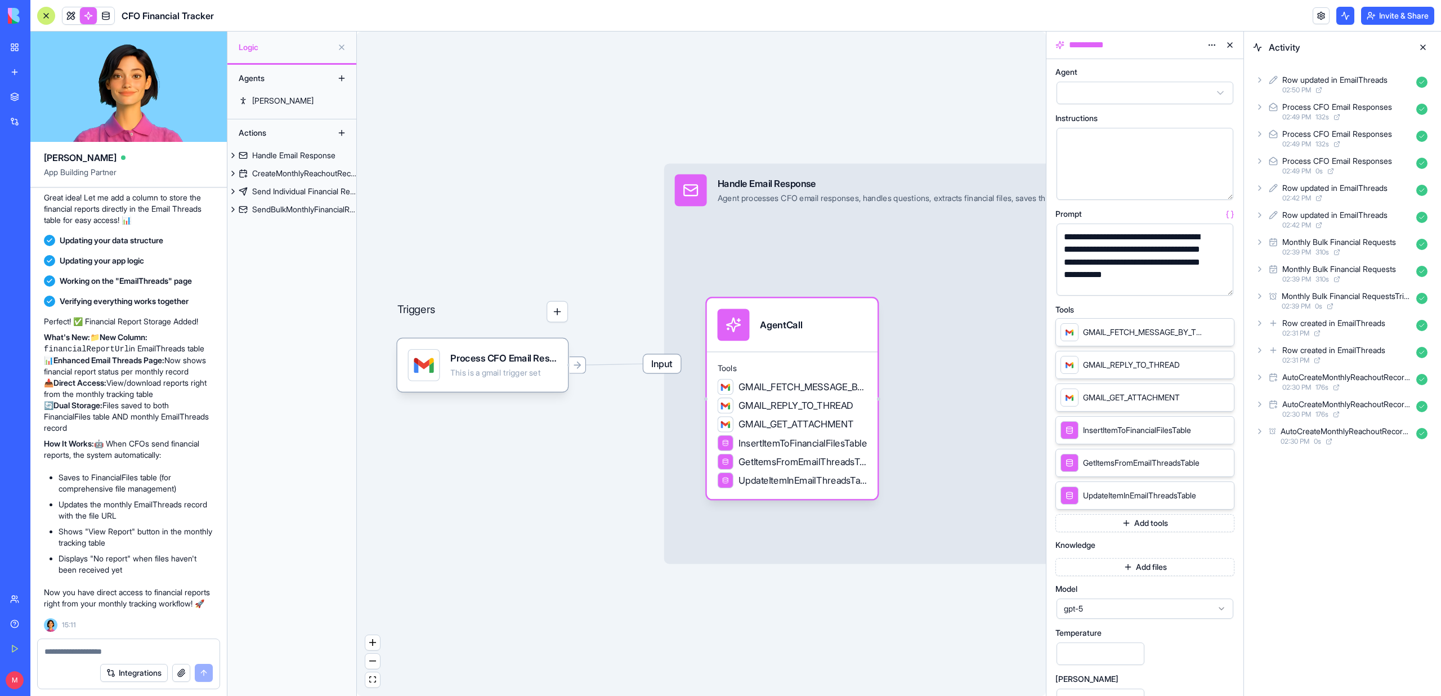
click at [1222, 282] on button "button" at bounding box center [1222, 284] width 18 height 18
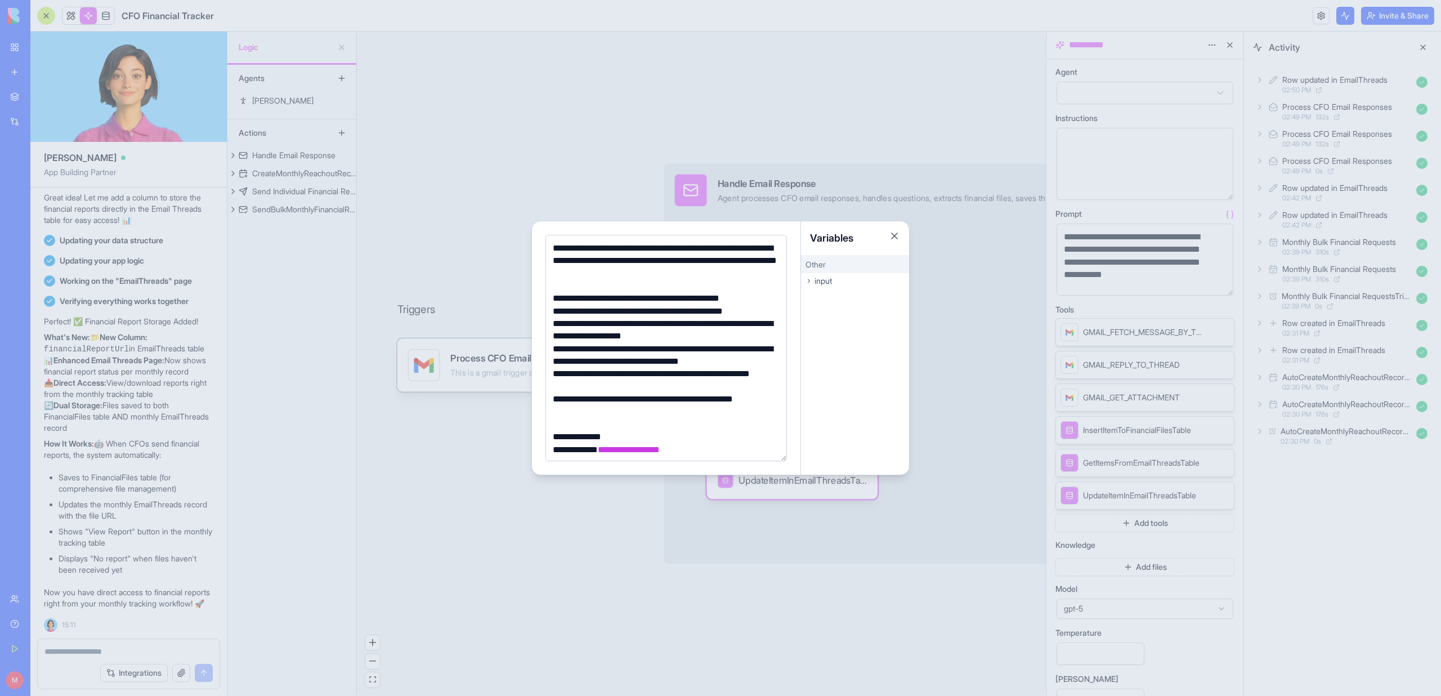
click at [714, 329] on div "**********" at bounding box center [664, 329] width 230 height 25
click at [701, 340] on div "**********" at bounding box center [664, 329] width 230 height 25
click at [700, 339] on div "**********" at bounding box center [664, 329] width 230 height 25
click at [578, 387] on div "**********" at bounding box center [664, 379] width 230 height 25
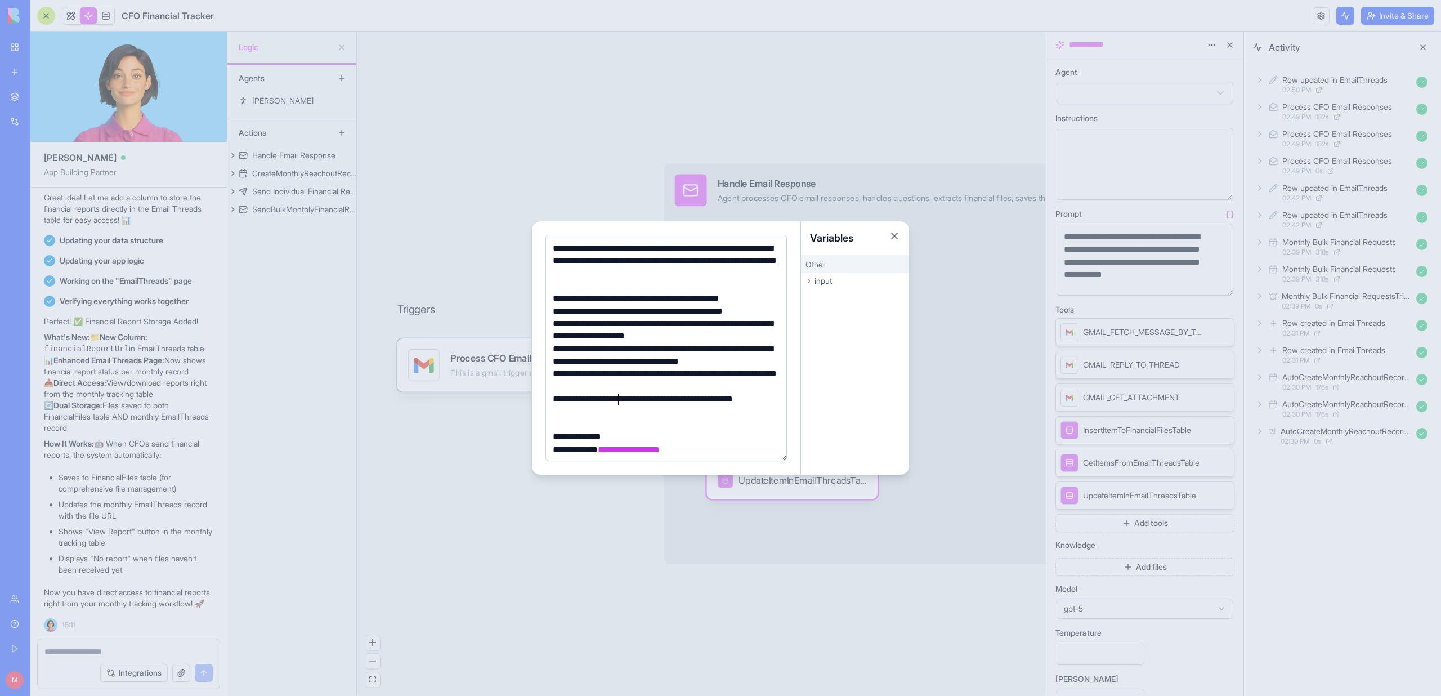
click at [618, 397] on div "**********" at bounding box center [664, 405] width 230 height 25
drag, startPoint x: 630, startPoint y: 414, endPoint x: 519, endPoint y: 393, distance: 113.2
click at [519, 393] on body "BETA My Workspace New app Marketplace Integrations Recent CFO Financial Tracker…" at bounding box center [720, 348] width 1441 height 696
click at [612, 372] on div "**********" at bounding box center [664, 379] width 230 height 25
click at [622, 388] on div "**********" at bounding box center [664, 379] width 230 height 25
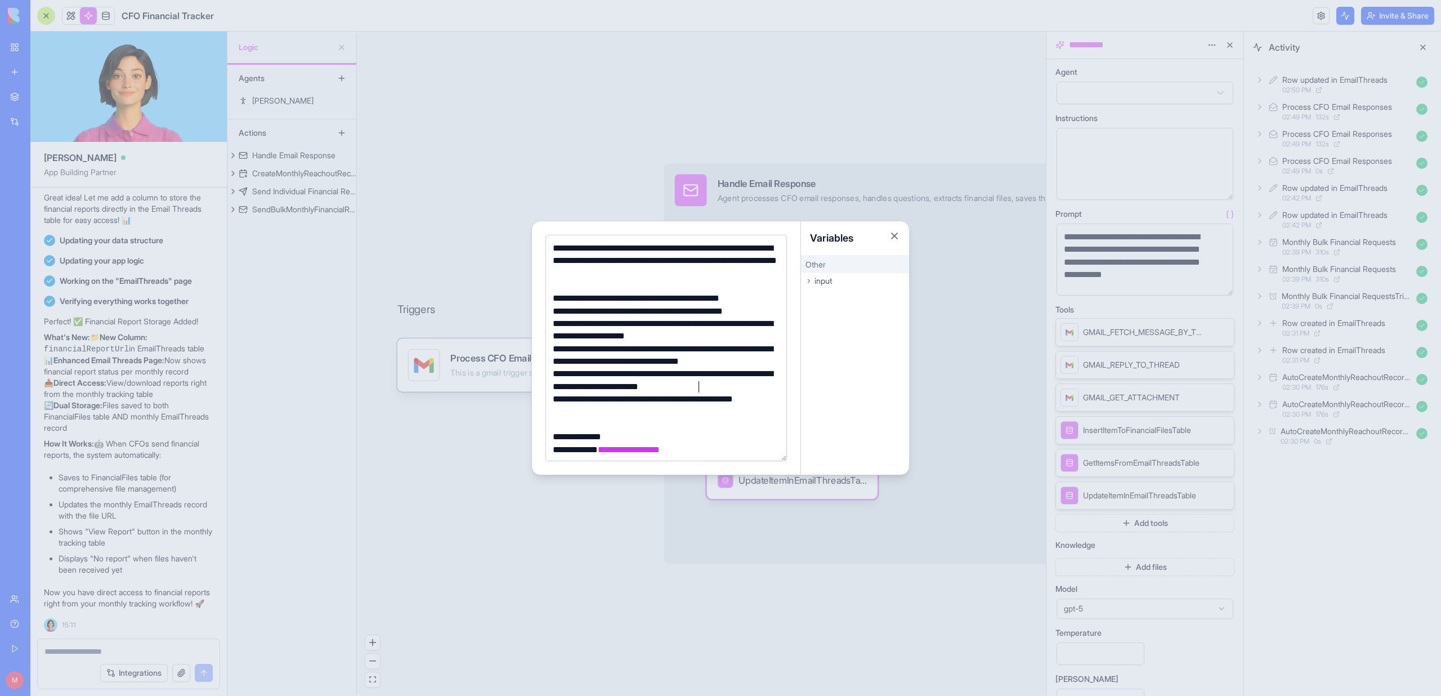
click at [662, 390] on div "**********" at bounding box center [664, 379] width 230 height 25
click at [665, 425] on div at bounding box center [664, 424] width 230 height 12
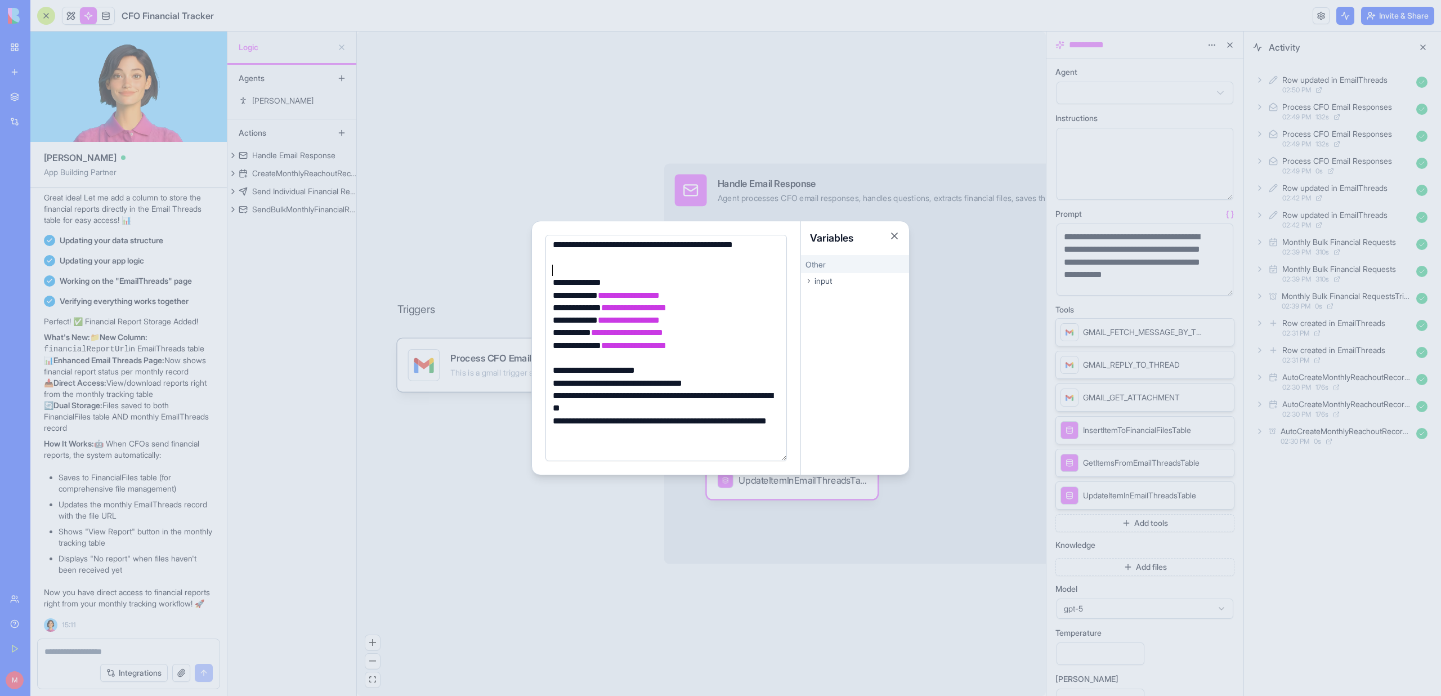
scroll to position [151, 0]
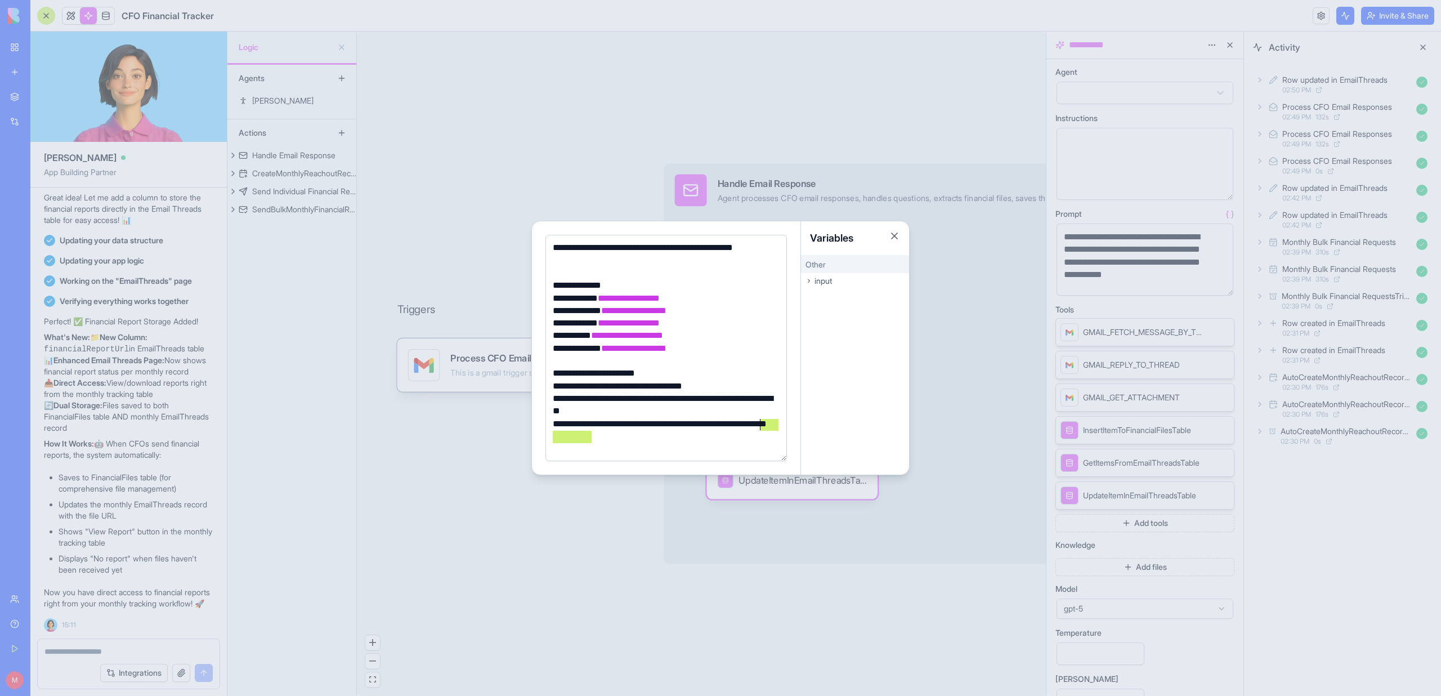
drag, startPoint x: 592, startPoint y: 438, endPoint x: 760, endPoint y: 421, distance: 168.5
click at [760, 421] on div "**********" at bounding box center [664, 430] width 230 height 25
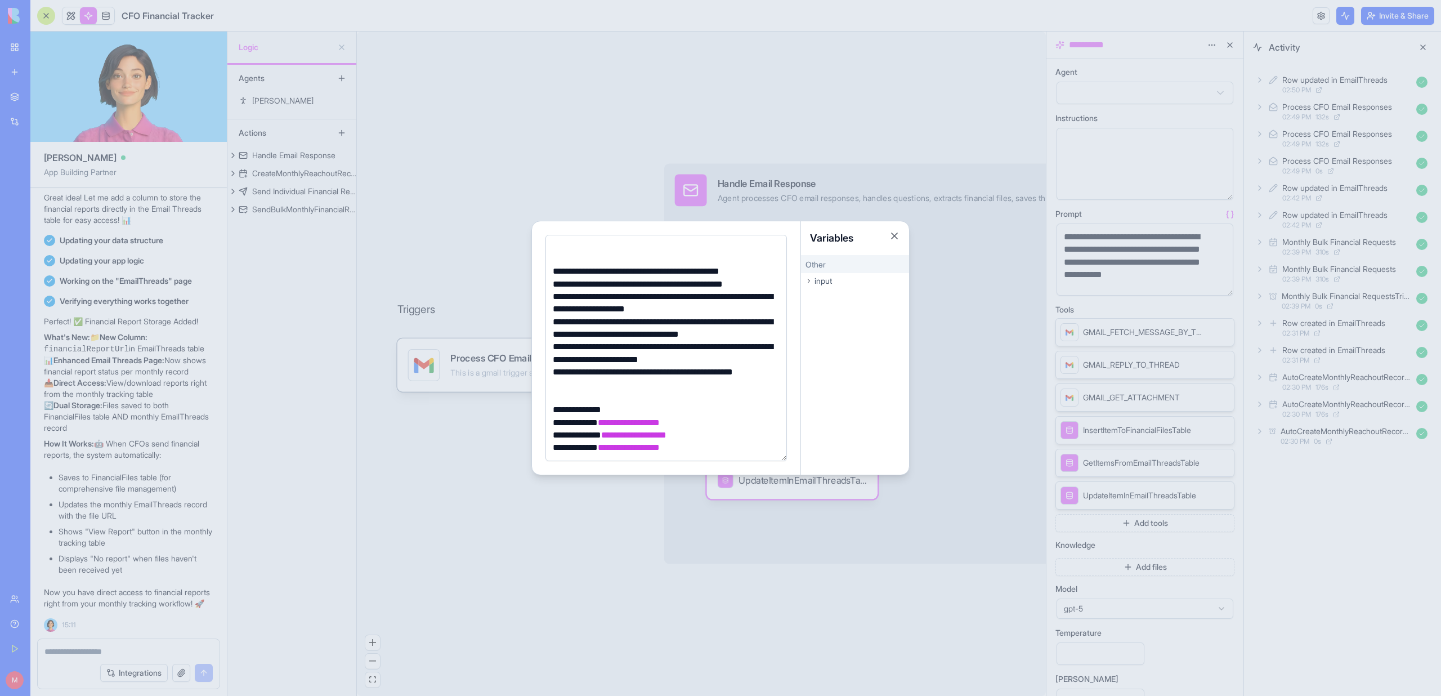
scroll to position [16, 0]
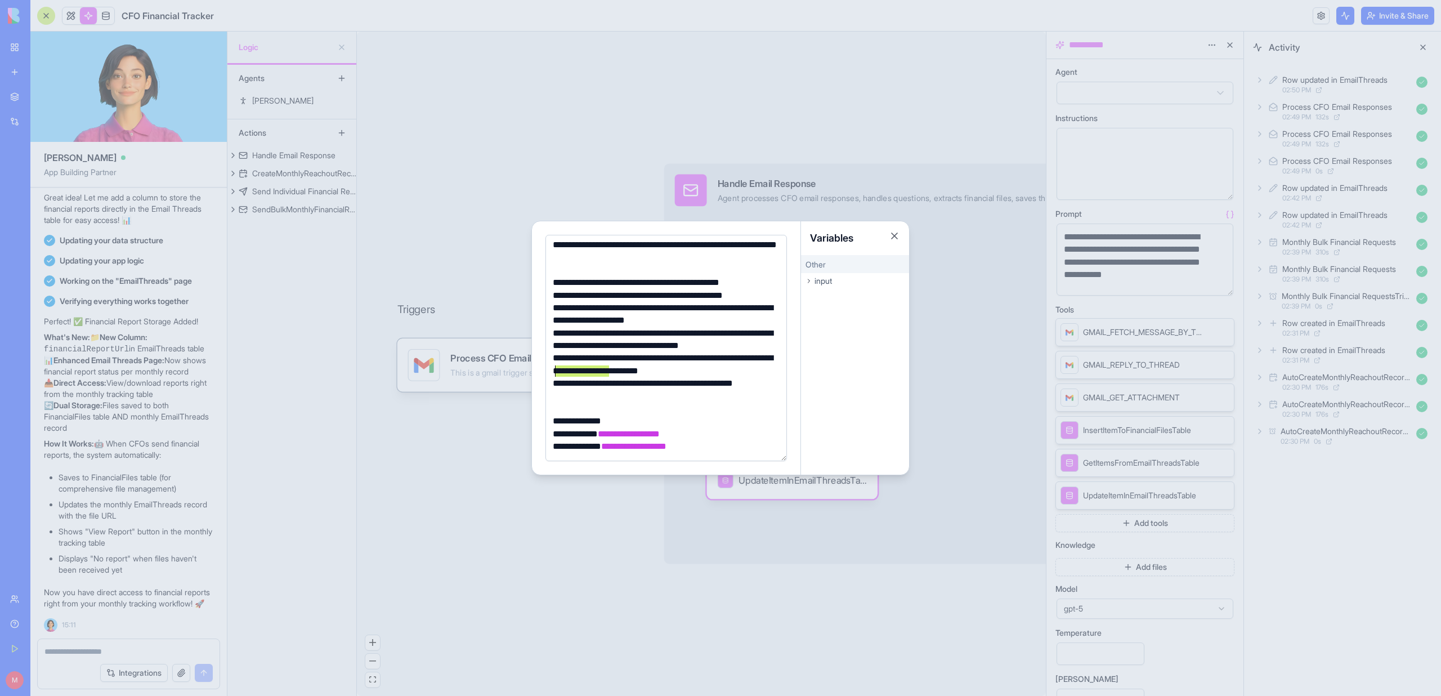
drag, startPoint x: 608, startPoint y: 371, endPoint x: 555, endPoint y: 371, distance: 52.9
click at [555, 371] on div "**********" at bounding box center [664, 364] width 230 height 25
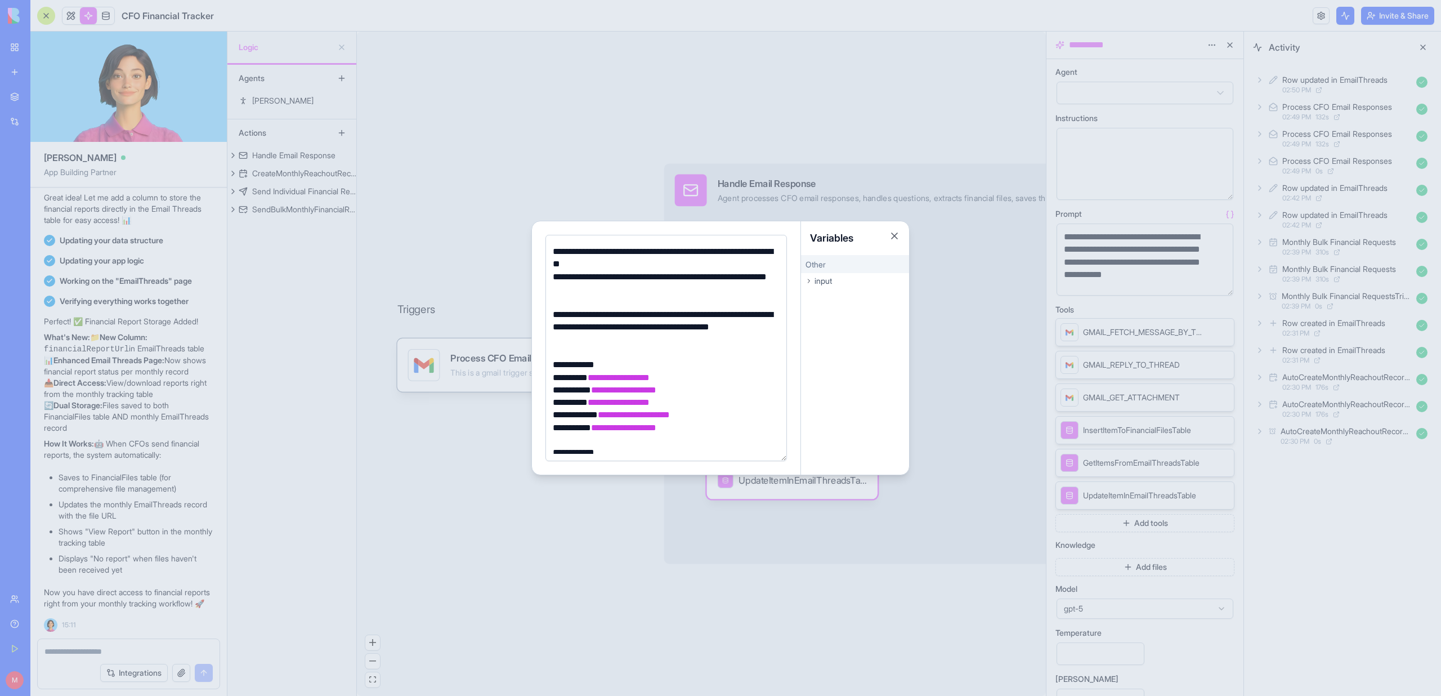
scroll to position [368, 0]
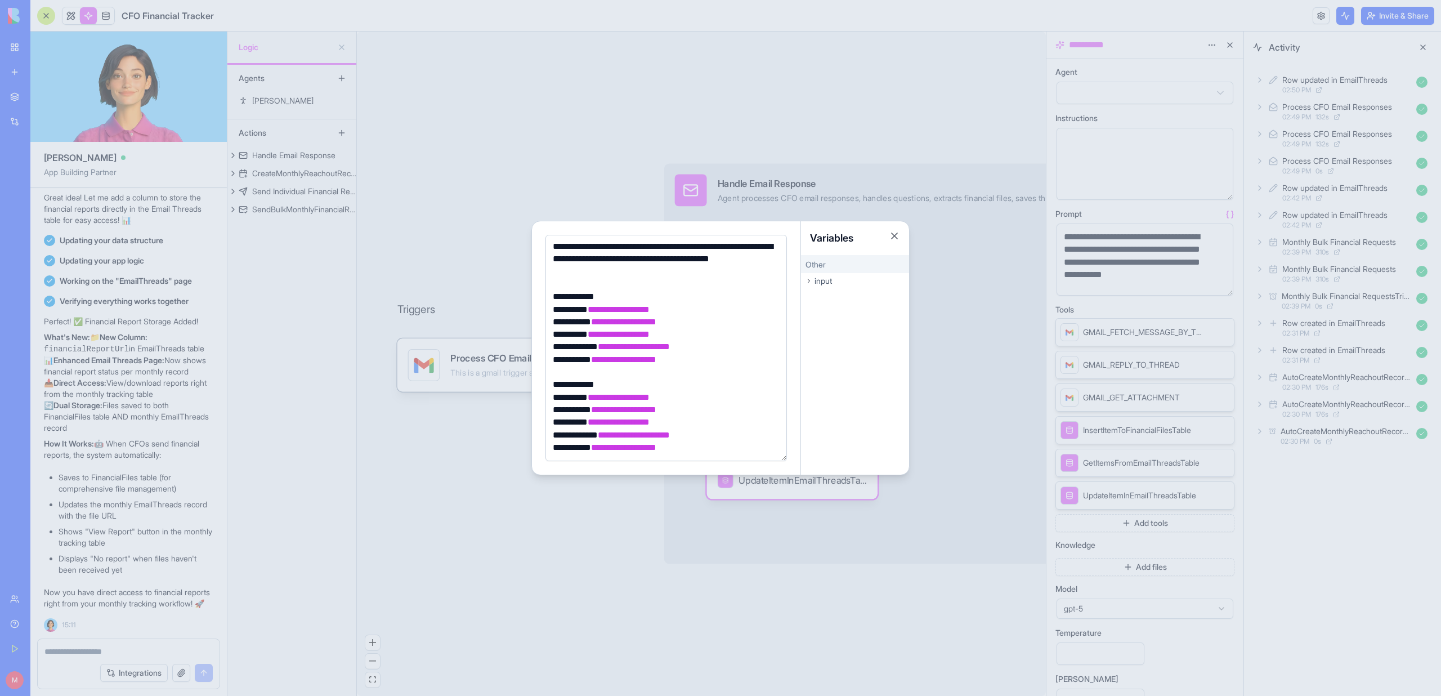
click at [604, 509] on div at bounding box center [720, 348] width 1441 height 696
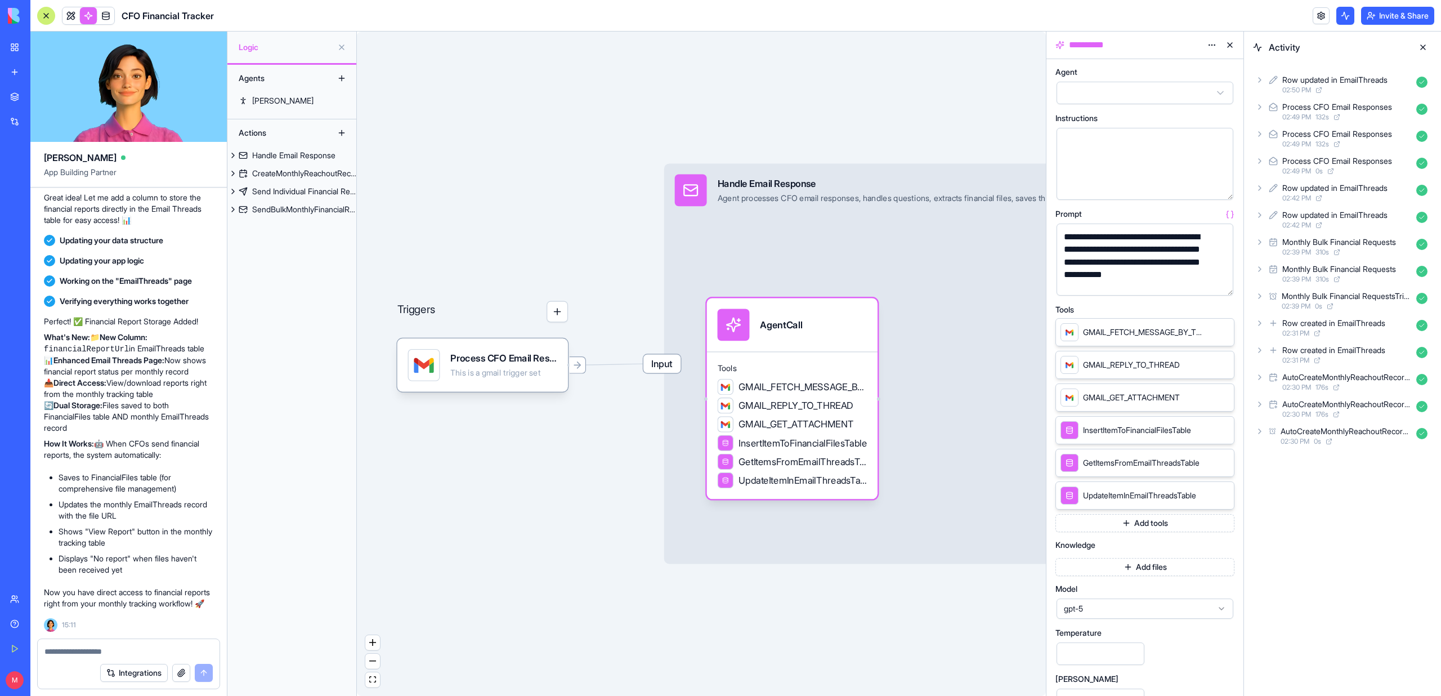
click at [1231, 46] on button at bounding box center [1230, 45] width 18 height 18
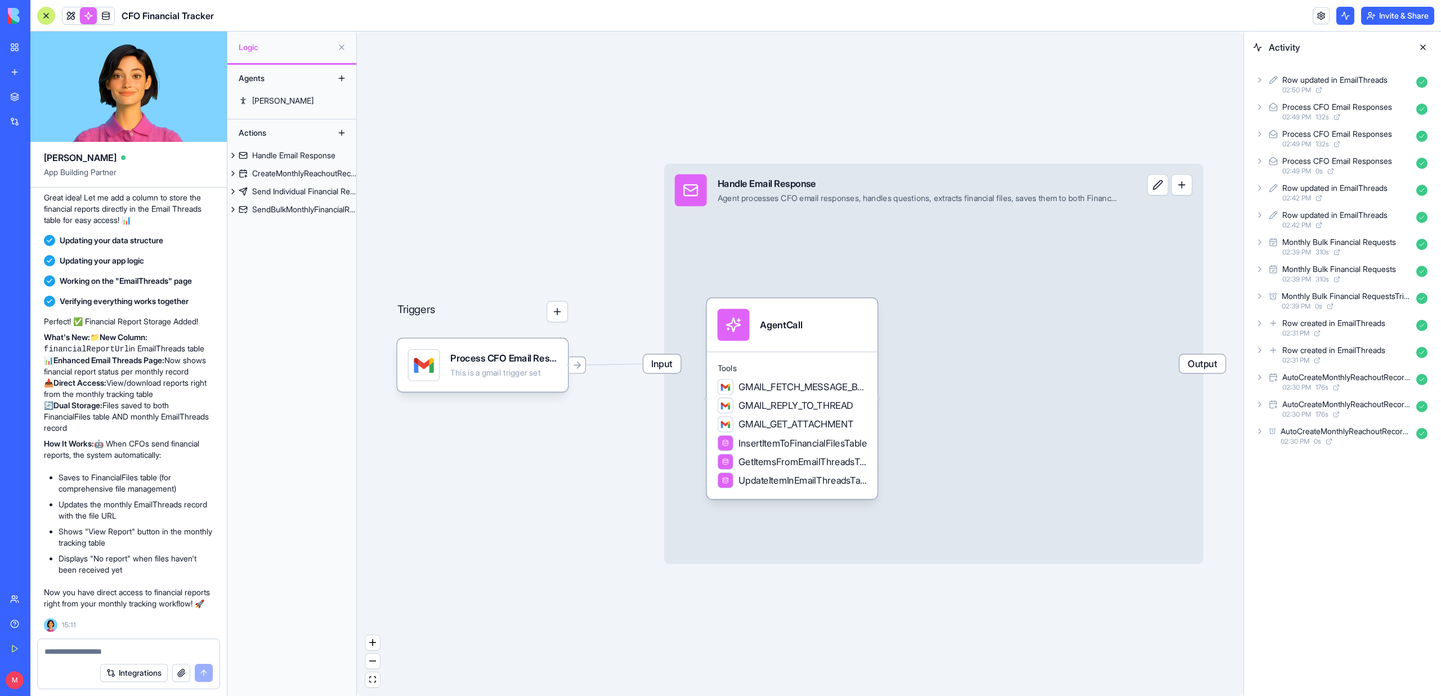
click at [1423, 47] on button at bounding box center [1423, 47] width 18 height 18
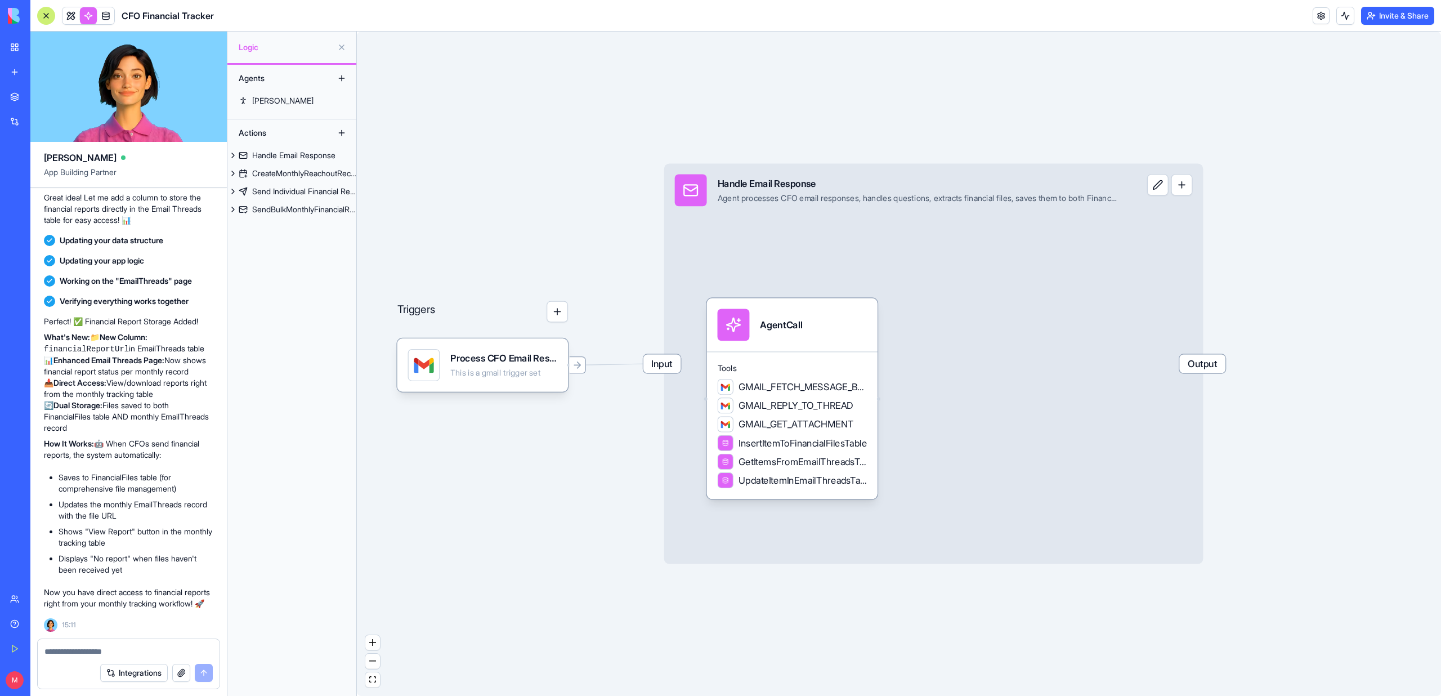
click at [67, 19] on link at bounding box center [70, 15] width 17 height 17
click at [67, 19] on button at bounding box center [70, 15] width 17 height 17
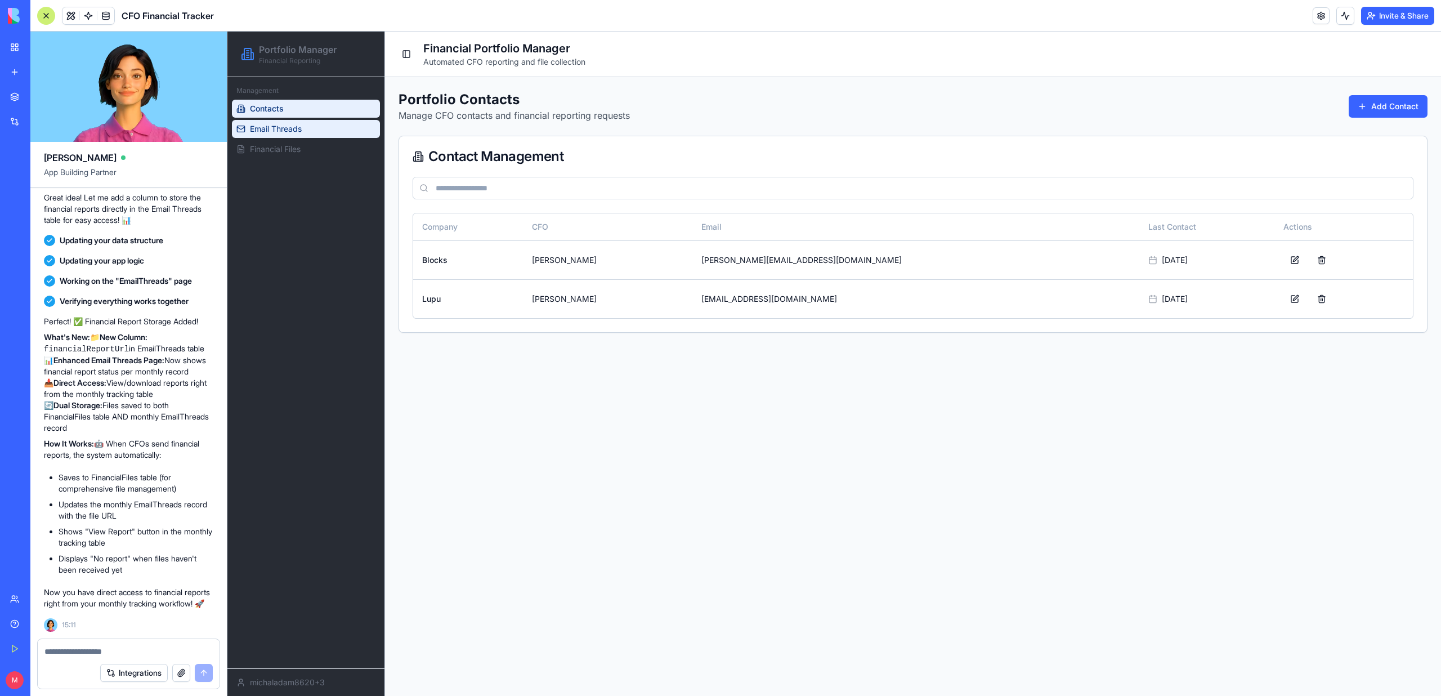
click at [281, 135] on link "Email Threads" at bounding box center [306, 129] width 148 height 18
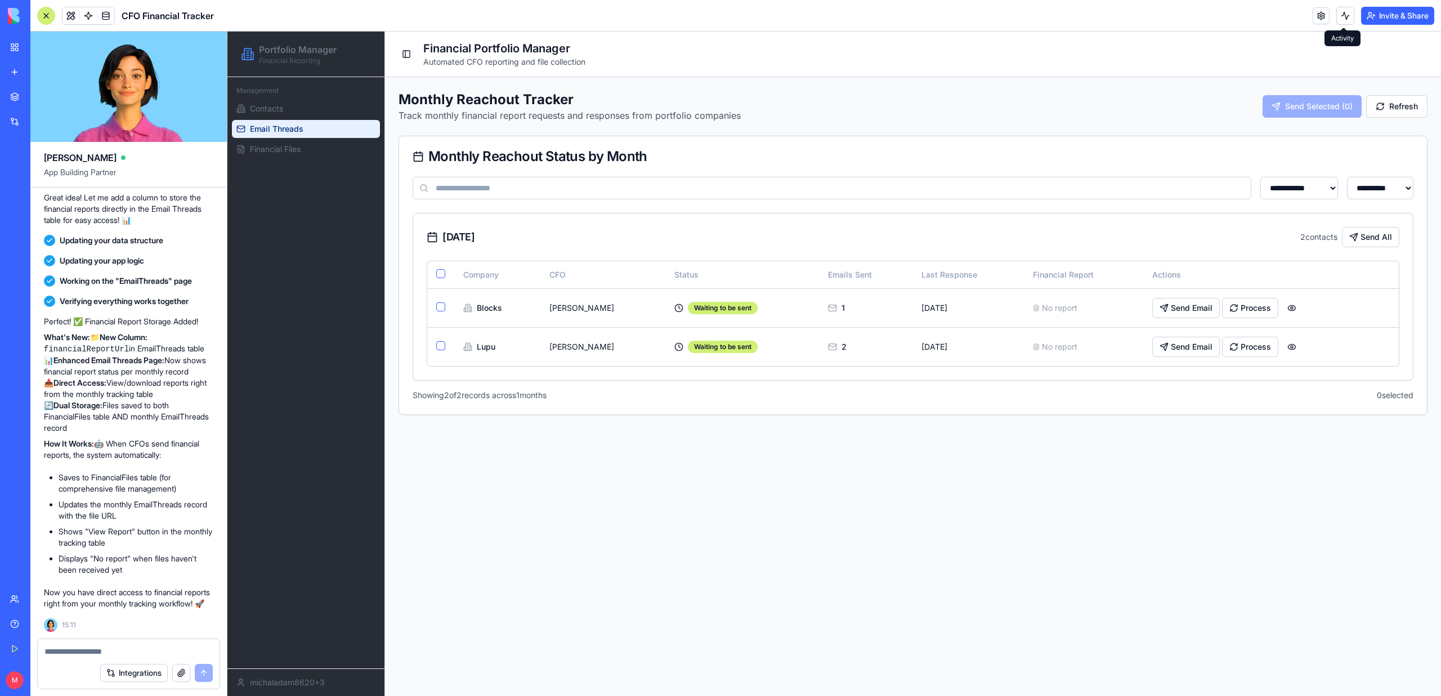
click at [1350, 13] on button at bounding box center [1345, 16] width 18 height 18
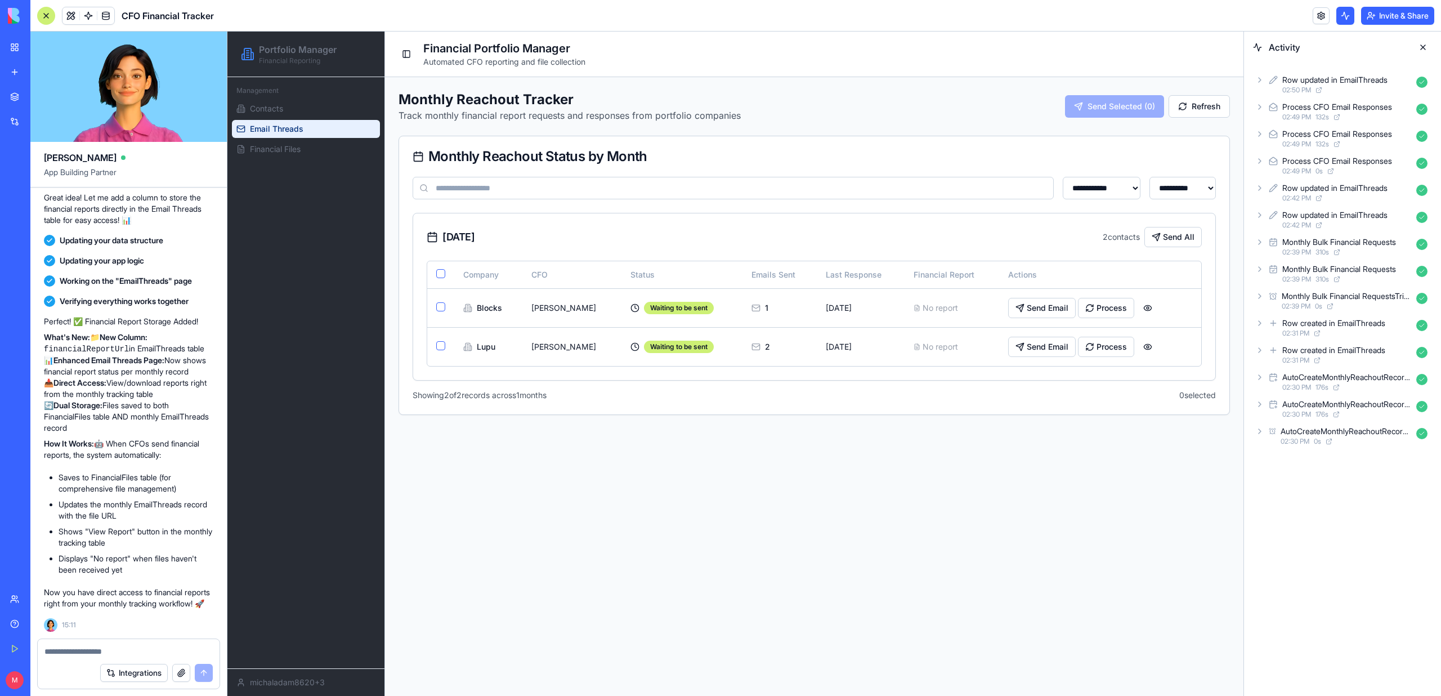
click at [1350, 13] on button at bounding box center [1345, 16] width 18 height 18
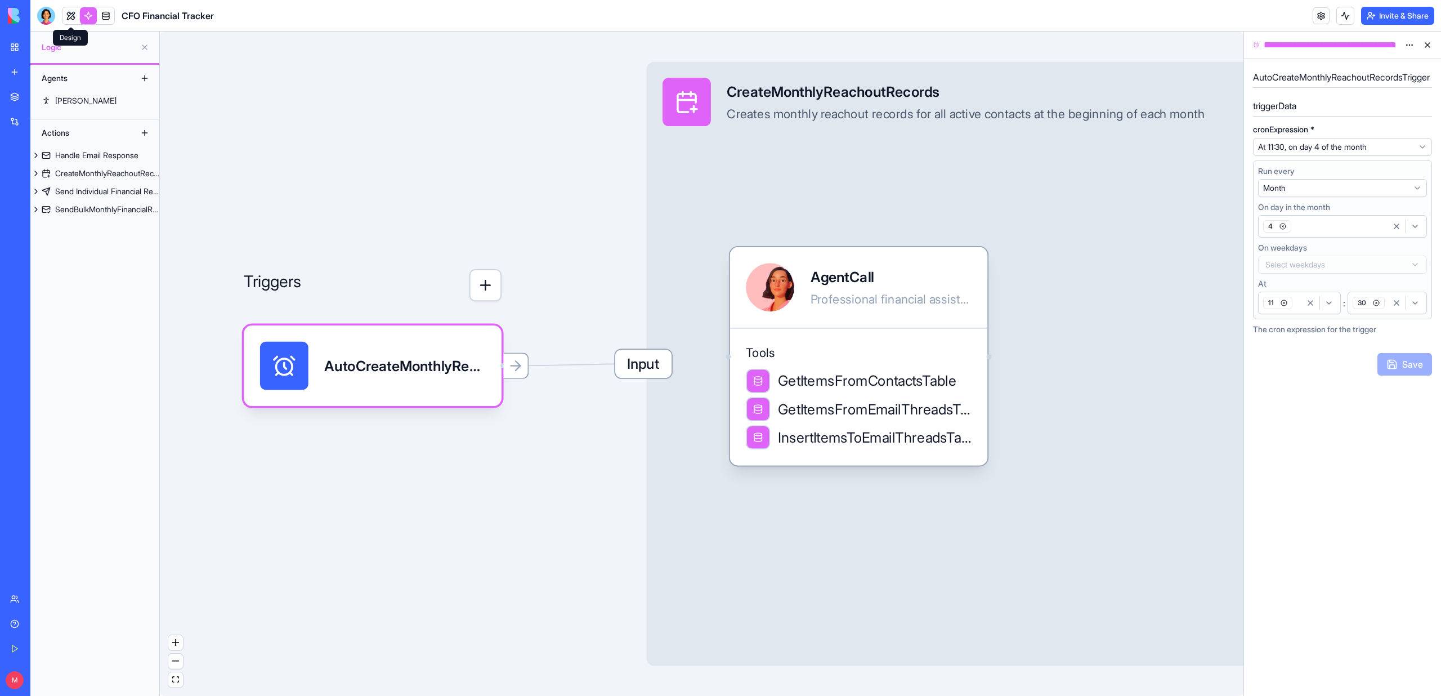
click at [73, 13] on link at bounding box center [70, 15] width 17 height 17
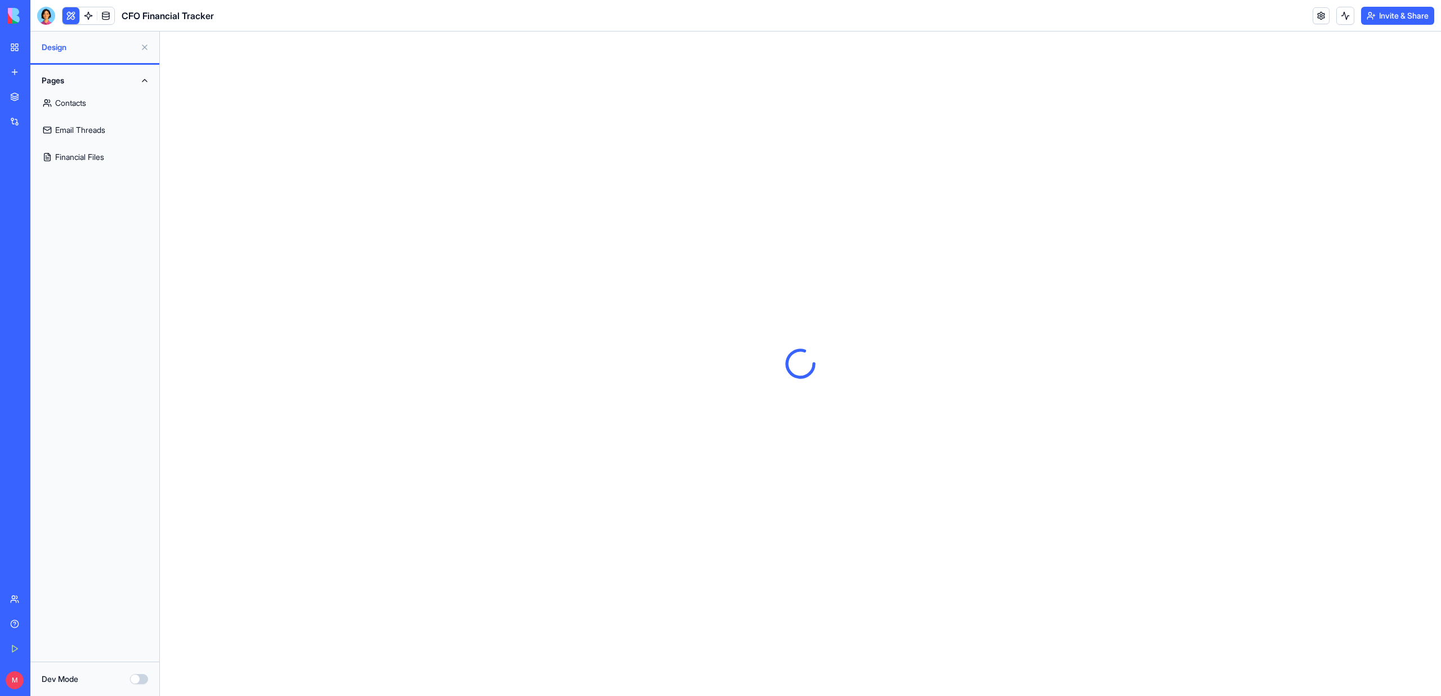
click at [86, 136] on link "Email Threads" at bounding box center [94, 129] width 115 height 27
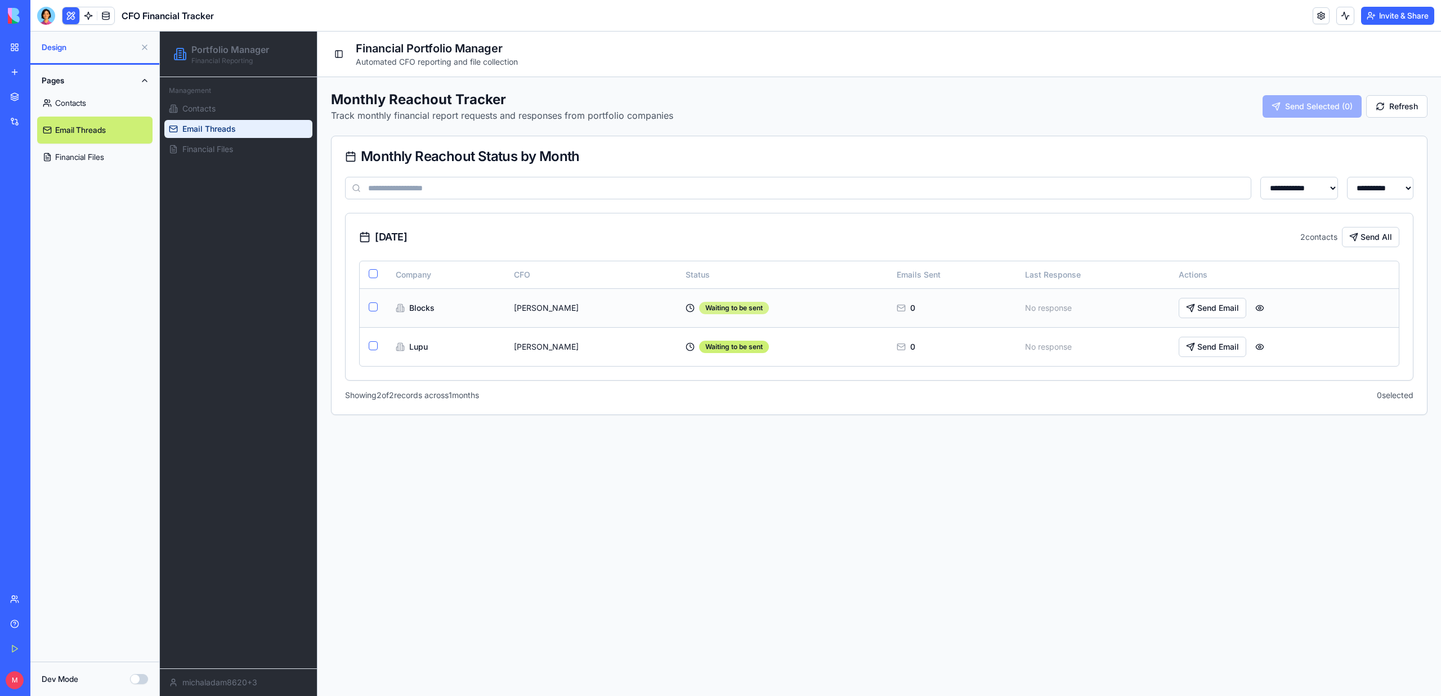
click at [699, 307] on div "Waiting to be sent" at bounding box center [734, 308] width 70 height 12
drag, startPoint x: 702, startPoint y: 308, endPoint x: 634, endPoint y: 312, distance: 68.2
click at [685, 312] on div "Waiting to be sent" at bounding box center [781, 308] width 192 height 12
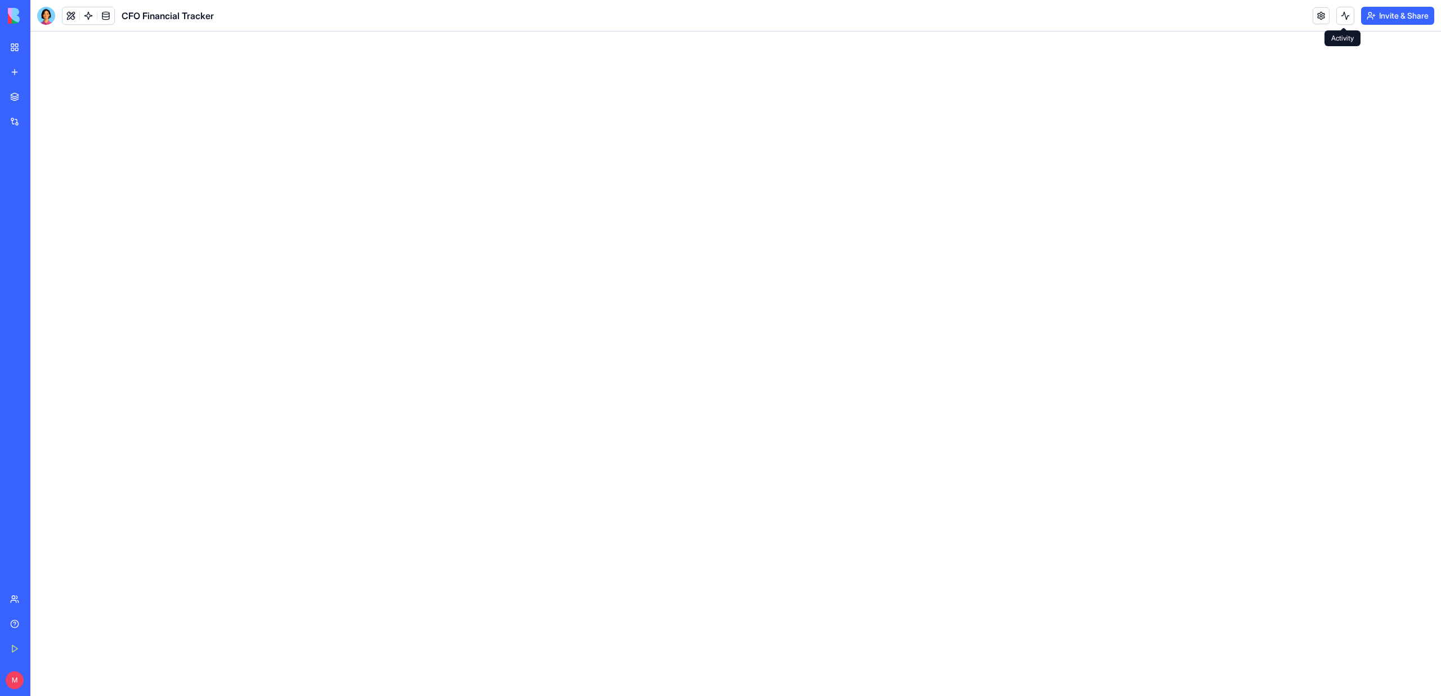
click at [1339, 16] on button at bounding box center [1345, 16] width 18 height 18
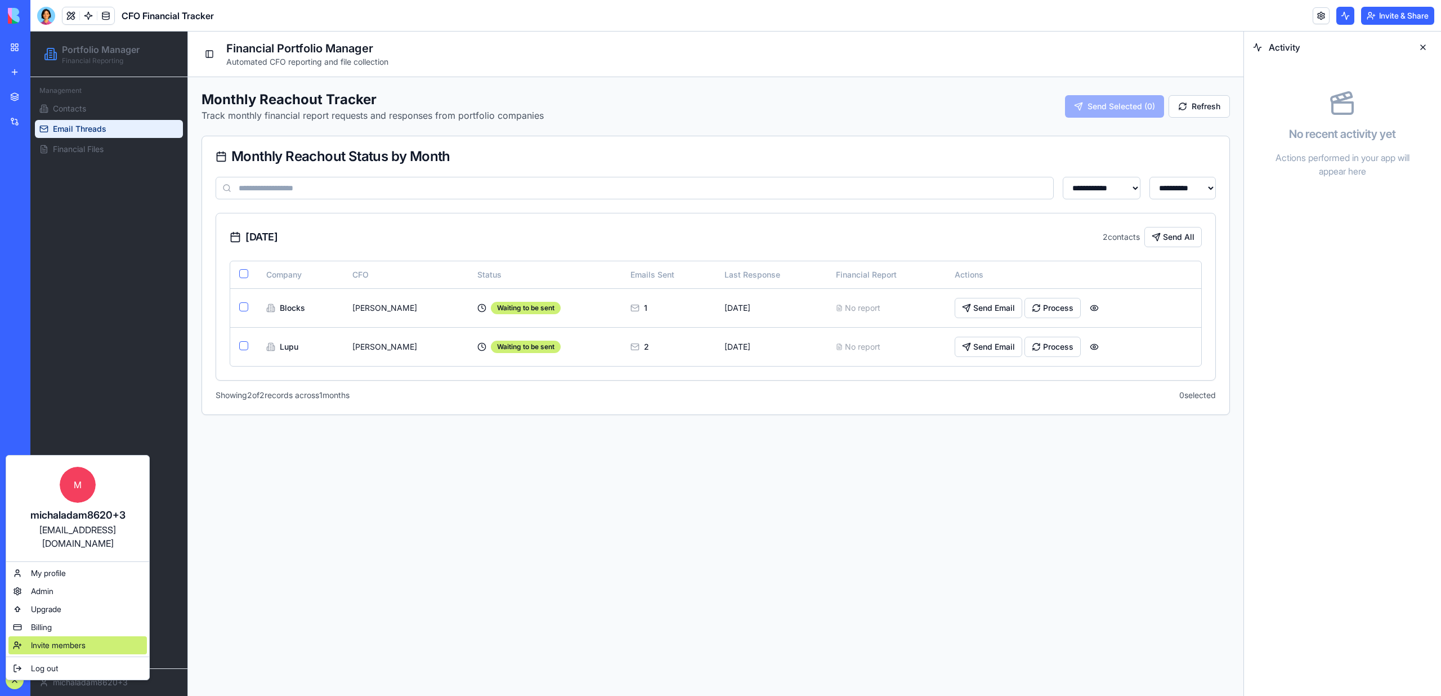
click at [80, 639] on span "Invite members" at bounding box center [58, 644] width 55 height 11
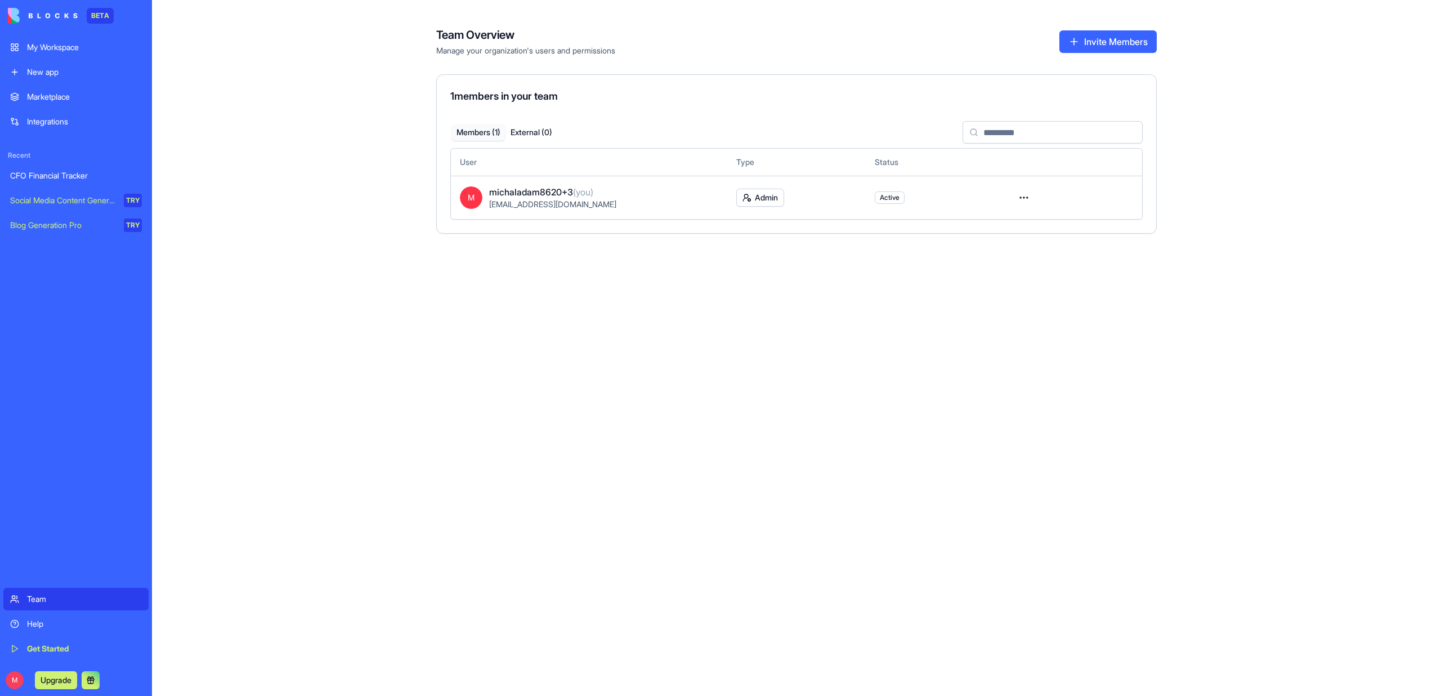
click at [1131, 45] on button "Invite Members" at bounding box center [1107, 41] width 97 height 23
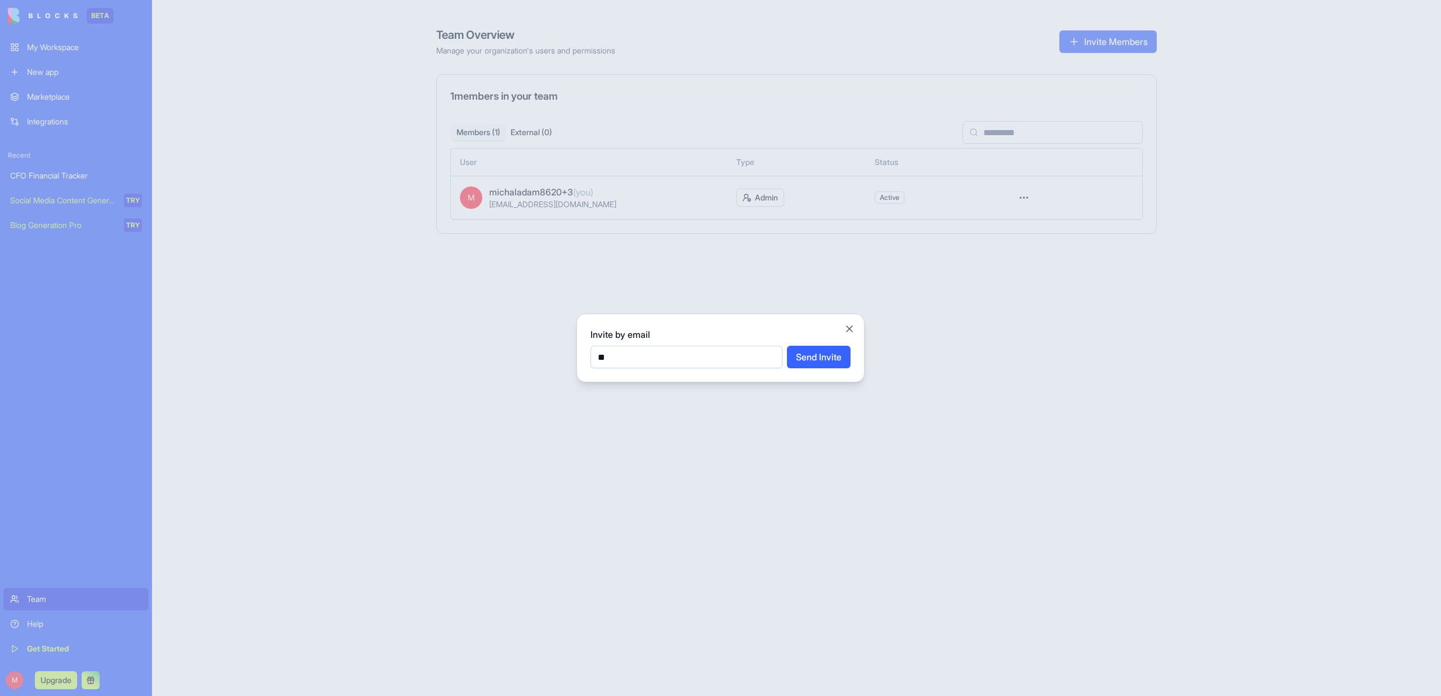
type input "*"
type input "**********"
click at [800, 352] on button "Send Invite" at bounding box center [819, 357] width 64 height 23
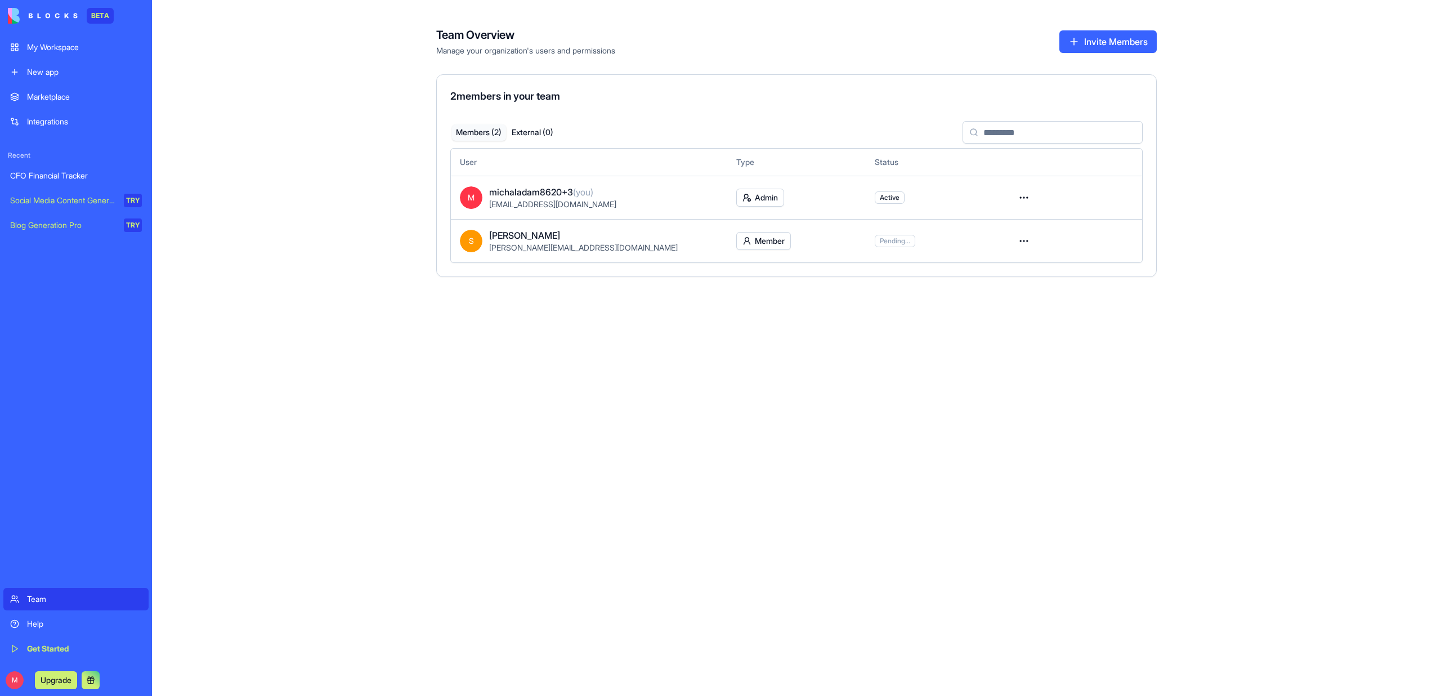
click at [55, 172] on div "CFO Financial Tracker" at bounding box center [76, 175] width 132 height 11
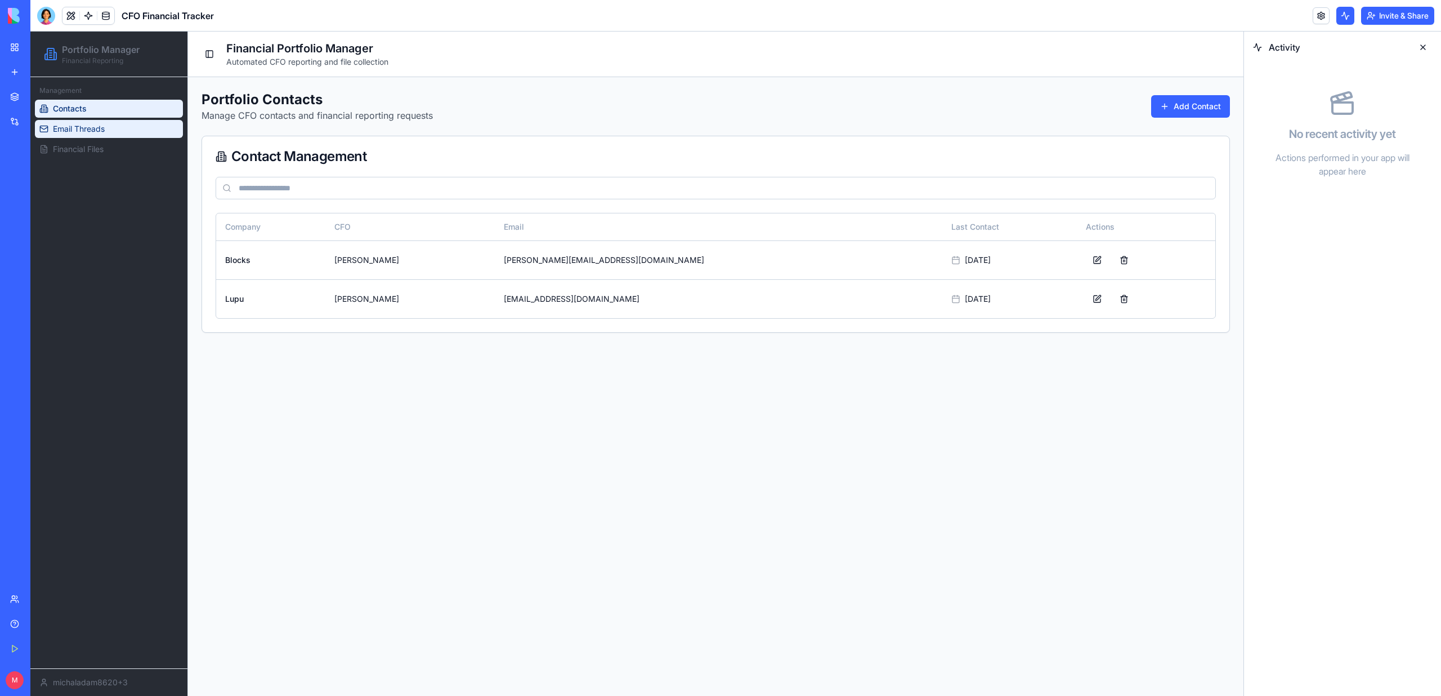
click at [113, 134] on link "Email Threads" at bounding box center [109, 129] width 148 height 18
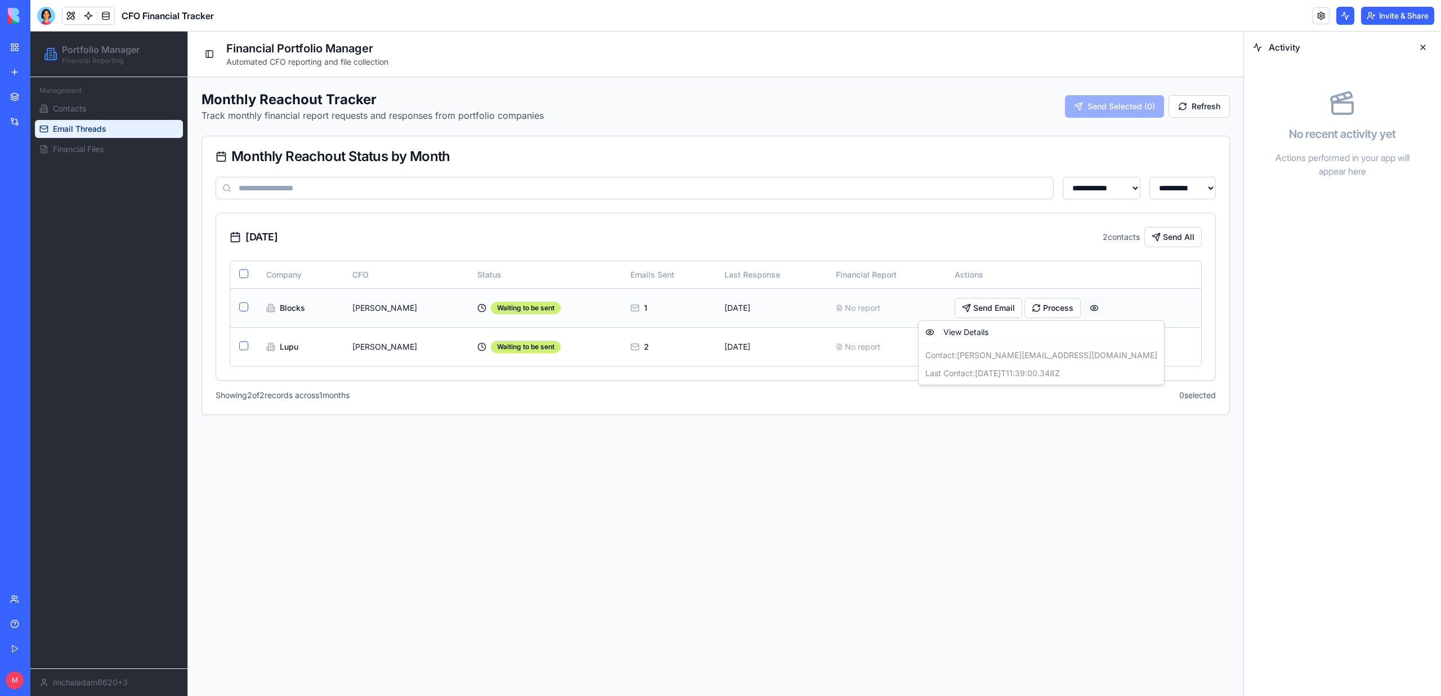
click at [1074, 306] on html "**********" at bounding box center [636, 364] width 1213 height 664
click at [91, 106] on link "Contacts" at bounding box center [109, 109] width 148 height 18
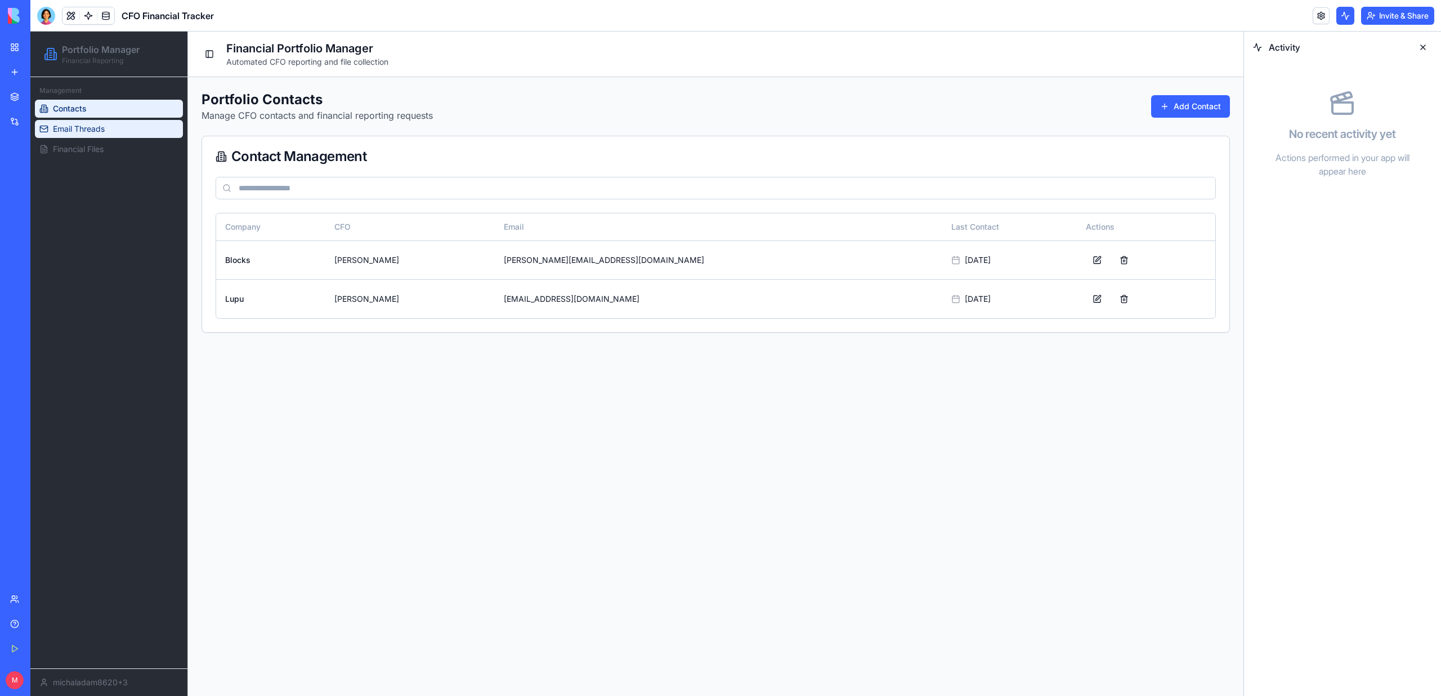
click at [82, 129] on span "Email Threads" at bounding box center [79, 128] width 52 height 11
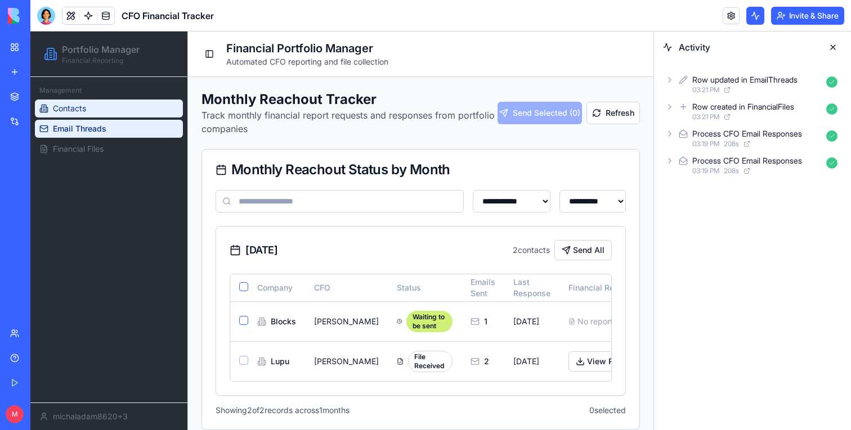
click at [146, 114] on link "Contacts" at bounding box center [109, 109] width 148 height 18
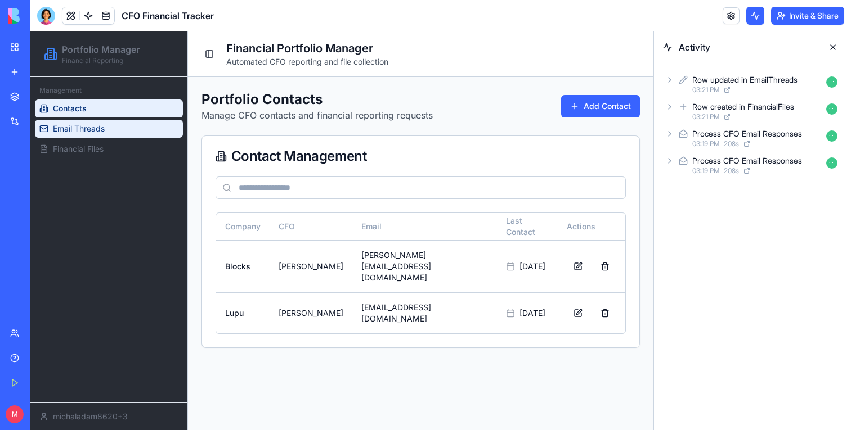
click at [141, 131] on link "Email Threads" at bounding box center [109, 129] width 148 height 18
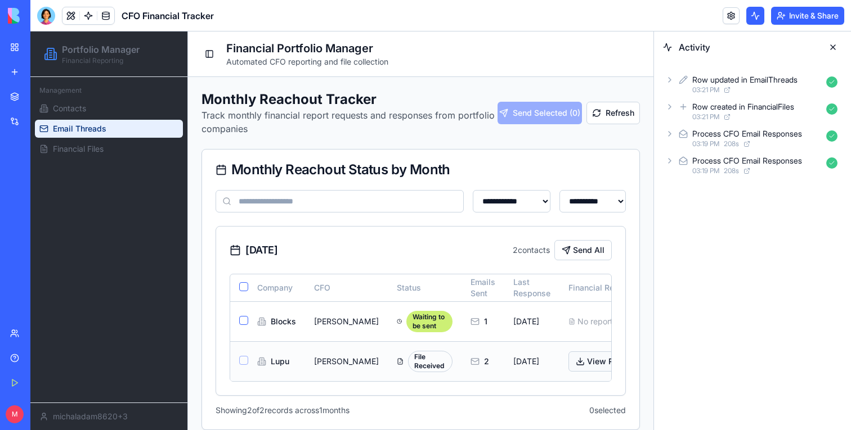
click at [575, 366] on button "View Report" at bounding box center [604, 362] width 72 height 20
click at [105, 155] on link "Financial Files" at bounding box center [109, 149] width 148 height 18
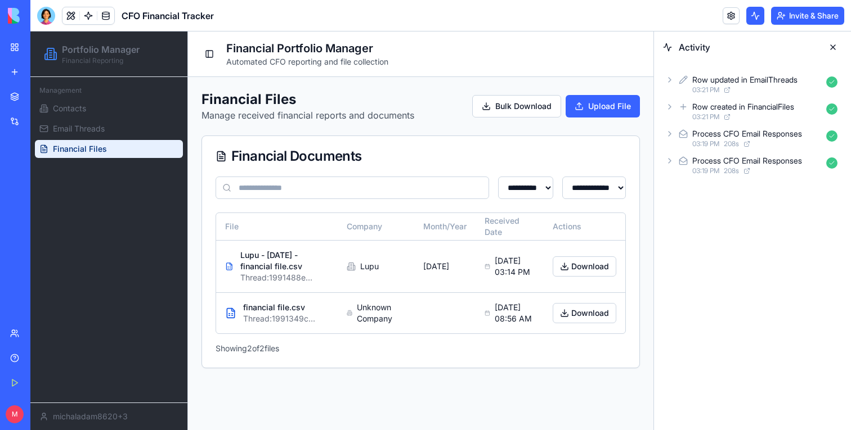
click at [105, 14] on link at bounding box center [105, 15] width 17 height 17
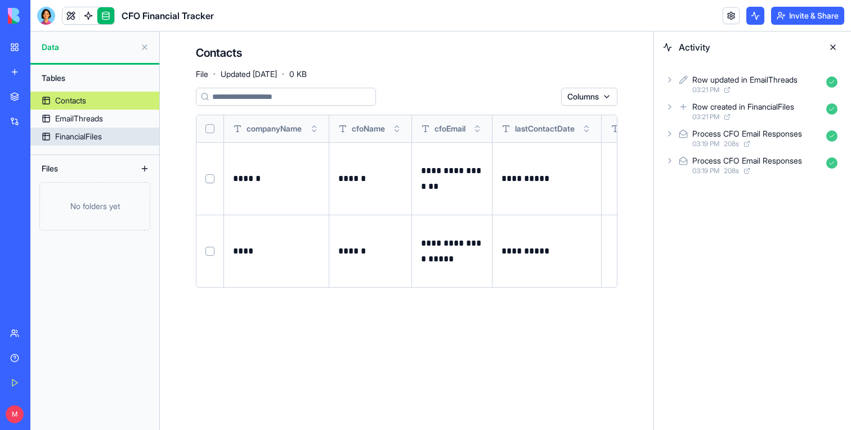
click at [92, 129] on link "FinancialFiles" at bounding box center [94, 137] width 129 height 18
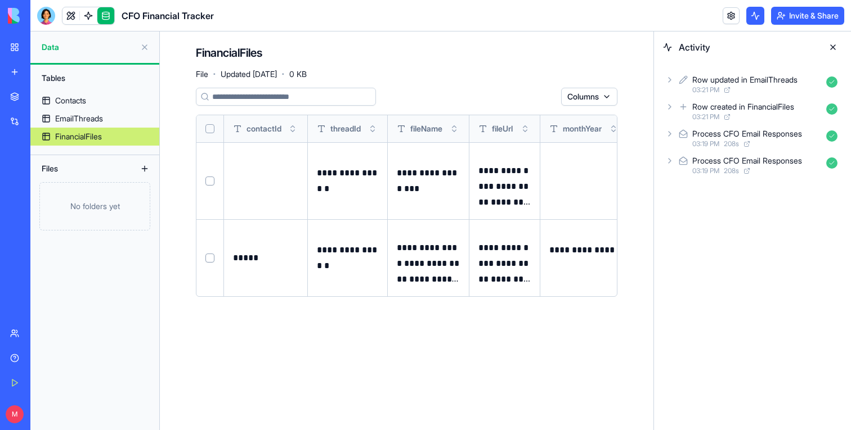
click at [212, 183] on button "Select row" at bounding box center [209, 181] width 9 height 9
click at [524, 96] on html "**********" at bounding box center [425, 215] width 851 height 430
click at [523, 121] on div "Delete" at bounding box center [519, 120] width 66 height 18
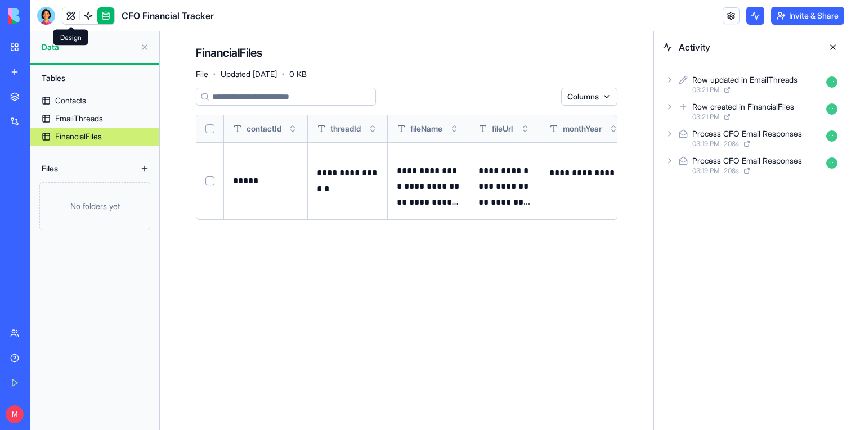
click at [72, 16] on link at bounding box center [70, 15] width 17 height 17
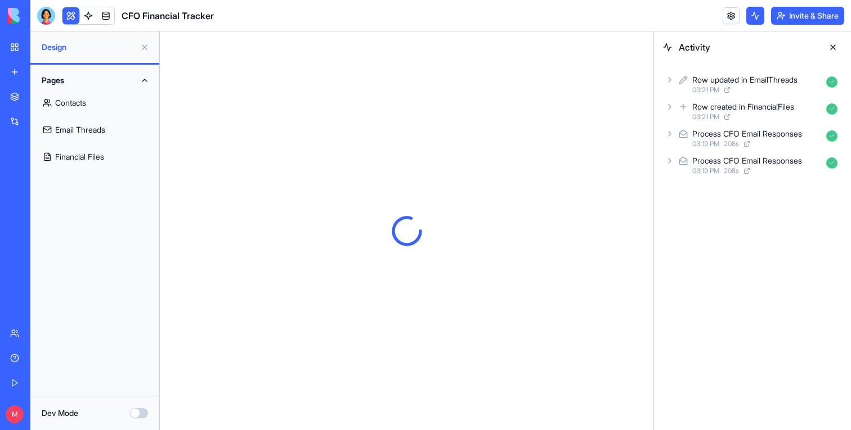
click at [74, 101] on link "Contacts" at bounding box center [94, 102] width 115 height 27
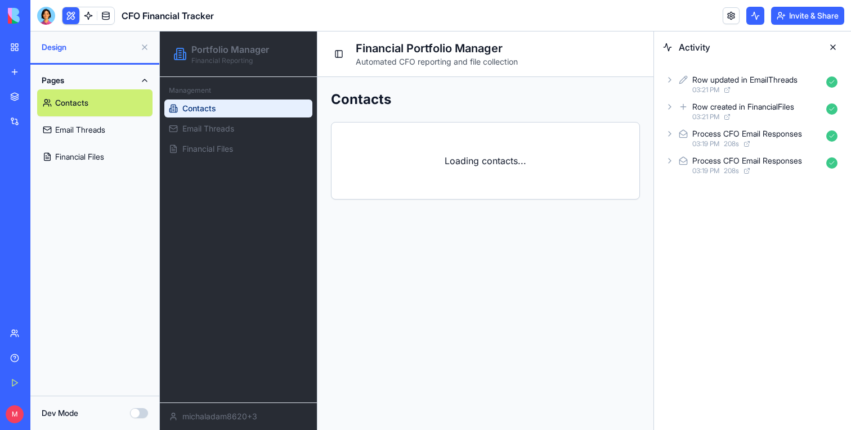
click at [143, 47] on button at bounding box center [145, 47] width 18 height 18
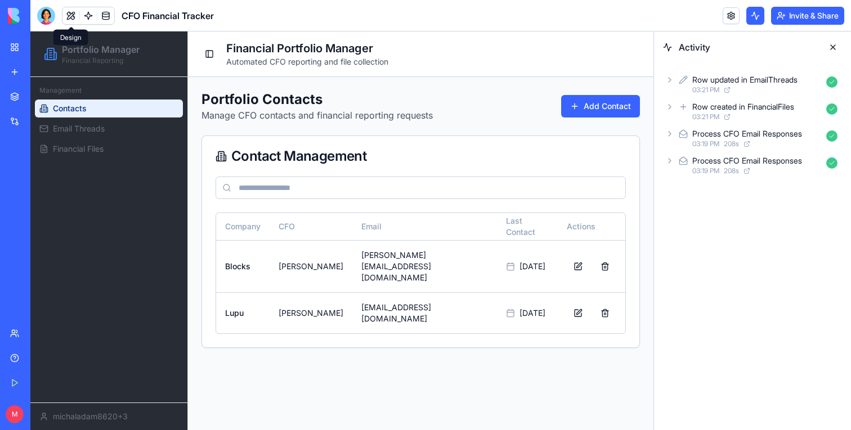
click at [833, 47] on button at bounding box center [833, 47] width 18 height 18
